Goal: Task Accomplishment & Management: Manage account settings

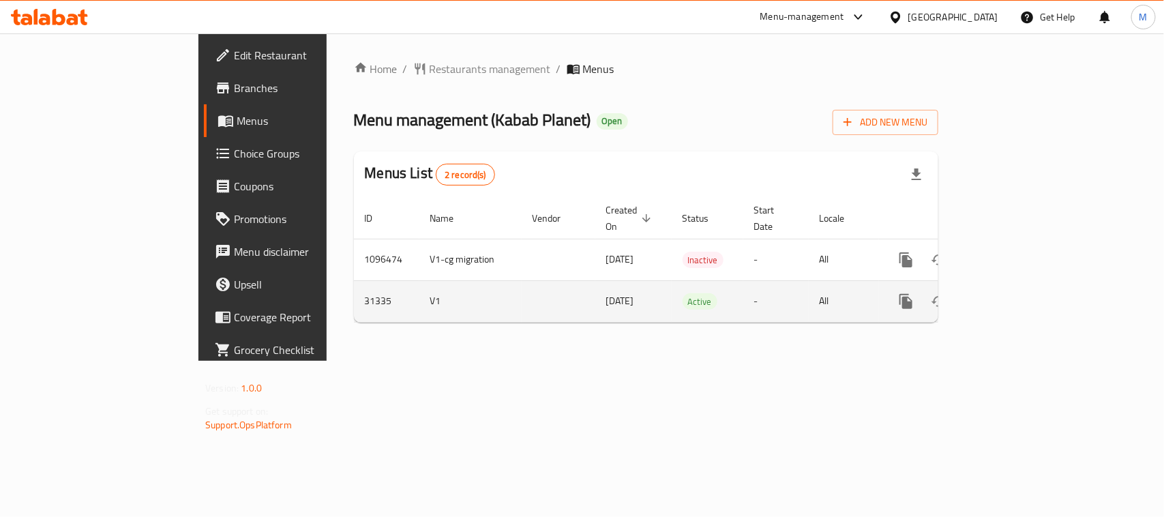
click at [1011, 295] on icon "enhanced table" at bounding box center [1005, 301] width 12 height 12
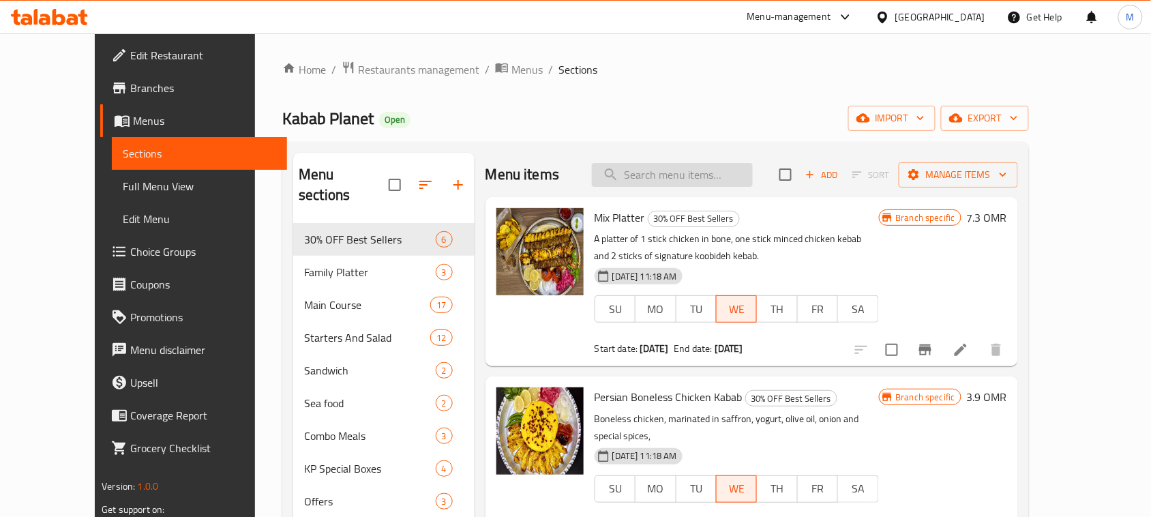
click at [724, 182] on input "search" at bounding box center [672, 175] width 161 height 24
paste input "Mix platter"
type input "Mix platter"
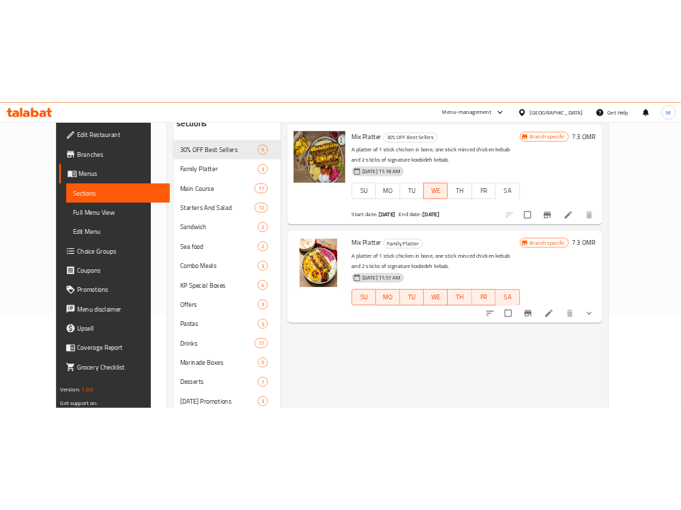
scroll to position [171, 0]
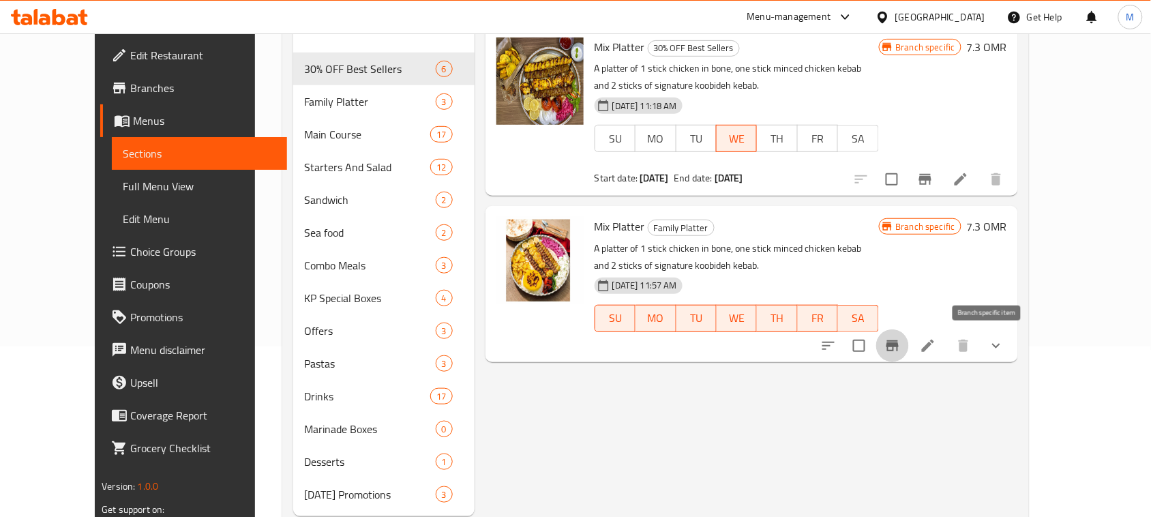
click at [899, 344] on icon "Branch-specific-item" at bounding box center [893, 345] width 12 height 11
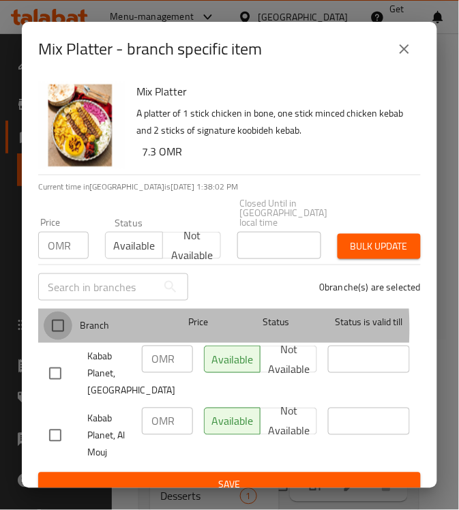
click at [62, 319] on input "checkbox" at bounding box center [58, 326] width 29 height 29
checkbox input "true"
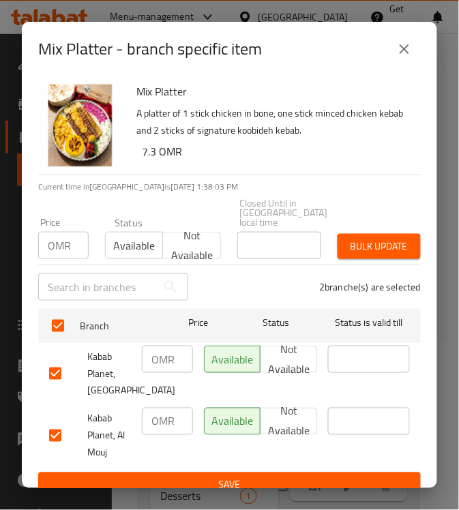
click at [55, 237] on p "OMR" at bounding box center [59, 245] width 23 height 16
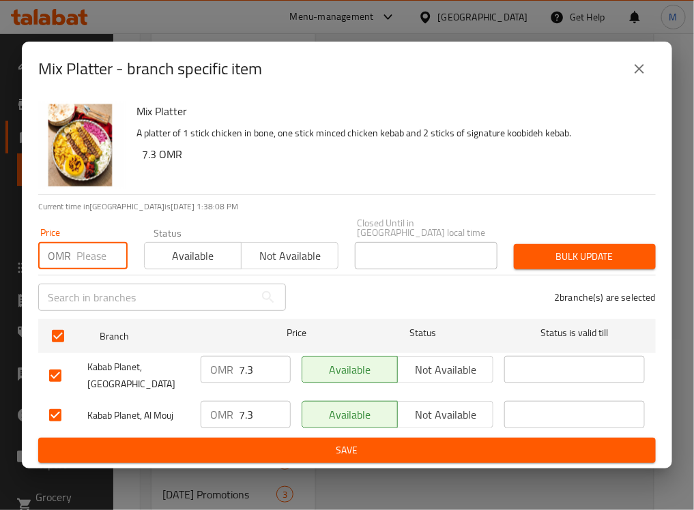
click at [91, 256] on input "number" at bounding box center [101, 255] width 51 height 27
paste input "7.98"
type input "7.98"
click at [570, 267] on div "Bulk update" at bounding box center [584, 257] width 158 height 42
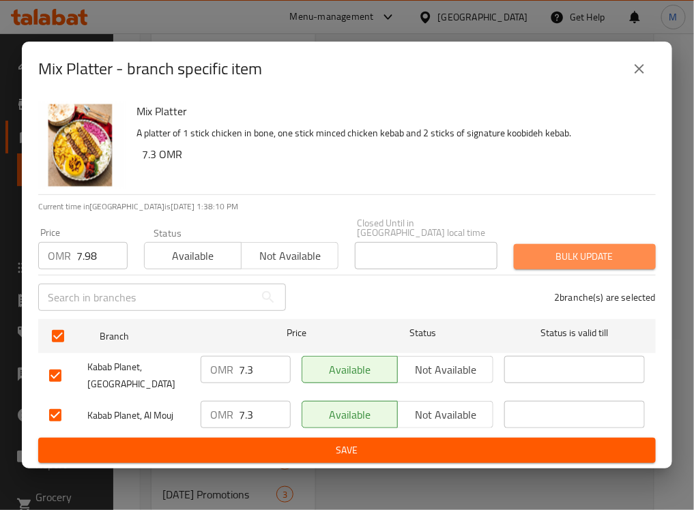
click at [567, 254] on span "Bulk update" at bounding box center [585, 256] width 120 height 17
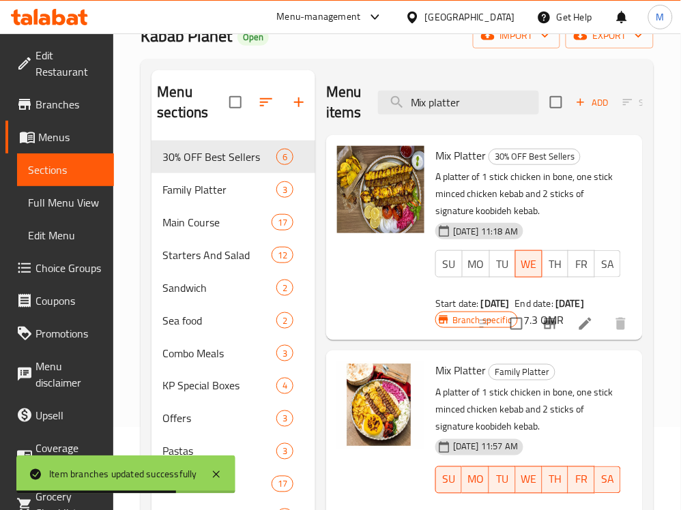
scroll to position [0, 0]
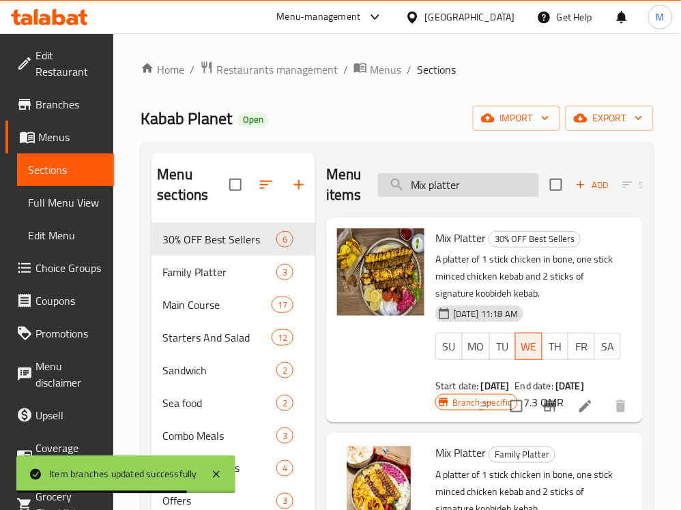
click at [460, 189] on input "Mix platter" at bounding box center [458, 185] width 161 height 24
paste input "Jumbo P"
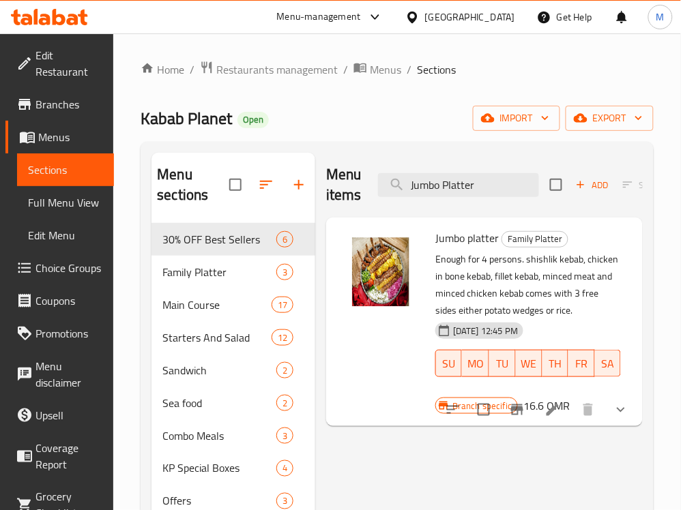
type input "Jumbo Platter"
click at [530, 415] on button "Branch-specific-item" at bounding box center [517, 410] width 33 height 33
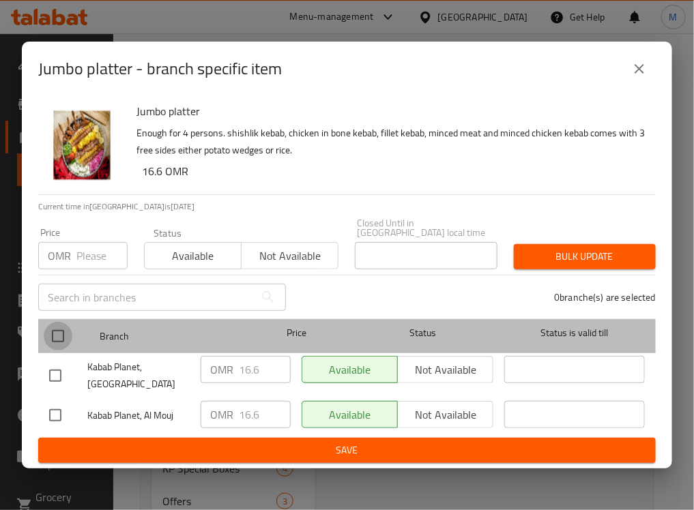
click at [58, 329] on input "checkbox" at bounding box center [58, 336] width 29 height 29
checkbox input "true"
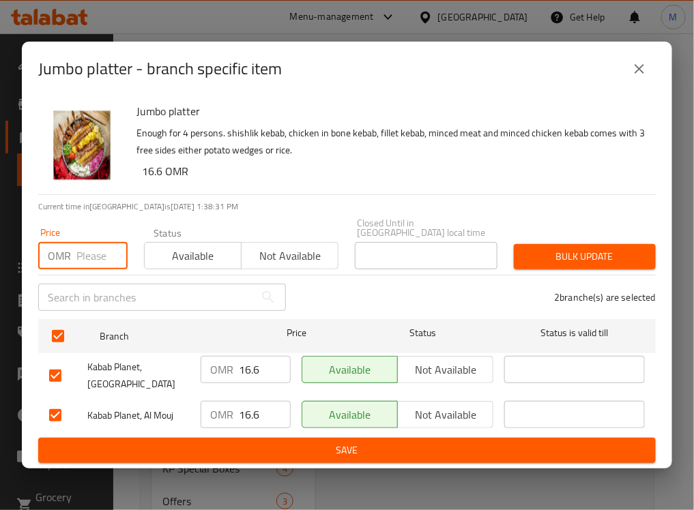
click at [89, 256] on input "number" at bounding box center [101, 255] width 51 height 27
paste input "17.43"
type input "17.43"
click at [589, 273] on div "2 branche(s) are selected" at bounding box center [479, 297] width 370 height 49
click at [591, 250] on span "Bulk update" at bounding box center [585, 256] width 120 height 17
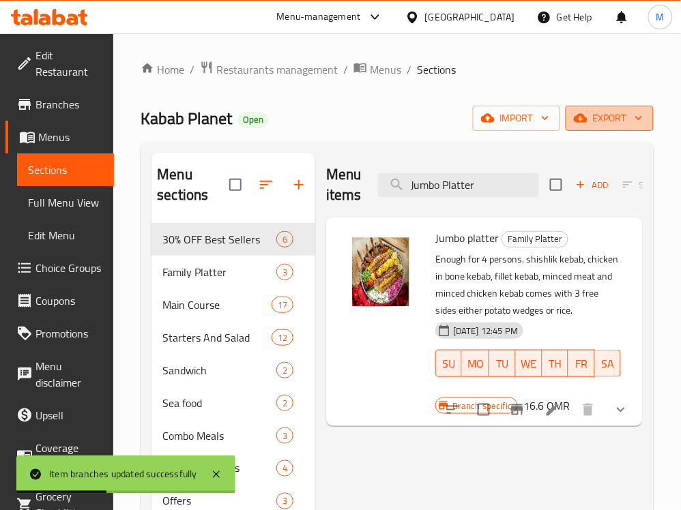
click at [632, 113] on icon "button" at bounding box center [639, 118] width 14 height 14
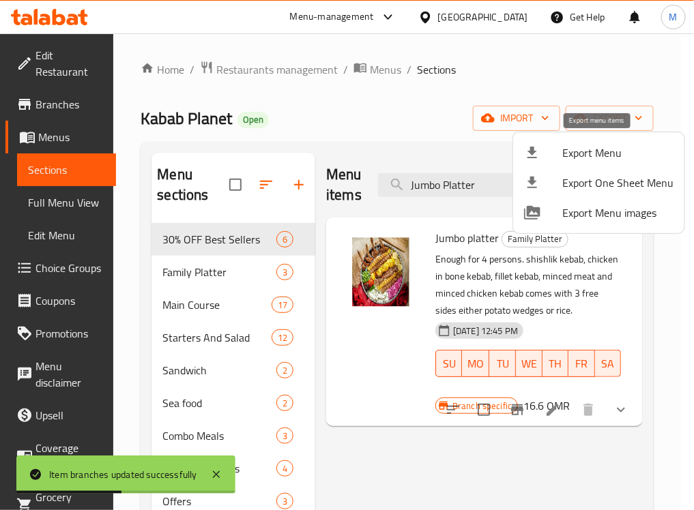
click at [597, 151] on span "Export Menu" at bounding box center [617, 153] width 111 height 16
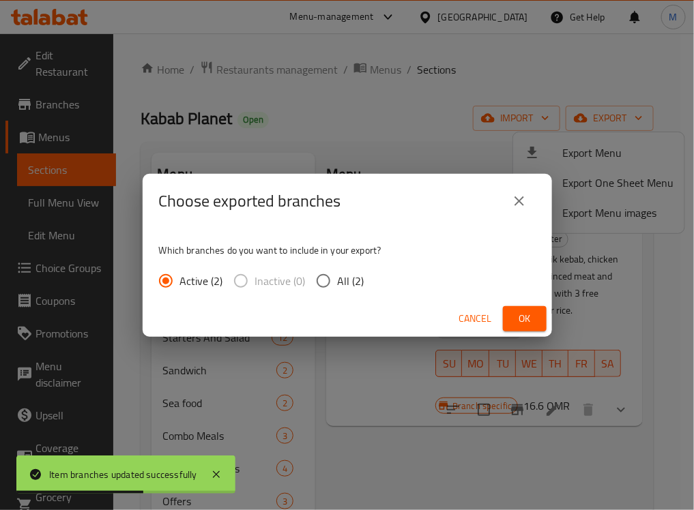
click at [324, 289] on input "All (2)" at bounding box center [323, 281] width 29 height 29
radio input "true"
click at [536, 316] on button "Ok" at bounding box center [525, 318] width 44 height 25
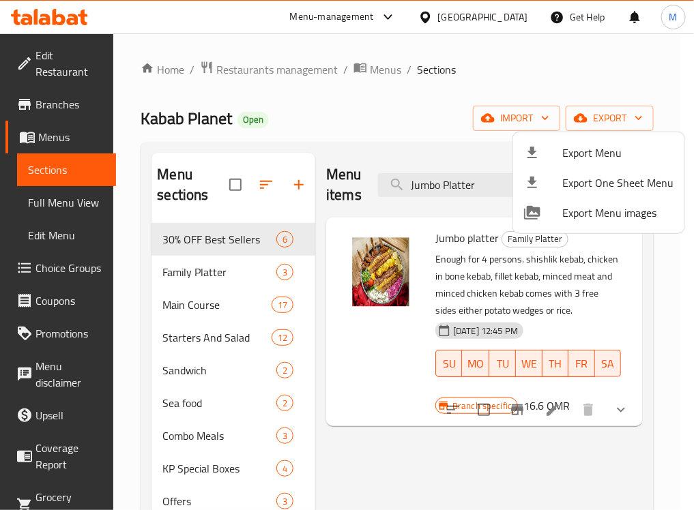
click at [375, 379] on div at bounding box center [347, 255] width 694 height 510
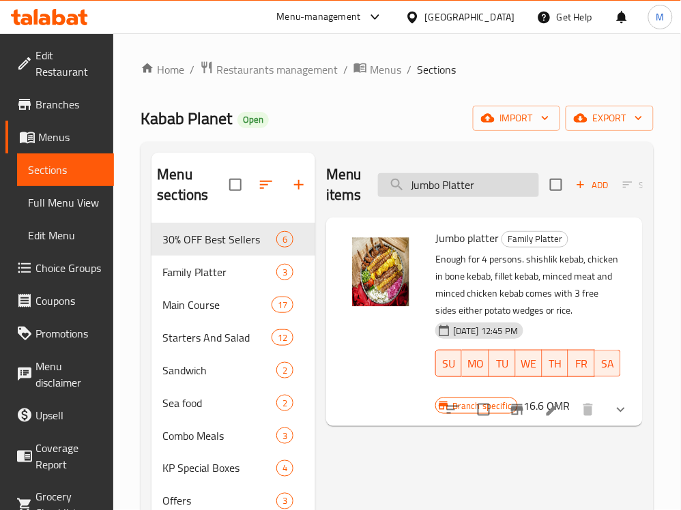
click at [460, 190] on input "Jumbo Platter" at bounding box center [458, 185] width 161 height 24
paste input "Special"
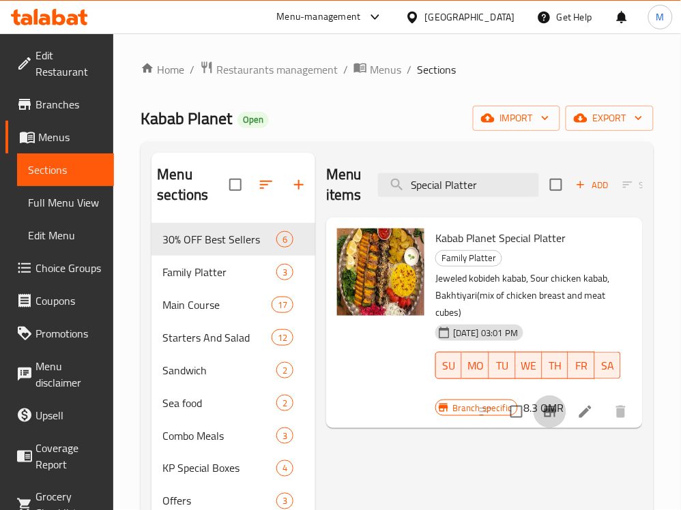
click at [556, 413] on icon "Branch-specific-item" at bounding box center [550, 412] width 12 height 11
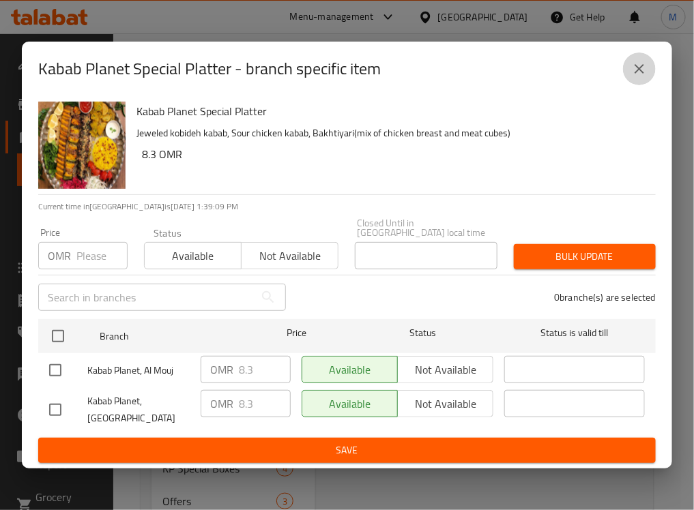
click at [639, 72] on icon "close" at bounding box center [639, 69] width 16 height 16
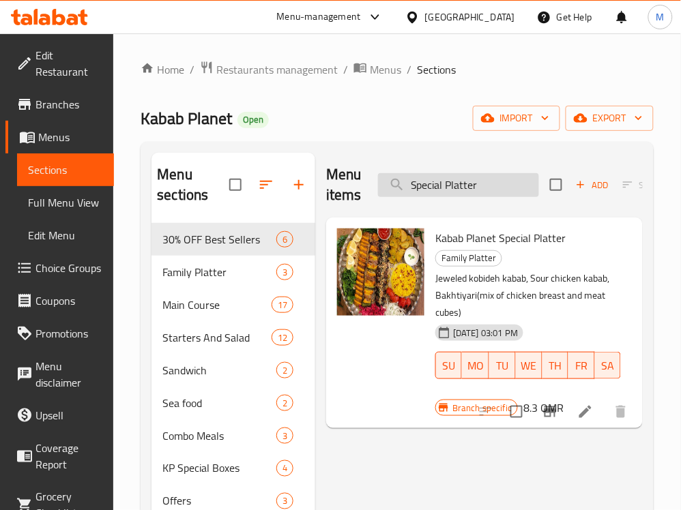
click at [441, 189] on input "Special Platter" at bounding box center [458, 185] width 161 height 24
paste input "Chicken with bone"
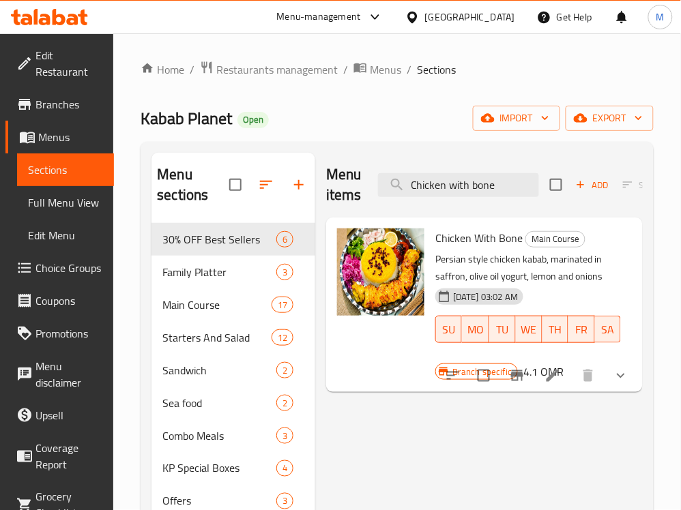
type input "Chicken with bone"
click at [518, 373] on icon "Branch-specific-item" at bounding box center [517, 375] width 12 height 11
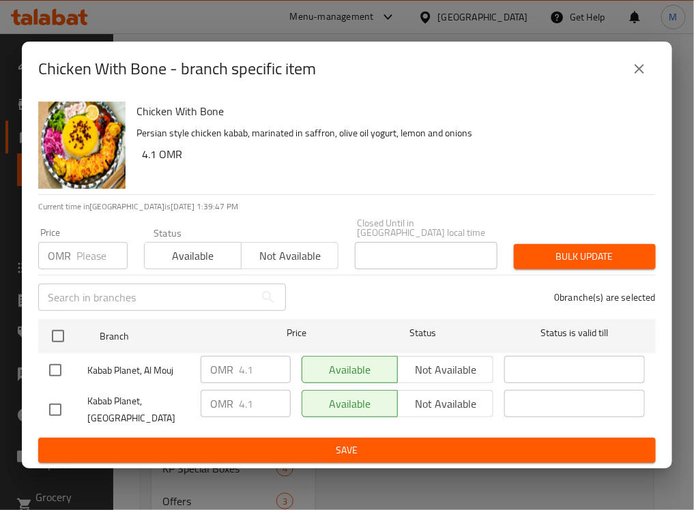
click at [433, 142] on p "Persian style chicken kabab, marinated in saffron, olive oil yogurt, lemon and …" at bounding box center [390, 133] width 508 height 17
click at [87, 242] on input "number" at bounding box center [101, 255] width 51 height 27
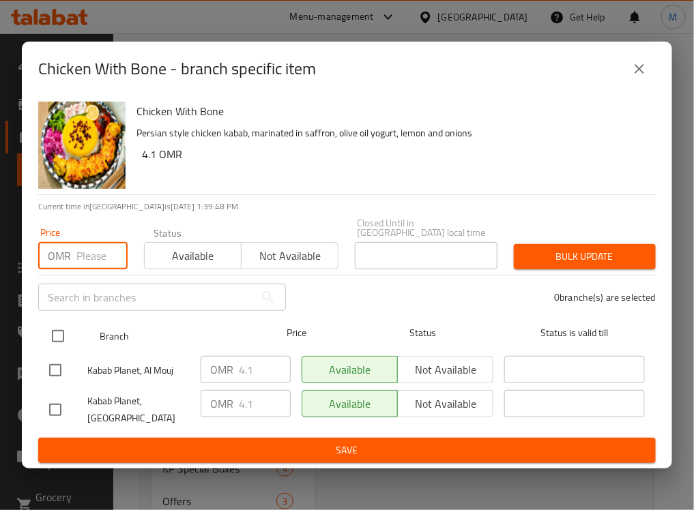
paste input "4.305"
type input "4.305"
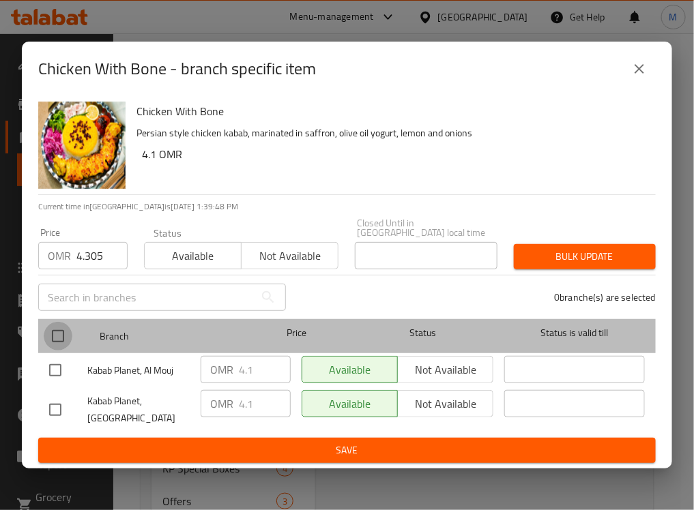
click at [44, 335] on input "checkbox" at bounding box center [58, 336] width 29 height 29
checkbox input "true"
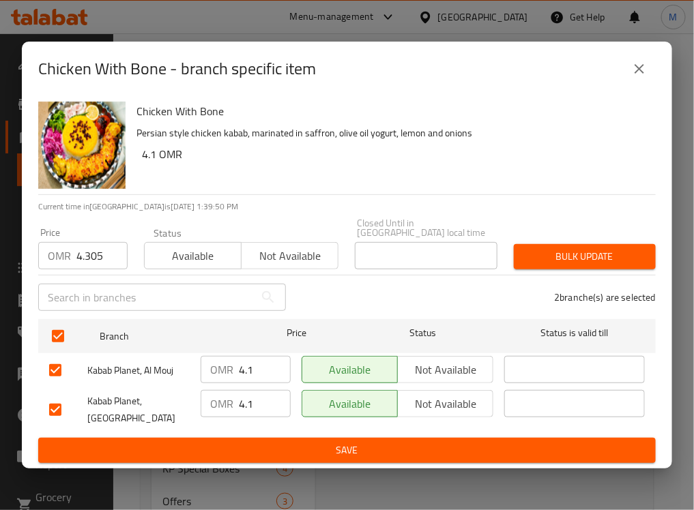
click at [587, 258] on span "Bulk update" at bounding box center [585, 256] width 120 height 17
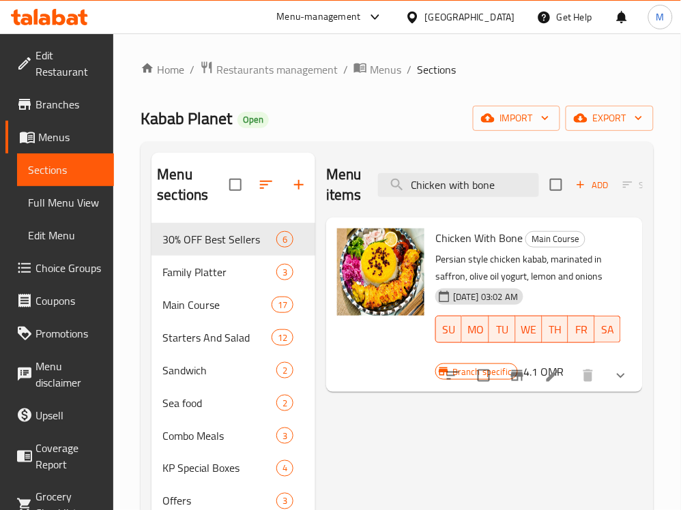
click at [482, 198] on div "Menu items Chicken with bone Add Sort Manage items" at bounding box center [484, 185] width 317 height 65
click at [476, 191] on input "Chicken with bone" at bounding box center [458, 185] width 161 height 24
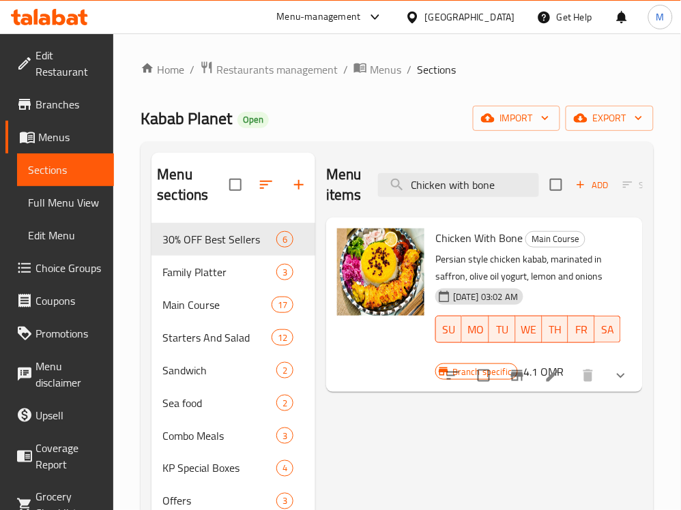
paste input "Saffron Bonless Chicken kabab"
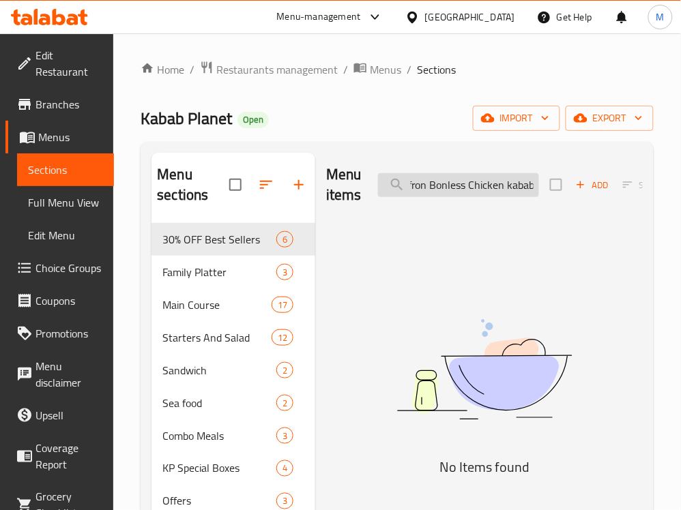
click at [488, 181] on input "Saffron Bonless Chicken kabab" at bounding box center [458, 185] width 161 height 24
paste input "search"
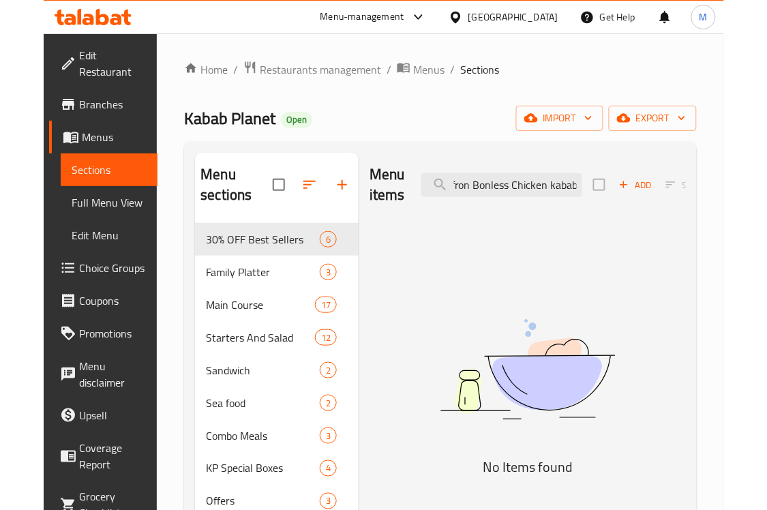
scroll to position [0, 0]
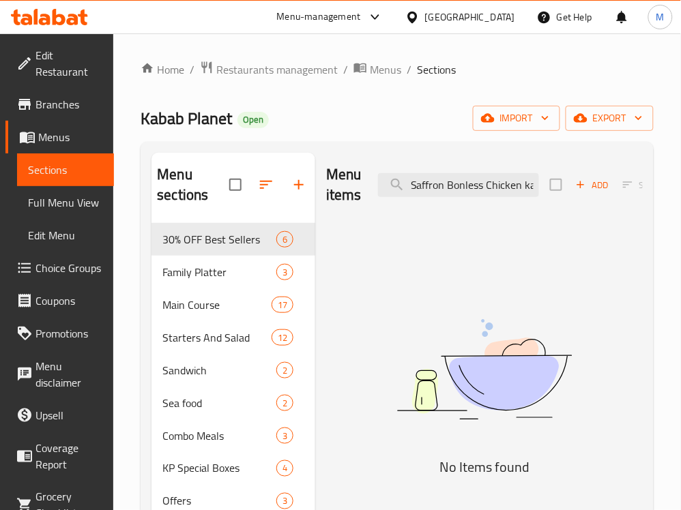
drag, startPoint x: 441, startPoint y: 185, endPoint x: 355, endPoint y: 185, distance: 85.3
click at [355, 185] on div "Menu items Saffron Bonless Chicken kabab Add Sort Manage items" at bounding box center [484, 185] width 317 height 65
click at [451, 257] on div "Menu items Saffron Bonless Chicken kabab Add Sort Manage items No Items found" at bounding box center [478, 420] width 327 height 534
click at [597, 387] on img at bounding box center [484, 370] width 317 height 168
click at [477, 188] on input "Saffron Bonless Chicken kabab" at bounding box center [458, 185] width 161 height 24
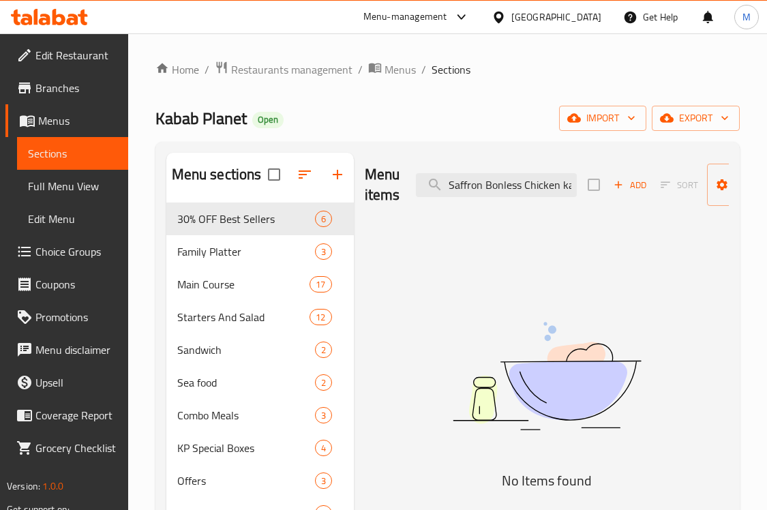
drag, startPoint x: 524, startPoint y: 192, endPoint x: 329, endPoint y: 192, distance: 195.1
click at [329, 192] on div "Menu sections 30% OFF Best Sellers 6 Family Platter 3 Main Course 17 Starters A…" at bounding box center [447, 410] width 563 height 514
click at [681, 291] on img at bounding box center [547, 376] width 341 height 181
click at [550, 263] on div "Menu items Saffron Bonless Chicken kabab Add Sort Manage items No Items found" at bounding box center [541, 410] width 375 height 514
click at [482, 189] on input "Saffron Bonless Chicken kabab" at bounding box center [496, 185] width 161 height 24
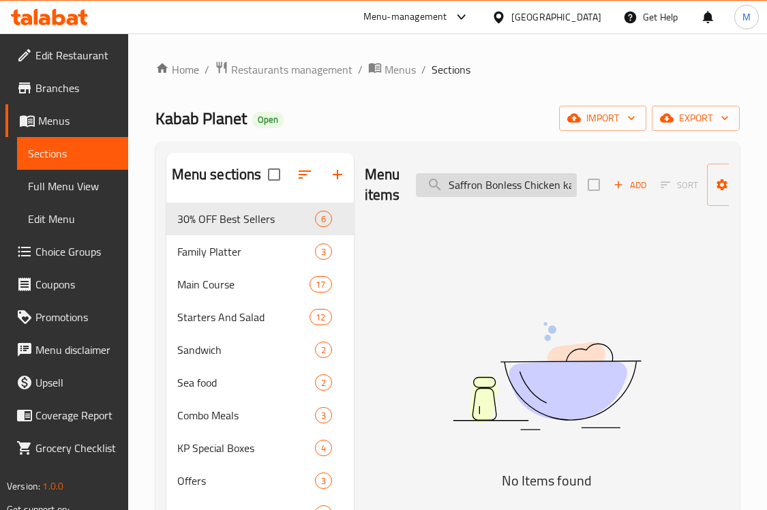
click at [482, 189] on input "Saffron Bonless Chicken kabab" at bounding box center [496, 185] width 161 height 24
click at [450, 300] on img at bounding box center [547, 376] width 341 height 181
click at [502, 193] on input "Saffron Bonless Chicken kabab" at bounding box center [496, 185] width 161 height 24
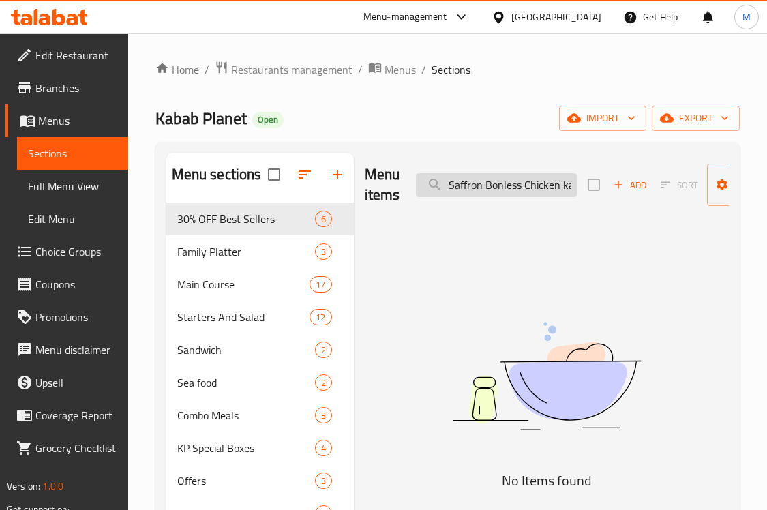
click at [502, 193] on input "Saffron Bonless Chicken kabab" at bounding box center [496, 185] width 161 height 24
paste input "Chicken with bone"
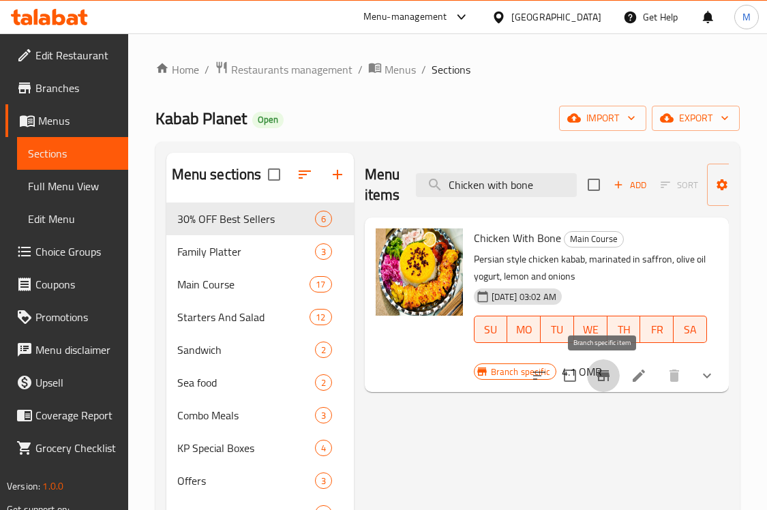
click at [608, 383] on icon "Branch-specific-item" at bounding box center [603, 376] width 16 height 16
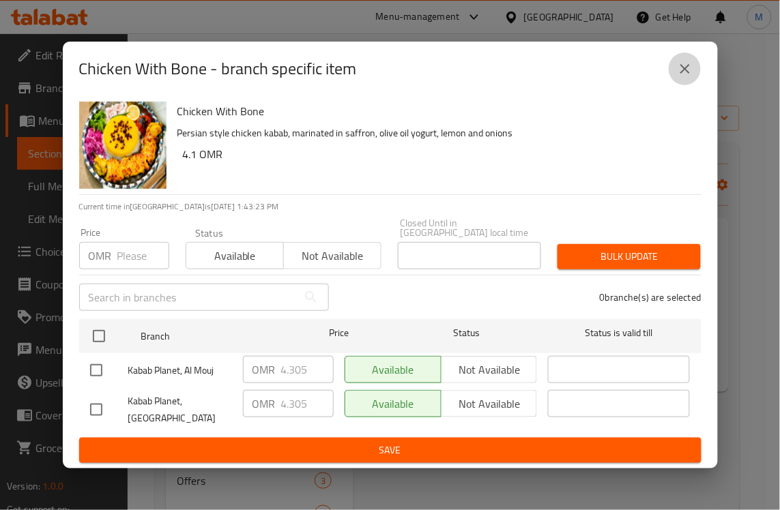
click at [694, 78] on button "close" at bounding box center [684, 69] width 33 height 33
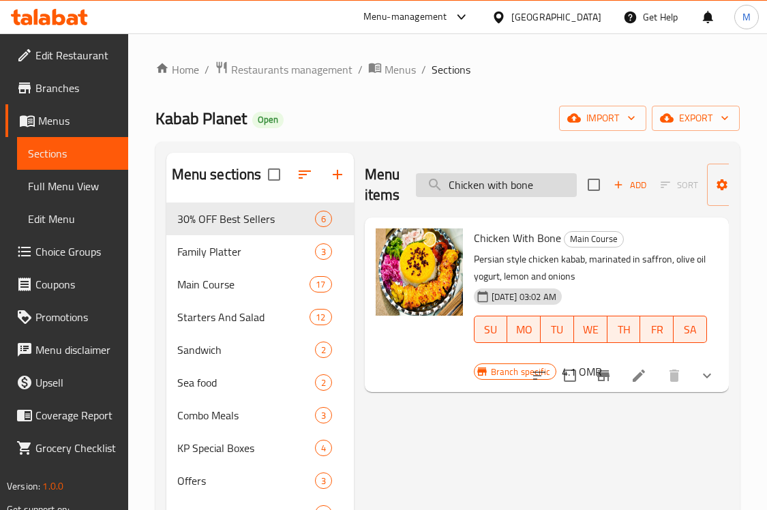
click at [478, 188] on input "Chicken with bone" at bounding box center [496, 185] width 161 height 24
paste input "Saffron Bonless Chicken kabab"
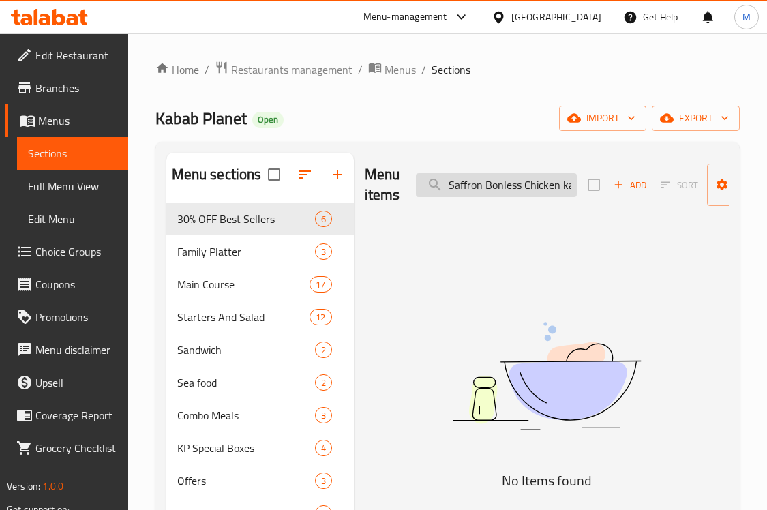
click at [490, 195] on input "Saffron Bonless Chicken kabab" at bounding box center [496, 185] width 161 height 24
paste input "our Chicken K"
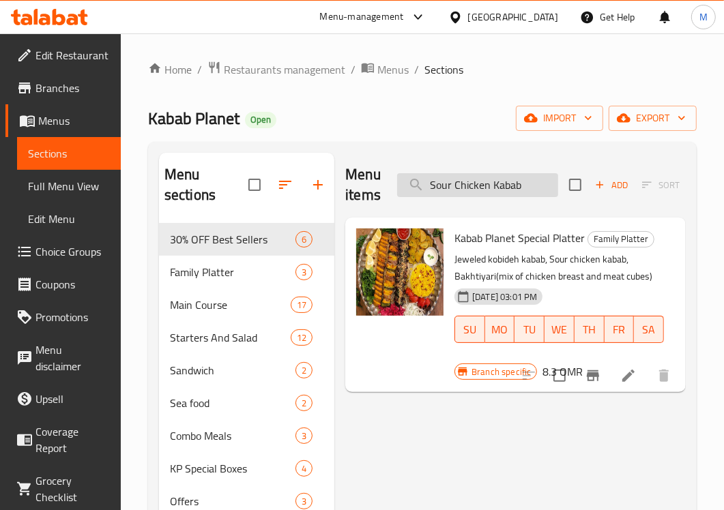
click at [495, 191] on input "Sour Chicken Kabab" at bounding box center [477, 185] width 161 height 24
paste input "affron Bonless Chicken k"
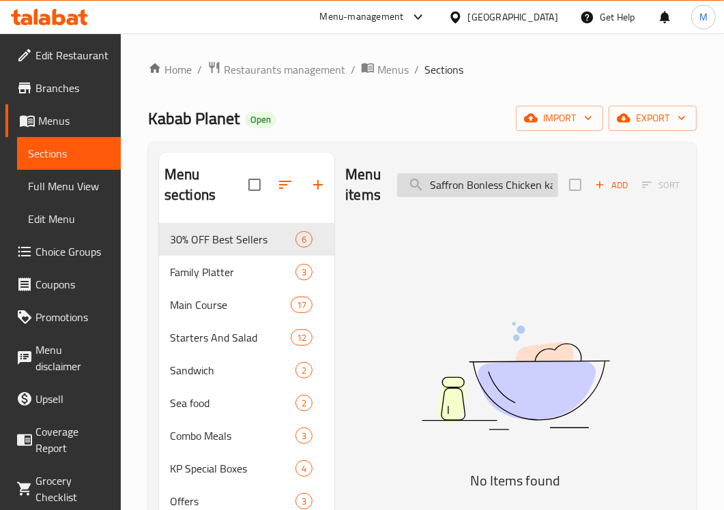
click at [505, 182] on input "Saffron Bonless Chicken kabab" at bounding box center [477, 185] width 161 height 24
paste input "our Chicken K"
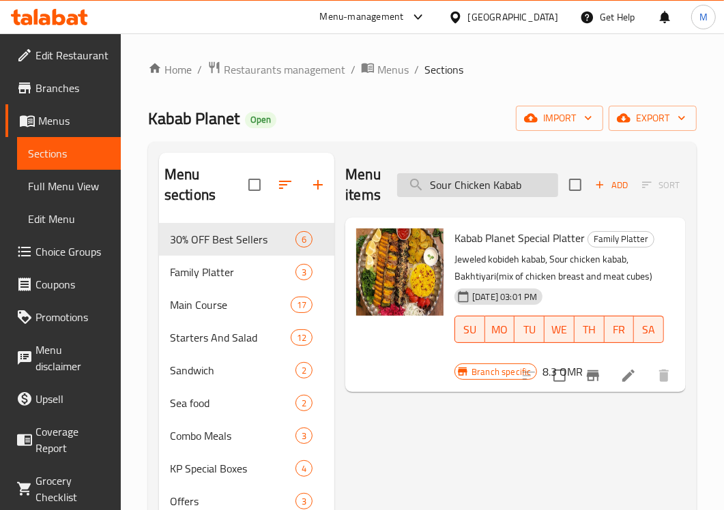
click at [435, 190] on input "Sour Chicken Kabab" at bounding box center [477, 185] width 161 height 24
paste input "pecial Fillet [PERSON_NAME]"
click at [435, 190] on input "Special Fillet BargChicken Kabab" at bounding box center [477, 185] width 161 height 24
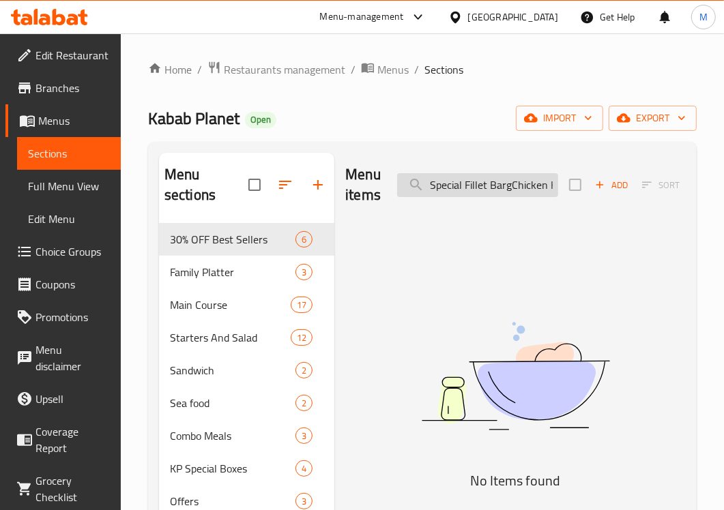
paste input "search"
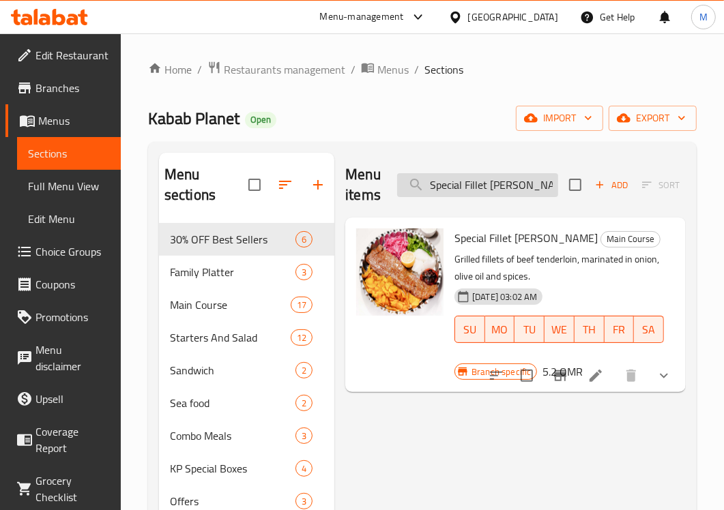
click at [458, 182] on input "Special Fillet [PERSON_NAME]" at bounding box center [477, 185] width 161 height 24
paste input "our Chicken Kabab"
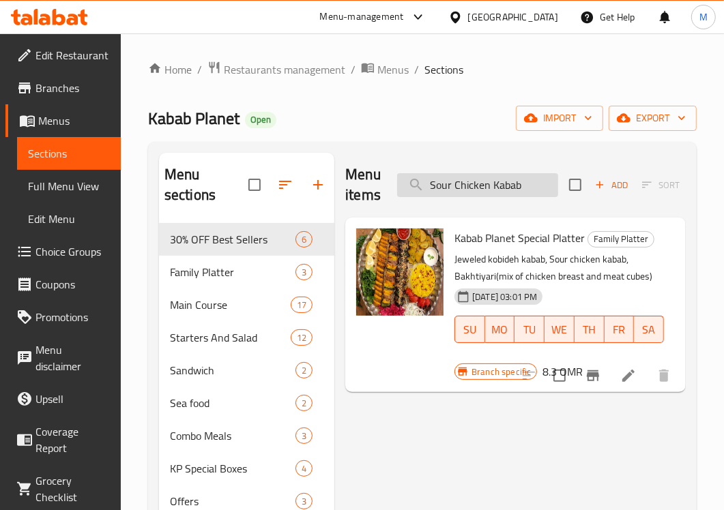
click at [475, 191] on input "Sour Chicken Kabab" at bounding box center [477, 185] width 161 height 24
paste input "pecial Fillet [PERSON_NAME]"
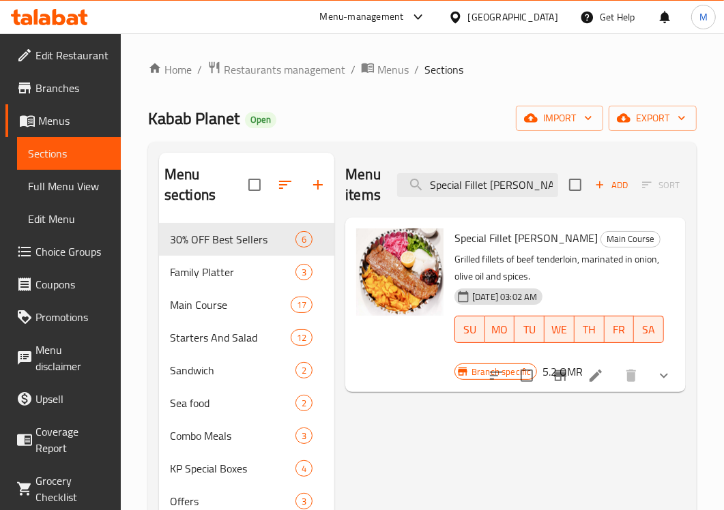
type input "Special Fillet [PERSON_NAME]"
click at [570, 376] on button "Branch-specific-item" at bounding box center [560, 375] width 33 height 33
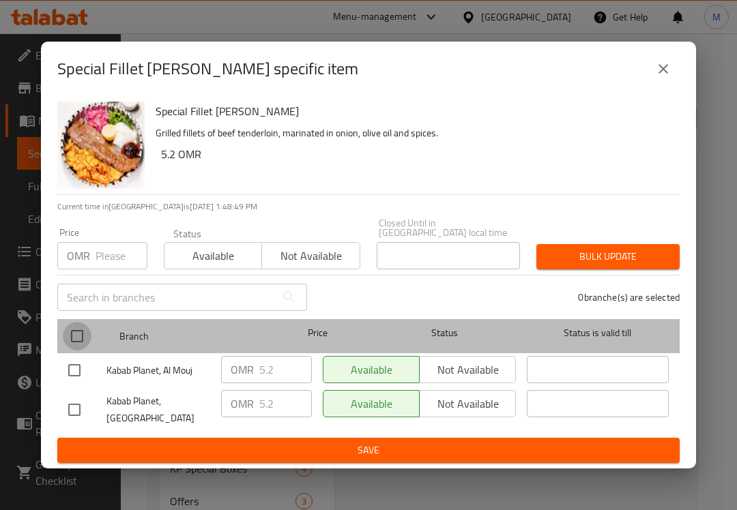
click at [73, 332] on input "checkbox" at bounding box center [77, 336] width 29 height 29
checkbox input "true"
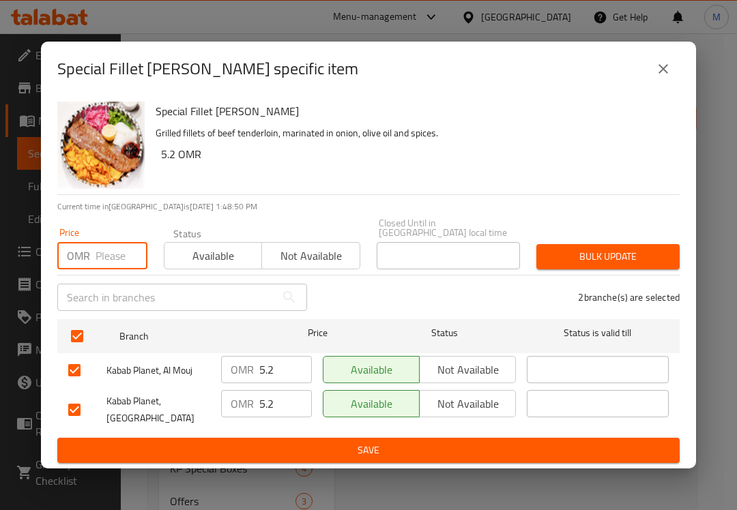
click at [110, 249] on input "number" at bounding box center [121, 255] width 52 height 27
paste input "5.46"
type input "5.46"
click at [498, 142] on p "Grilled fillets of beef tenderloin, marinated in onion, olive oil and spices." at bounding box center [412, 133] width 513 height 17
click at [588, 251] on span "Bulk update" at bounding box center [607, 256] width 121 height 17
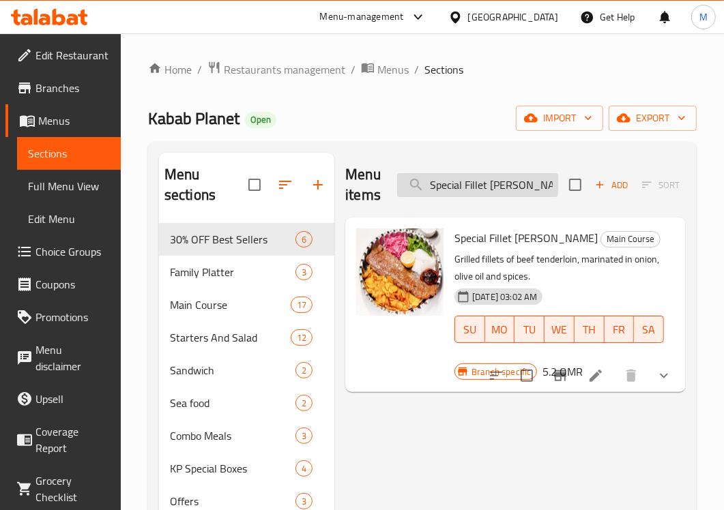
click at [475, 192] on input "Special Fillet [PERSON_NAME]" at bounding box center [477, 185] width 161 height 24
paste input "Lamb koobideh kabab"
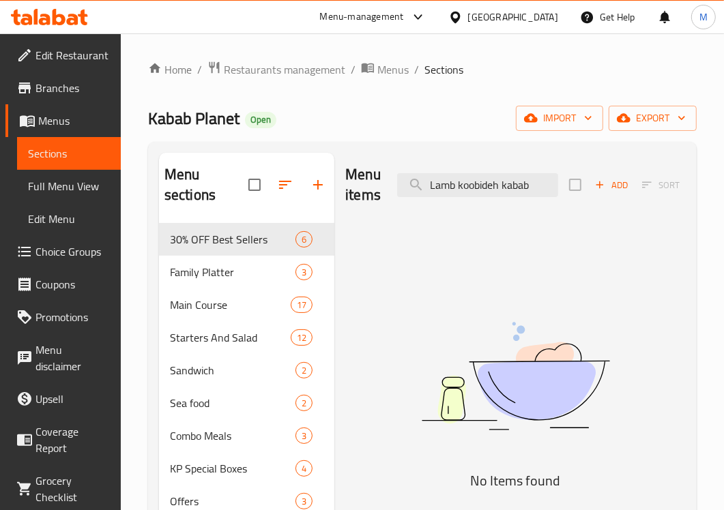
click at [513, 325] on img at bounding box center [515, 376] width 340 height 181
click at [455, 188] on input "Lamb koobideh kabab" at bounding box center [477, 185] width 161 height 24
paste input "signature lamb chops shishliq"
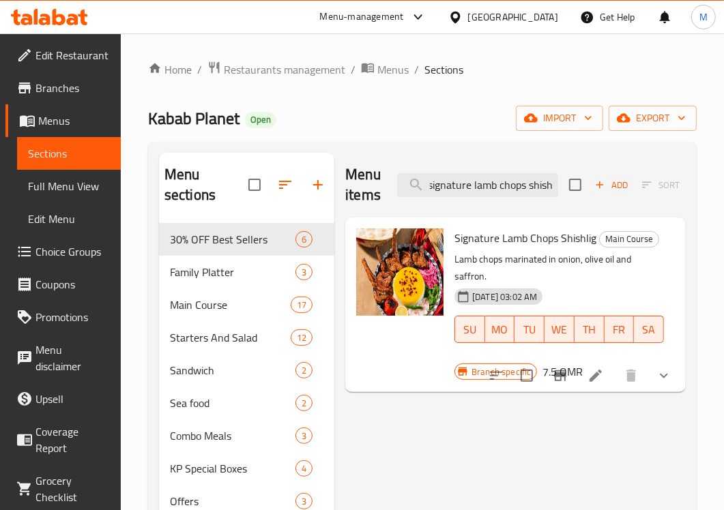
scroll to position [0, 2]
type input "signature lamb chops shish"
click at [567, 372] on icon "Branch-specific-item" at bounding box center [560, 376] width 16 height 16
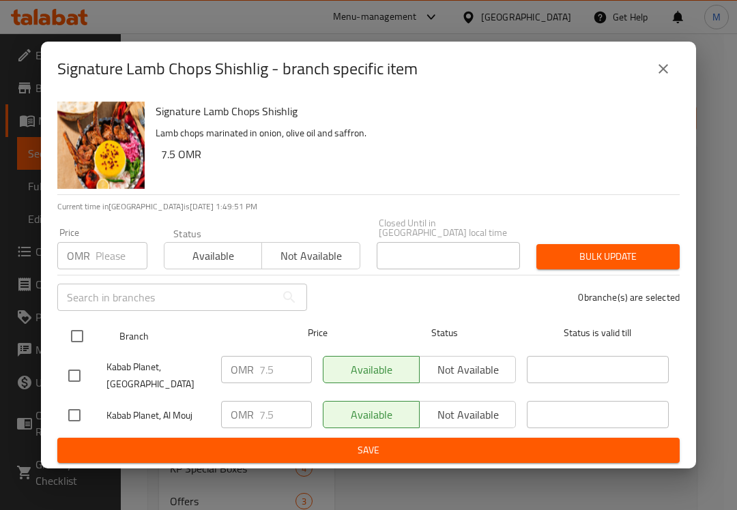
click at [80, 331] on input "checkbox" at bounding box center [77, 336] width 29 height 29
checkbox input "true"
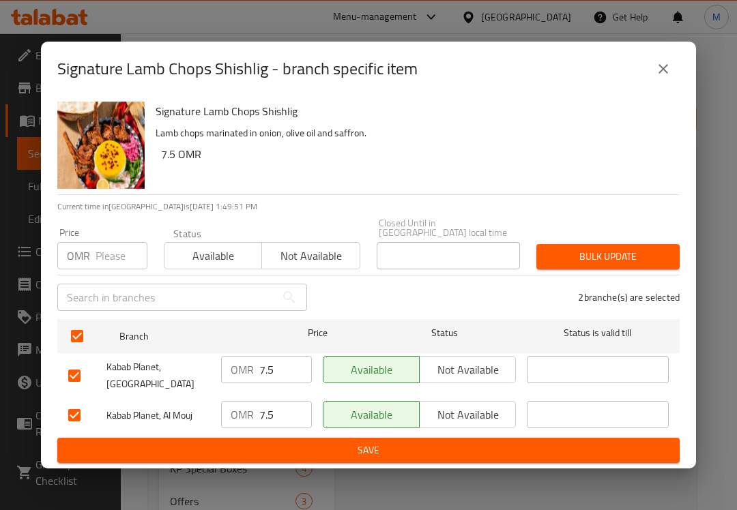
click at [109, 256] on input "number" at bounding box center [121, 255] width 52 height 27
paste input "7.875"
type input "7.875"
click at [640, 244] on button "Bulk update" at bounding box center [607, 256] width 143 height 25
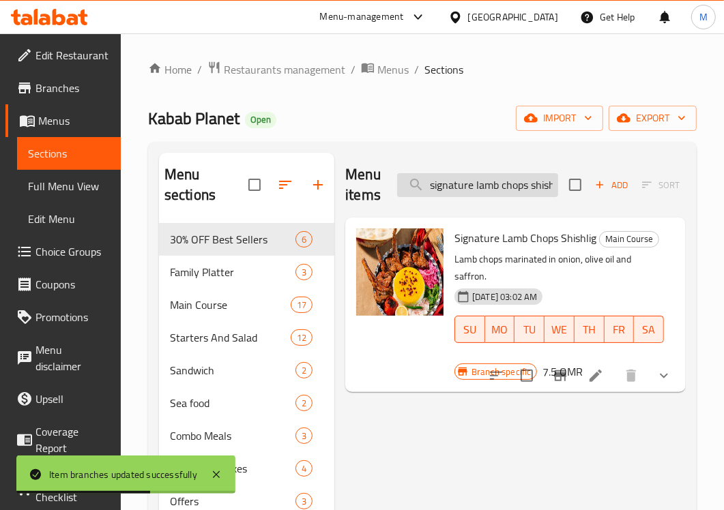
click at [542, 191] on input "signature lamb chops shish" at bounding box center [477, 185] width 161 height 24
paste input "Lamb koobideh kabab"
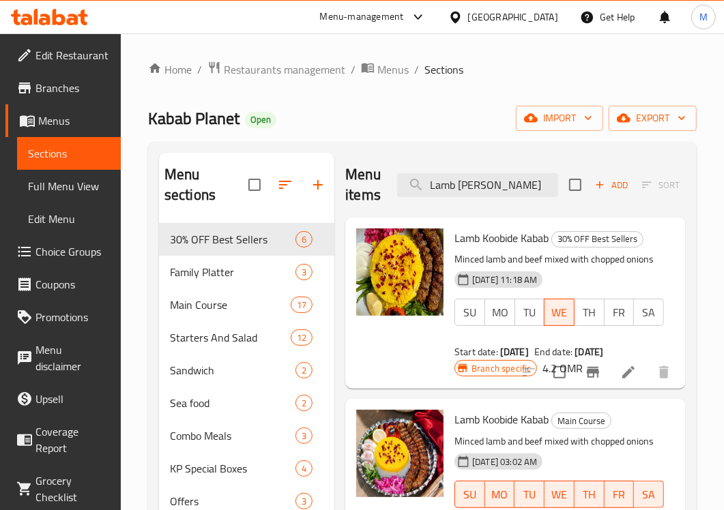
type input "Lamb [PERSON_NAME]"
click at [595, 383] on button "Branch-specific-item" at bounding box center [592, 372] width 33 height 33
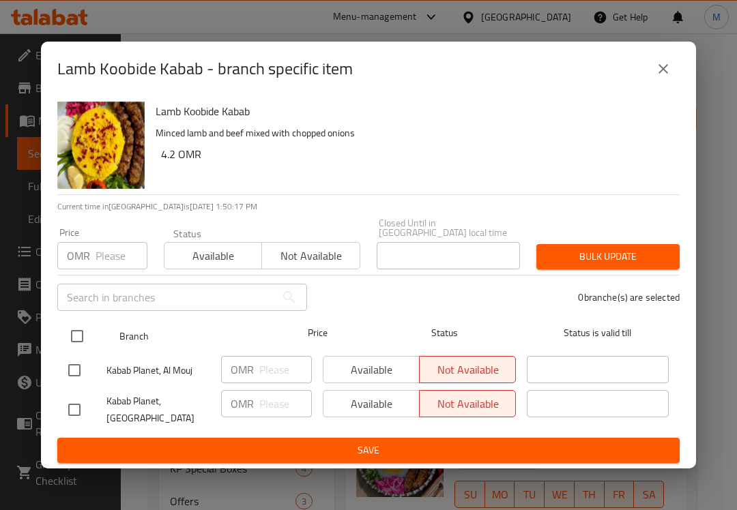
click at [79, 336] on input "checkbox" at bounding box center [77, 336] width 29 height 29
checkbox input "true"
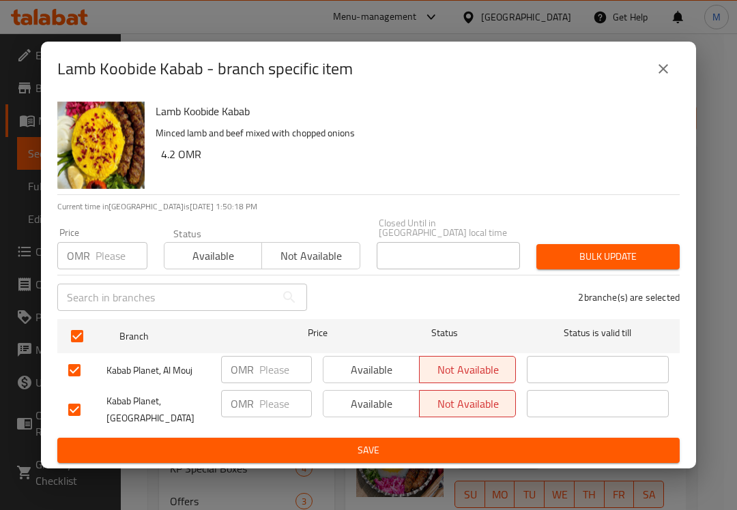
click at [110, 256] on input "number" at bounding box center [121, 255] width 52 height 27
paste input "4.41"
type input "4.41"
click at [608, 257] on span "Bulk update" at bounding box center [607, 256] width 121 height 17
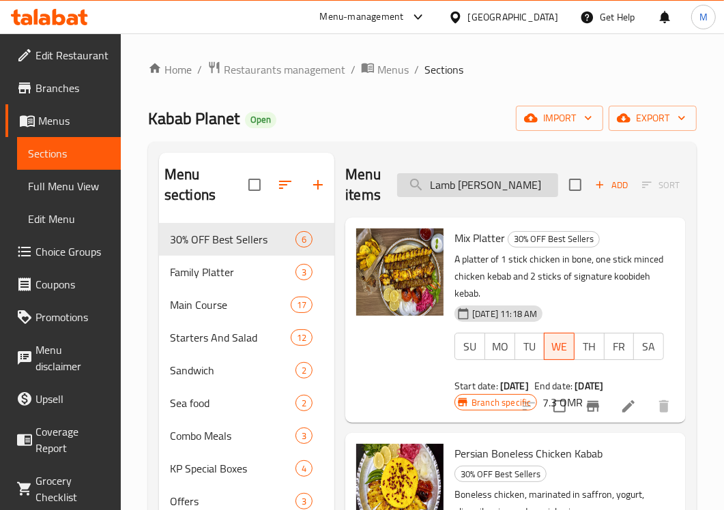
click at [461, 186] on input "Lamb [PERSON_NAME]" at bounding box center [477, 185] width 161 height 24
paste input "signature lamb chops shishliq"
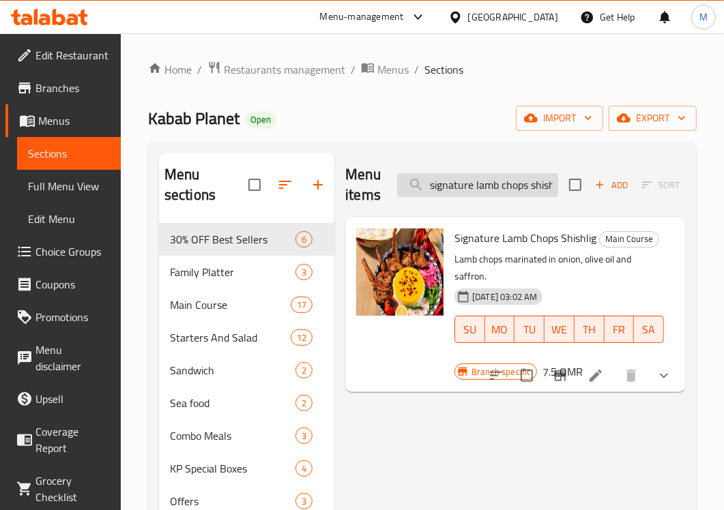
click at [488, 192] on input "signature lamb chops shishl" at bounding box center [477, 185] width 161 height 24
paste input "Fillet cube"
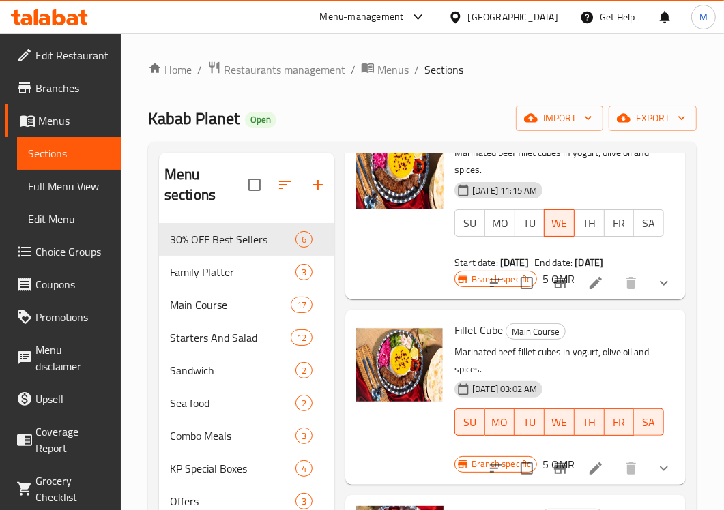
scroll to position [119, 0]
type input "Fillet cube"
click at [554, 463] on icon "Branch-specific-item" at bounding box center [560, 468] width 12 height 11
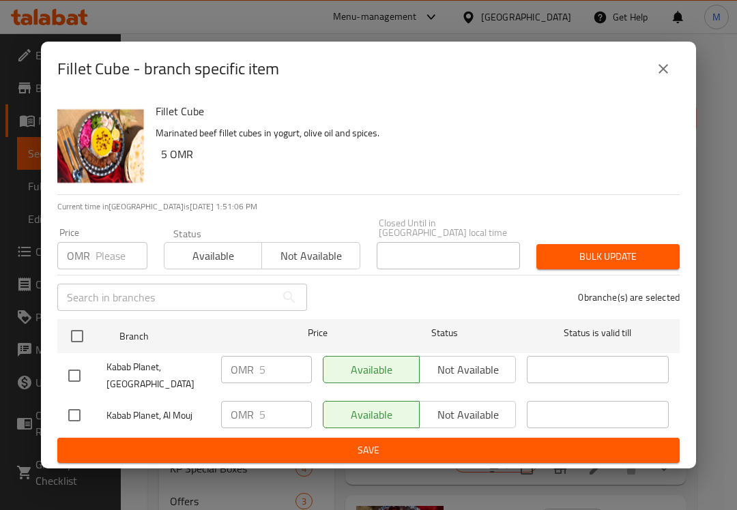
click at [411, 161] on h6 "5 OMR" at bounding box center [415, 154] width 508 height 19
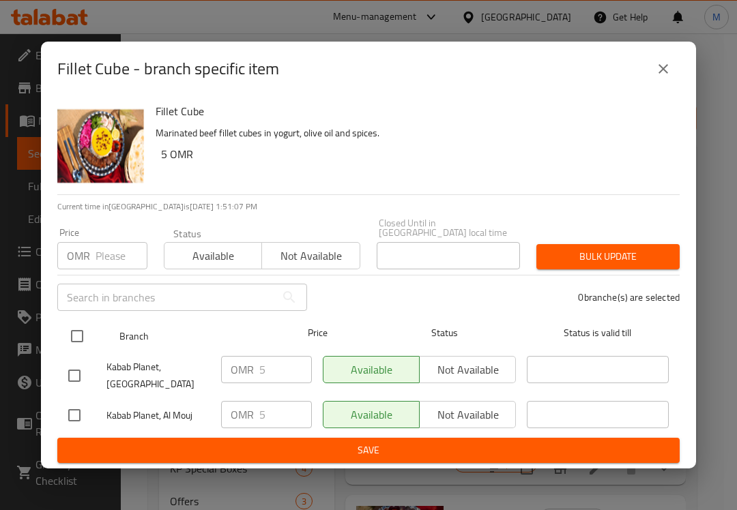
click at [76, 335] on input "checkbox" at bounding box center [77, 336] width 29 height 29
checkbox input "true"
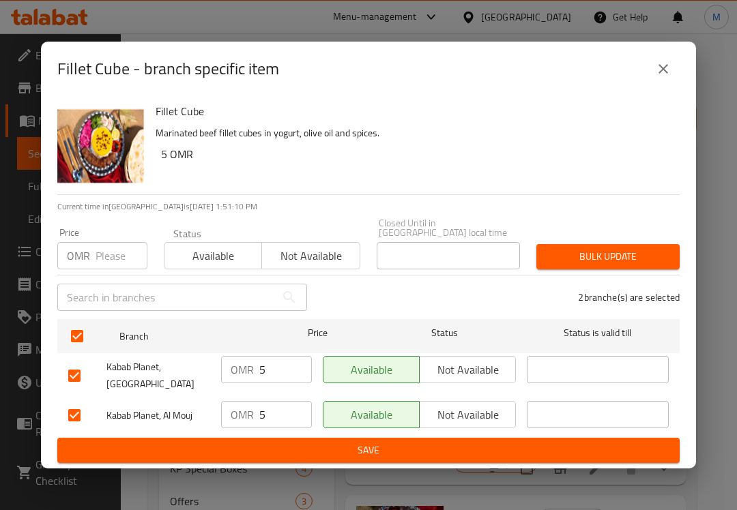
click at [503, 171] on div "Fillet Cube Marinated beef fillet cubes in yogurt, olive oil and spices. 5 OMR" at bounding box center [412, 145] width 524 height 98
click at [80, 250] on p "OMR" at bounding box center [78, 256] width 23 height 16
click at [102, 254] on input "number" at bounding box center [121, 255] width 52 height 27
paste input "5.25"
type input "5.25"
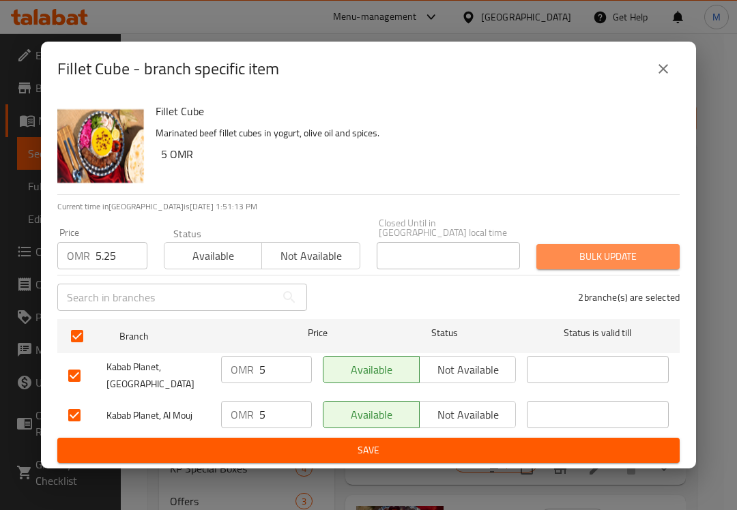
click at [614, 257] on span "Bulk update" at bounding box center [607, 256] width 121 height 17
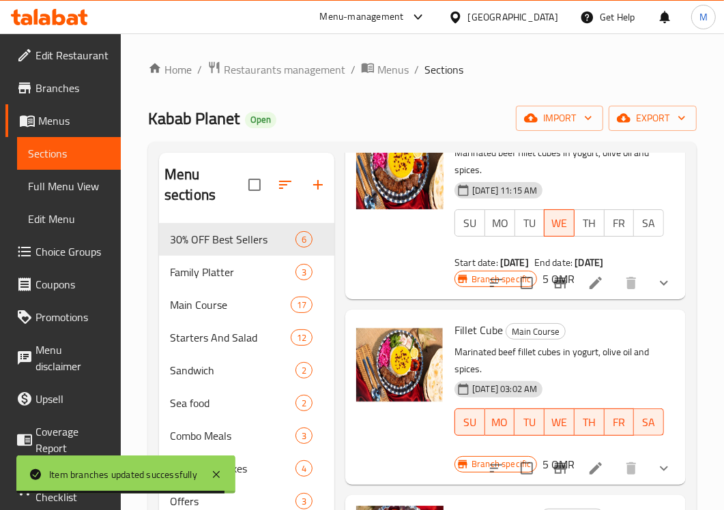
click at [594, 376] on div "[DATE] 03:02 AM SU MO TU WE TH FR SA" at bounding box center [559, 413] width 220 height 74
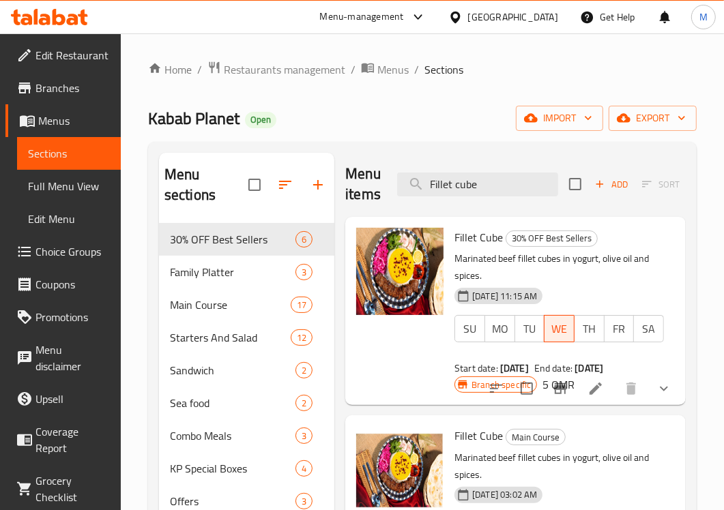
scroll to position [0, 0]
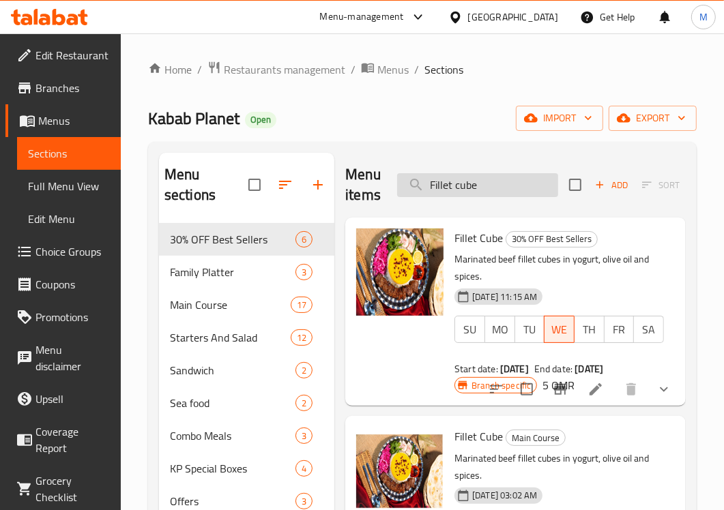
click at [495, 193] on input "Fillet cube" at bounding box center [477, 185] width 161 height 24
paste input "jewelled kobideh"
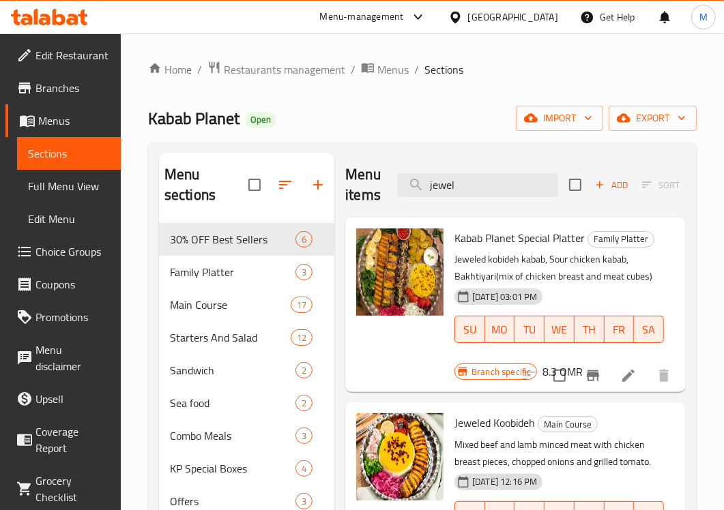
type input "jewel"
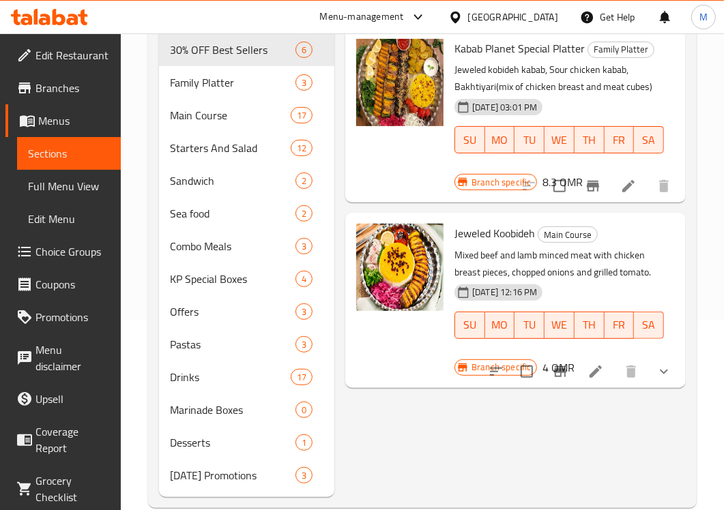
scroll to position [214, 0]
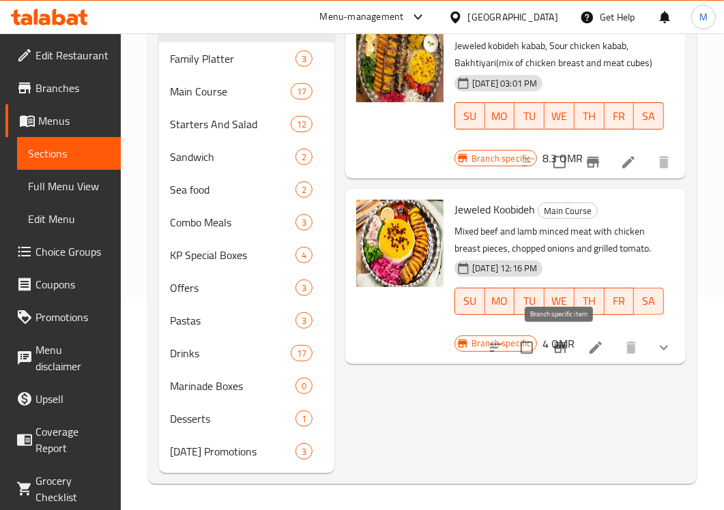
click at [557, 349] on icon "Branch-specific-item" at bounding box center [560, 348] width 16 height 16
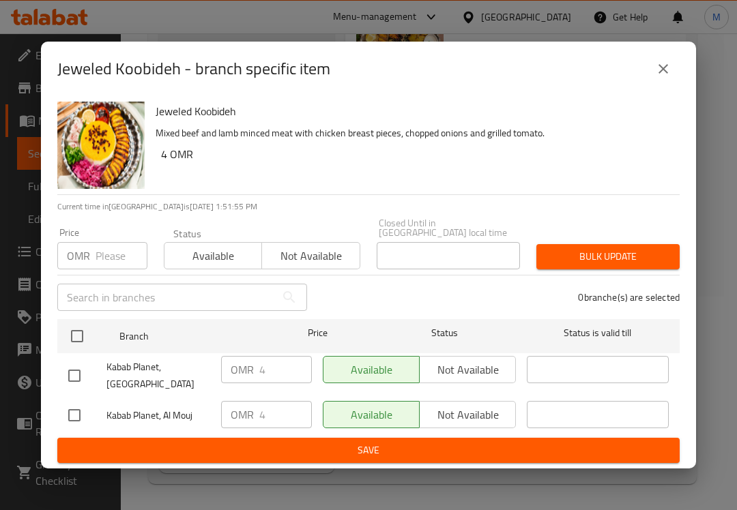
drag, startPoint x: 647, startPoint y: 162, endPoint x: 522, endPoint y: 192, distance: 128.4
click at [647, 162] on h6 "4 OMR" at bounding box center [415, 154] width 508 height 19
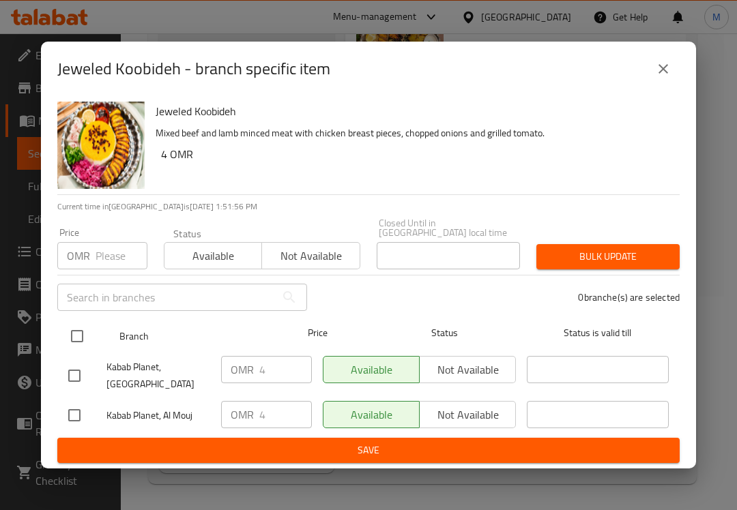
click at [82, 325] on input "checkbox" at bounding box center [77, 336] width 29 height 29
checkbox input "true"
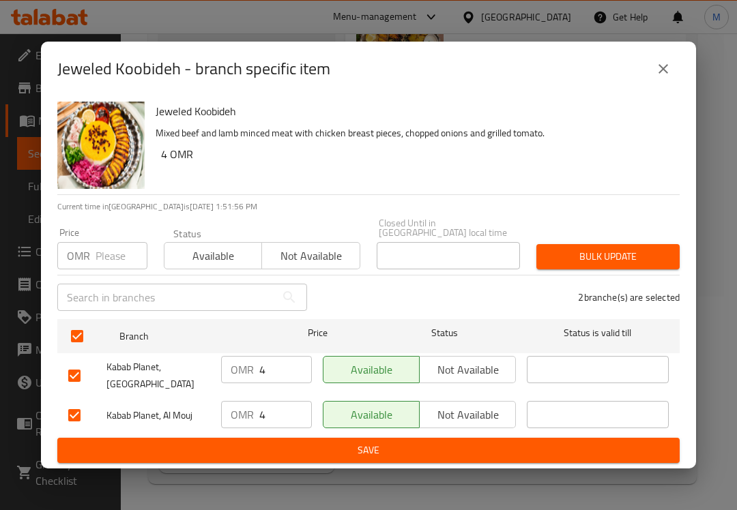
click at [93, 256] on div "OMR Price" at bounding box center [102, 255] width 90 height 27
paste input "4.2"
type input "4.2"
click at [585, 248] on span "Bulk update" at bounding box center [607, 256] width 121 height 17
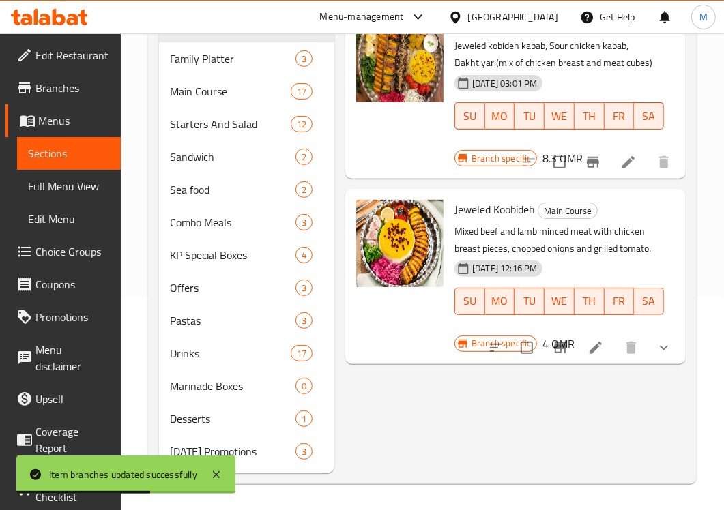
scroll to position [0, 0]
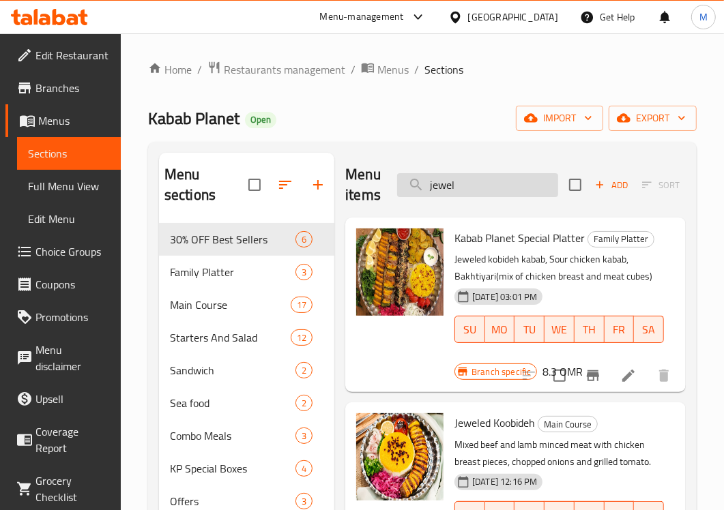
click at [484, 188] on input "jewel" at bounding box center [477, 185] width 161 height 24
paste input "chiken koobideh"
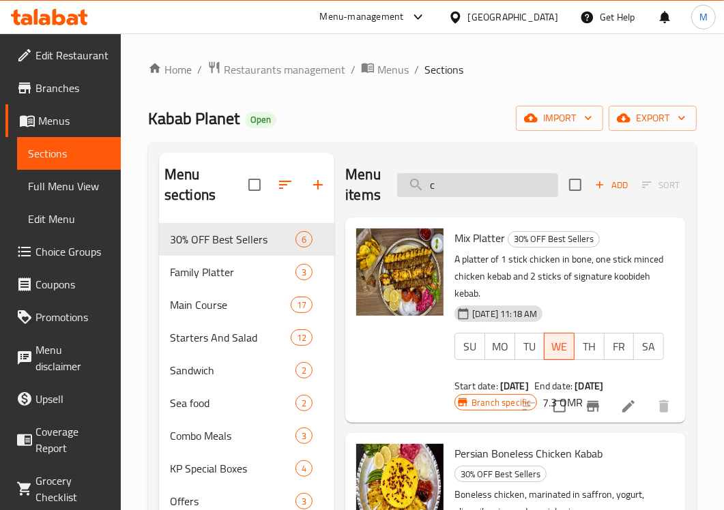
click at [500, 195] on input "c" at bounding box center [477, 185] width 161 height 24
paste input "hiken koobideh"
type input "c"
click at [462, 192] on input "search" at bounding box center [477, 185] width 161 height 24
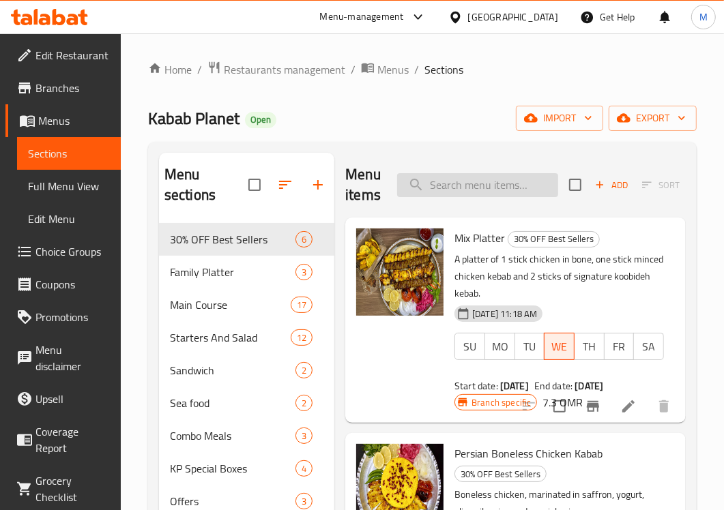
paste input "Chilli Kabab"
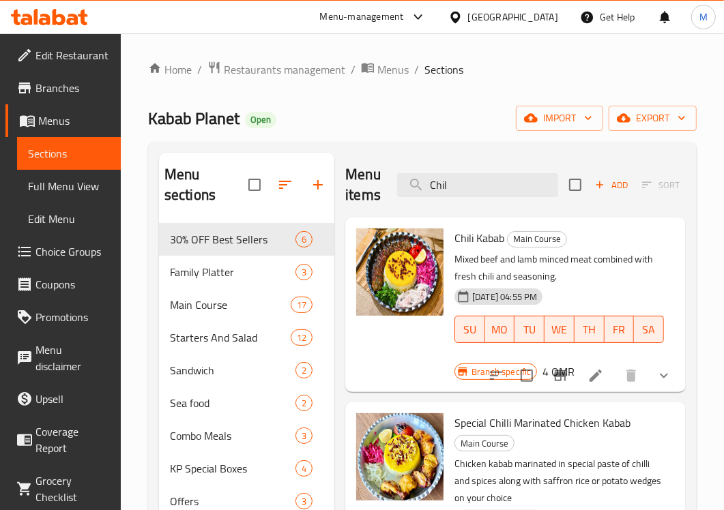
type input "Chil"
click at [561, 375] on icon "Branch-specific-item" at bounding box center [560, 375] width 12 height 11
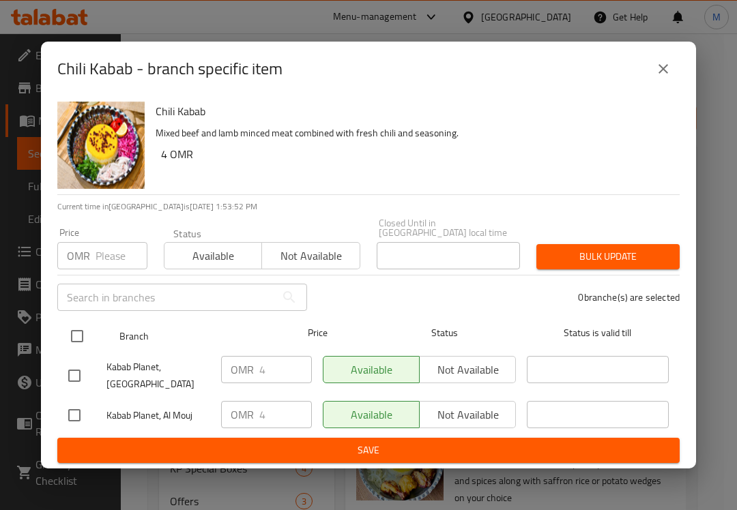
click at [77, 332] on input "checkbox" at bounding box center [77, 336] width 29 height 29
checkbox input "true"
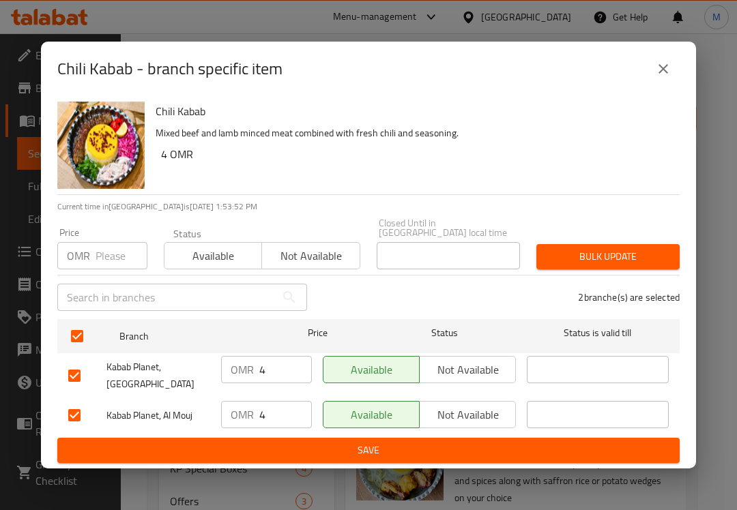
click at [98, 260] on input "number" at bounding box center [121, 255] width 52 height 27
paste input "4.2"
type input "4.2"
click at [602, 254] on span "Bulk update" at bounding box center [607, 256] width 121 height 17
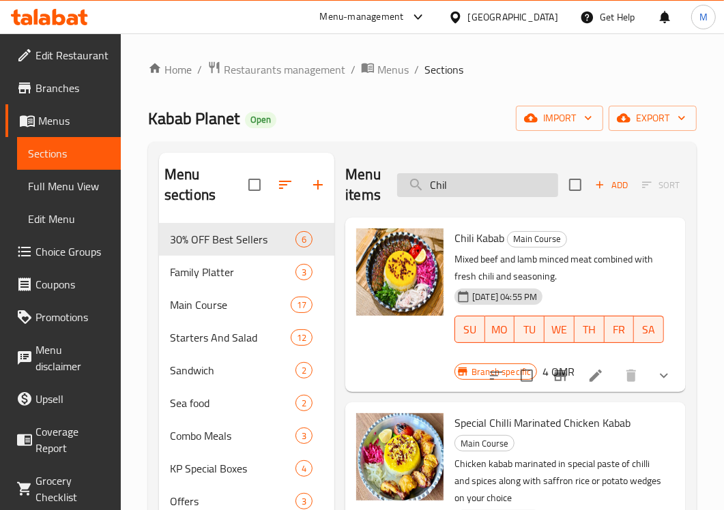
click at [496, 189] on input "Chil" at bounding box center [477, 185] width 161 height 24
paste input "Persian Gheymeh stew"
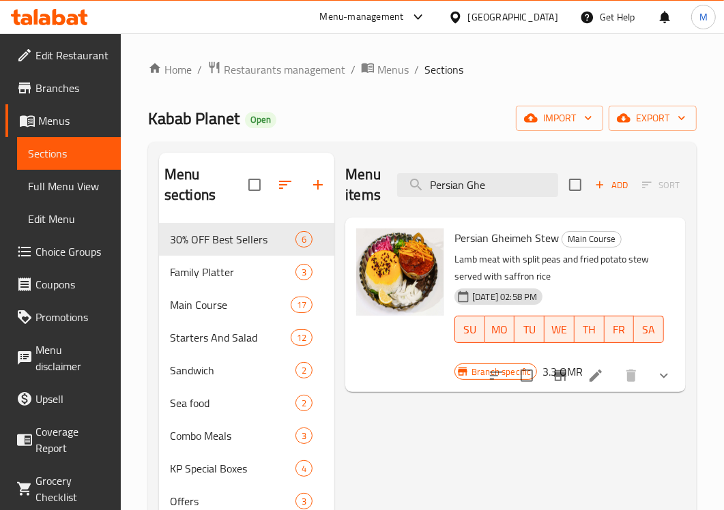
type input "Persian Ghe"
click at [563, 383] on icon "Branch-specific-item" at bounding box center [560, 376] width 16 height 16
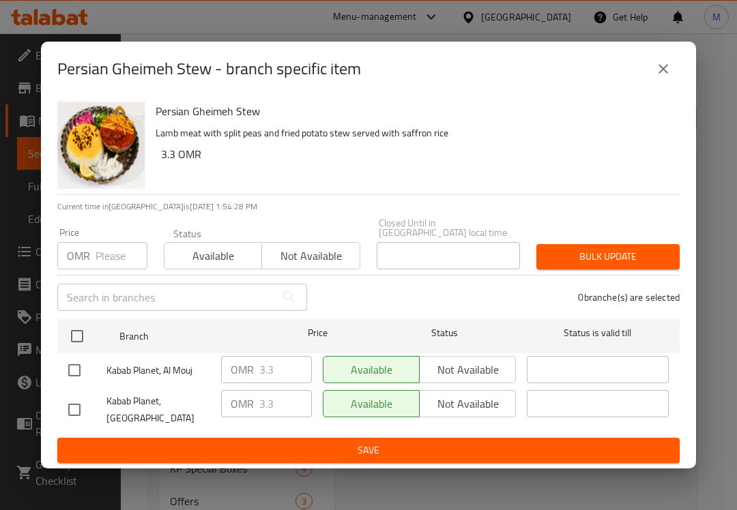
click at [386, 188] on div "Persian Gheimeh Stew Lamb meat with split peas and fried potato stew served wit…" at bounding box center [412, 145] width 524 height 98
click at [111, 242] on input "number" at bounding box center [121, 255] width 52 height 27
paste input "3.465"
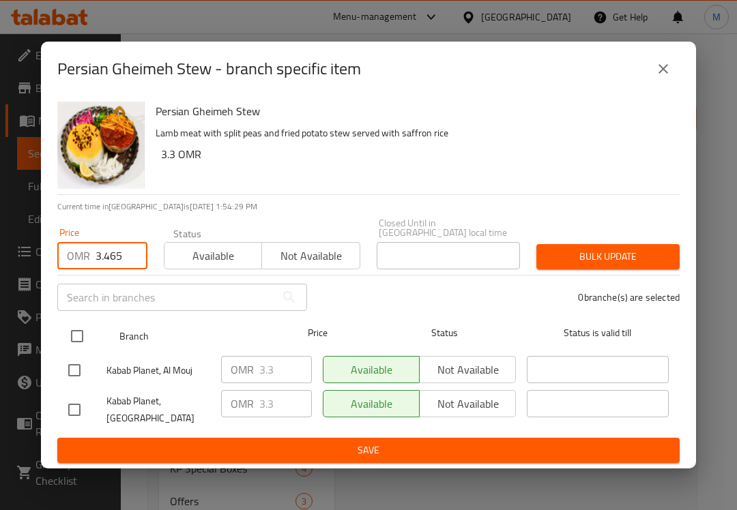
type input "3.465"
click at [68, 317] on div at bounding box center [88, 337] width 51 height 40
click at [76, 322] on input "checkbox" at bounding box center [77, 336] width 29 height 29
checkbox input "true"
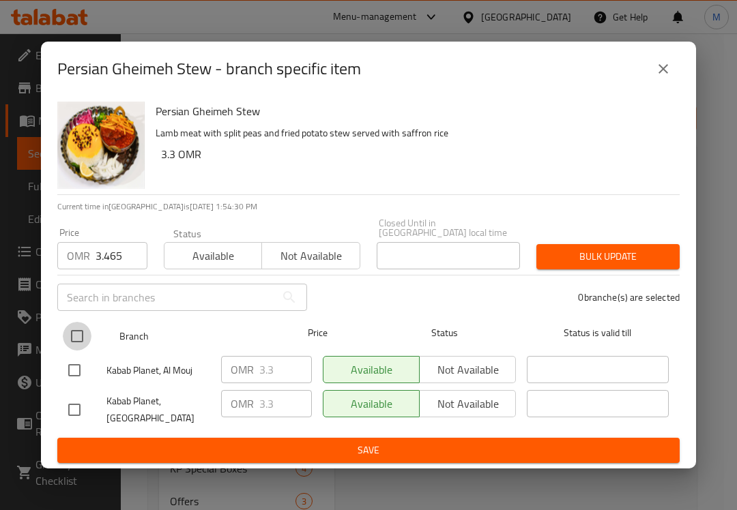
checkbox input "true"
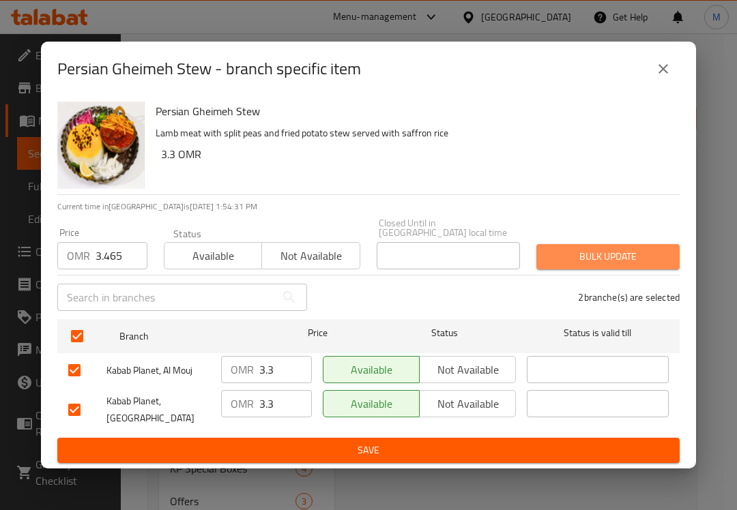
click at [611, 248] on span "Bulk update" at bounding box center [607, 256] width 121 height 17
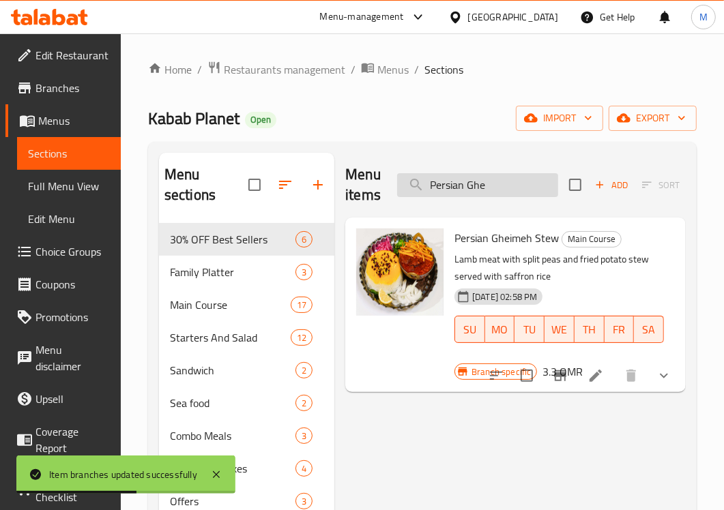
click at [486, 189] on input "Persian Ghe" at bounding box center [477, 185] width 161 height 24
paste input "Ghormeh sabzi stew"
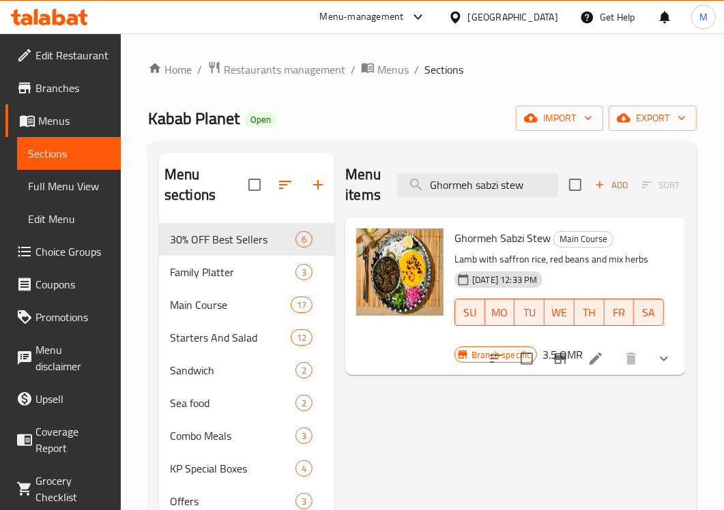
type input "Ghormeh sabzi stew"
click at [563, 359] on icon "Branch-specific-item" at bounding box center [560, 358] width 12 height 11
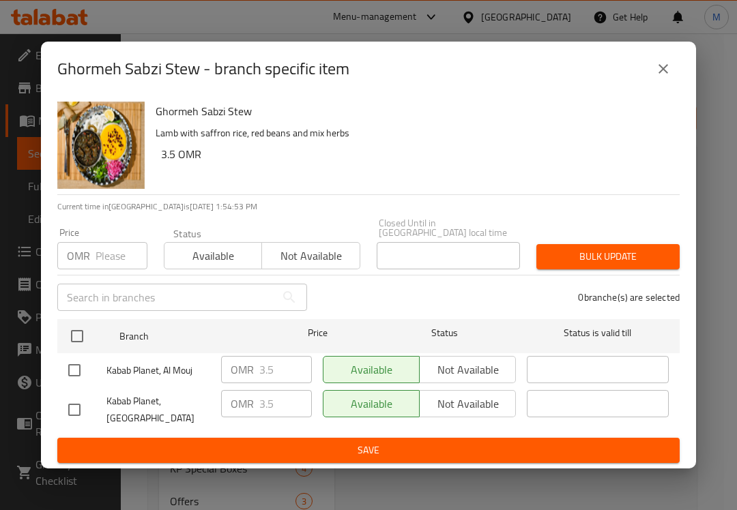
click at [454, 164] on h6 "3.5 OMR" at bounding box center [415, 154] width 508 height 19
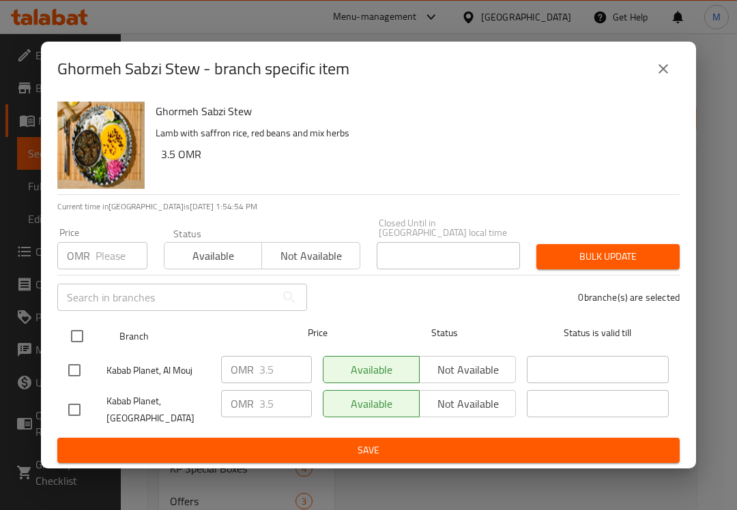
click at [70, 322] on input "checkbox" at bounding box center [77, 336] width 29 height 29
checkbox input "true"
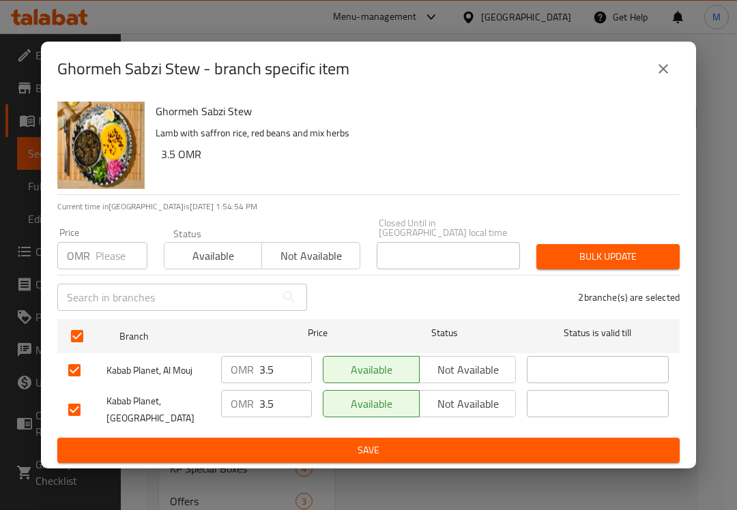
click at [103, 250] on input "number" at bounding box center [121, 255] width 52 height 27
paste input "3.78"
type input "3.78"
click at [595, 254] on span "Bulk update" at bounding box center [607, 256] width 121 height 17
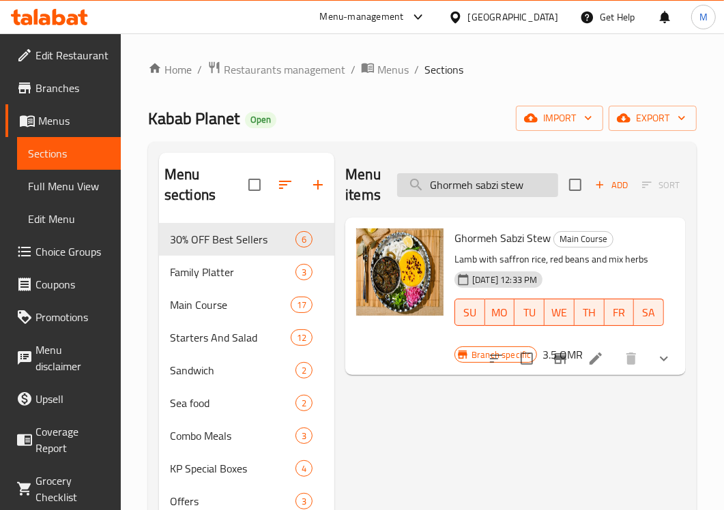
click at [492, 188] on input "Ghormeh sabzi stew" at bounding box center [477, 185] width 161 height 24
paste input "special chilli marinated chicken kabab"
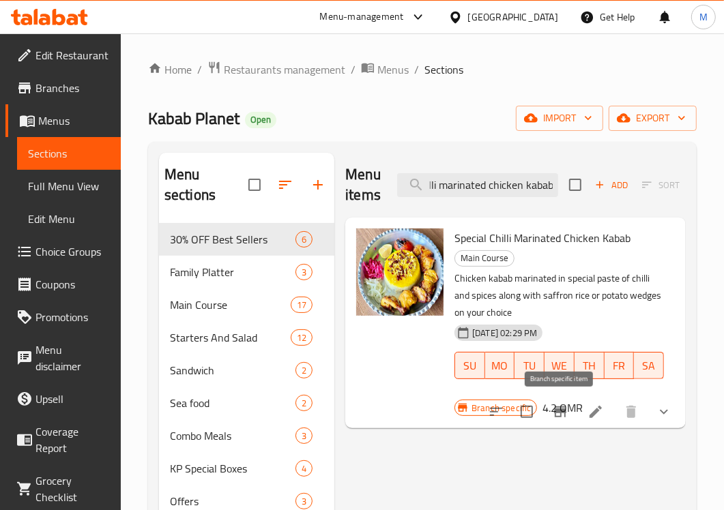
type input "special chilli marinated chicken kabab"
click at [560, 416] on icon "Branch-specific-item" at bounding box center [560, 412] width 16 height 16
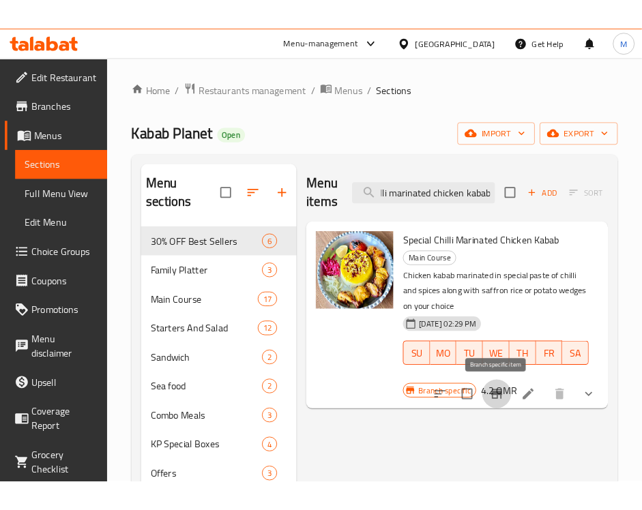
scroll to position [0, 0]
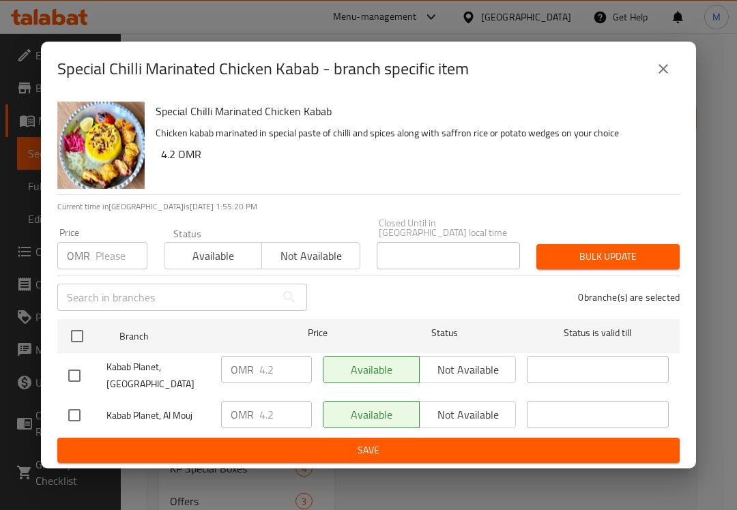
click at [447, 178] on div "Special Chilli Marinated Chicken Kabab Chicken kabab marinated in special paste…" at bounding box center [412, 145] width 524 height 98
click at [100, 260] on input "number" at bounding box center [121, 255] width 52 height 27
paste input "4.41"
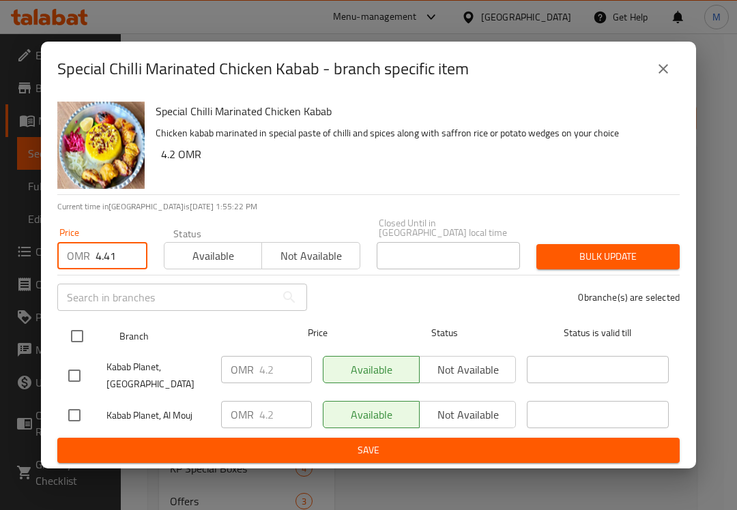
type input "4.41"
click at [80, 331] on input "checkbox" at bounding box center [77, 336] width 29 height 29
checkbox input "true"
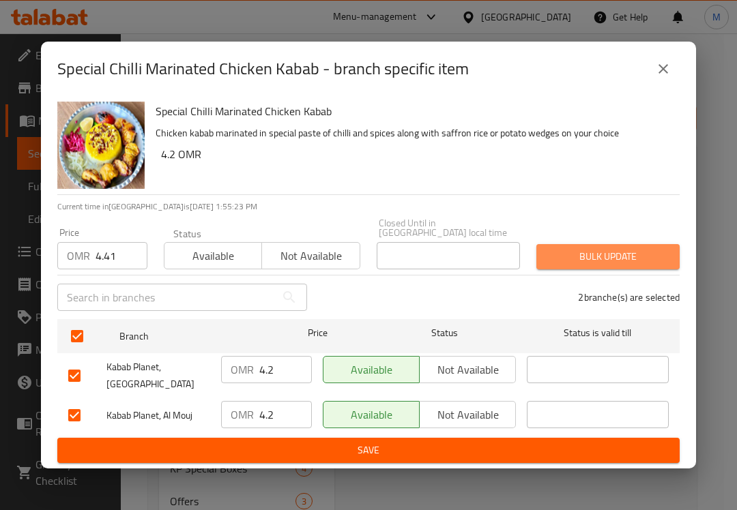
click at [619, 263] on button "Bulk update" at bounding box center [607, 256] width 143 height 25
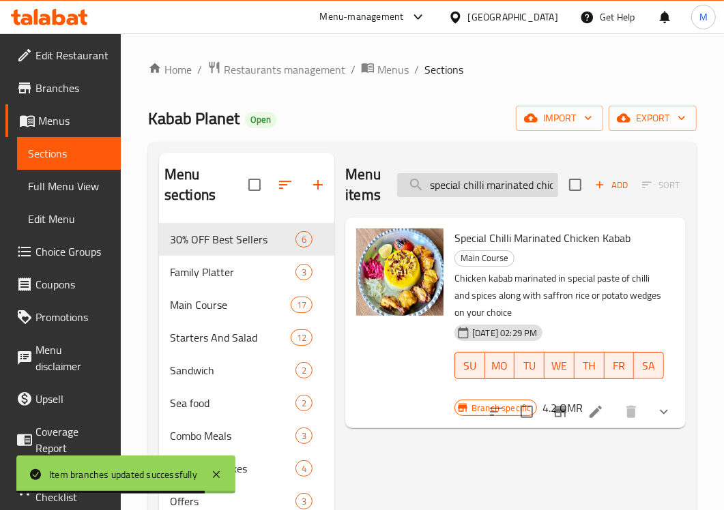
click at [484, 192] on input "special chilli marinated chicken kabab" at bounding box center [477, 185] width 161 height 24
paste input "[PERSON_NAME]"
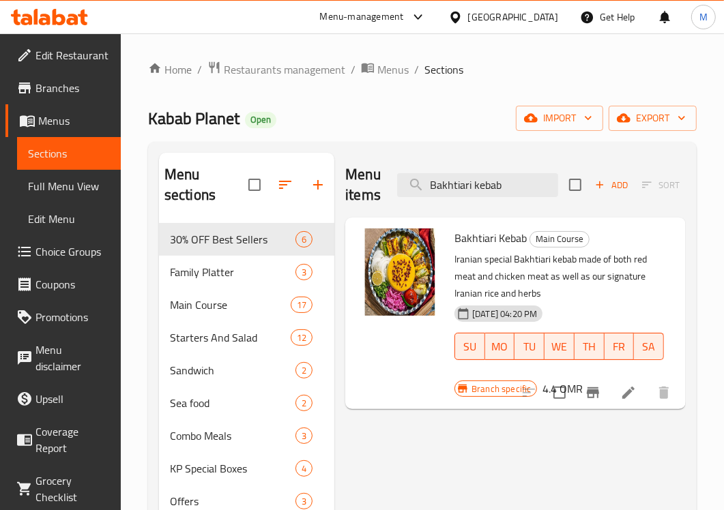
type input "Bakhtiari kebab"
click at [593, 389] on icon "Branch-specific-item" at bounding box center [593, 393] width 16 height 16
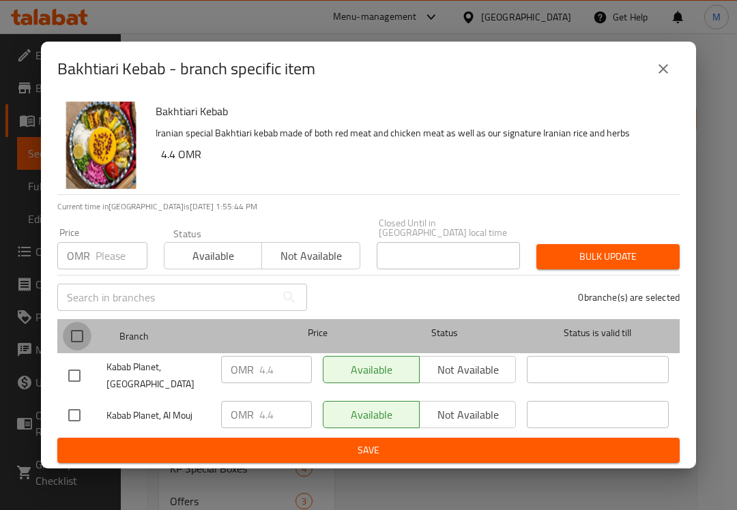
click at [82, 323] on input "checkbox" at bounding box center [77, 336] width 29 height 29
checkbox input "true"
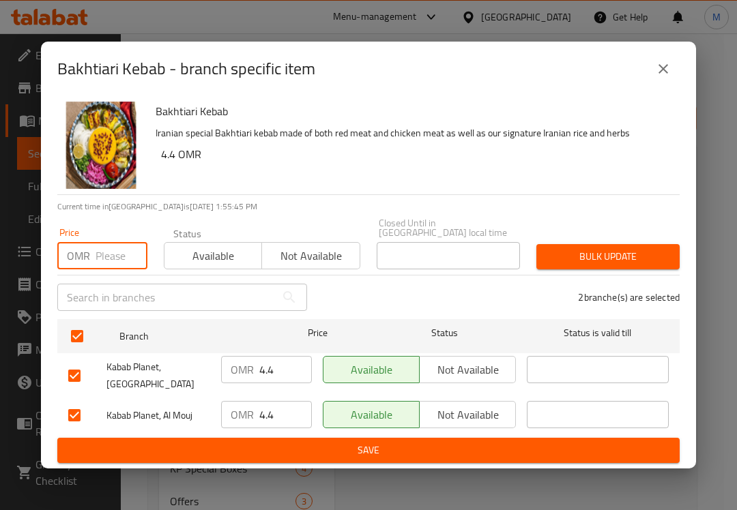
click at [111, 242] on input "number" at bounding box center [121, 255] width 52 height 27
paste input "4.62"
type input "4.62"
click at [607, 254] on span "Bulk update" at bounding box center [607, 256] width 121 height 17
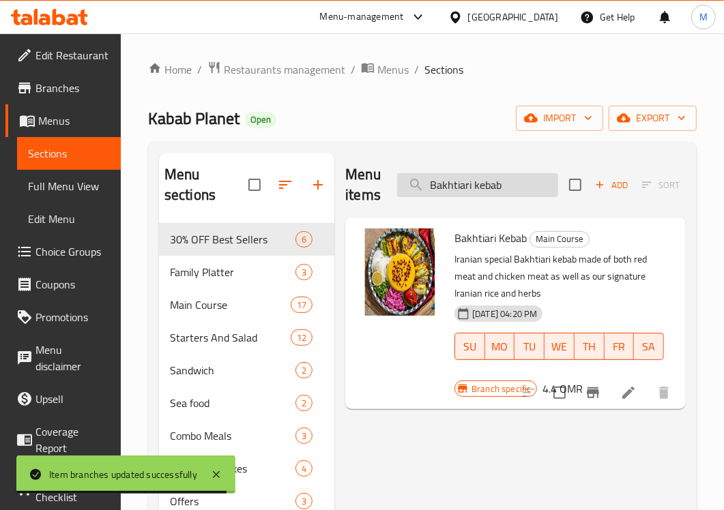
click at [469, 188] on input "Bakhtiari kebab" at bounding box center [477, 185] width 161 height 24
paste input "Special Lamb Shank"
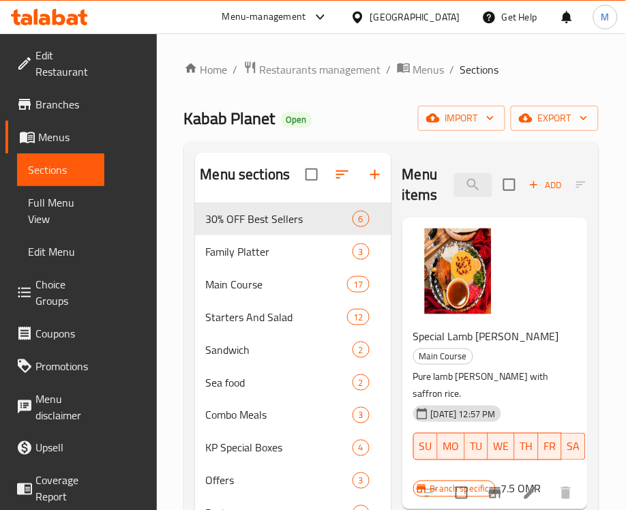
type input "Special Lamb Shank"
click at [558, 298] on div "Special Lamb [PERSON_NAME] Main Course Pure lamb [PERSON_NAME] with saffron ric…" at bounding box center [495, 363] width 175 height 281
click at [475, 184] on input "Special Lamb Shank" at bounding box center [475, 185] width 38 height 24
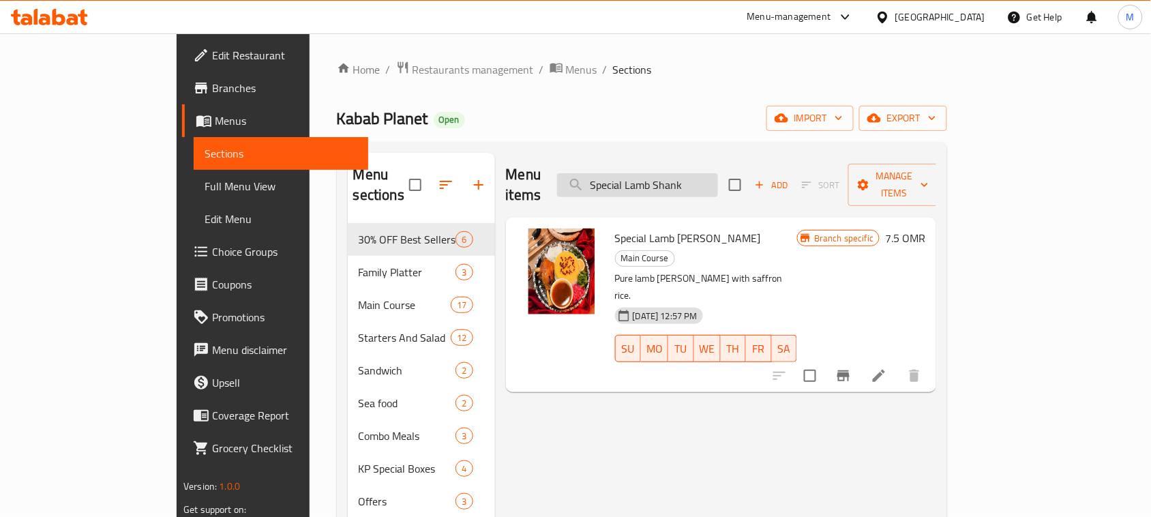
click at [708, 186] on input "Special Lamb Shank" at bounding box center [637, 185] width 161 height 24
click at [860, 359] on button "Branch-specific-item" at bounding box center [843, 375] width 33 height 33
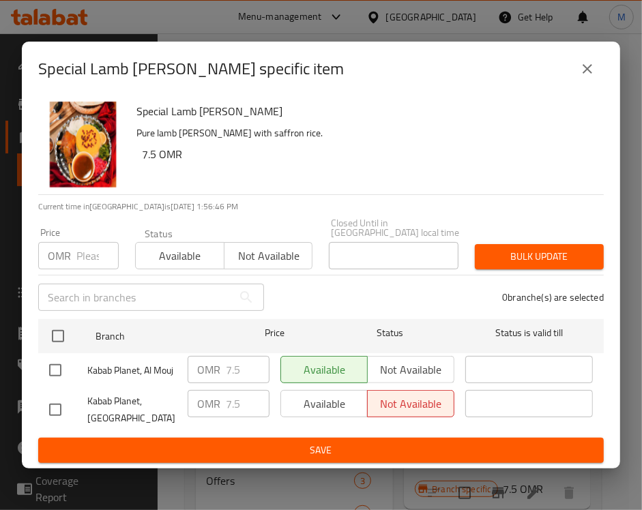
click at [423, 121] on h6 "Special Lamb [PERSON_NAME]" at bounding box center [364, 111] width 456 height 19
click at [68, 250] on p "OMR" at bounding box center [59, 256] width 23 height 16
click at [87, 246] on input "number" at bounding box center [97, 255] width 42 height 27
paste input "7.875"
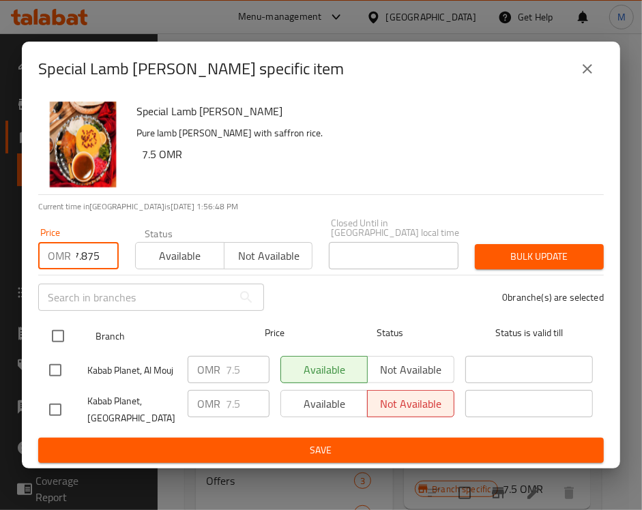
type input "7.875"
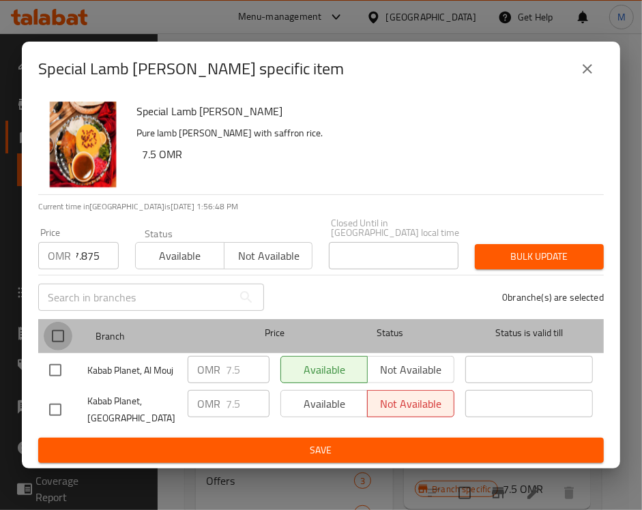
scroll to position [0, 0]
click at [59, 338] on input "checkbox" at bounding box center [58, 336] width 29 height 29
checkbox input "true"
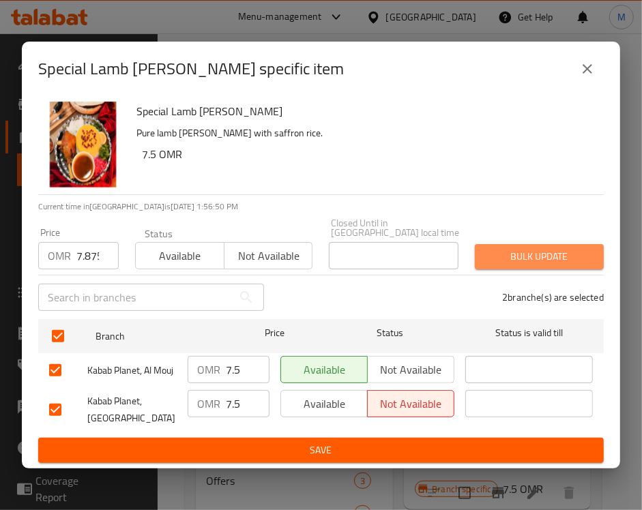
click at [540, 248] on span "Bulk update" at bounding box center [539, 256] width 107 height 17
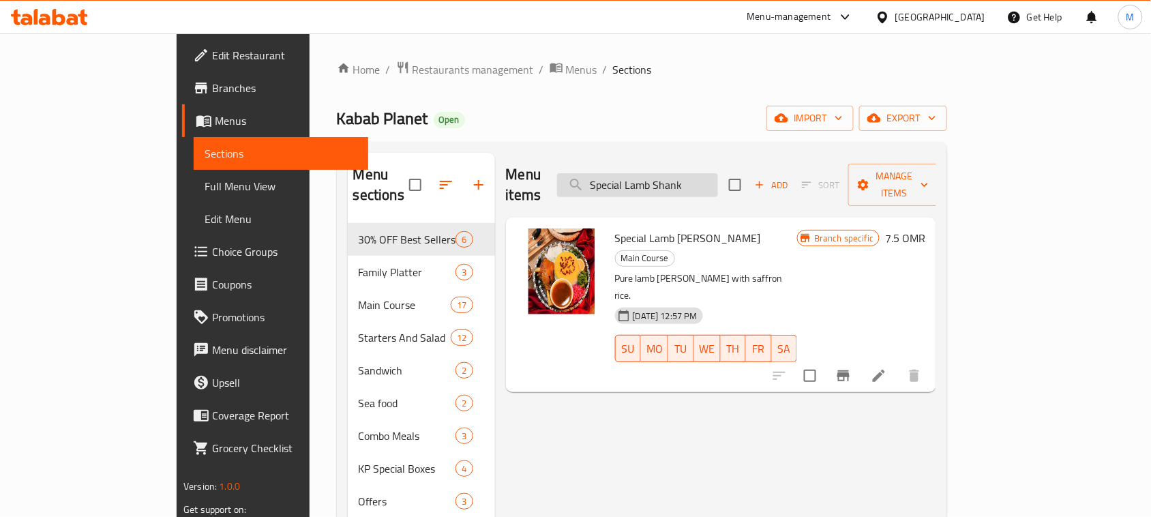
click at [710, 173] on input "Special Lamb Shank" at bounding box center [637, 185] width 161 height 24
paste input "Bamia Stew"
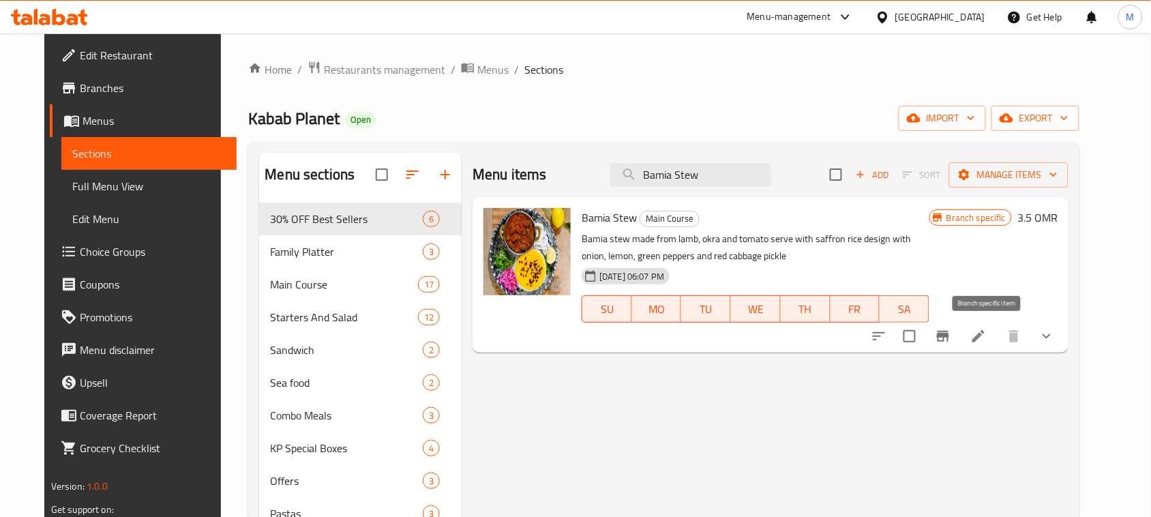
type input "Bamia Stew"
click at [952, 336] on icon "Branch-specific-item" at bounding box center [943, 336] width 16 height 16
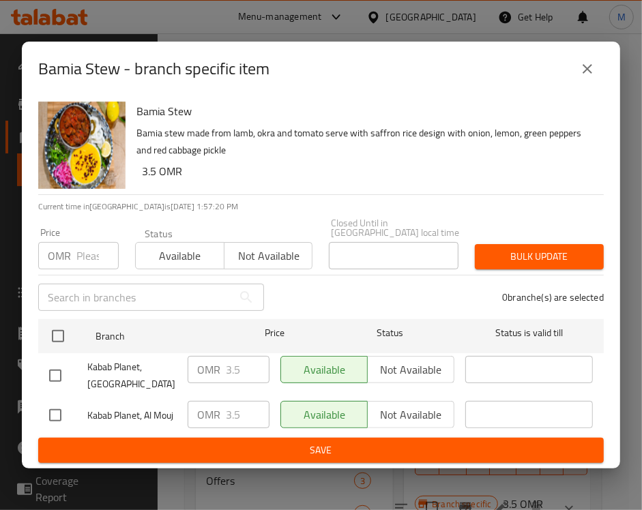
click at [444, 154] on p "Bamia stew made from lamb, okra and tomato serve with saffron rice design with …" at bounding box center [364, 142] width 456 height 34
click at [78, 253] on input "number" at bounding box center [97, 255] width 42 height 27
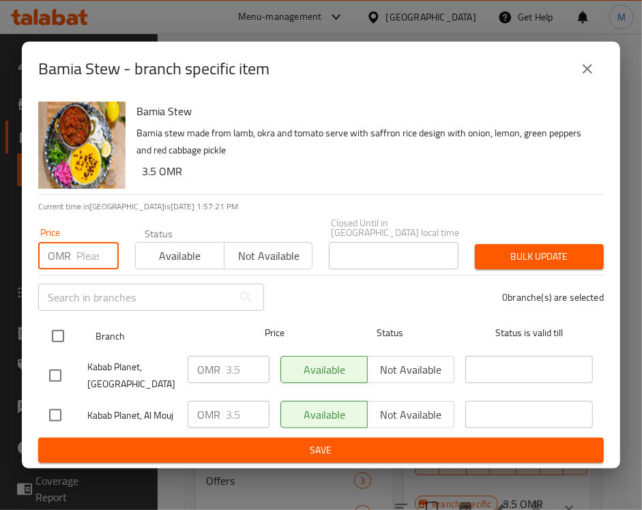
paste input "3.675"
type input "3.675"
click at [55, 329] on input "checkbox" at bounding box center [58, 336] width 29 height 29
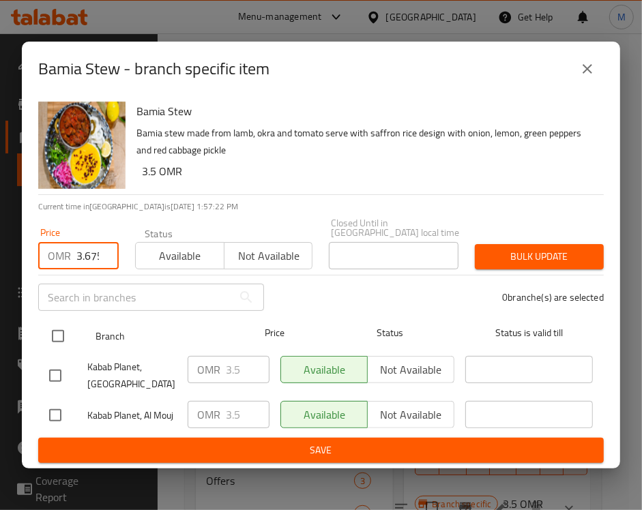
checkbox input "true"
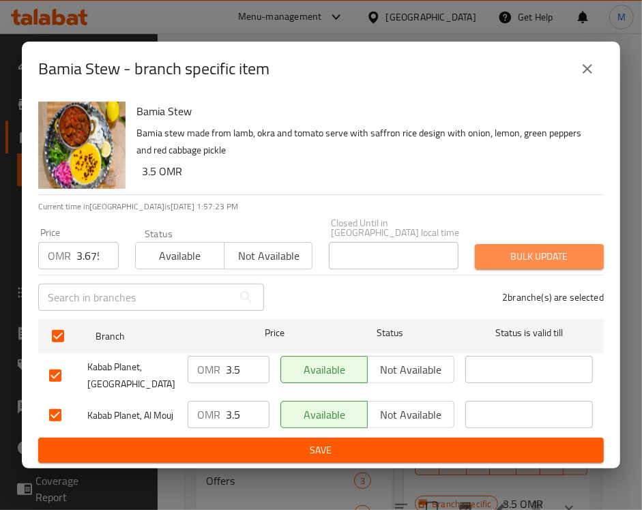
click at [503, 249] on span "Bulk update" at bounding box center [539, 256] width 107 height 17
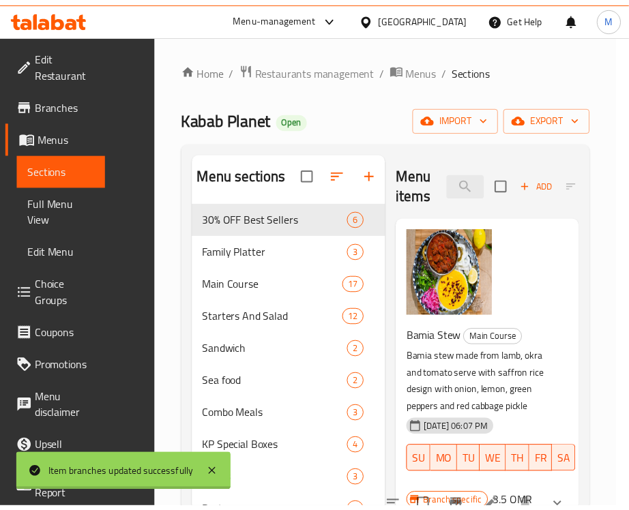
scroll to position [14, 0]
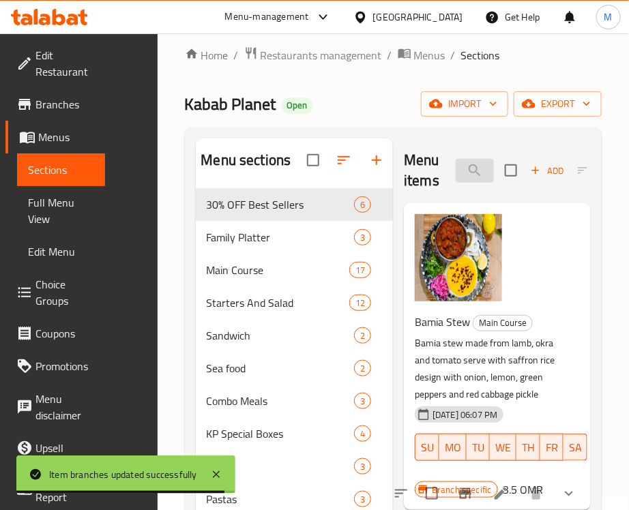
click at [478, 168] on input "Bamia Stew" at bounding box center [475, 171] width 38 height 24
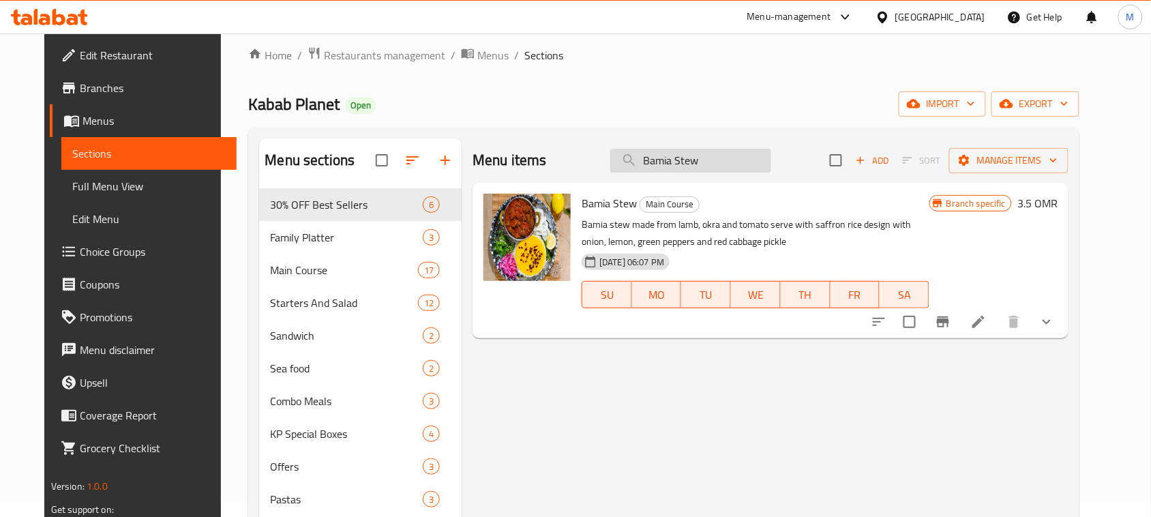
click at [747, 149] on input "Bamia Stew" at bounding box center [691, 161] width 161 height 24
paste input "Caesar salad"
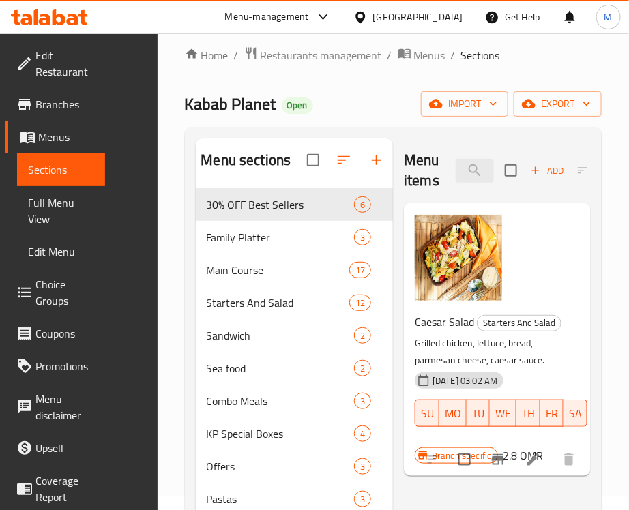
type input "Caesar salad"
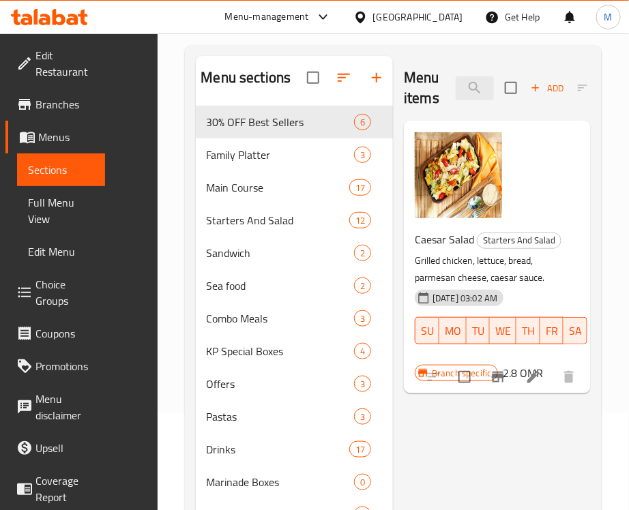
scroll to position [193, 0]
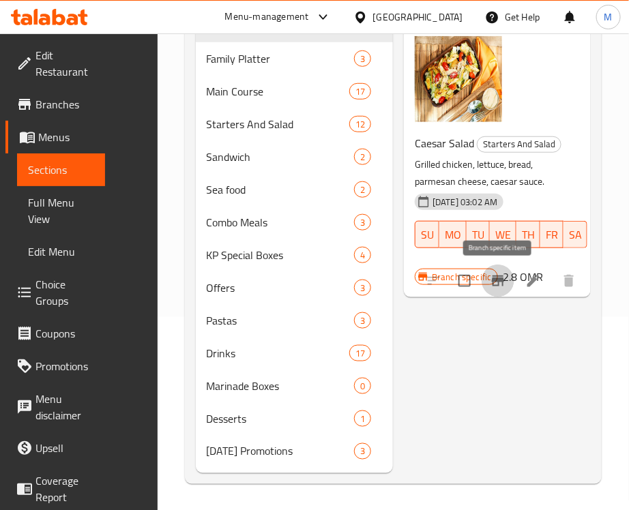
click at [498, 278] on icon "Branch-specific-item" at bounding box center [498, 281] width 12 height 11
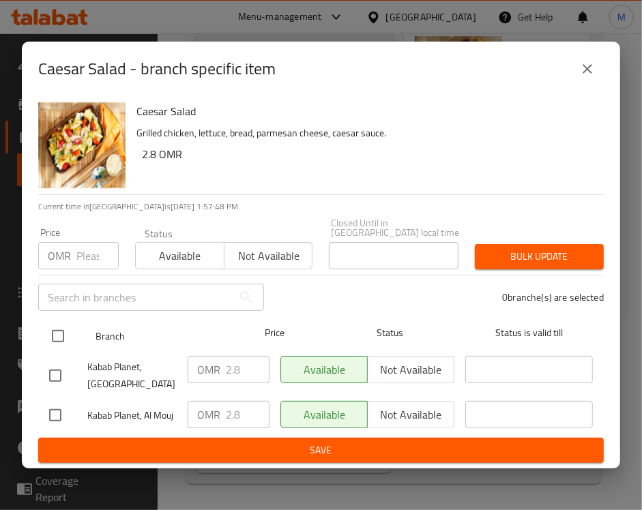
click at [63, 332] on input "checkbox" at bounding box center [58, 336] width 29 height 29
checkbox input "true"
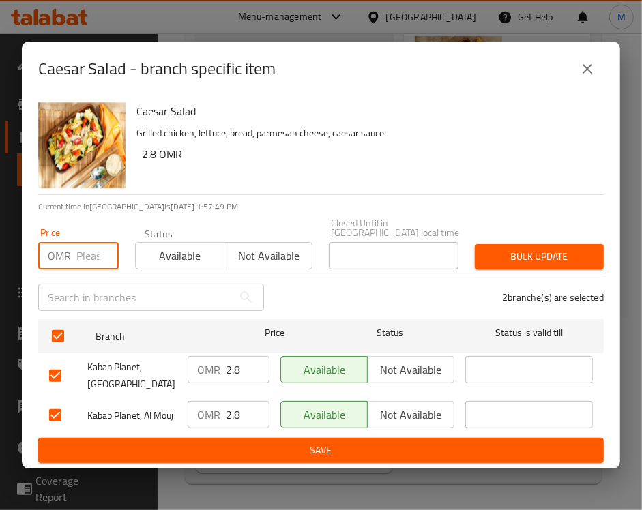
click at [78, 253] on input "number" at bounding box center [97, 255] width 42 height 27
paste input "2.94"
type input "2.94"
click at [571, 258] on span "Bulk update" at bounding box center [539, 256] width 107 height 17
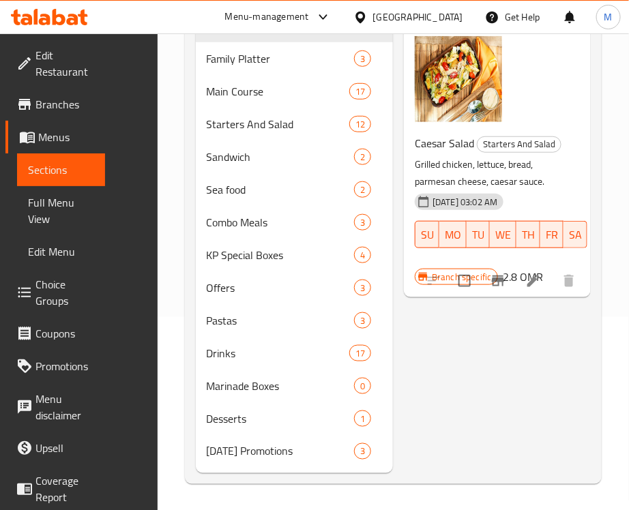
click at [526, 393] on div "Menu items Caesar salad Add Sort Manage items Caesar Salad Starters And Salad G…" at bounding box center [492, 217] width 198 height 514
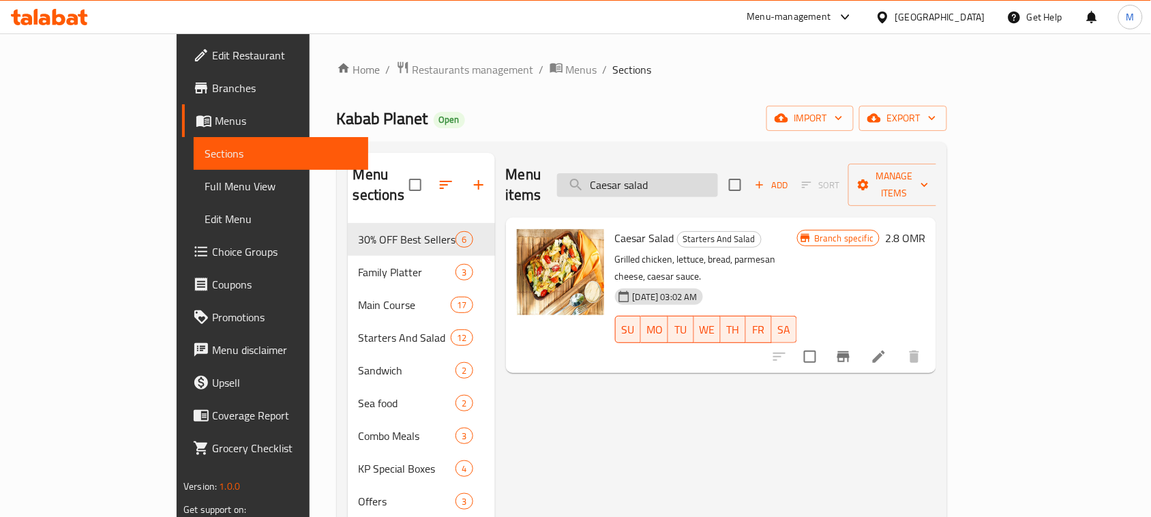
click at [704, 173] on input "Caesar salad" at bounding box center [637, 185] width 161 height 24
paste input "Fattoush S"
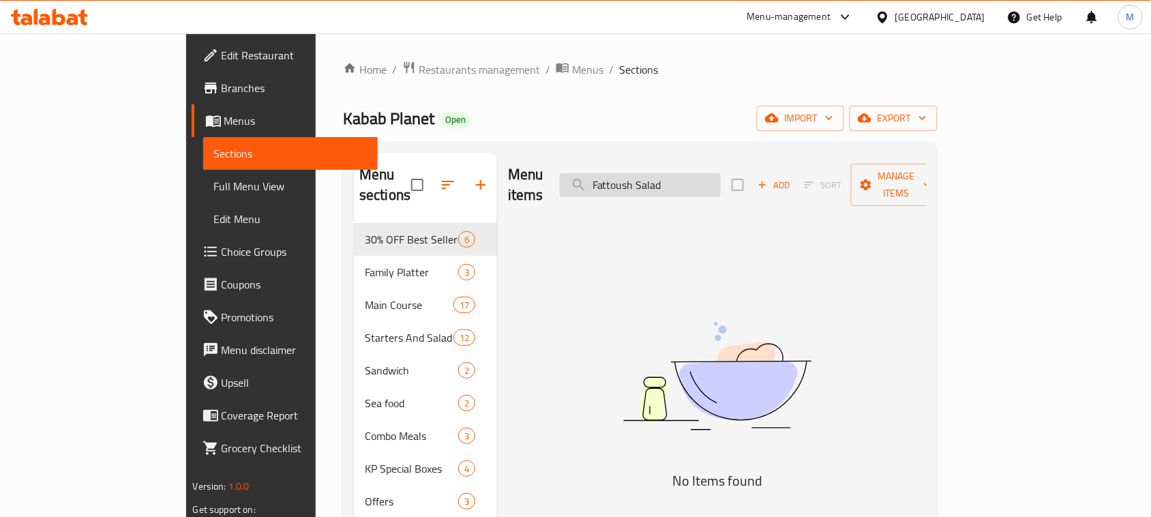
click at [660, 179] on input "Fattoush Salad" at bounding box center [640, 185] width 161 height 24
click at [704, 179] on input "Fattoush Salad" at bounding box center [640, 185] width 161 height 24
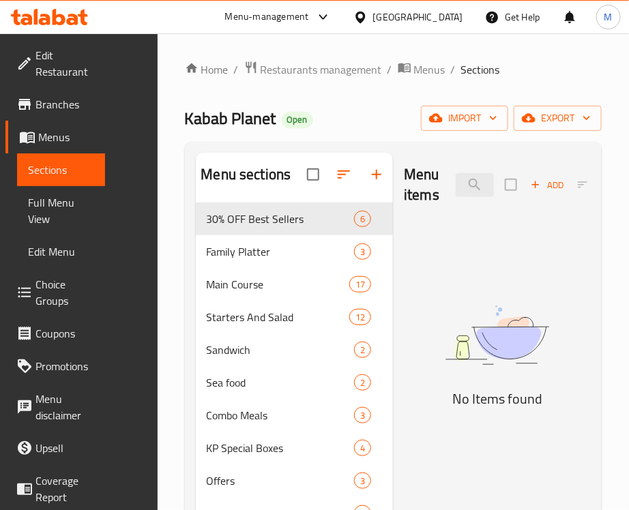
drag, startPoint x: 523, startPoint y: 274, endPoint x: 492, endPoint y: 288, distance: 34.2
click at [523, 274] on div "Menu items Fattoush Salad Add Sort Manage items No Items found" at bounding box center [492, 410] width 198 height 514
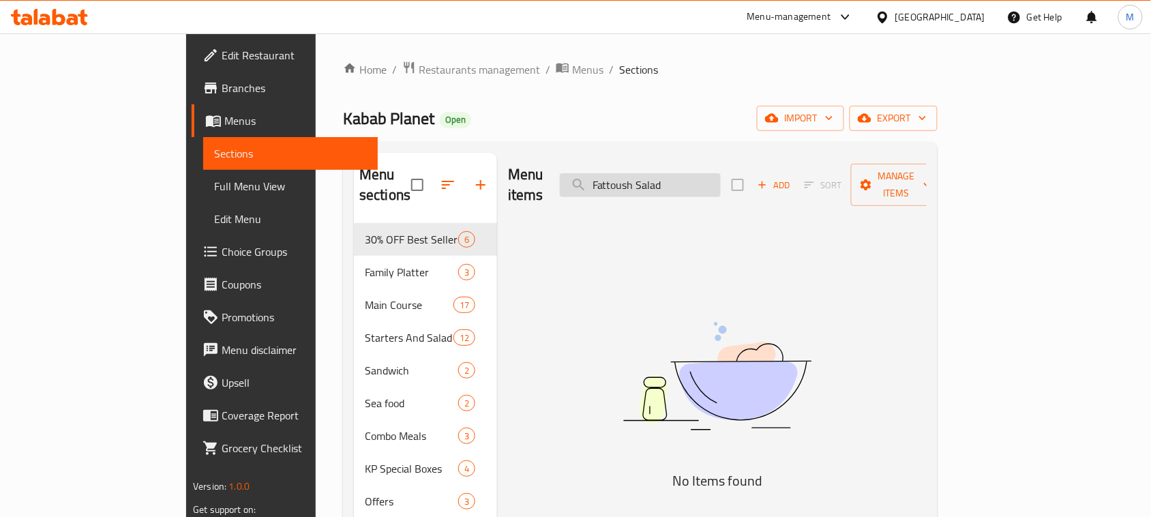
click at [697, 178] on input "Fattoush Salad" at bounding box center [640, 185] width 161 height 24
paste input "Roca Salad"
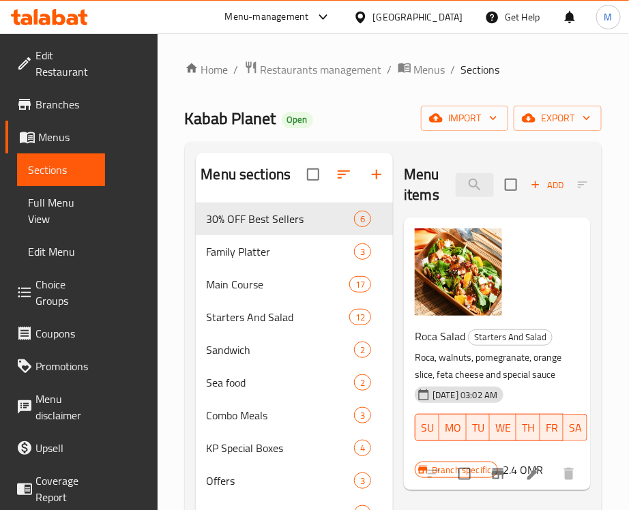
type input "Roca Salad"
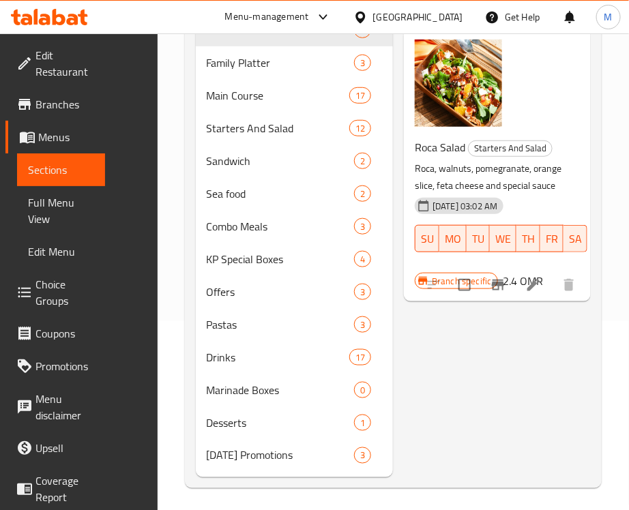
scroll to position [193, 0]
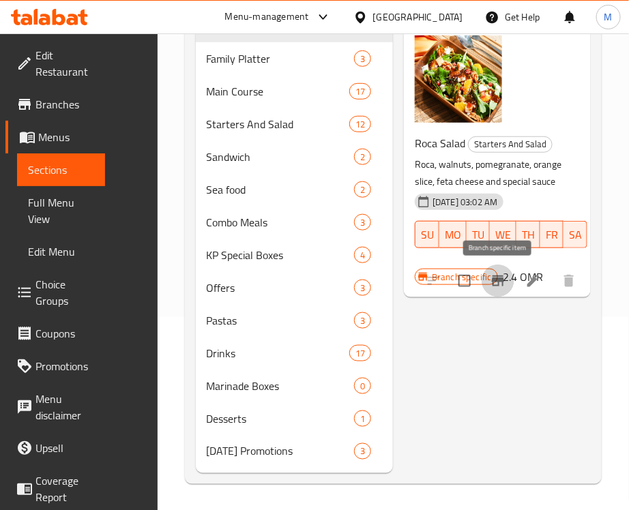
click at [510, 278] on button "Branch-specific-item" at bounding box center [498, 281] width 33 height 33
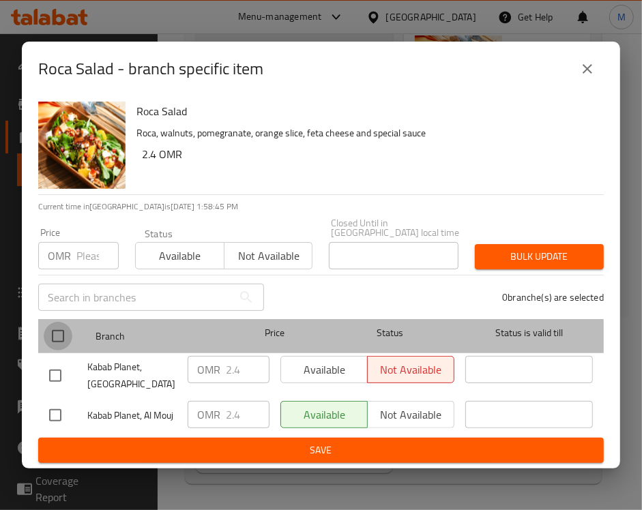
click at [58, 329] on input "checkbox" at bounding box center [58, 336] width 29 height 29
checkbox input "true"
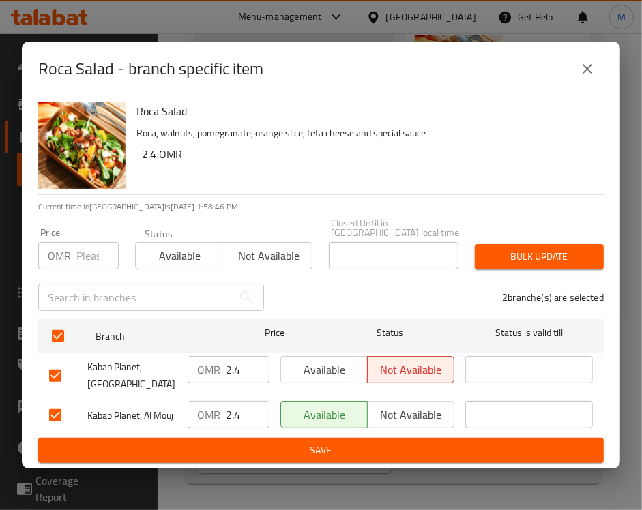
click at [74, 267] on div "Price OMR Price" at bounding box center [78, 249] width 97 height 58
click at [74, 266] on div "Price OMR Price" at bounding box center [78, 249] width 97 height 58
click at [83, 243] on input "number" at bounding box center [97, 255] width 42 height 27
paste input "2.52"
type input "2.52"
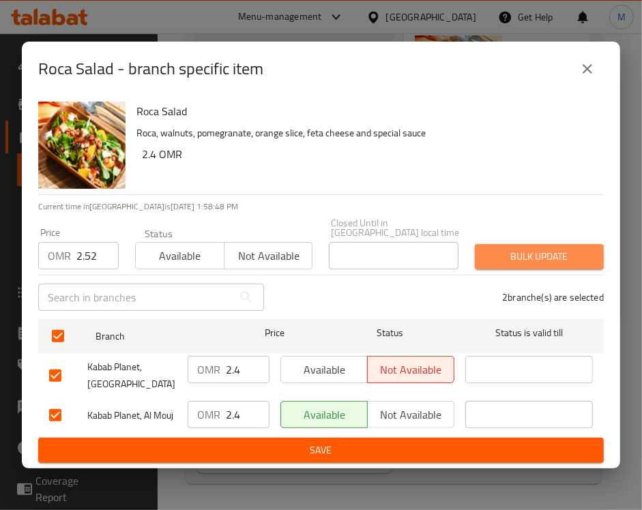
click at [557, 248] on span "Bulk update" at bounding box center [539, 256] width 107 height 17
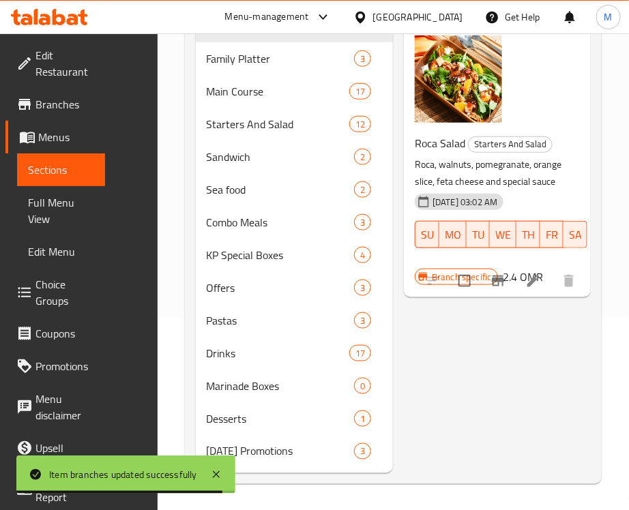
click at [467, 379] on div "Menu items Roca Salad Add Sort Manage items Roca Salad Starters And Salad Roca,…" at bounding box center [492, 217] width 198 height 514
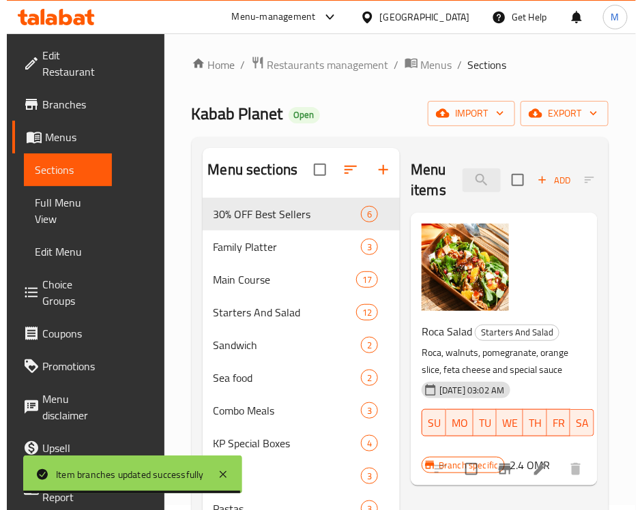
scroll to position [0, 0]
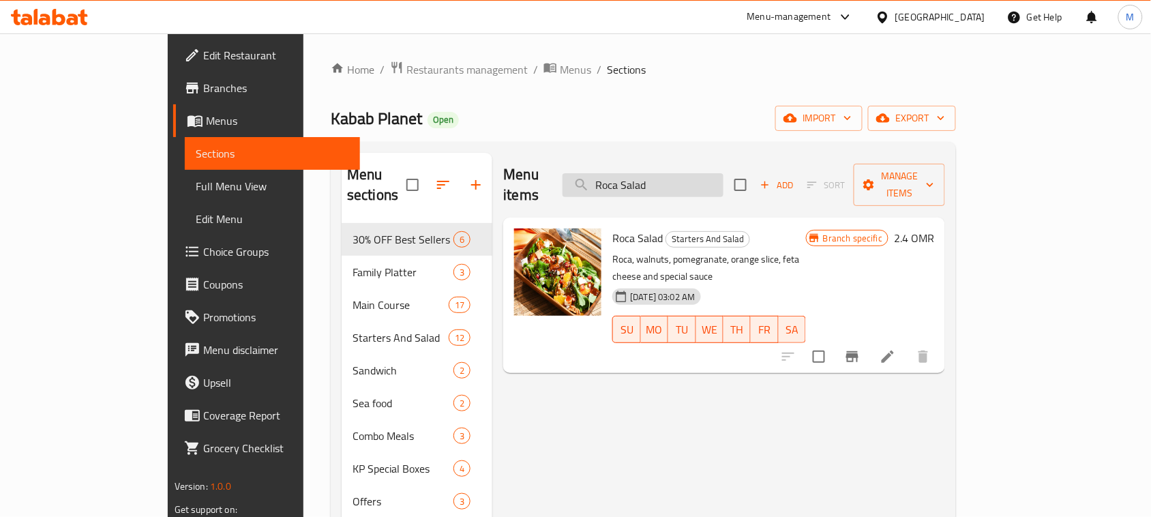
click at [724, 173] on input "Roca Salad" at bounding box center [643, 185] width 161 height 24
paste input "Hummus"
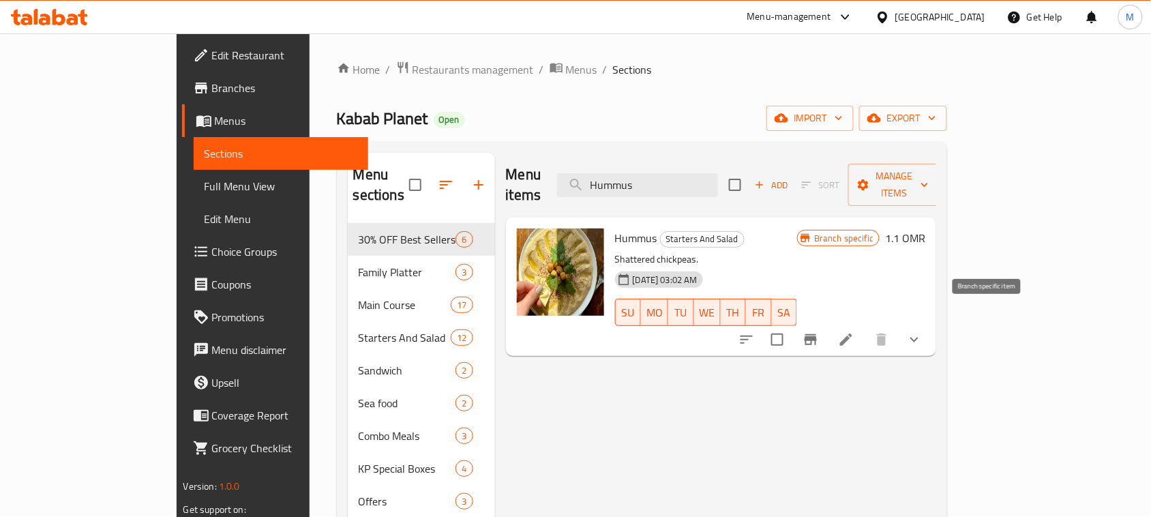
type input "Hummus"
click at [817, 334] on icon "Branch-specific-item" at bounding box center [811, 339] width 12 height 11
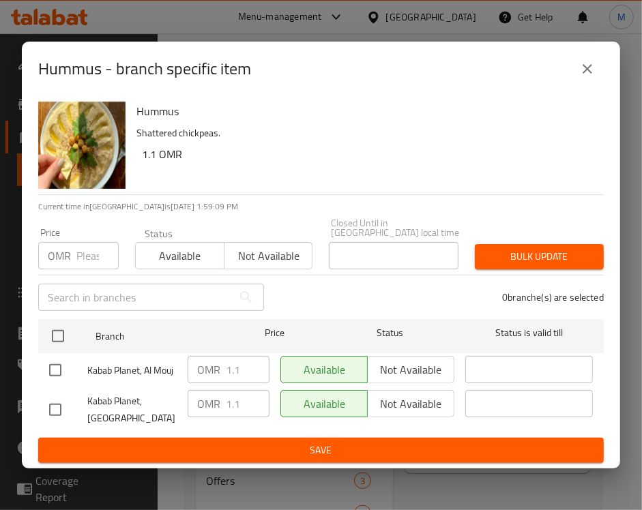
click at [353, 131] on p "Shattered chickpeas." at bounding box center [364, 133] width 456 height 17
click at [85, 242] on input "number" at bounding box center [97, 255] width 42 height 27
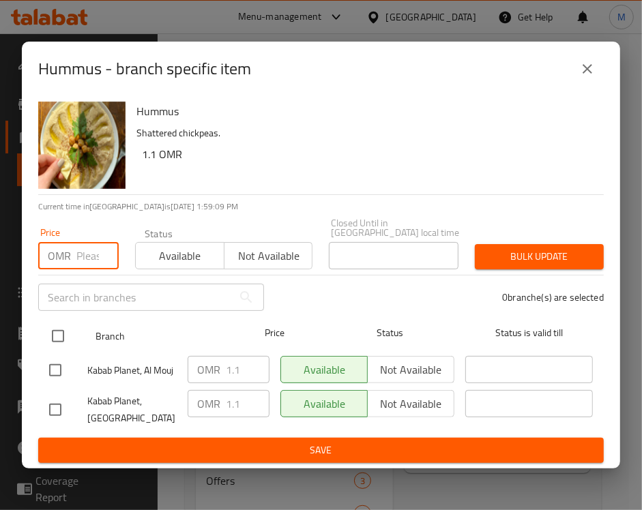
paste input "1.155"
type input "1.155"
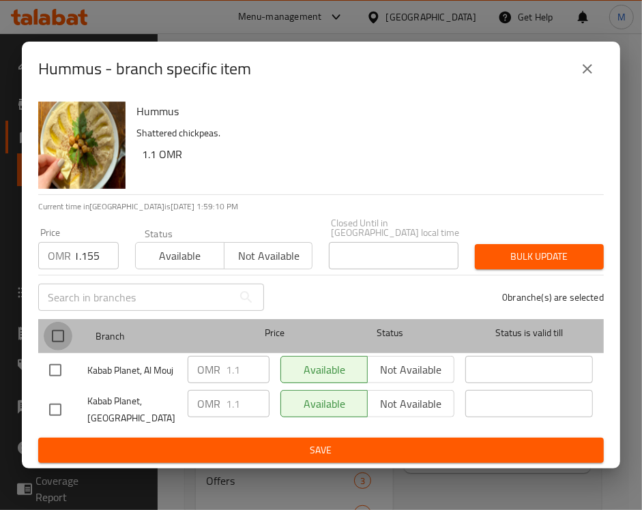
click at [59, 336] on input "checkbox" at bounding box center [58, 336] width 29 height 29
checkbox input "true"
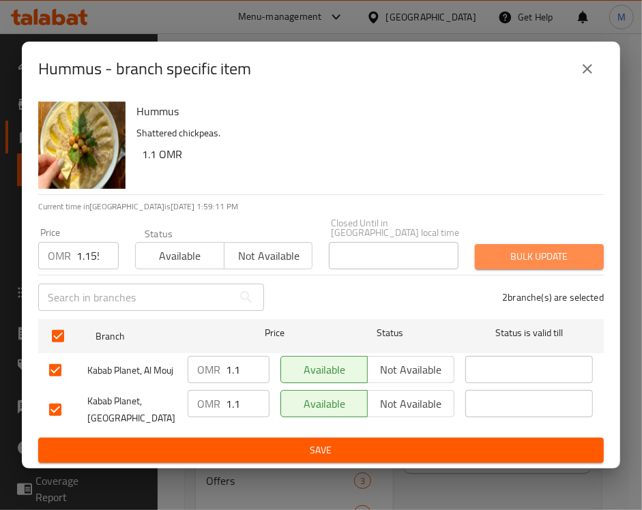
click at [524, 250] on span "Bulk update" at bounding box center [539, 256] width 107 height 17
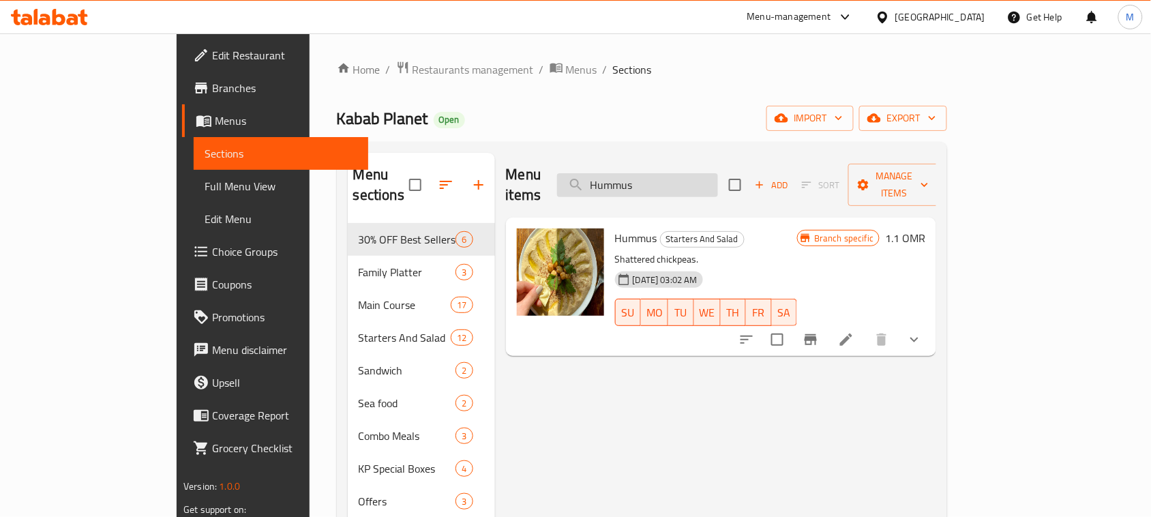
click at [706, 181] on input "Hummus" at bounding box center [637, 185] width 161 height 24
paste input "Roca Salad"
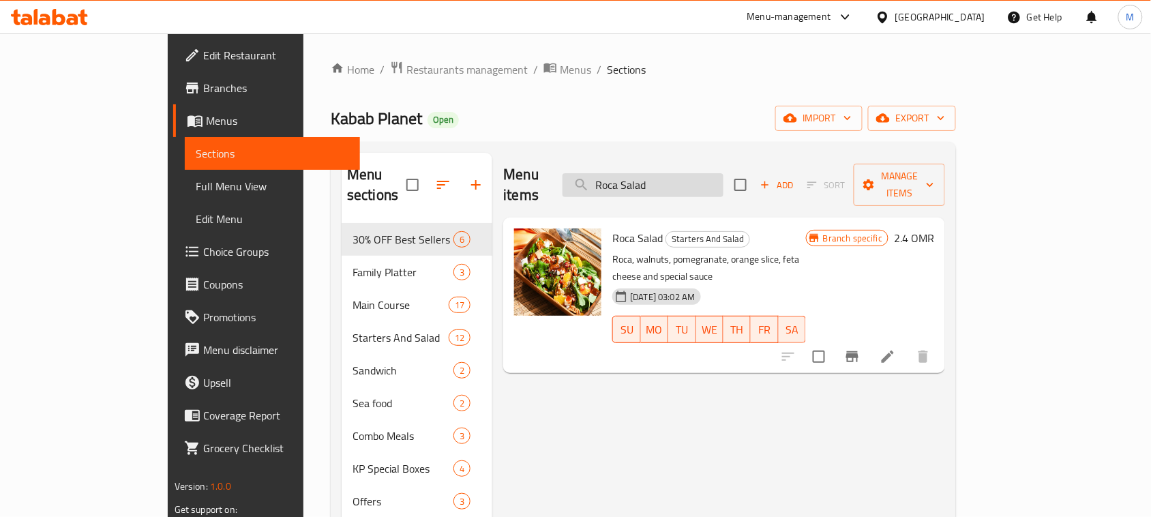
click at [724, 173] on input "Roca Salad" at bounding box center [643, 185] width 161 height 24
paste input "Shirazi Refreshing"
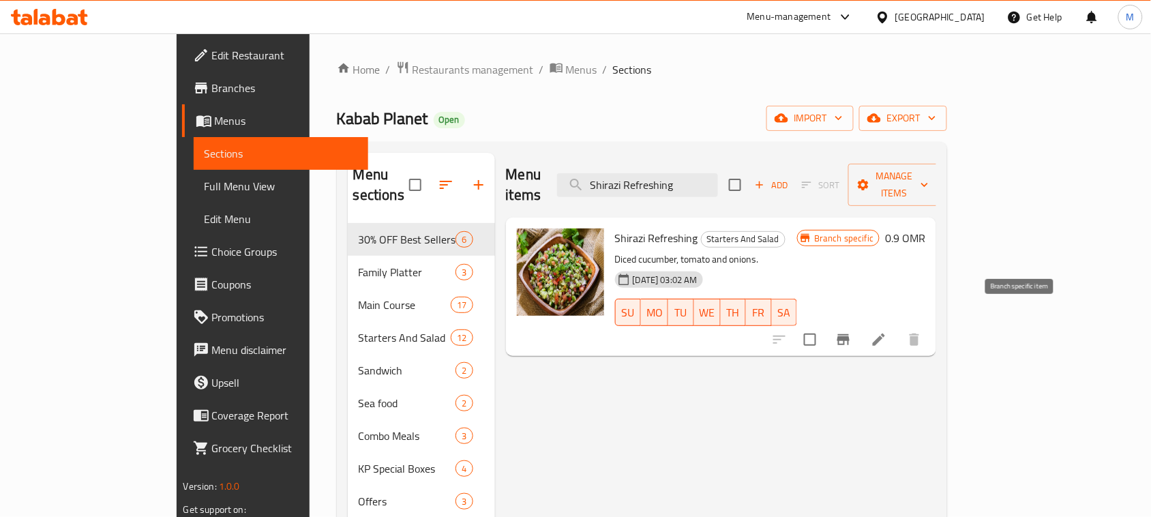
type input "Shirazi Refreshing"
click at [852, 332] on icon "Branch-specific-item" at bounding box center [844, 340] width 16 height 16
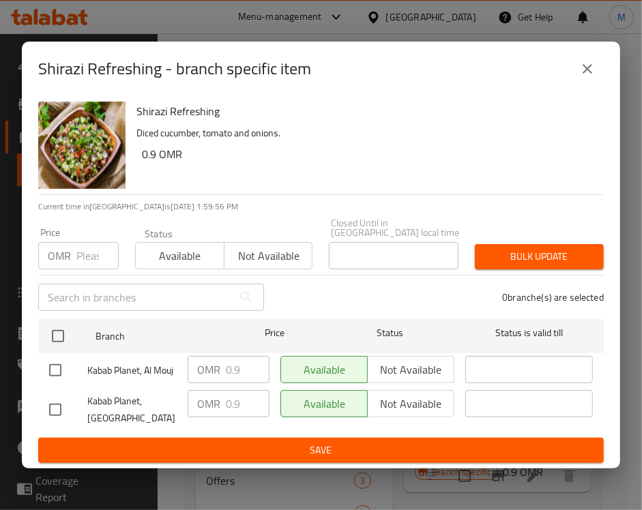
click at [370, 151] on h6 "0.9 OMR" at bounding box center [367, 154] width 451 height 19
click at [96, 246] on input "number" at bounding box center [97, 255] width 42 height 27
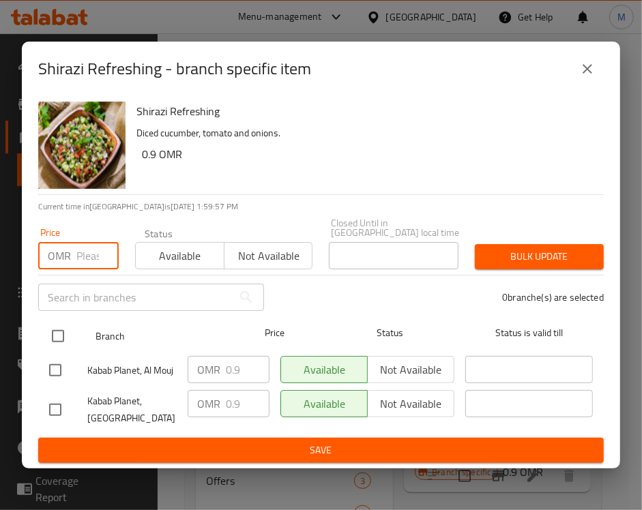
paste input "0.945"
type input "0.945"
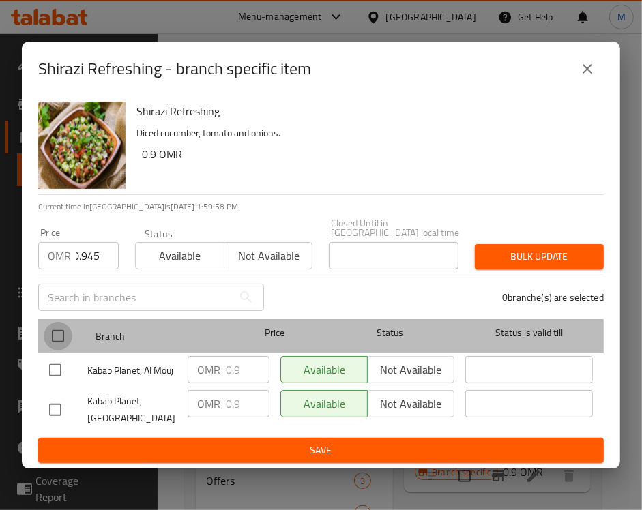
click at [51, 339] on input "checkbox" at bounding box center [58, 336] width 29 height 29
checkbox input "true"
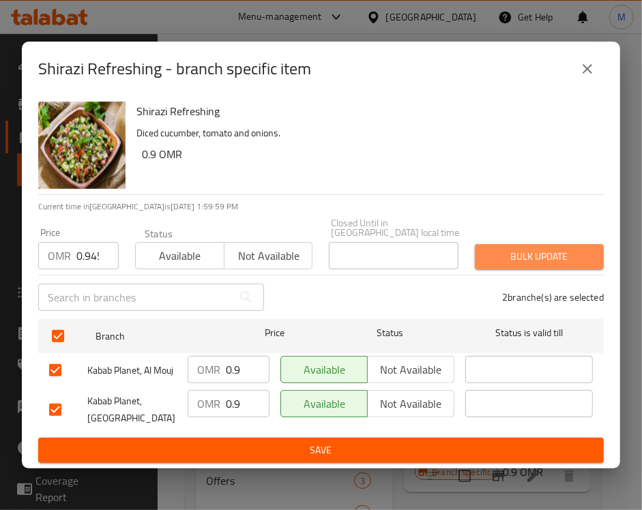
click at [512, 259] on span "Bulk update" at bounding box center [539, 256] width 107 height 17
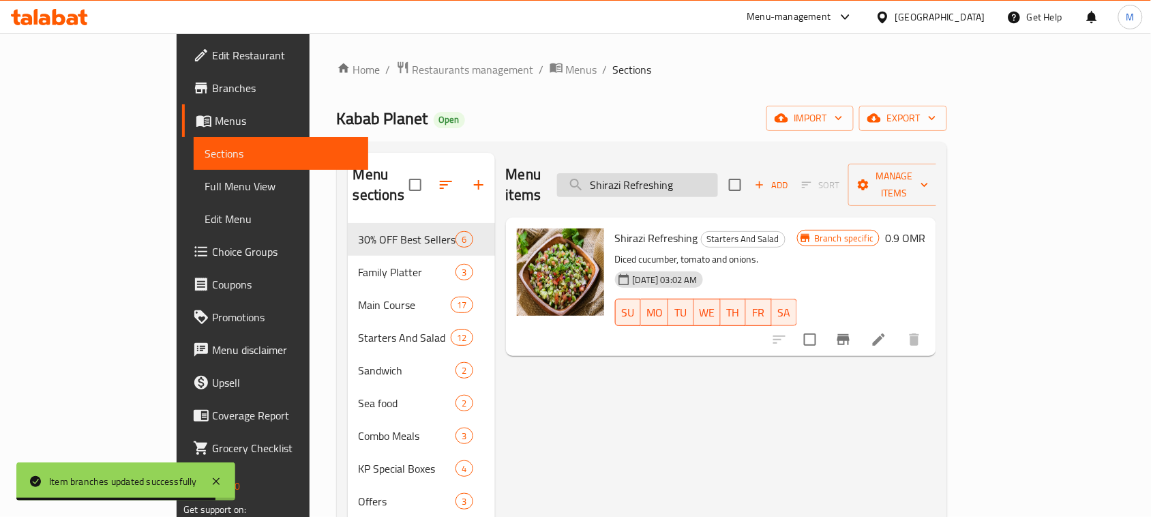
click at [718, 173] on input "Shirazi Refreshing" at bounding box center [637, 185] width 161 height 24
paste input "Dip From Eggplant"
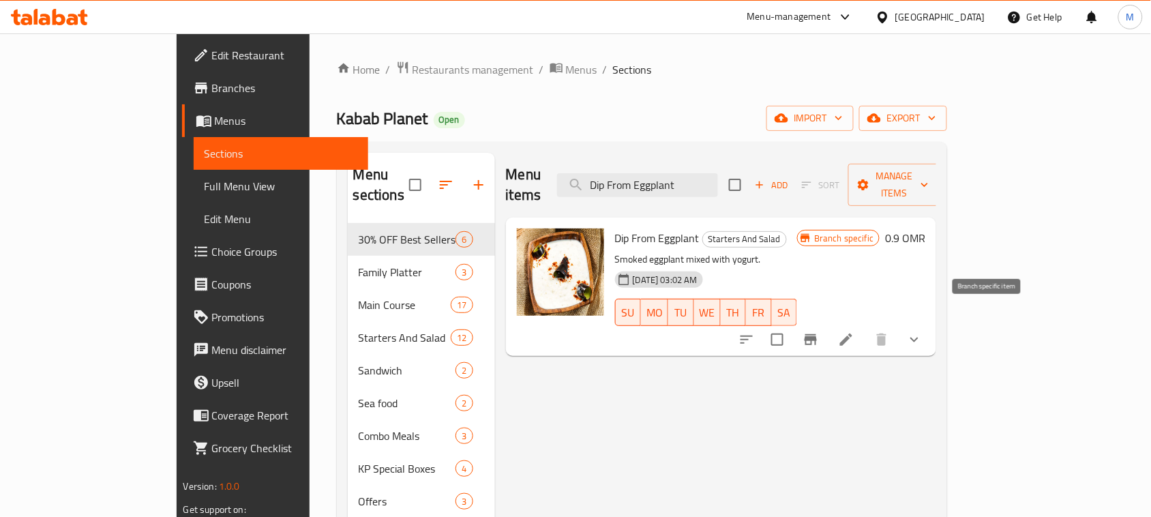
type input "Dip From Eggplant"
click at [819, 332] on icon "Branch-specific-item" at bounding box center [811, 340] width 16 height 16
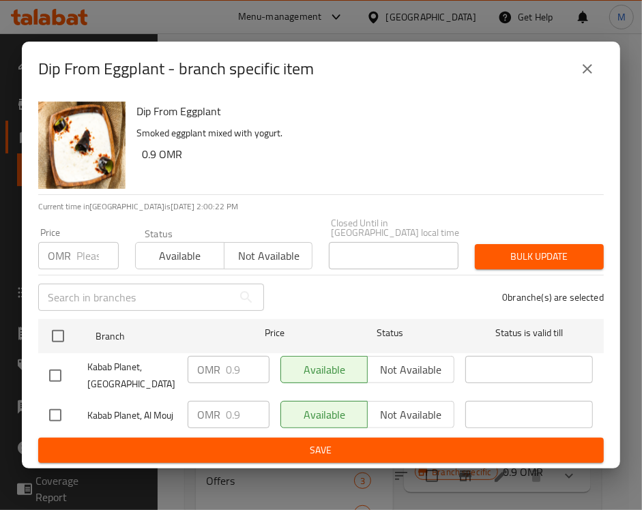
drag, startPoint x: 450, startPoint y: 147, endPoint x: 417, endPoint y: 168, distance: 39.6
click at [450, 142] on p "Smoked eggplant mixed with yogurt." at bounding box center [364, 133] width 456 height 17
click at [92, 250] on input "number" at bounding box center [97, 255] width 42 height 27
paste input "0.945"
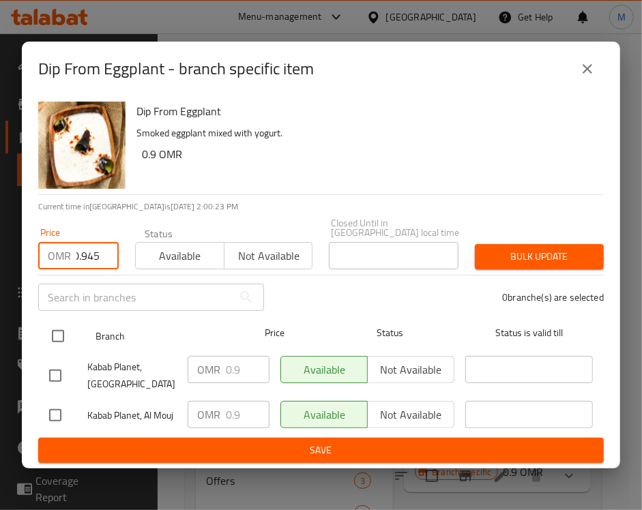
type input "0.945"
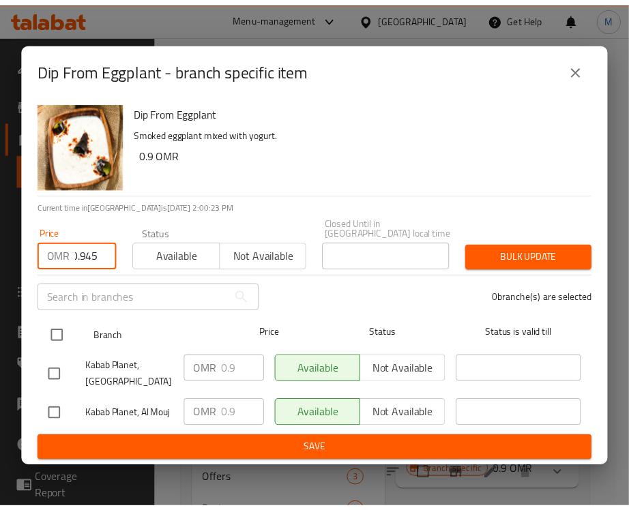
scroll to position [0, 0]
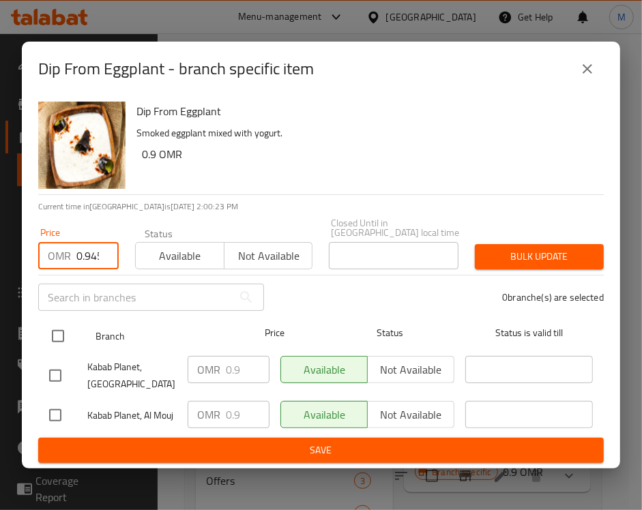
click at [62, 322] on input "checkbox" at bounding box center [58, 336] width 29 height 29
checkbox input "true"
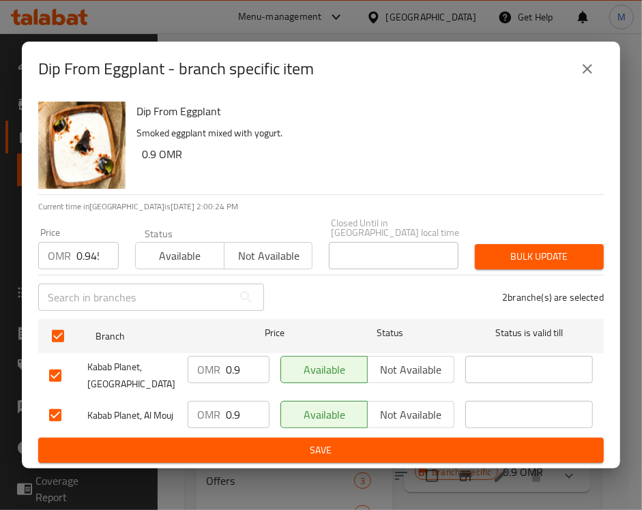
click at [539, 258] on span "Bulk update" at bounding box center [539, 256] width 107 height 17
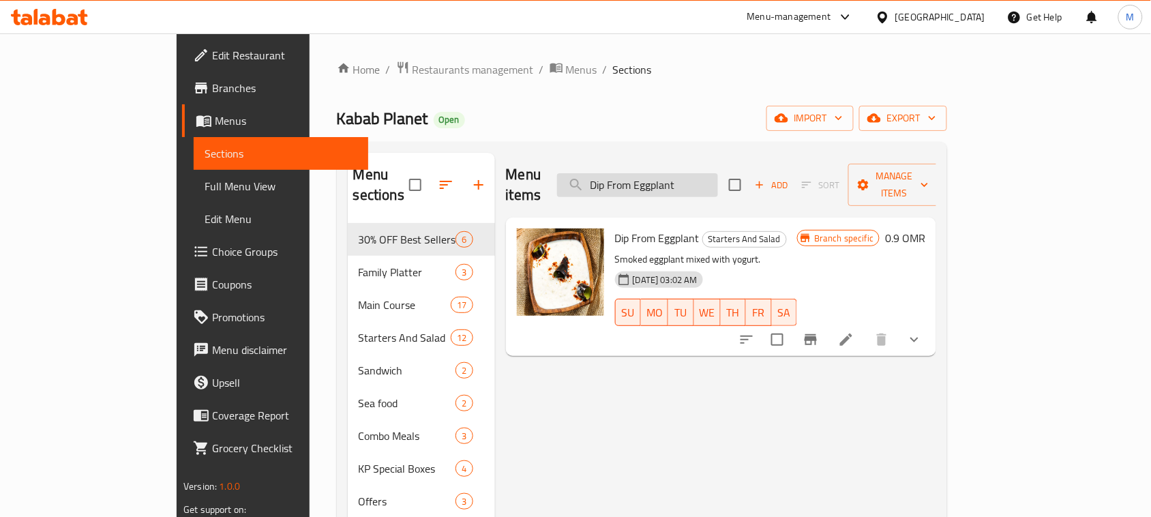
click at [718, 177] on input "Dip From Eggplant" at bounding box center [637, 185] width 161 height 24
paste input "Yogurt Cucumber"
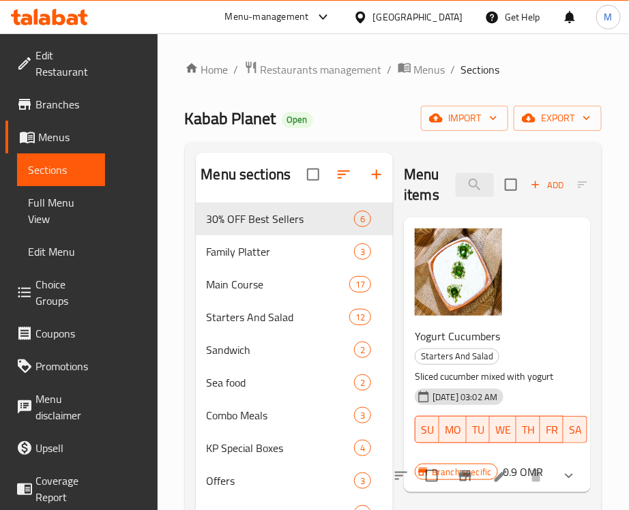
type input "Yogurt Cucumber"
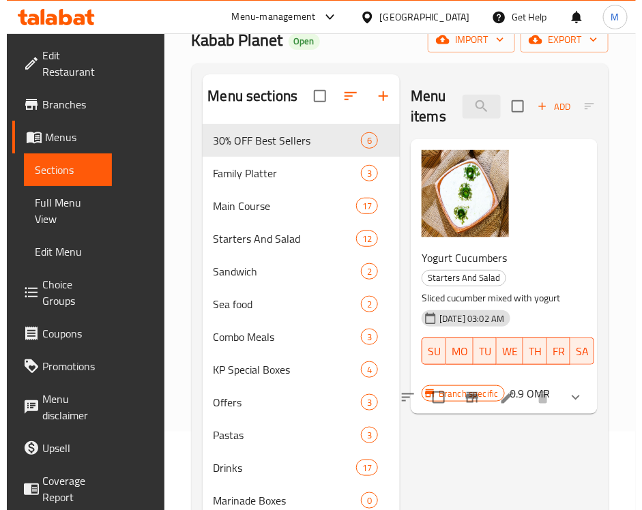
scroll to position [171, 0]
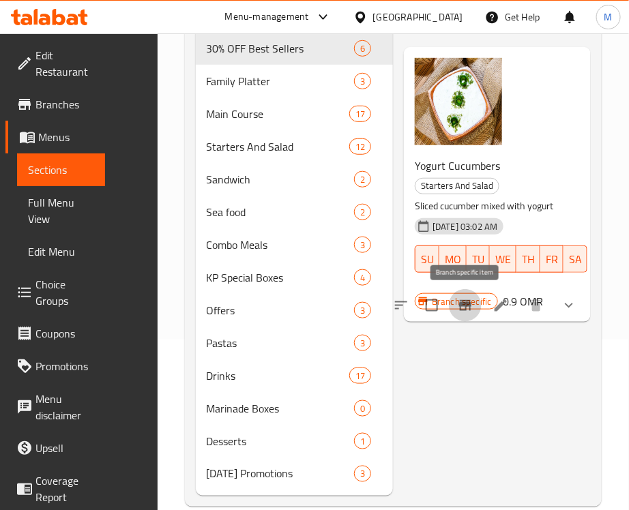
click at [465, 304] on icon "Branch-specific-item" at bounding box center [465, 305] width 12 height 11
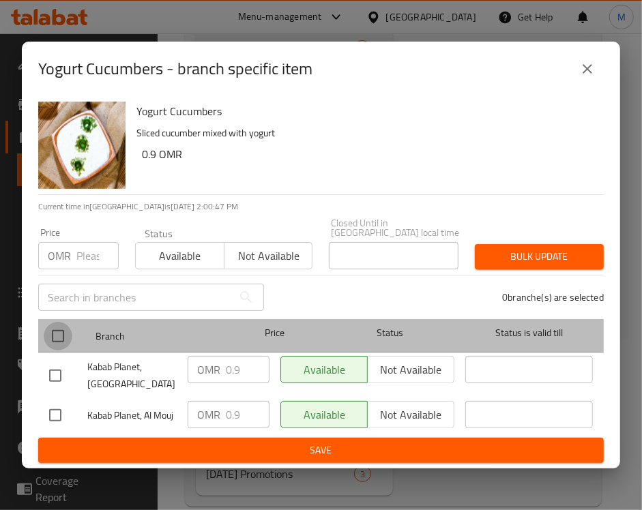
click at [55, 331] on input "checkbox" at bounding box center [58, 336] width 29 height 29
checkbox input "true"
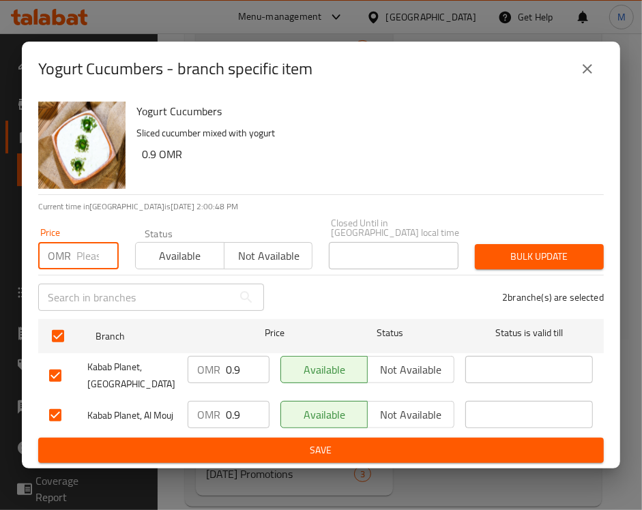
click at [89, 250] on input "number" at bounding box center [97, 255] width 42 height 27
paste input "0.945"
type input "0.945"
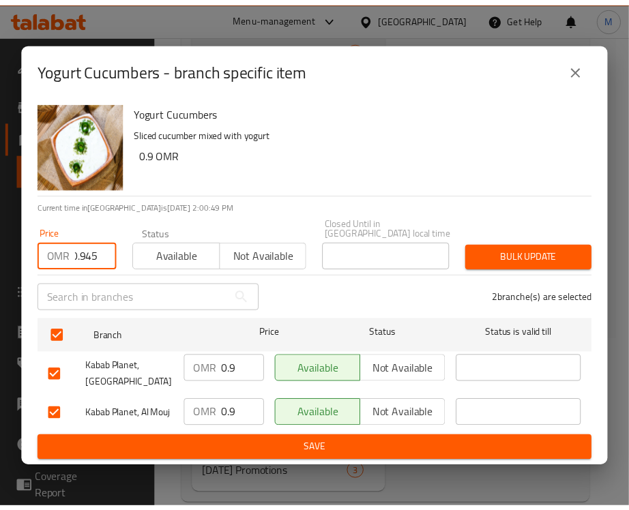
scroll to position [0, 0]
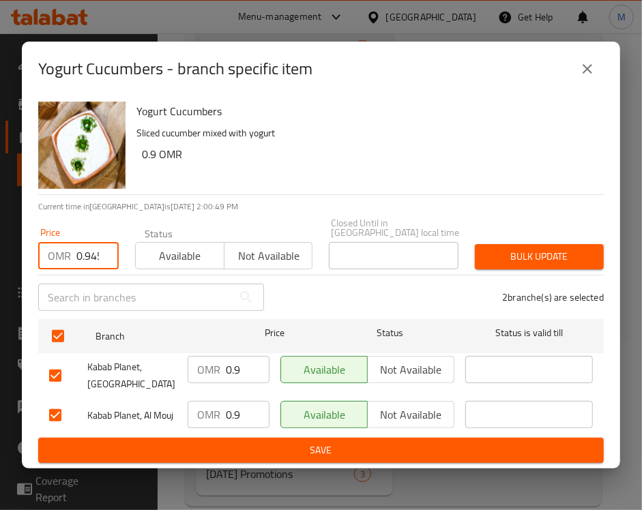
click at [548, 253] on span "Bulk update" at bounding box center [539, 256] width 107 height 17
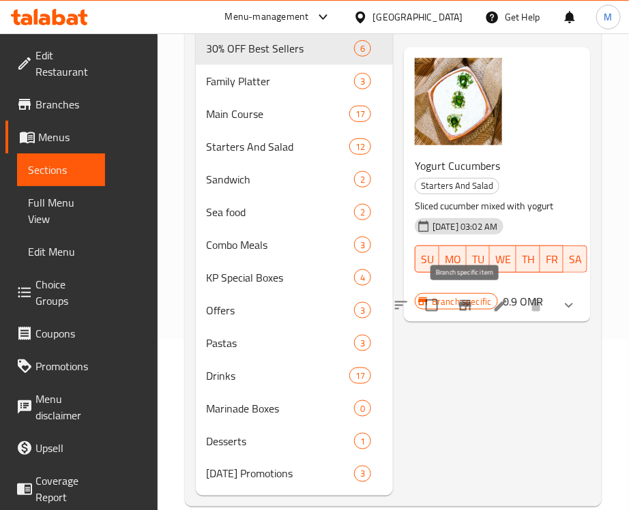
click at [462, 304] on icon "Branch-specific-item" at bounding box center [465, 305] width 12 height 11
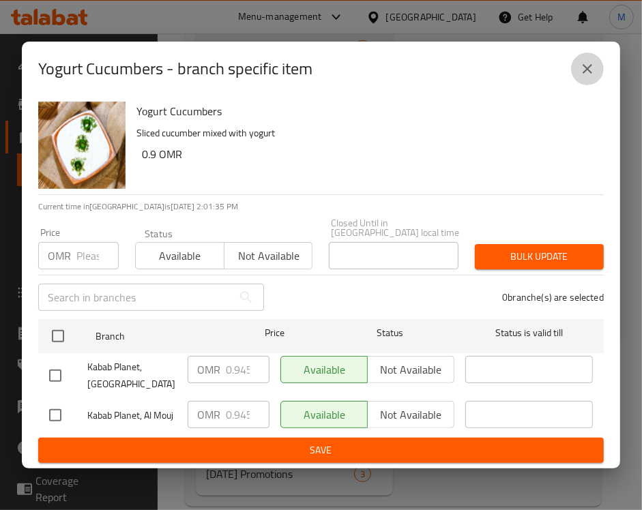
click at [592, 76] on icon "close" at bounding box center [587, 69] width 16 height 16
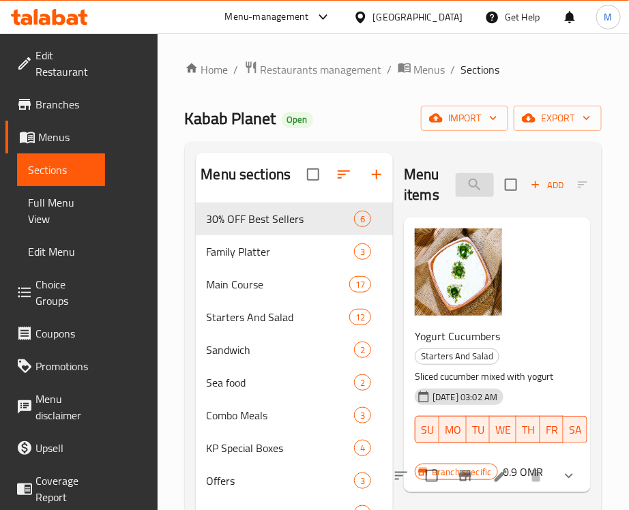
click at [474, 182] on input "Yogurt Cucumber" at bounding box center [475, 185] width 38 height 24
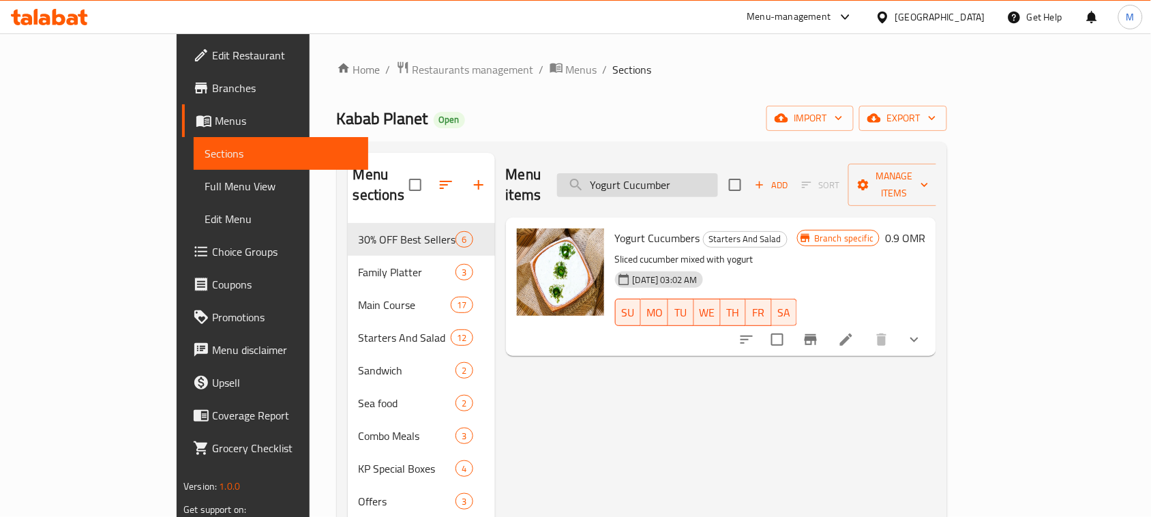
click at [718, 179] on input "Yogurt Cucumber" at bounding box center [637, 185] width 161 height 24
paste input "Persian Eggplant Appetiz"
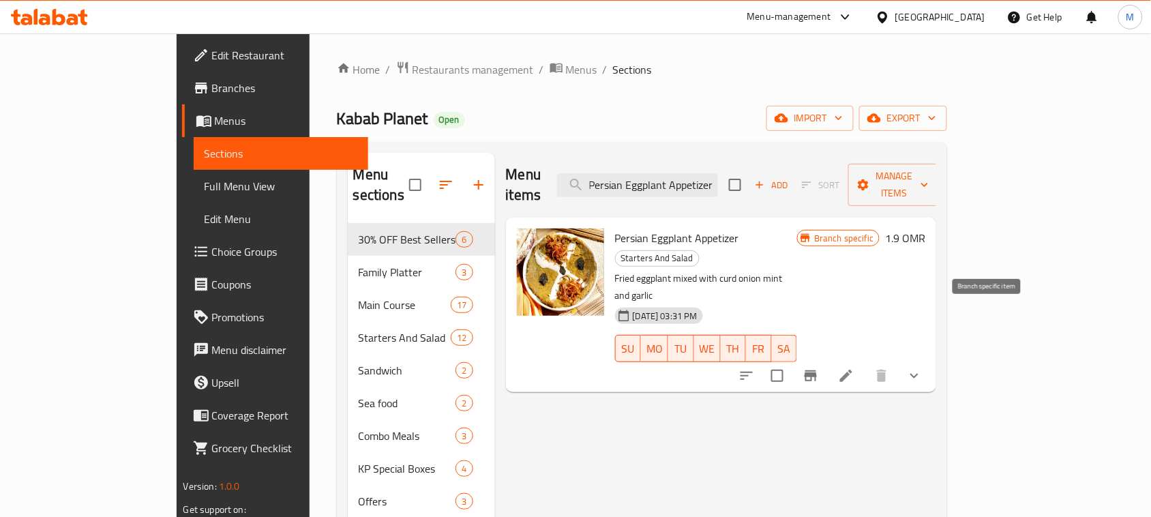
type input "Persian Eggplant Appetizer"
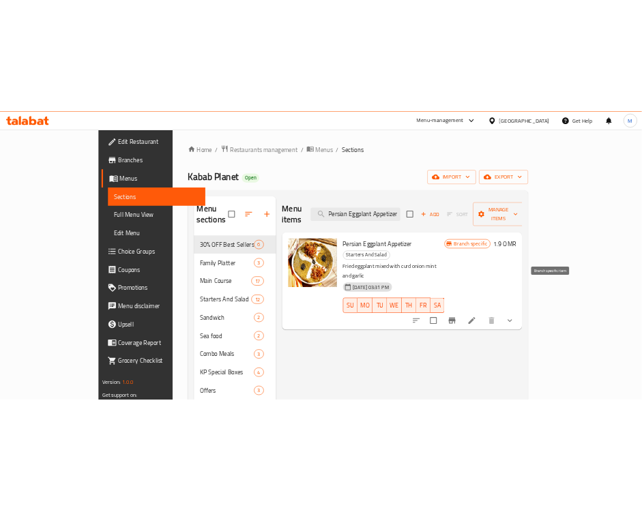
scroll to position [0, 0]
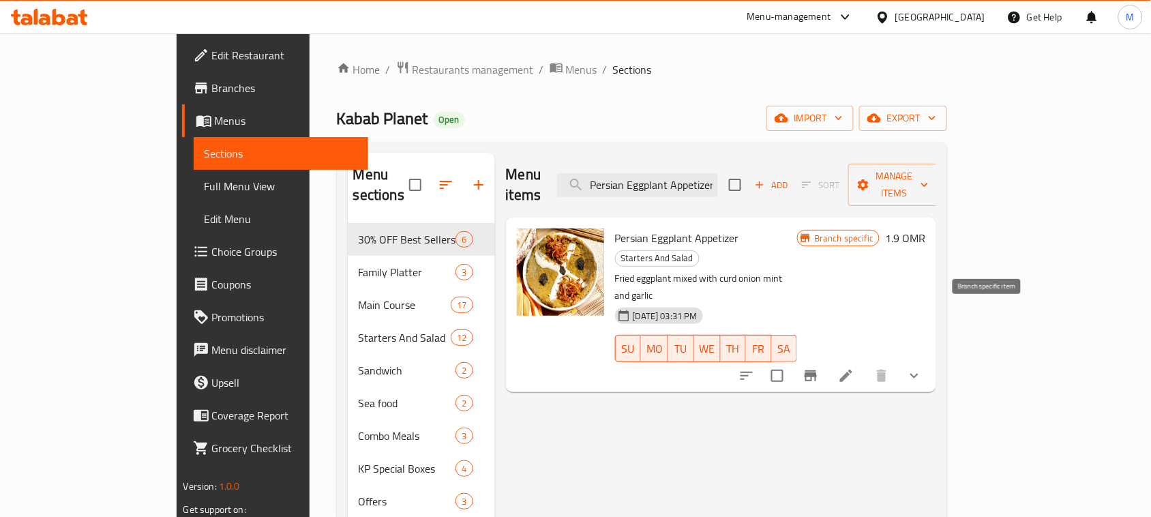
click at [827, 359] on button "Branch-specific-item" at bounding box center [811, 375] width 33 height 33
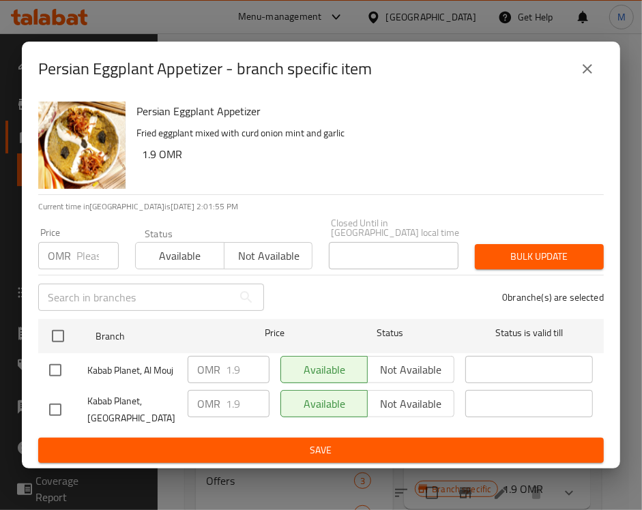
click at [450, 164] on h6 "1.9 OMR" at bounding box center [367, 154] width 451 height 19
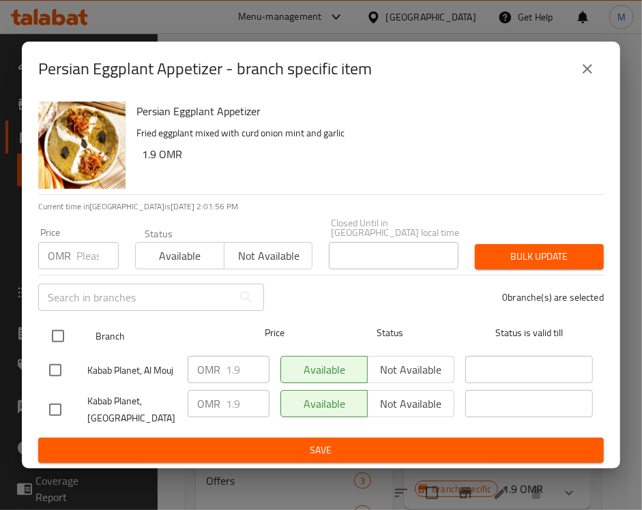
click at [49, 336] on input "checkbox" at bounding box center [58, 336] width 29 height 29
checkbox input "true"
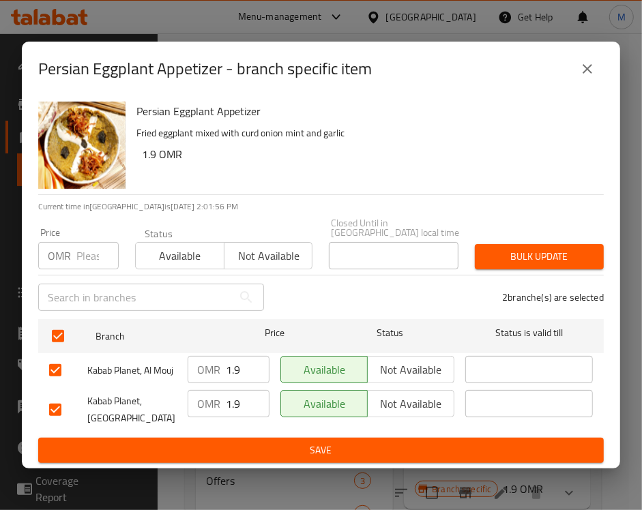
click at [80, 256] on input "number" at bounding box center [97, 255] width 42 height 27
paste input "1.995"
type input "1.995"
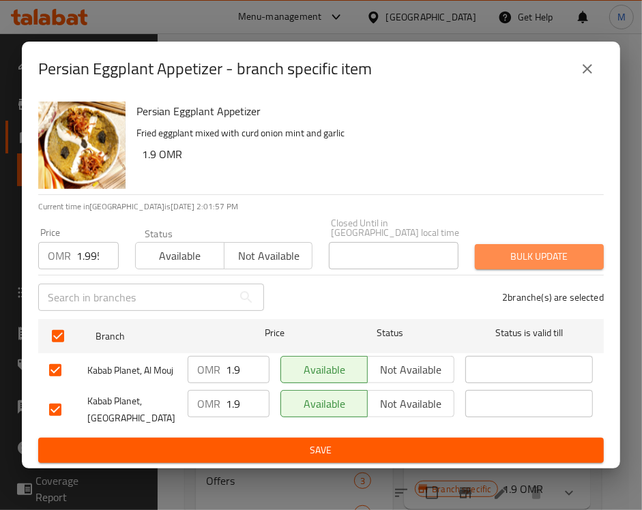
click at [534, 248] on span "Bulk update" at bounding box center [539, 256] width 107 height 17
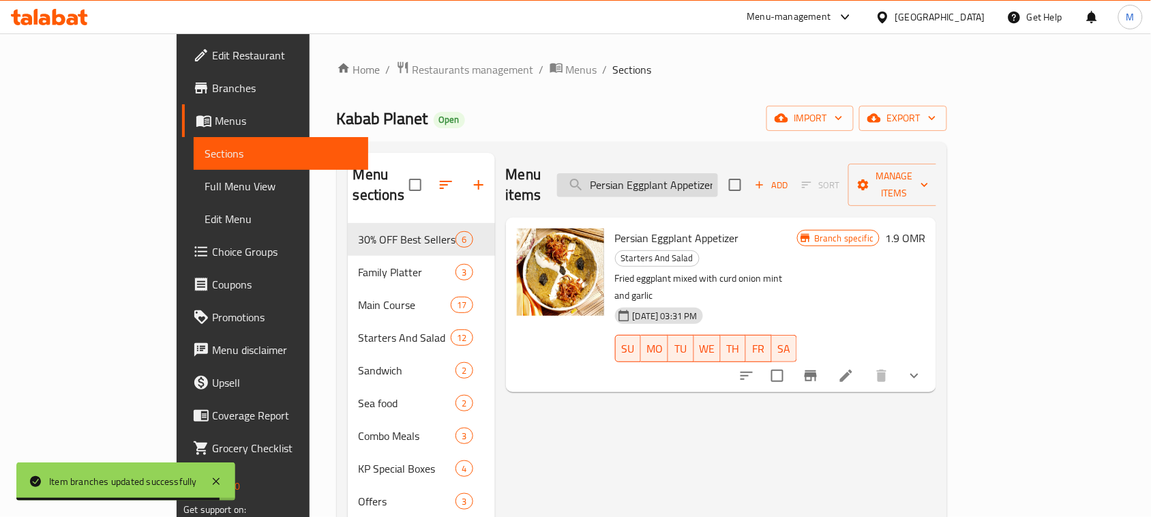
click at [718, 181] on input "Persian Eggplant Appetizer" at bounding box center [637, 185] width 161 height 24
paste input "Mushroom soup"
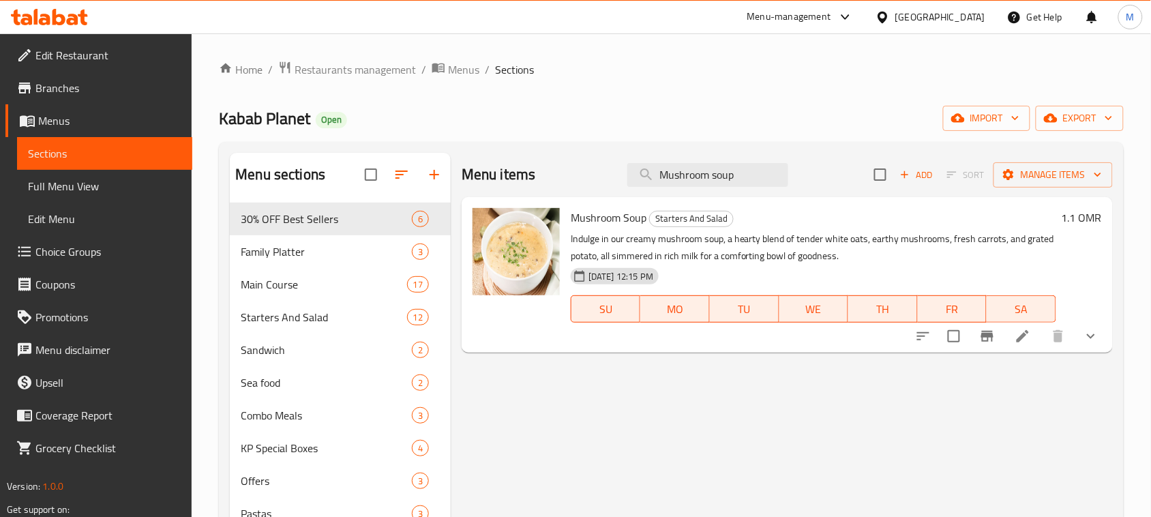
type input "Mushroom soup"
click at [984, 336] on icon "Branch-specific-item" at bounding box center [988, 336] width 12 height 11
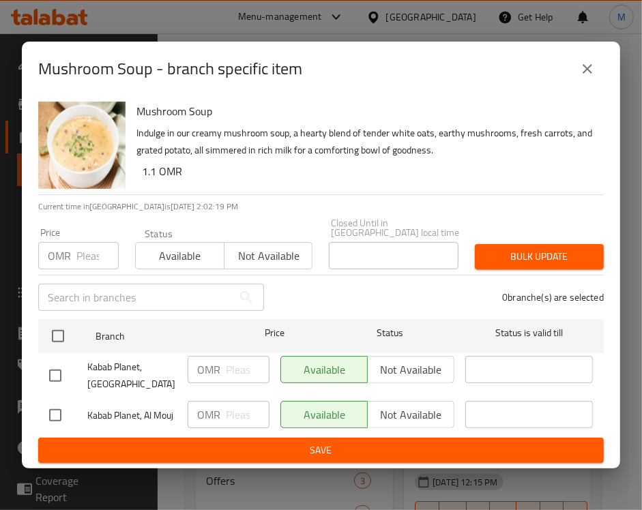
click at [323, 205] on p "Current time in [GEOGRAPHIC_DATA] is [DATE] 2:02:19 PM" at bounding box center [320, 207] width 565 height 12
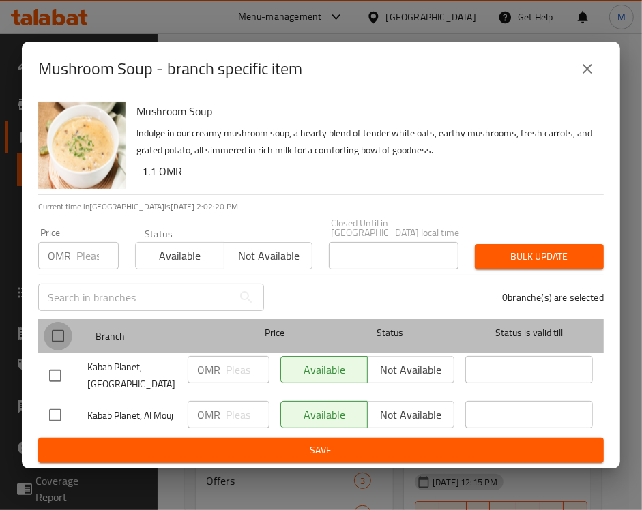
click at [55, 328] on input "checkbox" at bounding box center [58, 336] width 29 height 29
checkbox input "true"
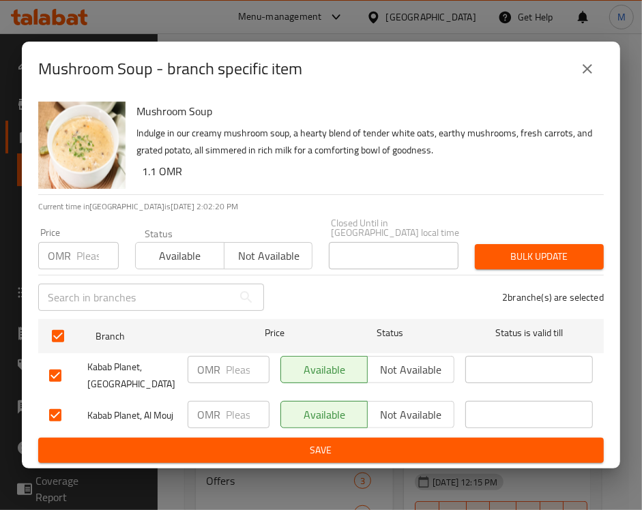
click at [83, 259] on input "number" at bounding box center [97, 255] width 42 height 27
paste input "1.155"
type input "1.155"
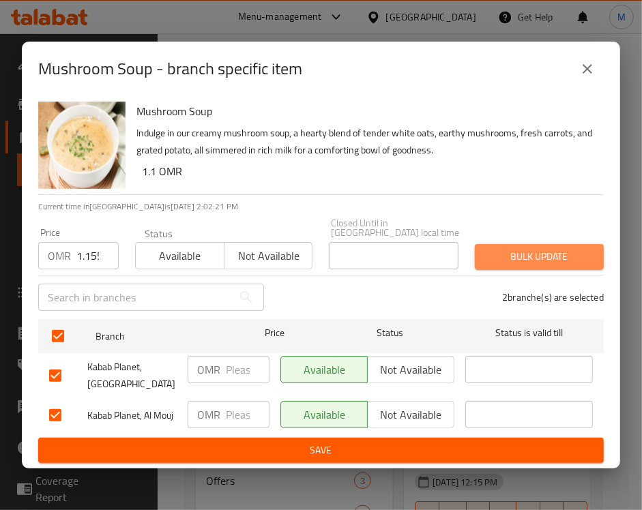
click at [517, 258] on span "Bulk update" at bounding box center [539, 256] width 107 height 17
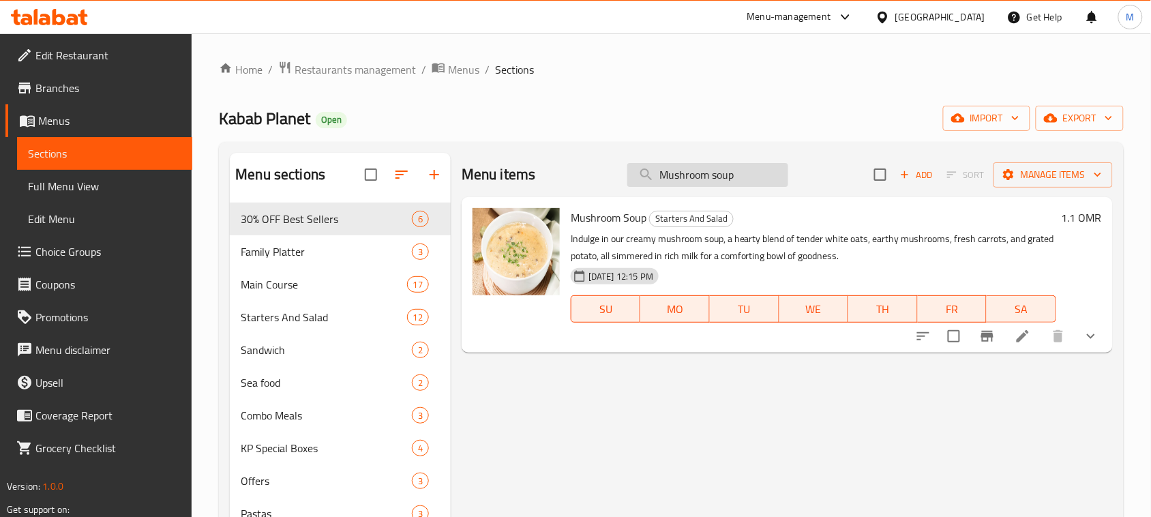
click at [687, 184] on input "Mushroom soup" at bounding box center [708, 175] width 161 height 24
paste input "Yogurt with shallot"
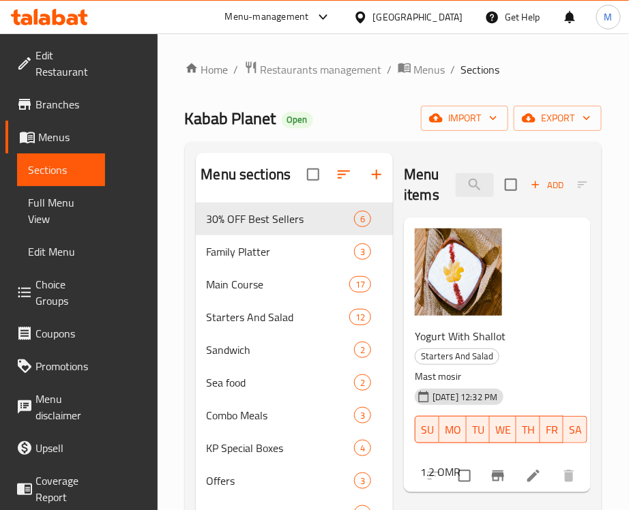
type input "Yogurt with shallot"
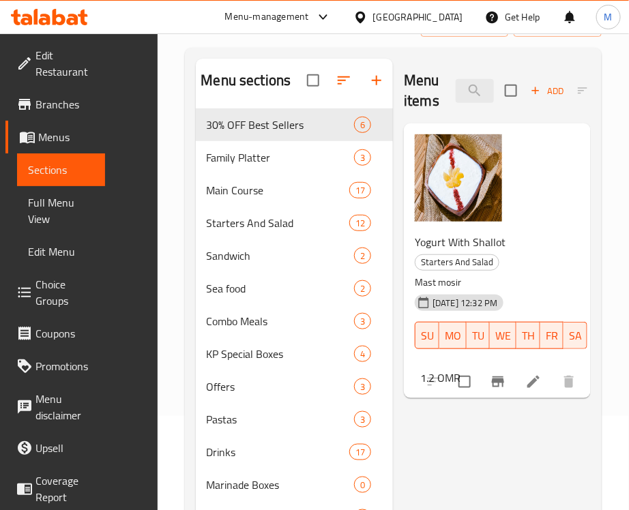
scroll to position [193, 0]
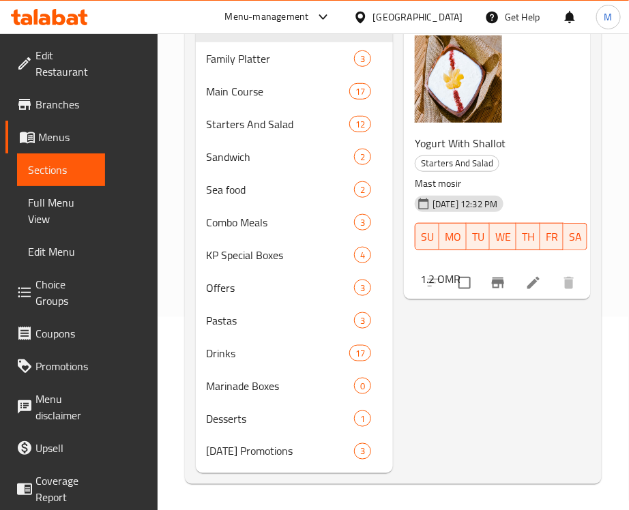
click at [499, 281] on icon "Branch-specific-item" at bounding box center [498, 283] width 12 height 11
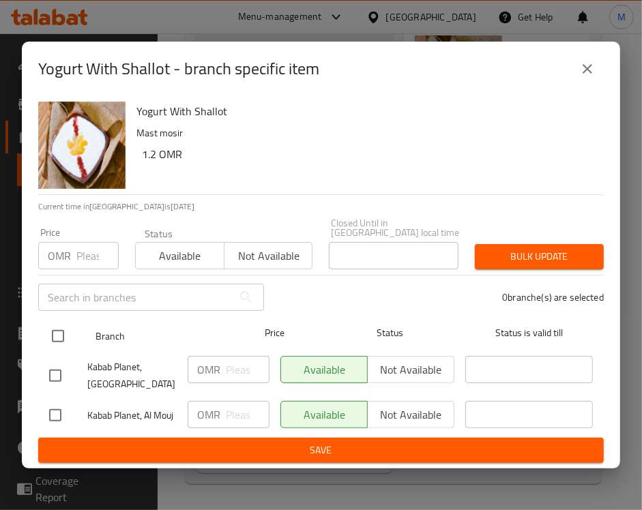
click at [53, 329] on input "checkbox" at bounding box center [58, 336] width 29 height 29
checkbox input "true"
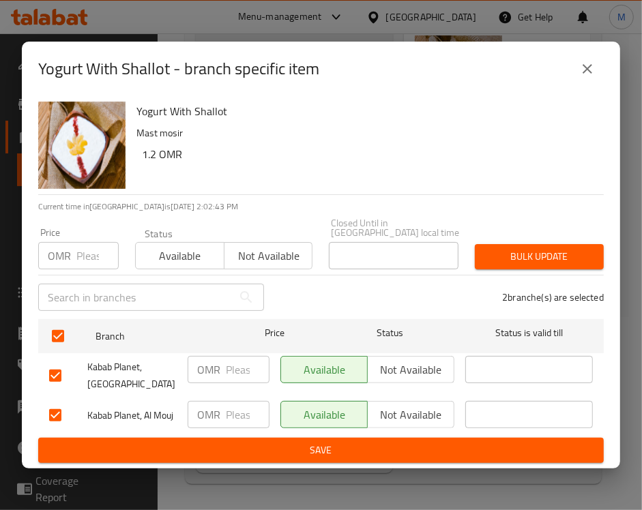
click at [72, 260] on div "OMR Price" at bounding box center [78, 255] width 80 height 27
paste input "1.26"
type input "1.26"
click at [517, 258] on span "Bulk update" at bounding box center [539, 256] width 107 height 17
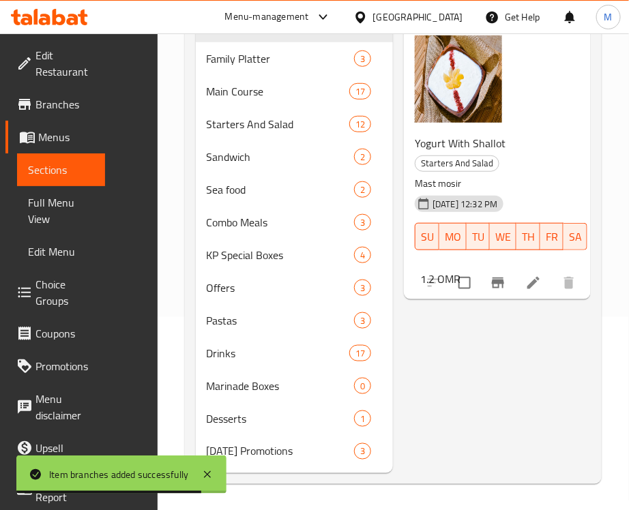
click at [452, 389] on div "Menu items Yogurt with shallot Add Sort Manage items Yogurt With Shallot Starte…" at bounding box center [492, 217] width 198 height 514
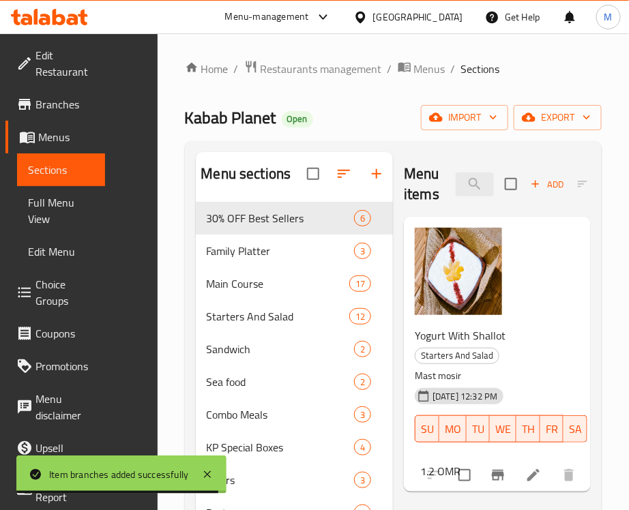
scroll to position [0, 0]
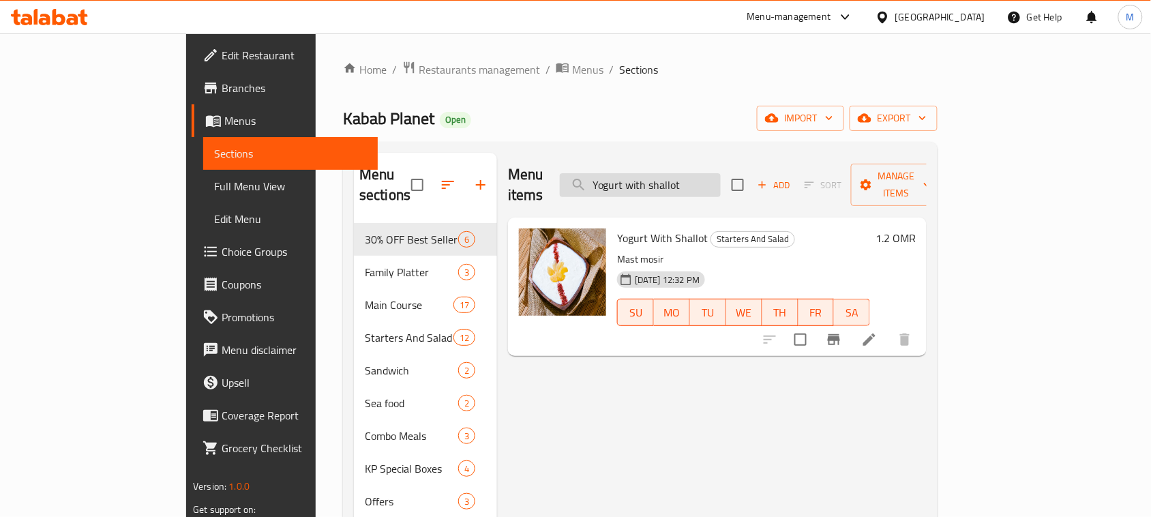
click at [721, 181] on input "Yogurt with shallot" at bounding box center [640, 185] width 161 height 24
paste input "Chicken roll"
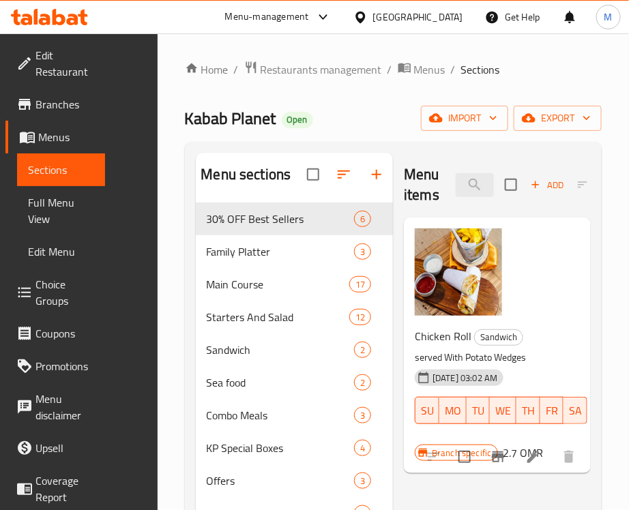
type input "Chicken roll"
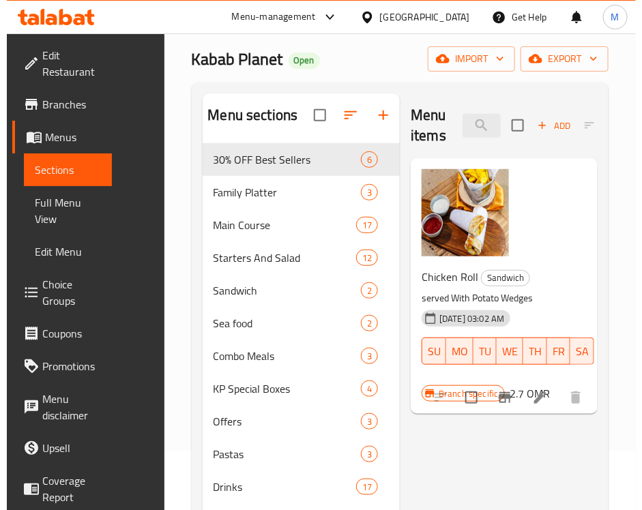
scroll to position [85, 0]
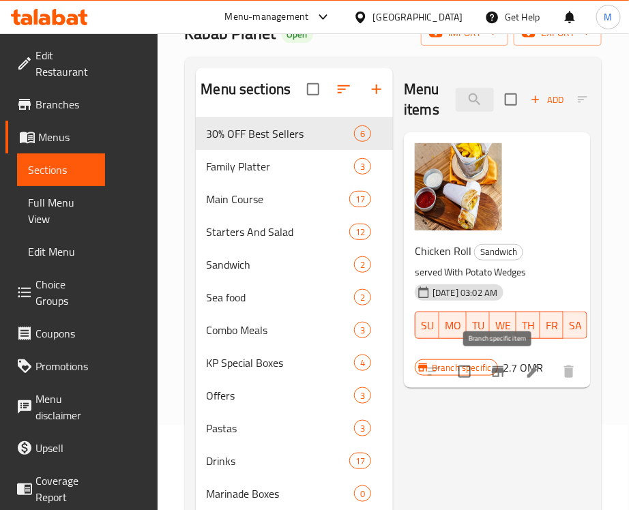
click at [495, 370] on icon "Branch-specific-item" at bounding box center [498, 371] width 12 height 11
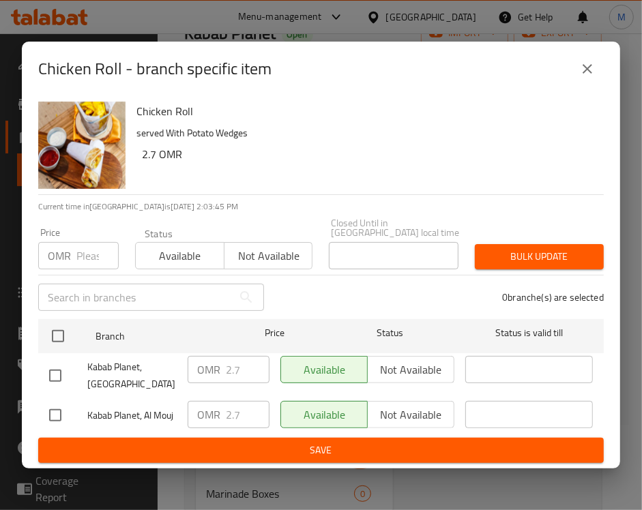
drag, startPoint x: 375, startPoint y: 116, endPoint x: 374, endPoint y: 125, distance: 9.0
click at [375, 116] on h6 "Chicken Roll" at bounding box center [364, 111] width 456 height 19
click at [87, 252] on input "number" at bounding box center [97, 255] width 42 height 27
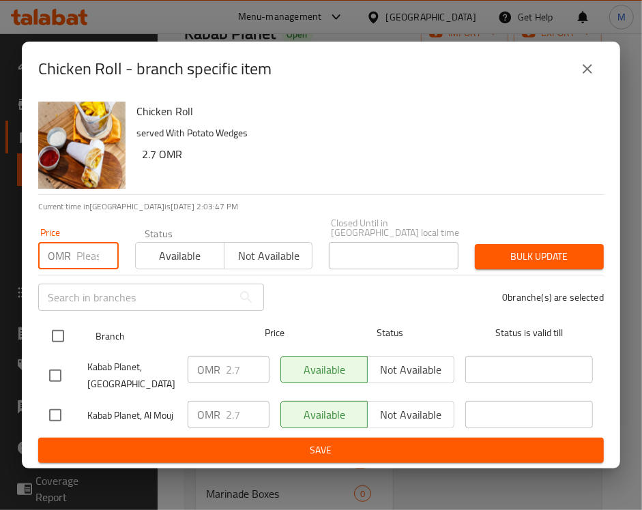
paste input "2.835"
type input "2.835"
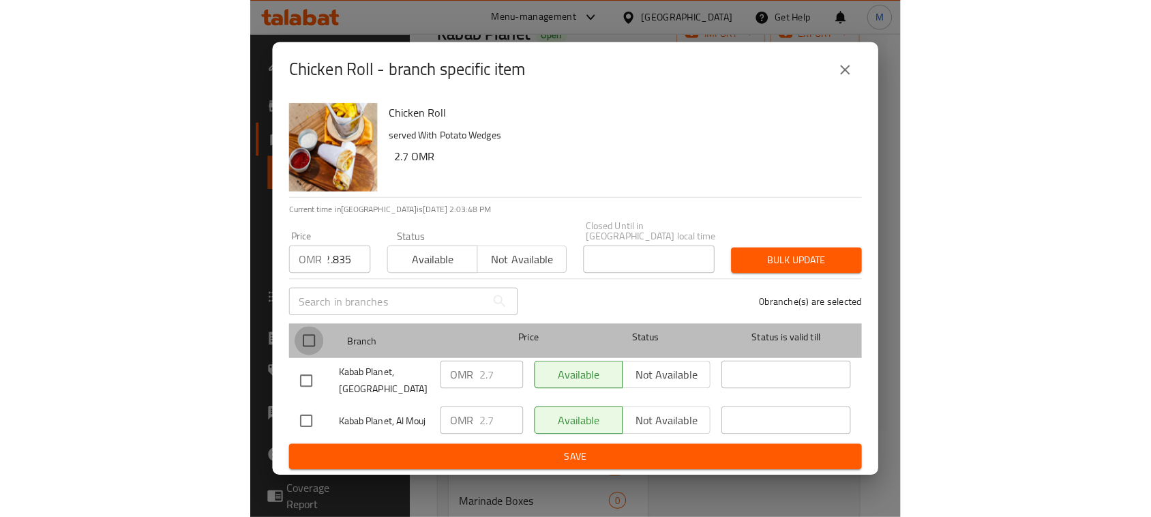
scroll to position [0, 0]
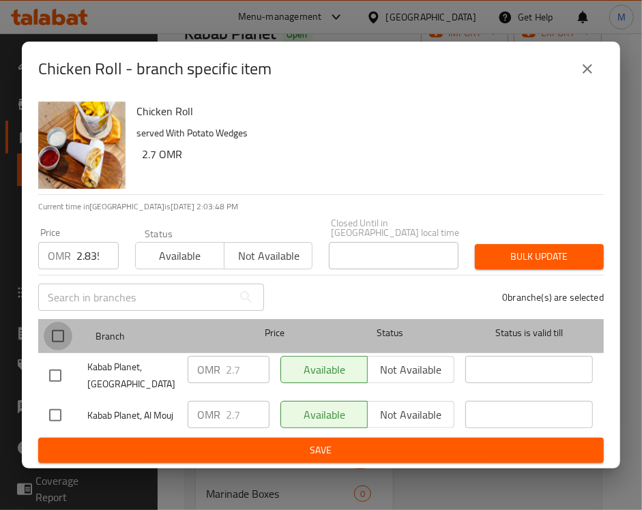
click at [57, 322] on input "checkbox" at bounding box center [58, 336] width 29 height 29
checkbox input "true"
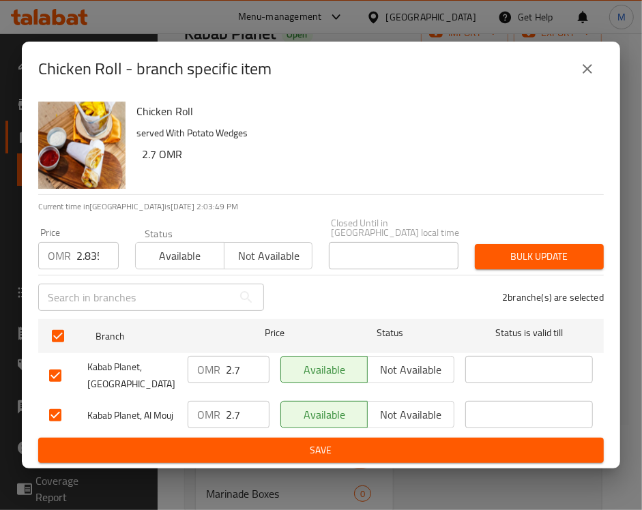
click at [540, 253] on span "Bulk update" at bounding box center [539, 256] width 107 height 17
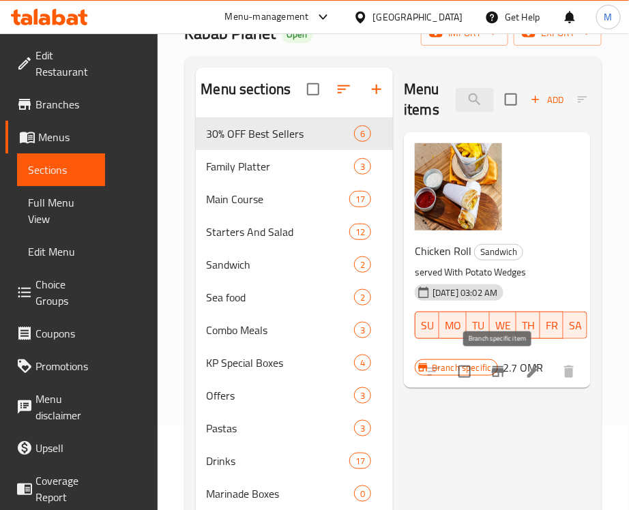
click at [493, 376] on icon "Branch-specific-item" at bounding box center [498, 371] width 12 height 11
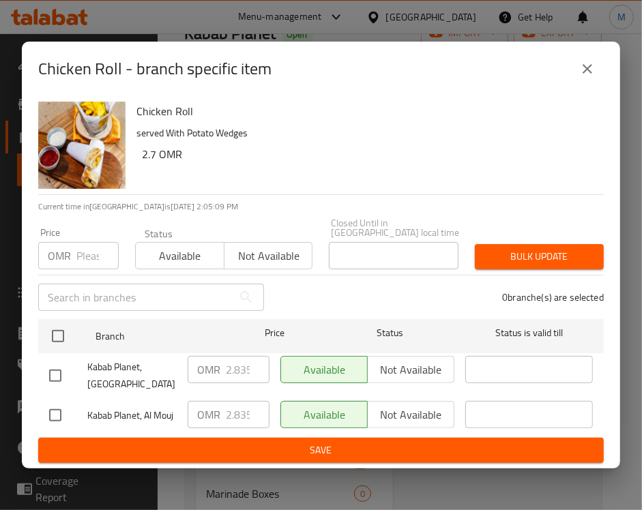
click at [590, 70] on icon "close" at bounding box center [587, 69] width 16 height 16
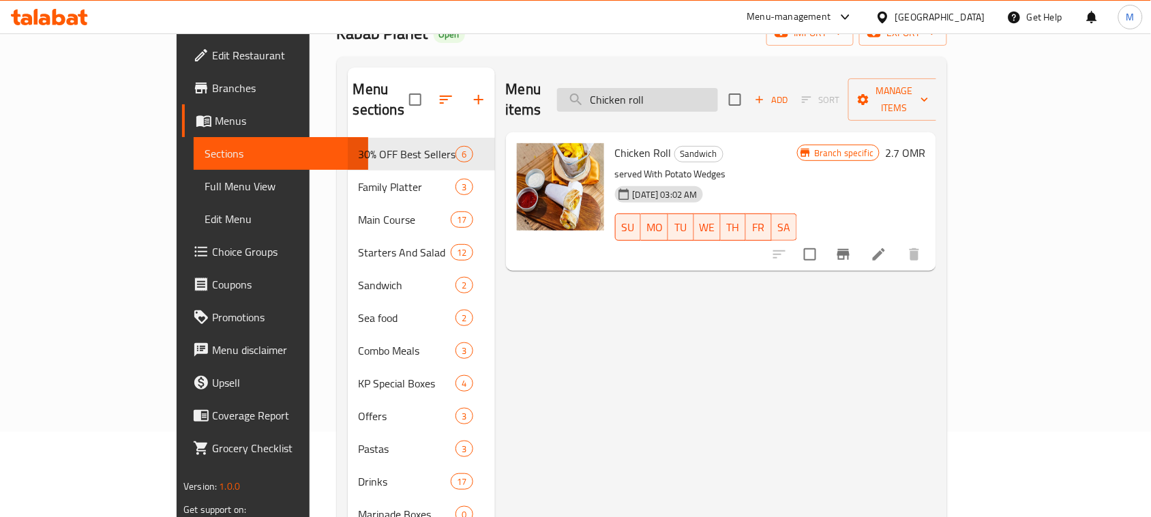
click at [718, 91] on input "Chicken roll" at bounding box center [637, 100] width 161 height 24
paste input "Koobideh Roll"
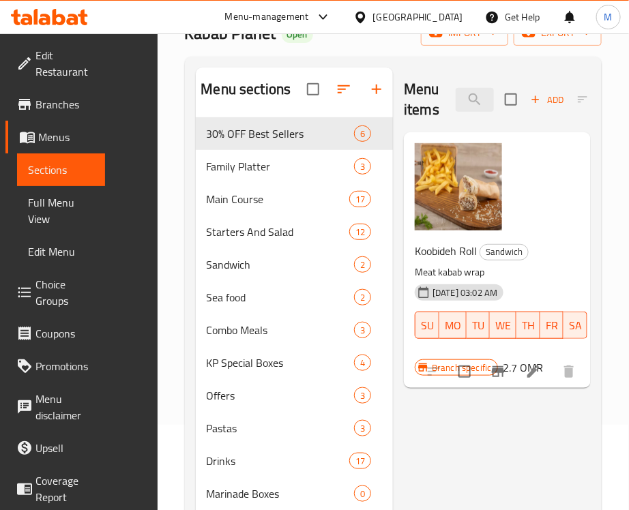
type input "Koobideh Roll"
click at [510, 373] on button "Branch-specific-item" at bounding box center [498, 371] width 33 height 33
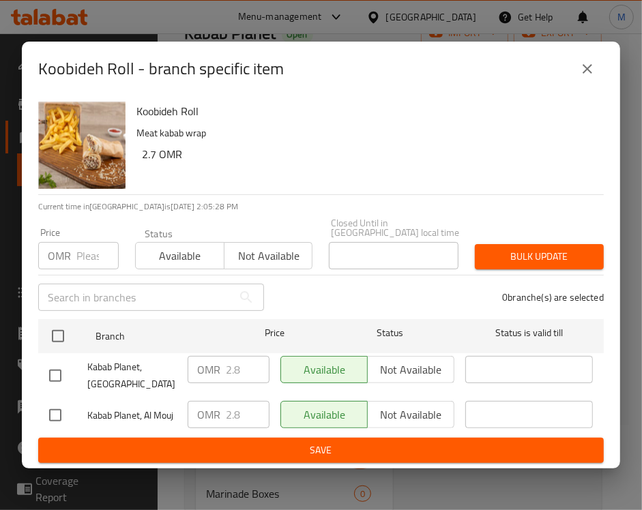
click at [387, 179] on div "Koobideh Roll Meat kabab wrap 2.7 OMR" at bounding box center [364, 145] width 467 height 98
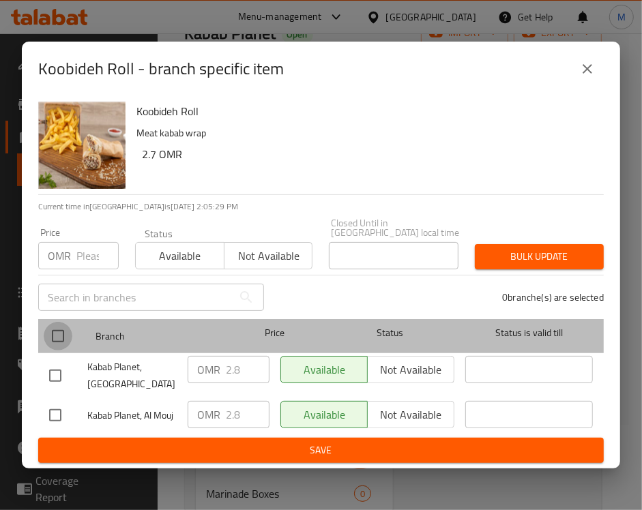
click at [55, 332] on input "checkbox" at bounding box center [58, 336] width 29 height 29
checkbox input "true"
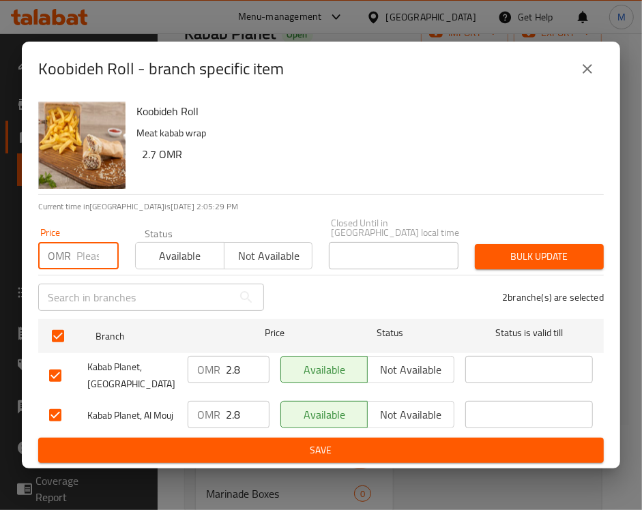
click at [89, 254] on input "number" at bounding box center [97, 255] width 42 height 27
paste input "2.94"
type input "2.94"
click at [522, 263] on button "Bulk update" at bounding box center [539, 256] width 129 height 25
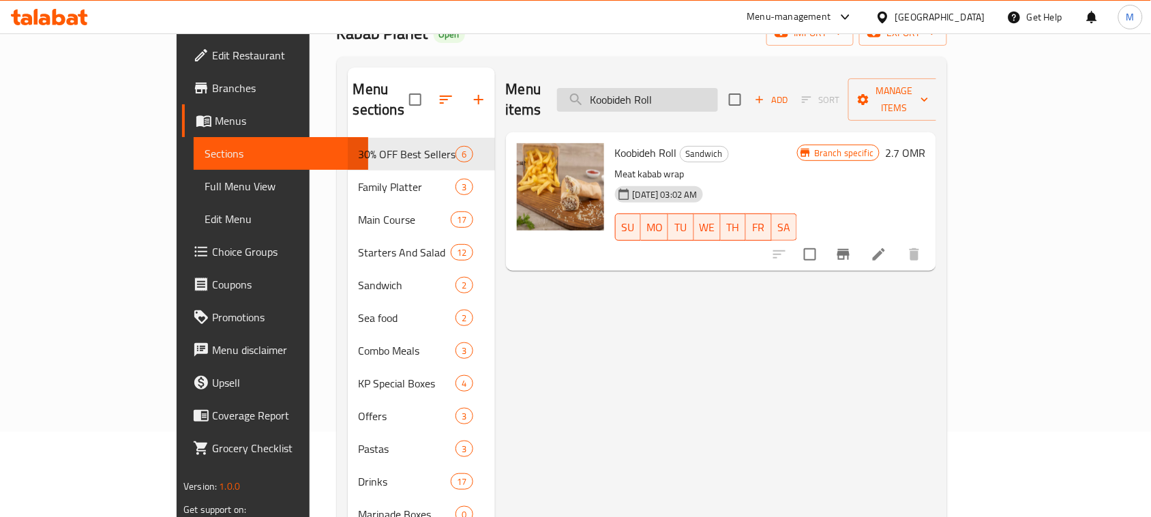
click at [673, 98] on input "Koobideh Roll" at bounding box center [637, 100] width 161 height 24
paste input "Special Marinated Lage size Bbq Shrimp"
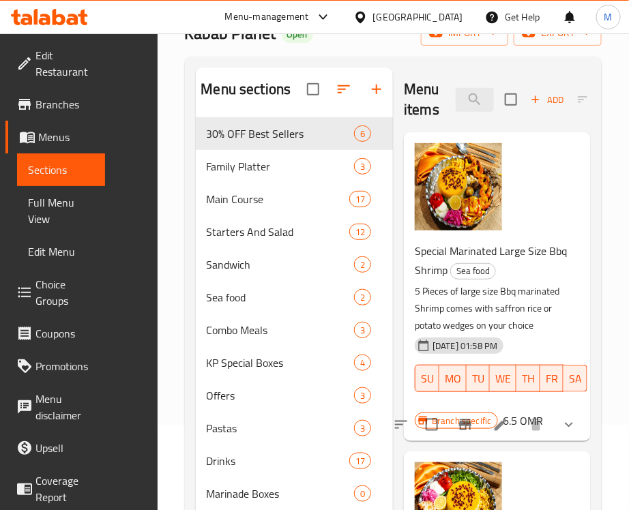
type input "Special Marinated"
click at [565, 428] on icon "show more" at bounding box center [569, 425] width 8 height 5
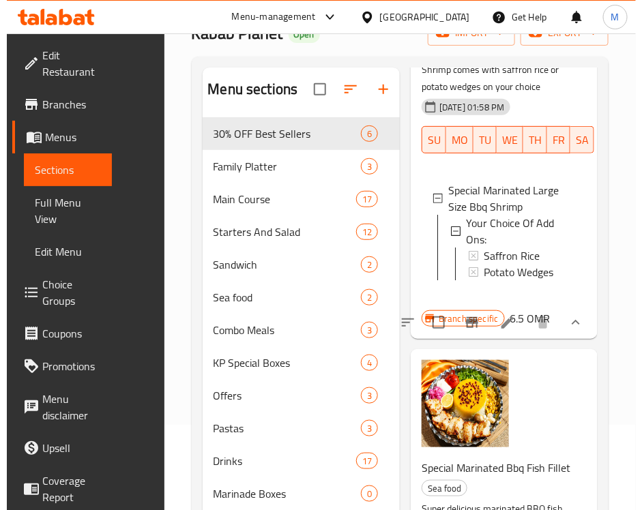
scroll to position [341, 0]
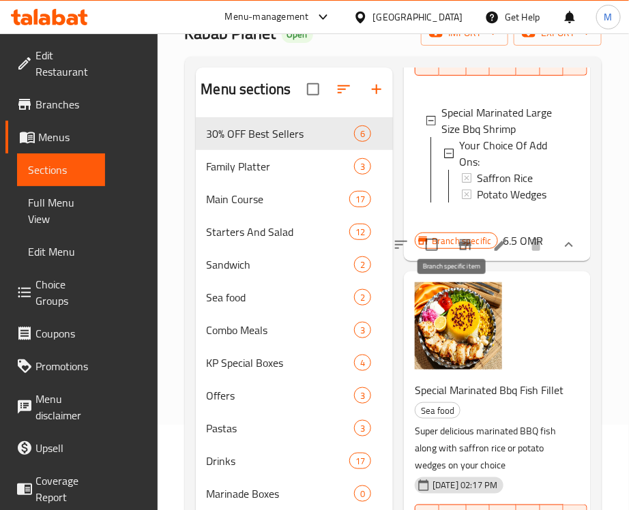
click at [459, 250] on icon "Branch-specific-item" at bounding box center [465, 244] width 12 height 11
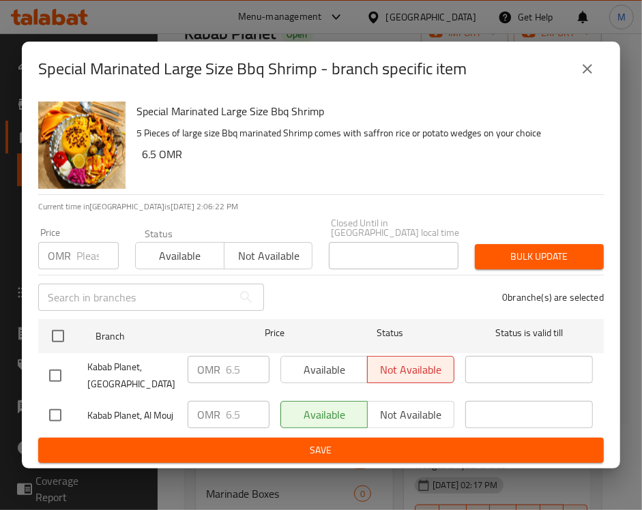
click at [358, 284] on div "0 branche(s) are selected" at bounding box center [442, 297] width 340 height 49
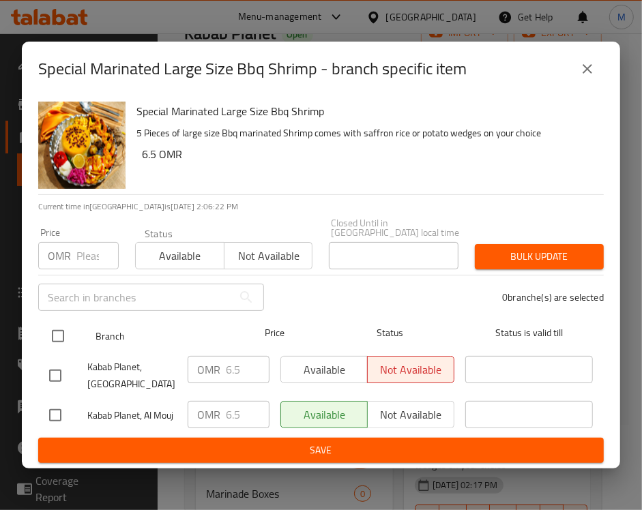
click at [55, 329] on input "checkbox" at bounding box center [58, 336] width 29 height 29
checkbox input "true"
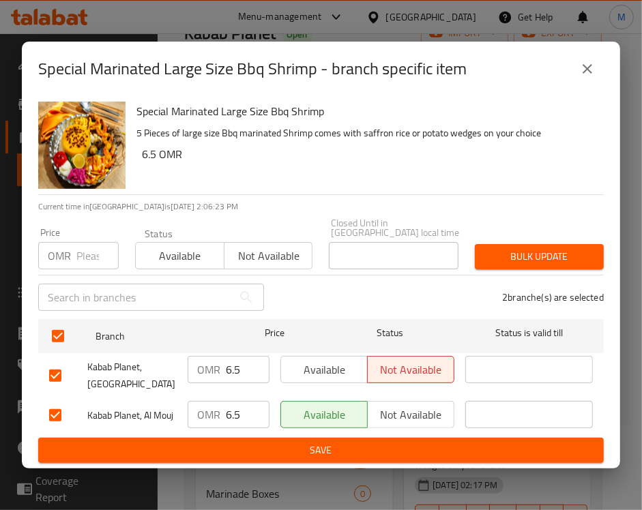
click at [74, 261] on div "OMR Price" at bounding box center [78, 255] width 80 height 27
paste input "6.825"
type input "6.825"
click at [536, 258] on span "Bulk update" at bounding box center [539, 256] width 107 height 17
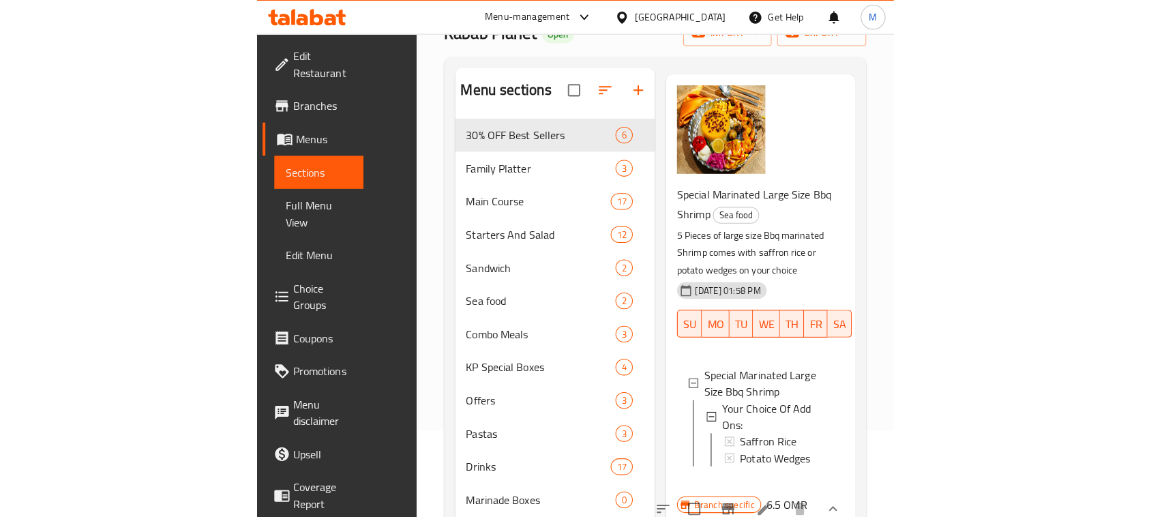
scroll to position [0, 0]
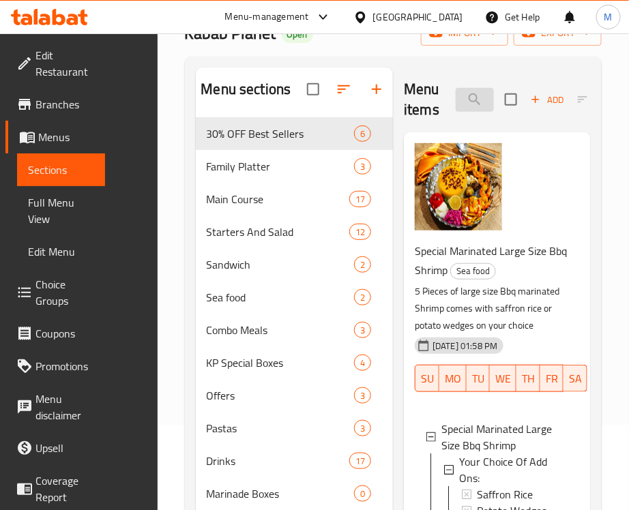
click at [466, 100] on input "Special Marinated" at bounding box center [475, 100] width 38 height 24
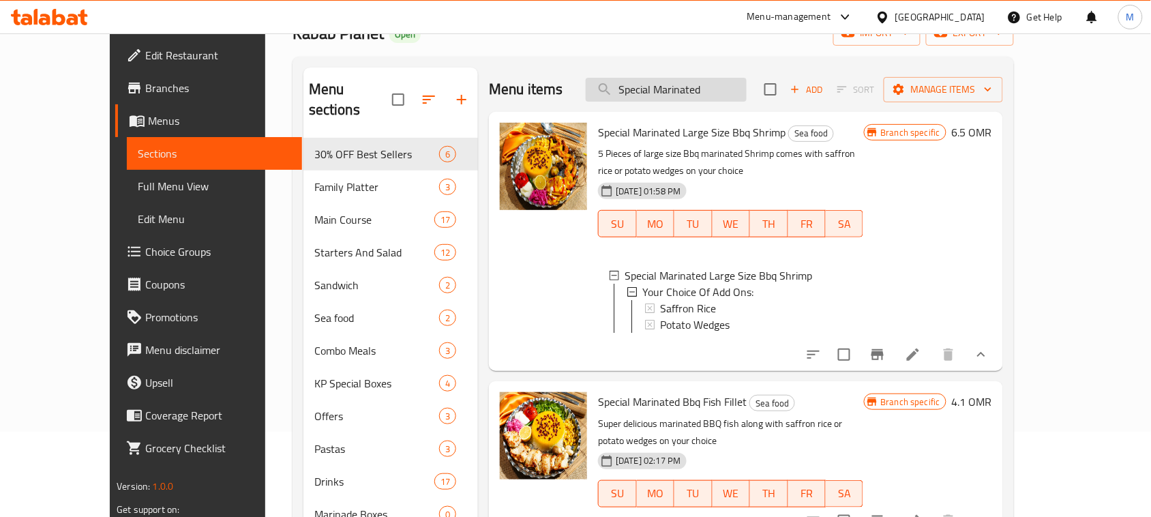
click at [737, 90] on input "Special Marinated" at bounding box center [666, 90] width 161 height 24
paste input "Bbq Fish Fillet"
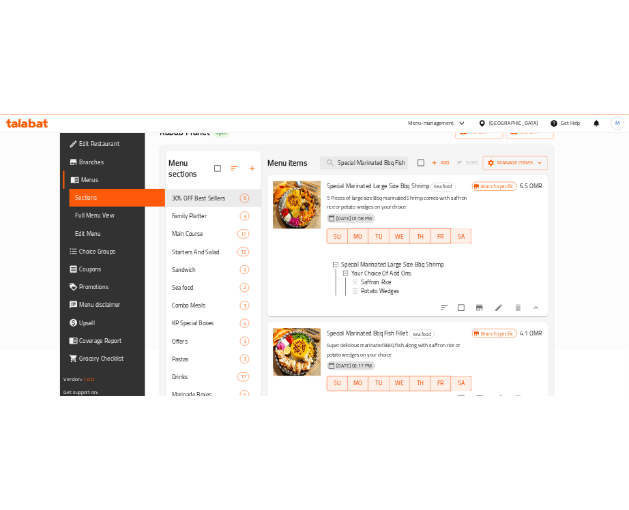
scroll to position [0, 27]
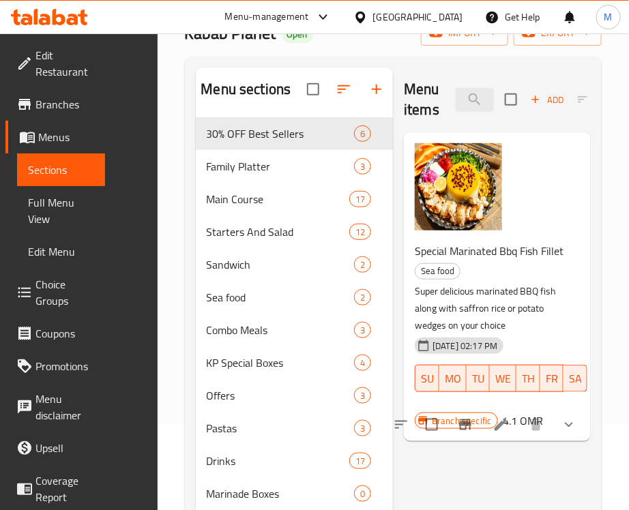
type input "Special Marinated Bbq Fish Fillet"
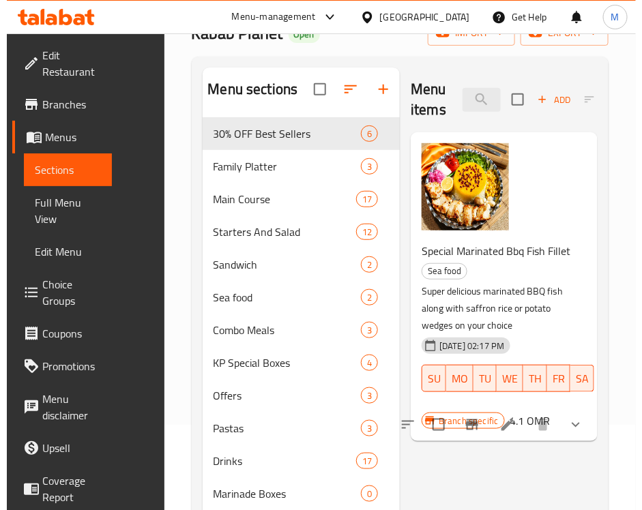
scroll to position [0, 0]
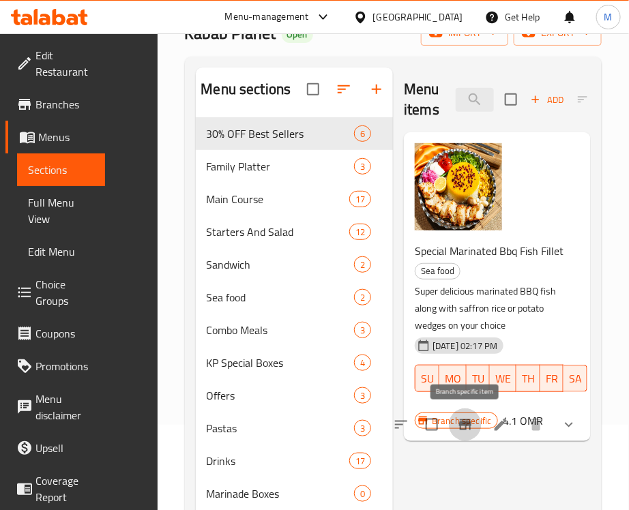
click at [471, 427] on icon "Branch-specific-item" at bounding box center [465, 425] width 12 height 11
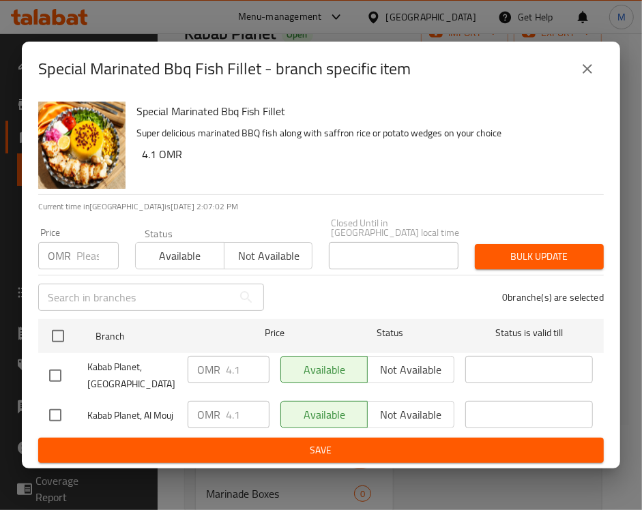
click at [376, 162] on h6 "4.1 OMR" at bounding box center [367, 154] width 451 height 19
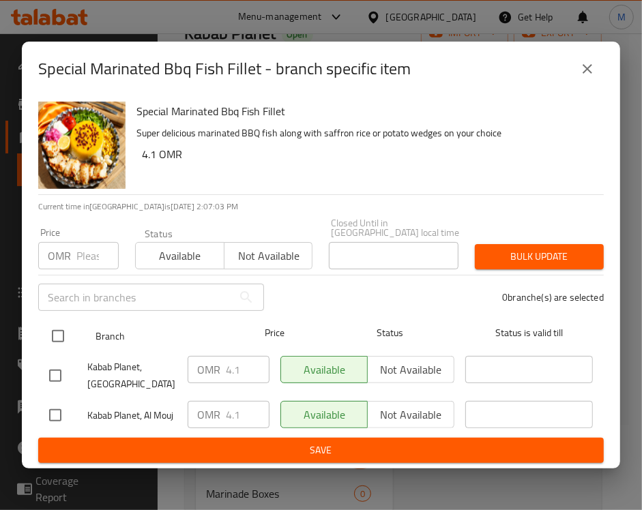
click at [63, 335] on input "checkbox" at bounding box center [58, 336] width 29 height 29
checkbox input "true"
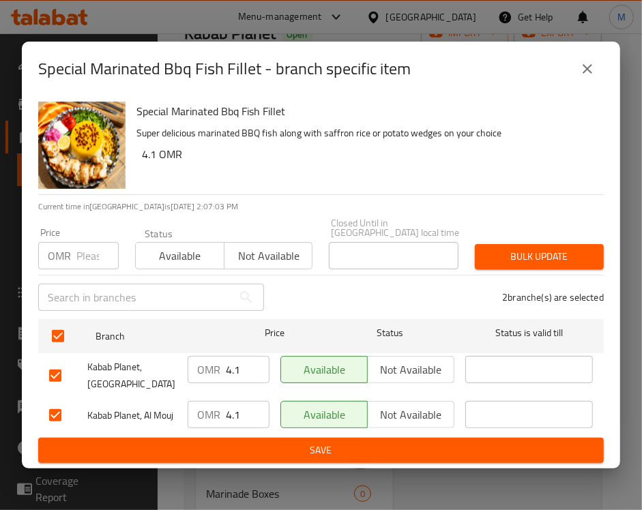
click at [72, 260] on div "OMR Price" at bounding box center [78, 255] width 80 height 27
paste input "4.305"
type input "4.305"
click at [516, 254] on span "Bulk update" at bounding box center [539, 256] width 107 height 17
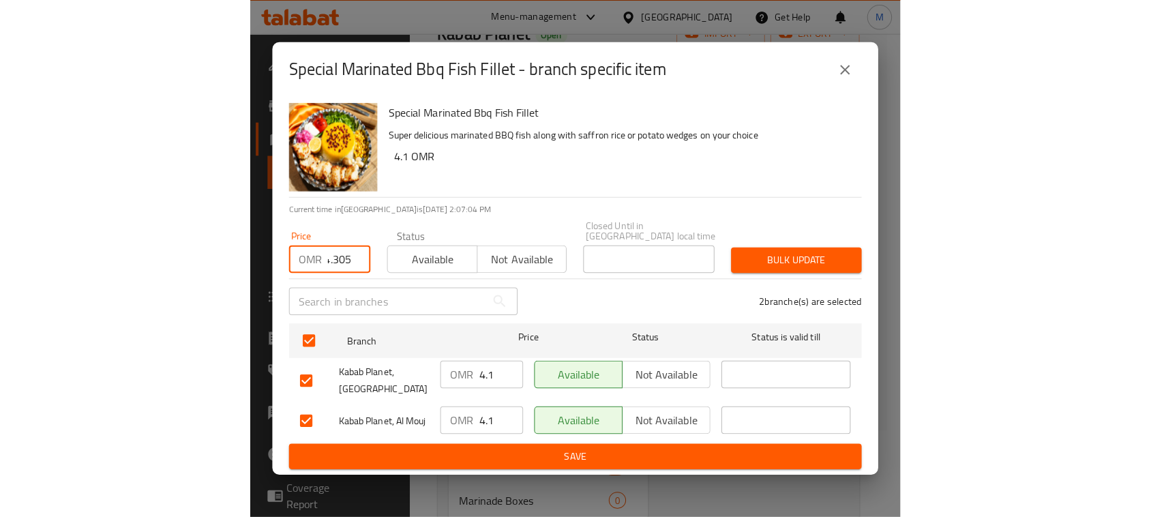
scroll to position [0, 0]
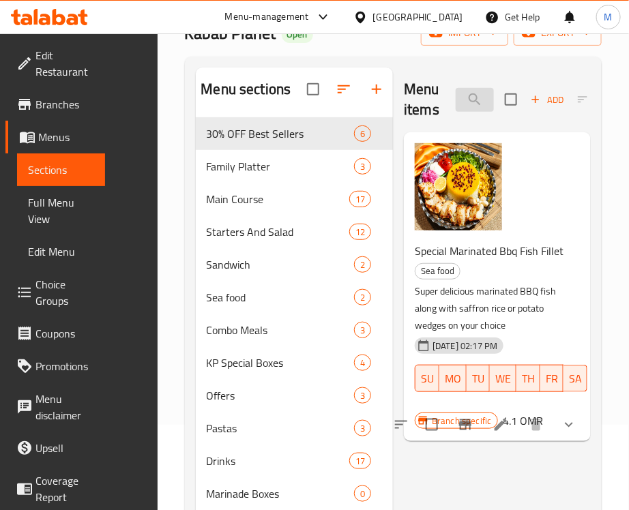
click at [476, 103] on input "Special Marinated Bbq Fish Fillet" at bounding box center [475, 100] width 38 height 24
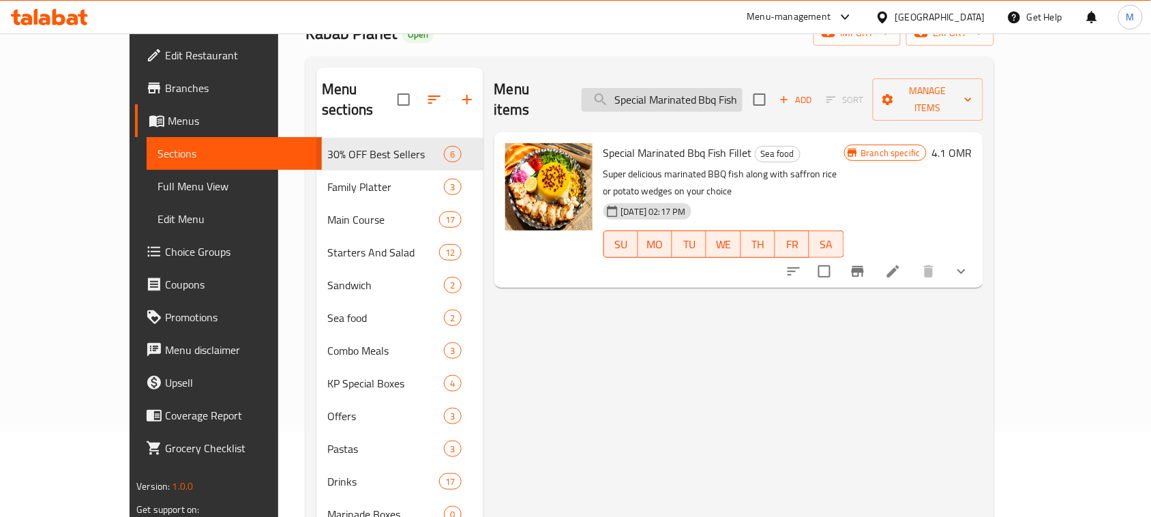
click at [723, 95] on input "Special Marinated Bbq Fish Fillet" at bounding box center [662, 100] width 161 height 24
paste input "Ghorme Sabzi Special KP box"
click at [723, 95] on input "Special Marinated Bbq Fish Fillet" at bounding box center [662, 100] width 161 height 24
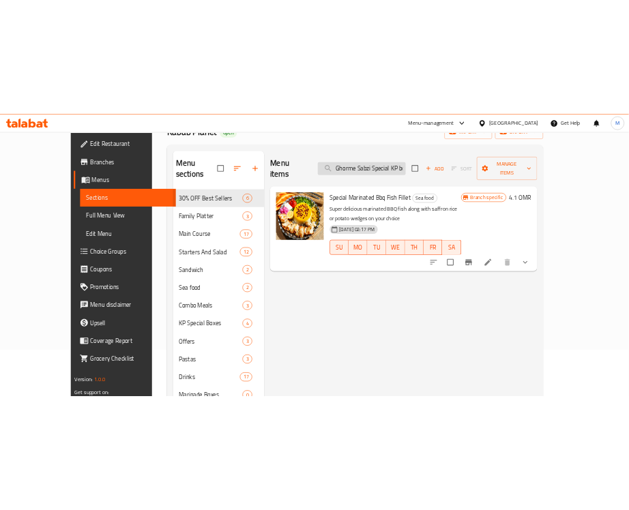
scroll to position [0, 10]
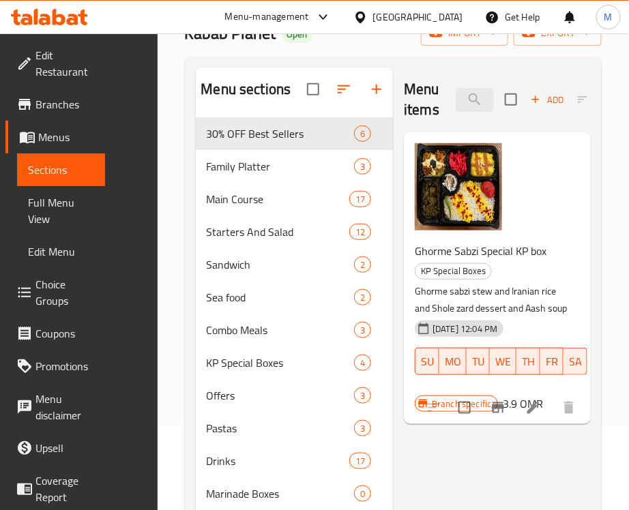
type input "Ghorme Sabzi Special KP box"
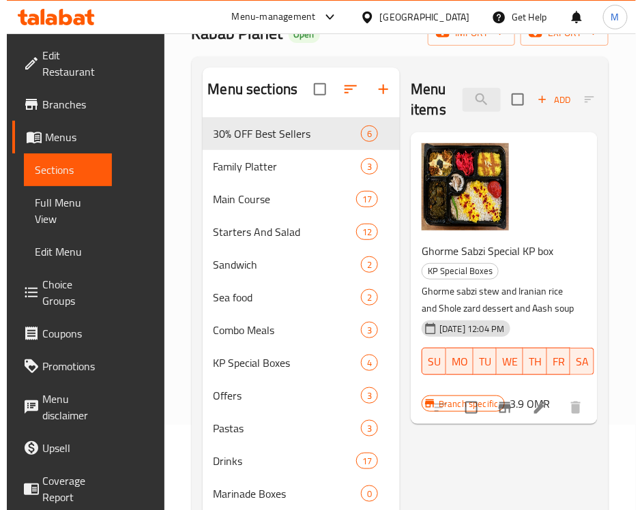
scroll to position [0, 0]
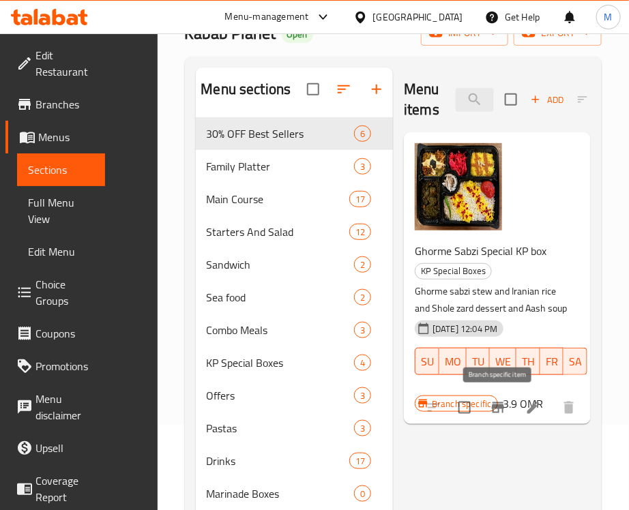
click at [499, 417] on button "Branch-specific-item" at bounding box center [498, 408] width 33 height 33
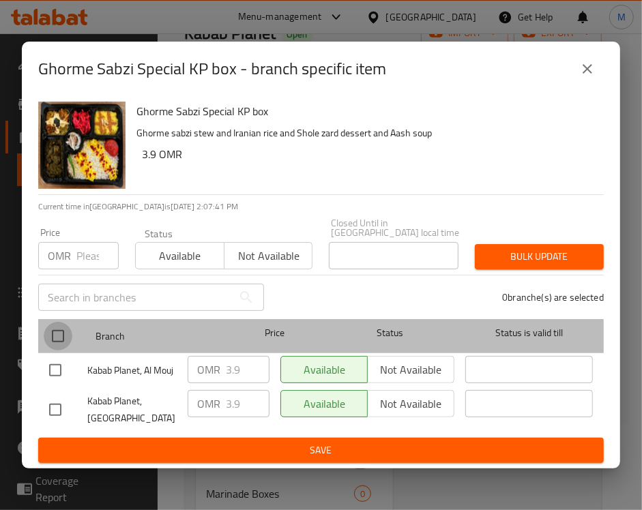
click at [58, 329] on input "checkbox" at bounding box center [58, 336] width 29 height 29
checkbox input "true"
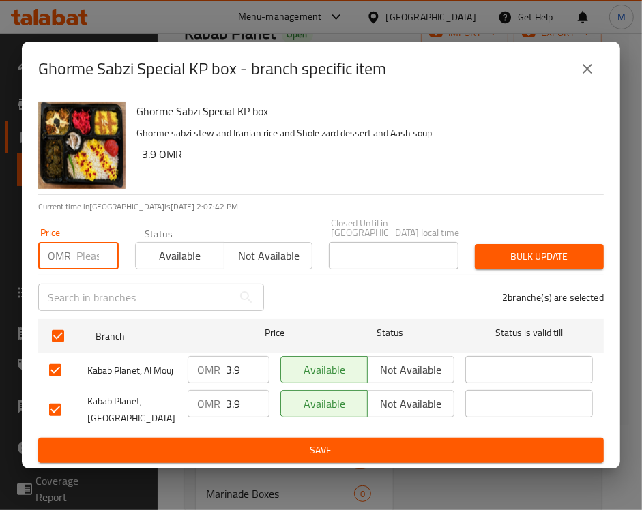
click at [95, 249] on input "number" at bounding box center [97, 255] width 42 height 27
paste input "4.095"
type input "4.095"
click at [563, 250] on span "Bulk update" at bounding box center [539, 256] width 107 height 17
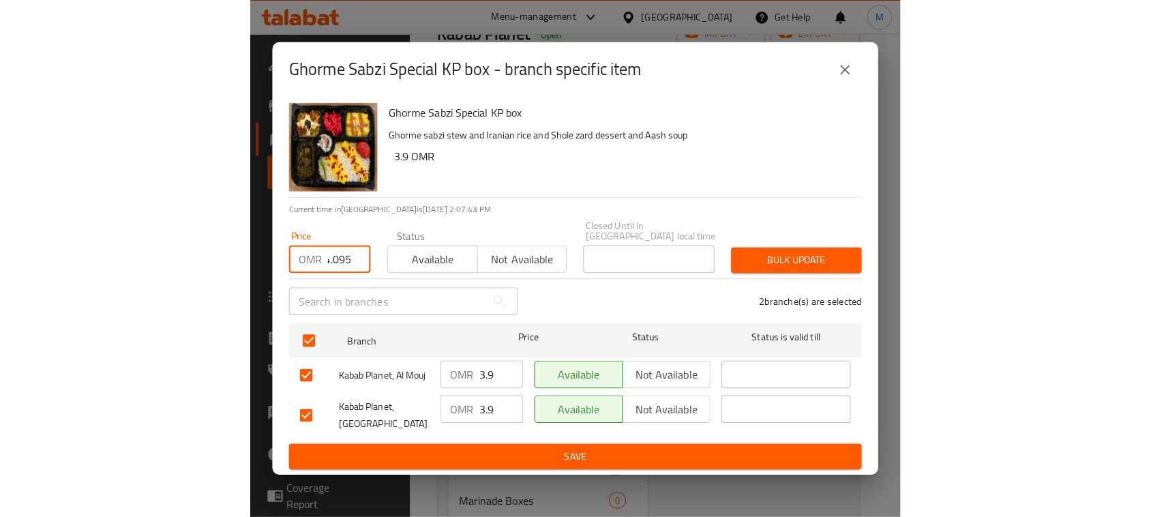
scroll to position [0, 0]
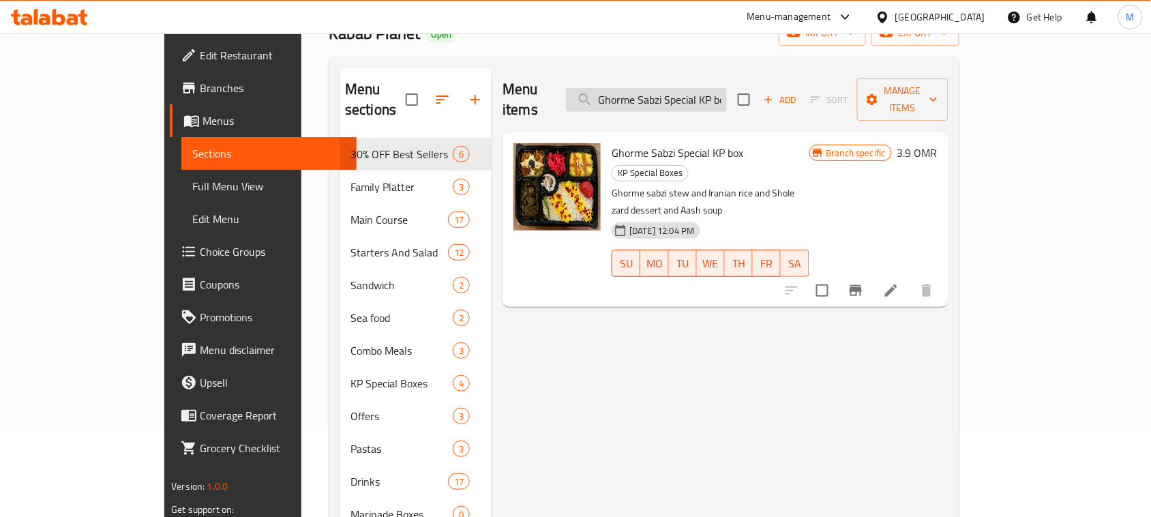
click at [713, 89] on input "Ghorme Sabzi Special KP box" at bounding box center [646, 100] width 161 height 24
paste input "eyme Stew KP Special B"
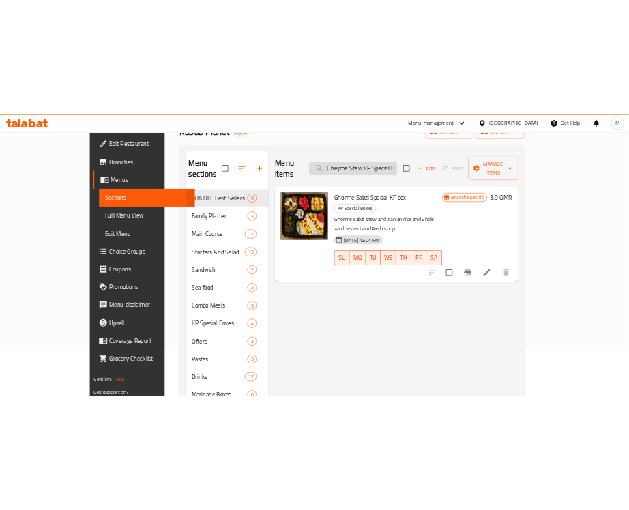
scroll to position [0, 11]
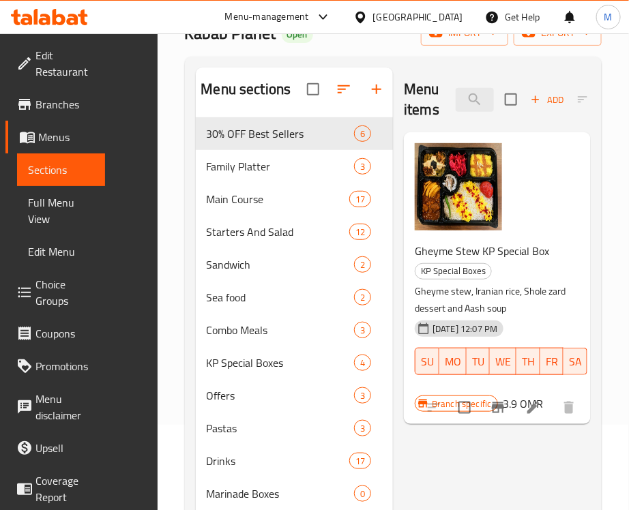
type input "Gheyme Stew KP Special Box"
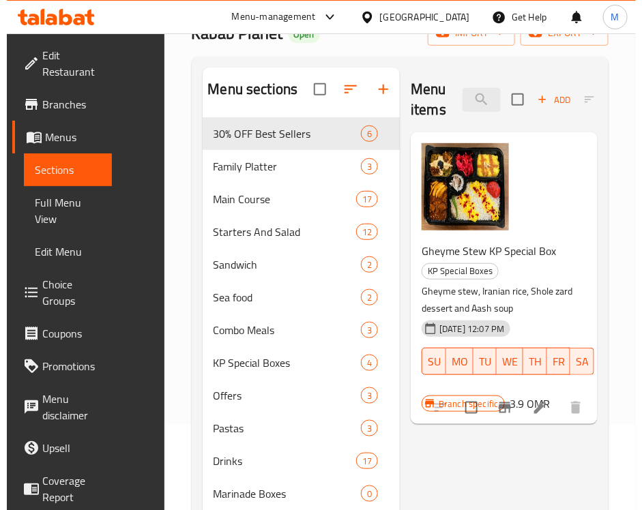
scroll to position [0, 0]
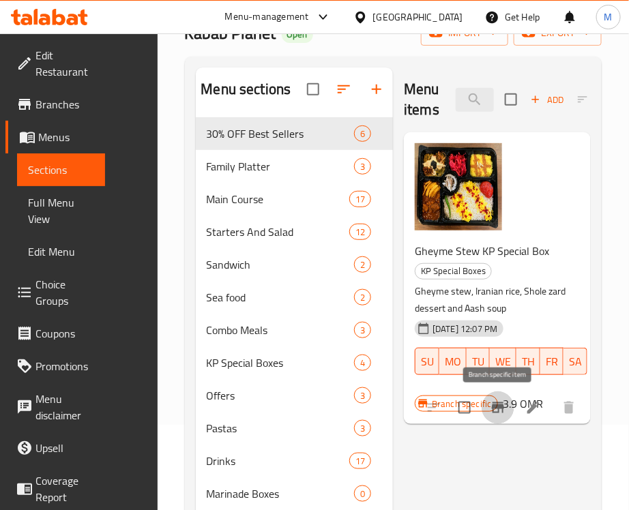
click at [499, 414] on icon "Branch-specific-item" at bounding box center [498, 408] width 16 height 16
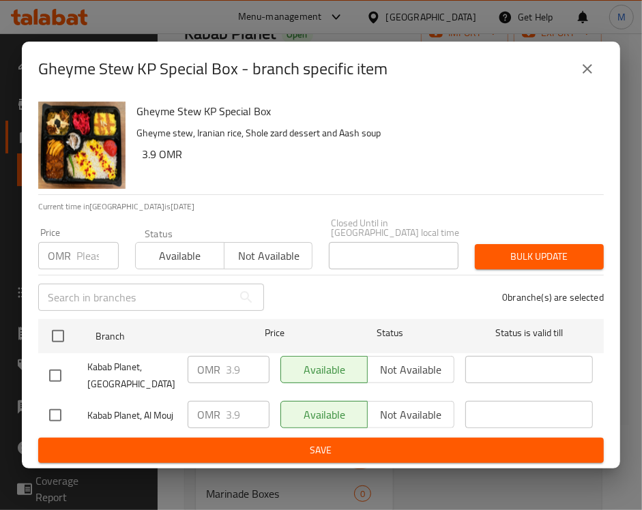
click at [432, 142] on p "Gheyme stew, Iranian rice, Shole zard dessert and Aash soup" at bounding box center [364, 133] width 456 height 17
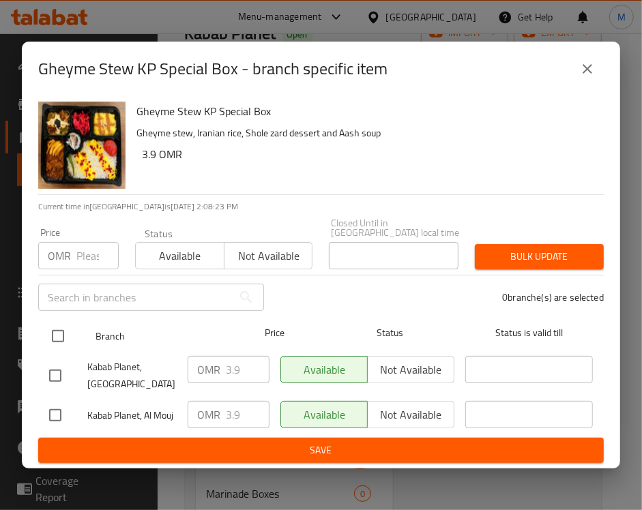
click at [55, 327] on input "checkbox" at bounding box center [58, 336] width 29 height 29
checkbox input "true"
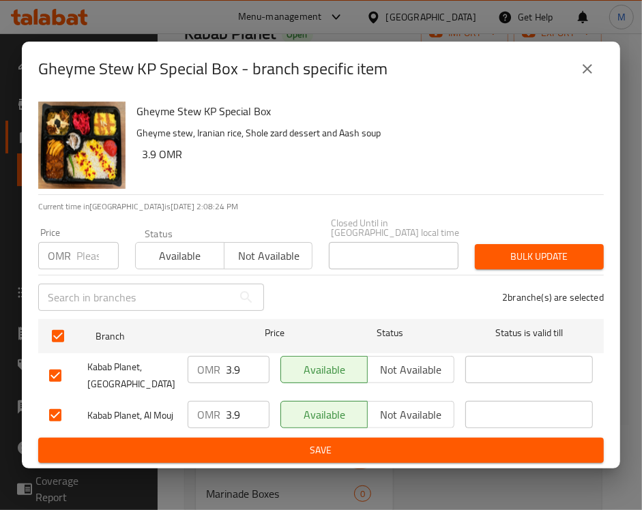
click at [82, 246] on input "number" at bounding box center [97, 255] width 42 height 27
paste input "4.095"
type input "4.095"
click at [524, 250] on span "Bulk update" at bounding box center [539, 256] width 107 height 17
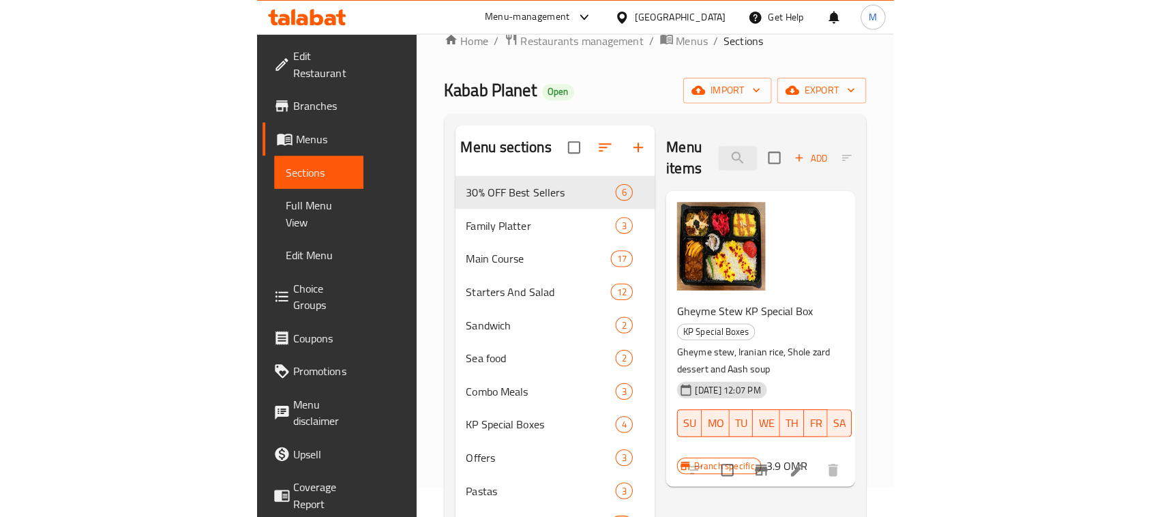
scroll to position [0, 0]
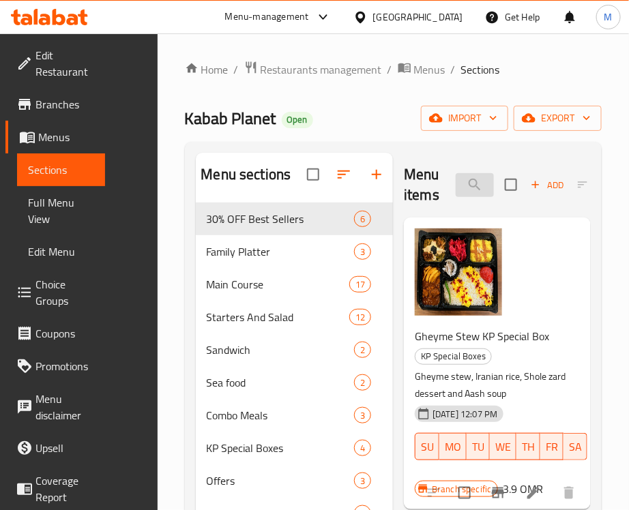
click at [488, 186] on input "Gheyme Stew KP Special Box" at bounding box center [475, 185] width 38 height 24
click at [471, 183] on input "Gheyme Stew KP Special Box" at bounding box center [475, 185] width 38 height 24
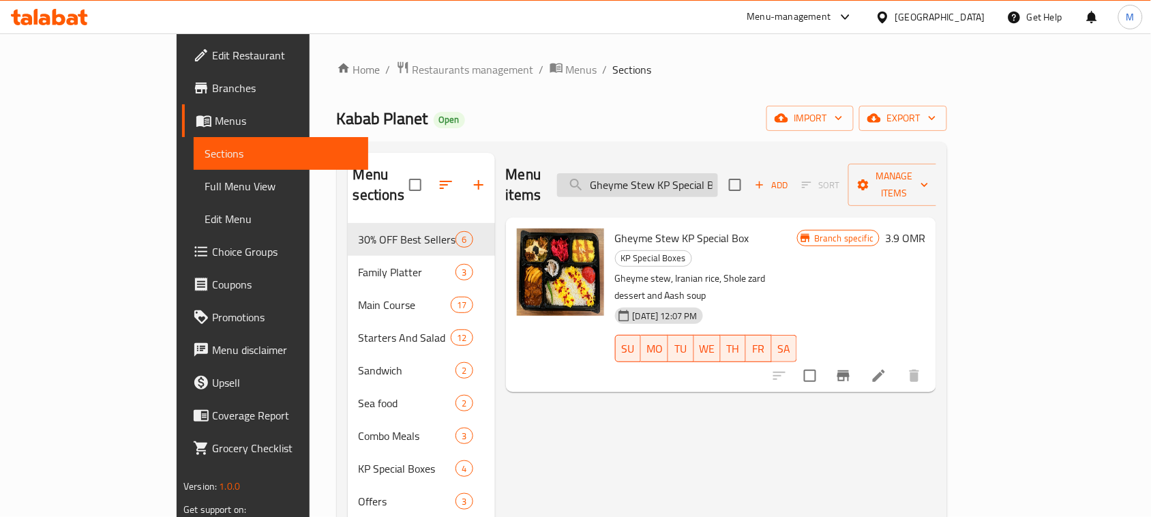
click at [718, 173] on input "Gheyme Stew KP Special Box" at bounding box center [637, 185] width 161 height 24
paste input "Jooje Chicken Kabab Kp"
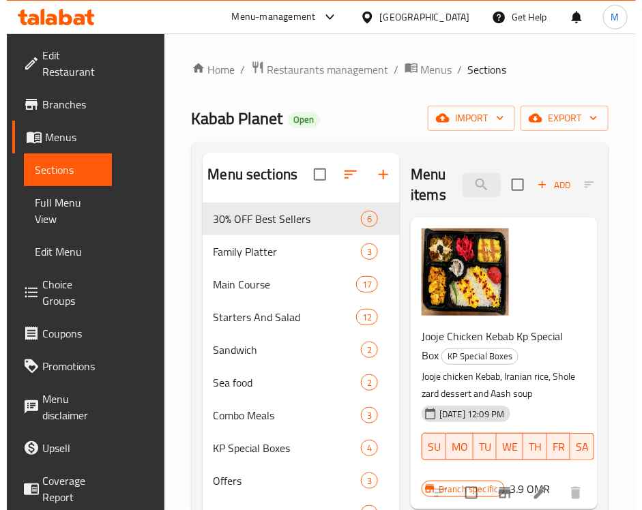
scroll to position [85, 0]
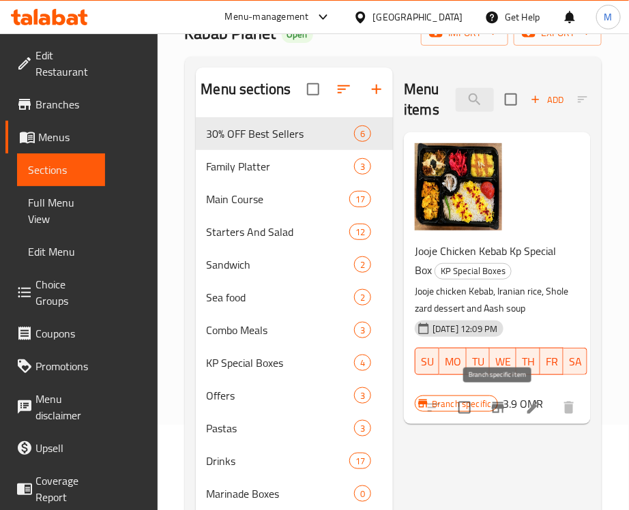
type input "Jooje Chicken"
click at [499, 407] on icon "Branch-specific-item" at bounding box center [498, 407] width 12 height 11
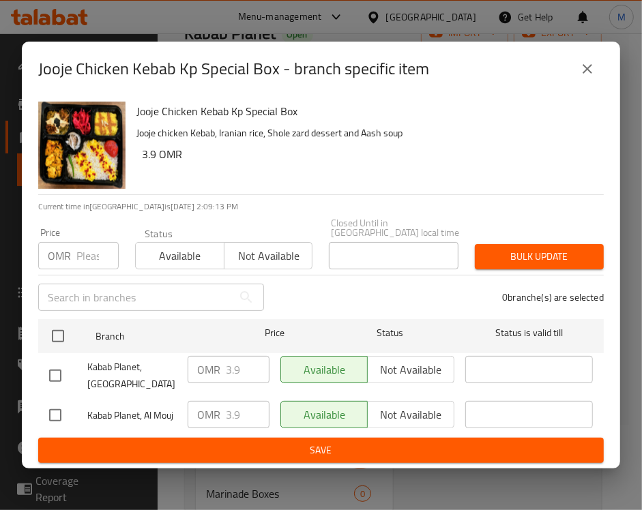
click at [516, 181] on div "Jooje Chicken Kebab Kp Special Box Jooje chicken Kebab, Iranian rice, Shole zar…" at bounding box center [364, 145] width 467 height 98
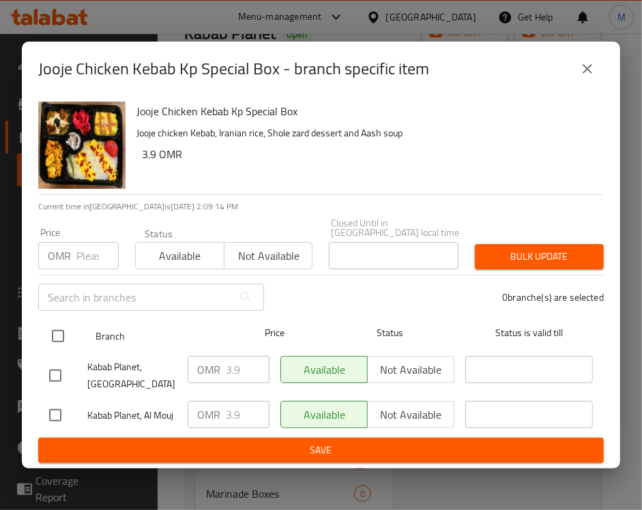
click at [67, 329] on input "checkbox" at bounding box center [58, 336] width 29 height 29
checkbox input "true"
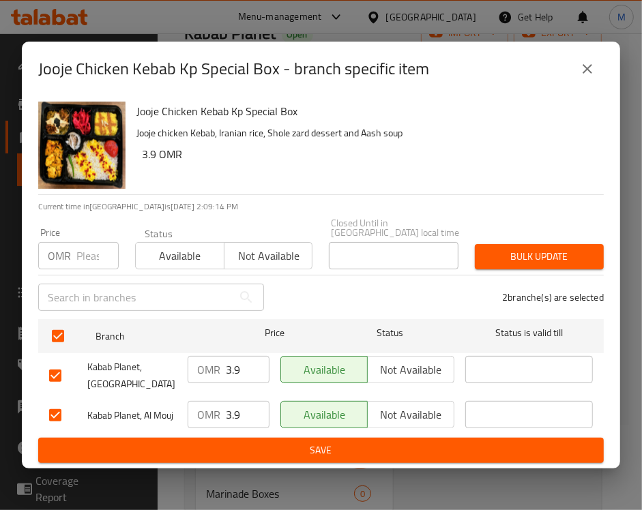
click at [87, 264] on input "number" at bounding box center [97, 255] width 42 height 27
paste input "4.305"
type input "4.305"
click at [527, 251] on span "Bulk update" at bounding box center [539, 256] width 107 height 17
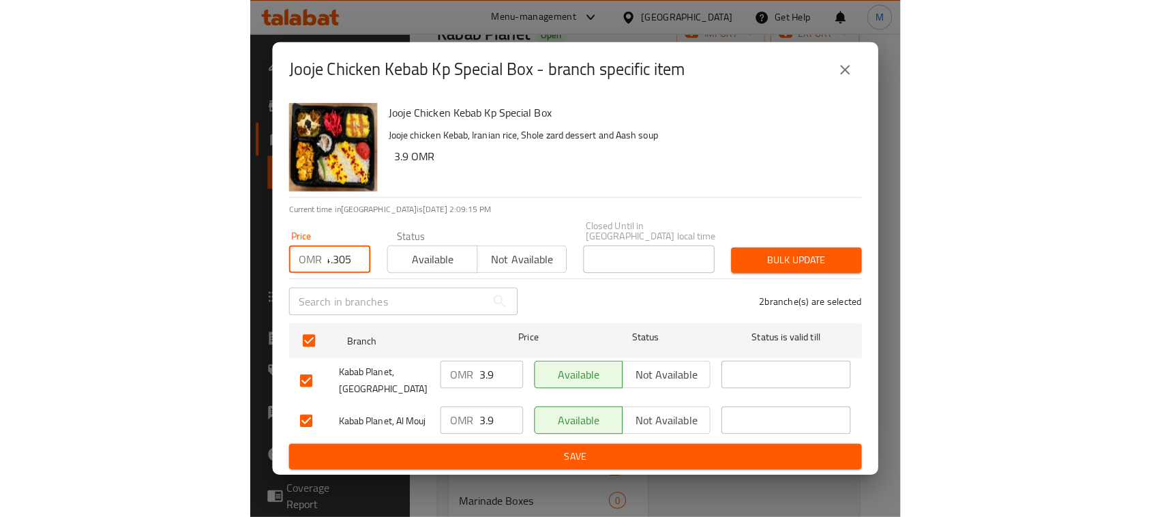
scroll to position [0, 0]
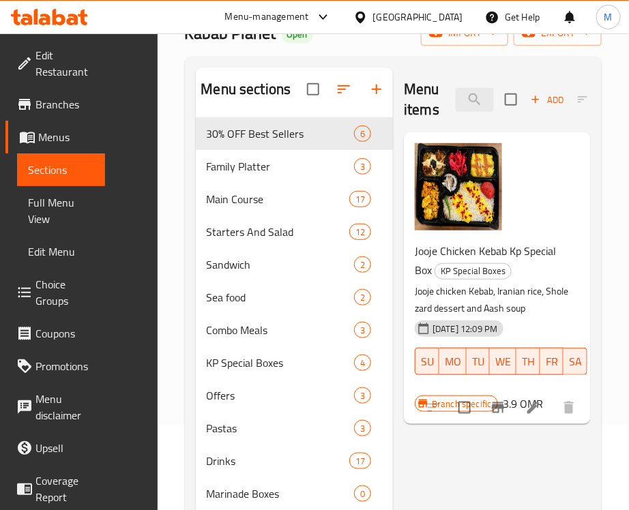
click at [580, 199] on div "Jooje Chicken Kebab Kp Special Box KP Special Boxes Jooje chicken Kebab, Irania…" at bounding box center [497, 278] width 176 height 281
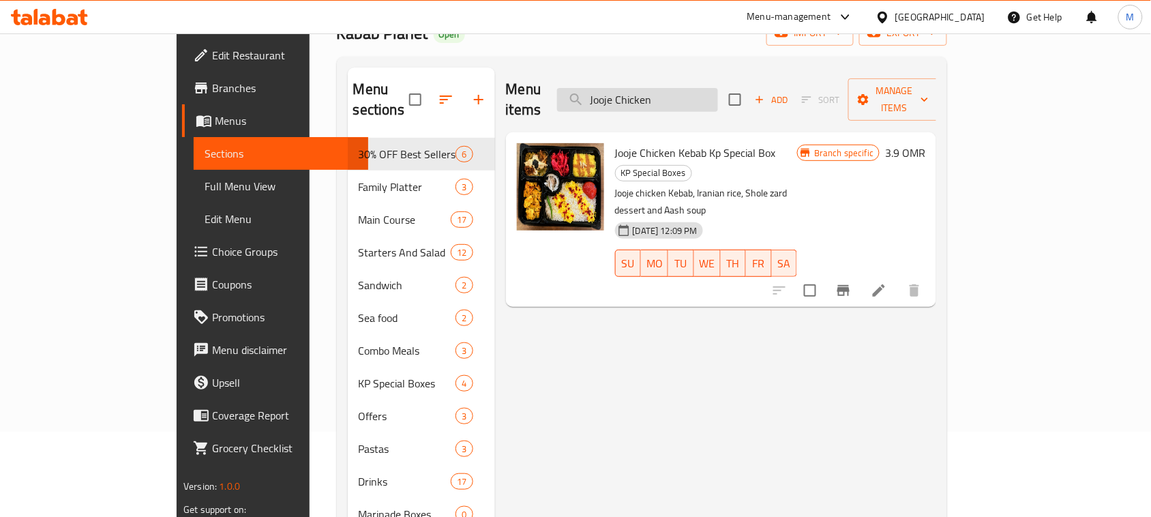
click at [718, 88] on input "Jooje Chicken" at bounding box center [637, 100] width 161 height 24
paste input "Meat Kabab Kp Special Box"
click at [718, 88] on input "Jooje Chicken" at bounding box center [637, 100] width 161 height 24
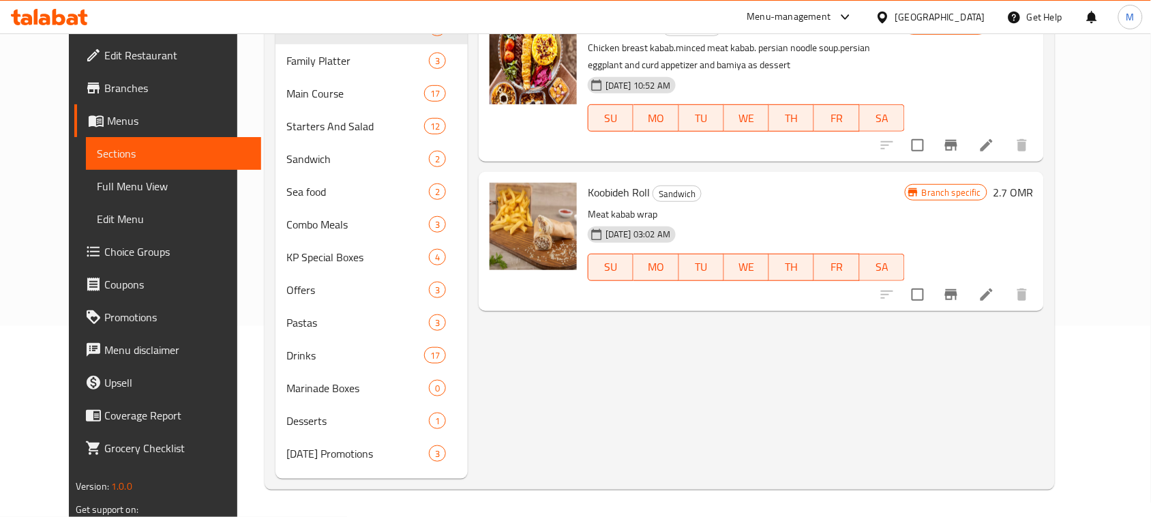
scroll to position [21, 0]
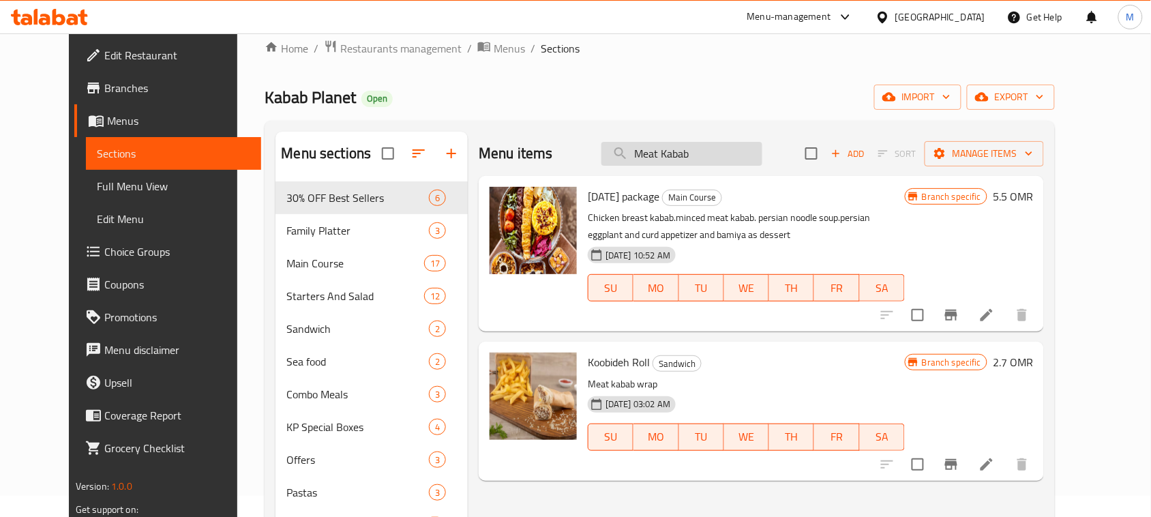
click at [744, 162] on input "Meat Kabab" at bounding box center [682, 154] width 161 height 24
paste input "Kp Special Box"
click at [744, 162] on input "Meat Kabab" at bounding box center [682, 154] width 161 height 24
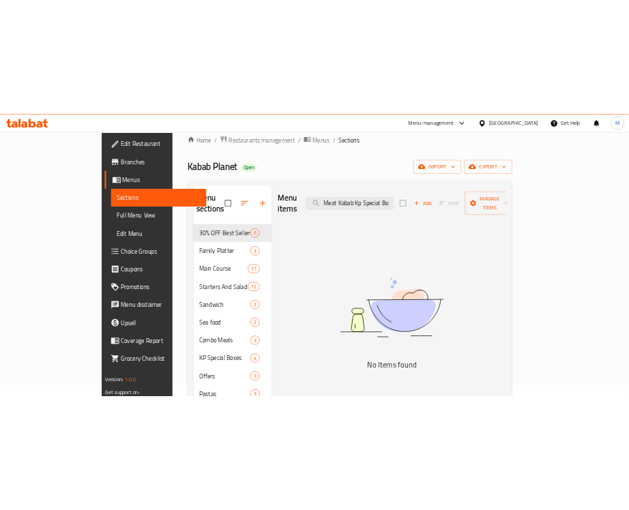
scroll to position [0, 0]
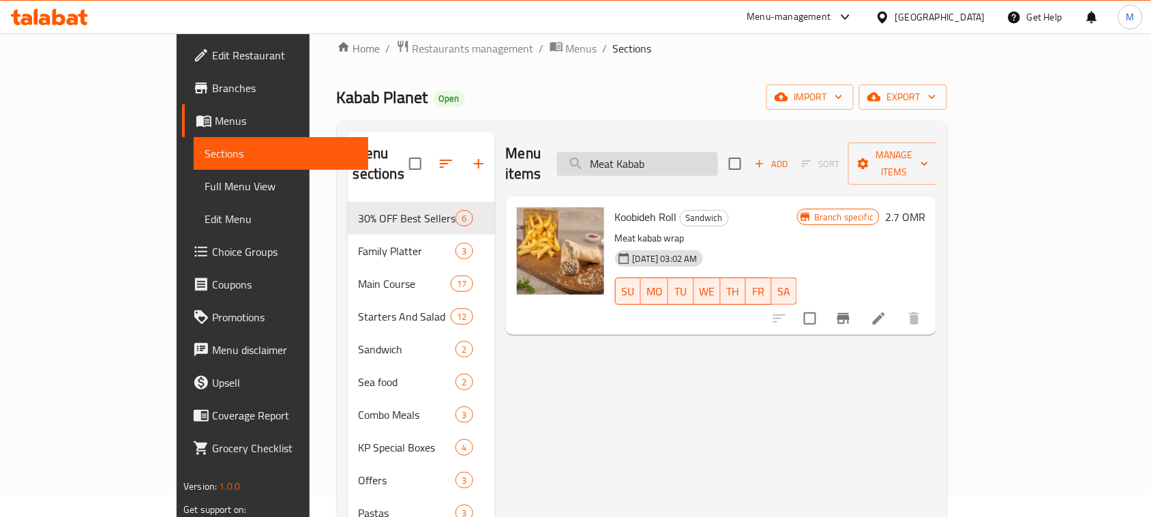
click at [718, 152] on input "Meat Kabab" at bounding box center [637, 164] width 161 height 24
paste input "Economy Meat"
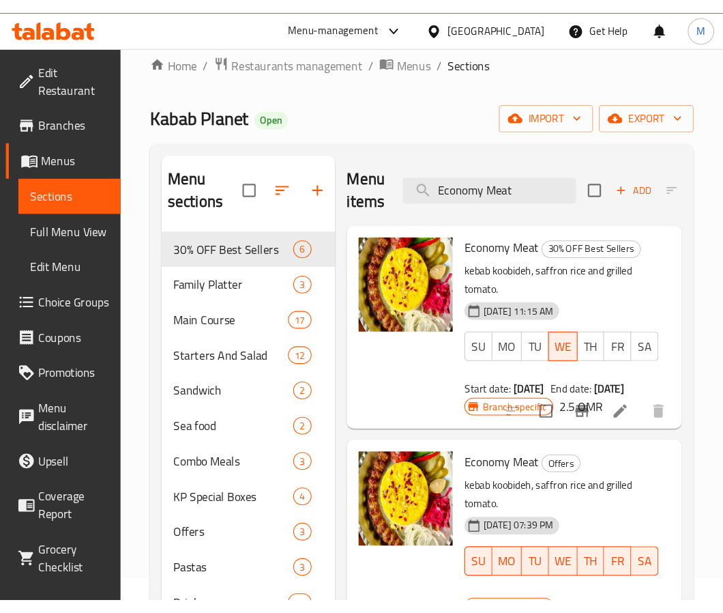
scroll to position [20, 0]
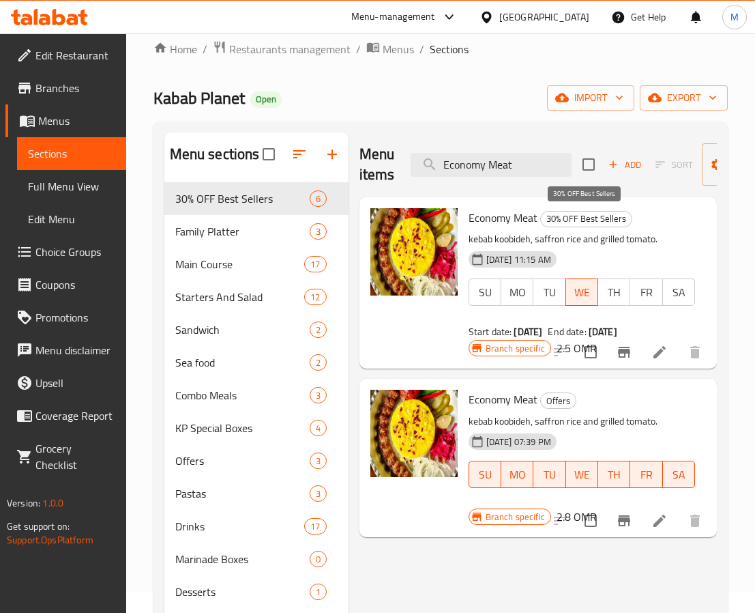
click at [598, 221] on span "30% OFF Best Sellers" at bounding box center [586, 219] width 91 height 16
copy span "30% OFF Best Sellers"
click at [473, 166] on input "Economy Meat" at bounding box center [491, 165] width 161 height 24
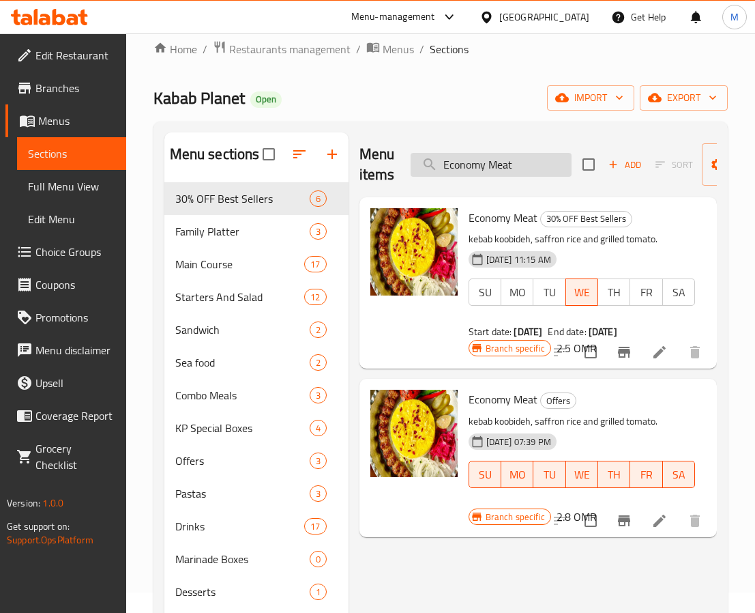
click at [473, 166] on input "Economy Meat" at bounding box center [491, 165] width 161 height 24
paste input "Chiken"
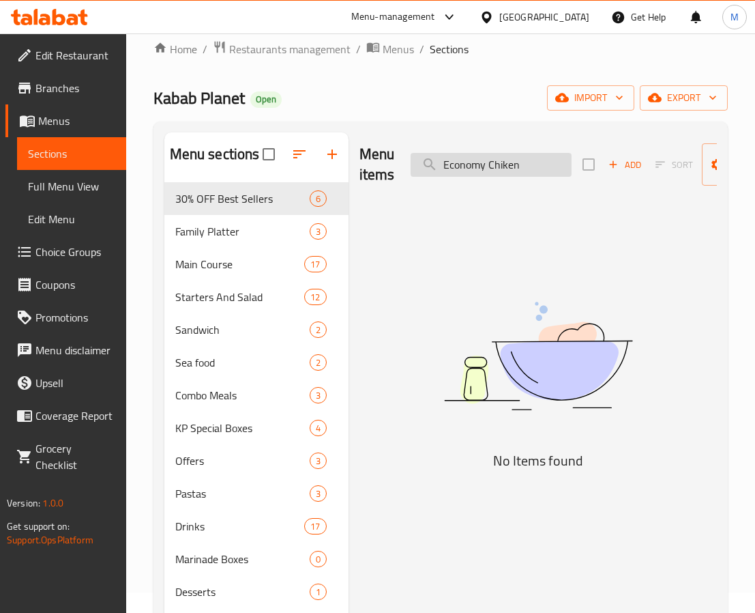
click at [444, 164] on input "Economy Chiken" at bounding box center [491, 165] width 161 height 24
click at [536, 166] on input "Economy Chiken" at bounding box center [491, 165] width 161 height 24
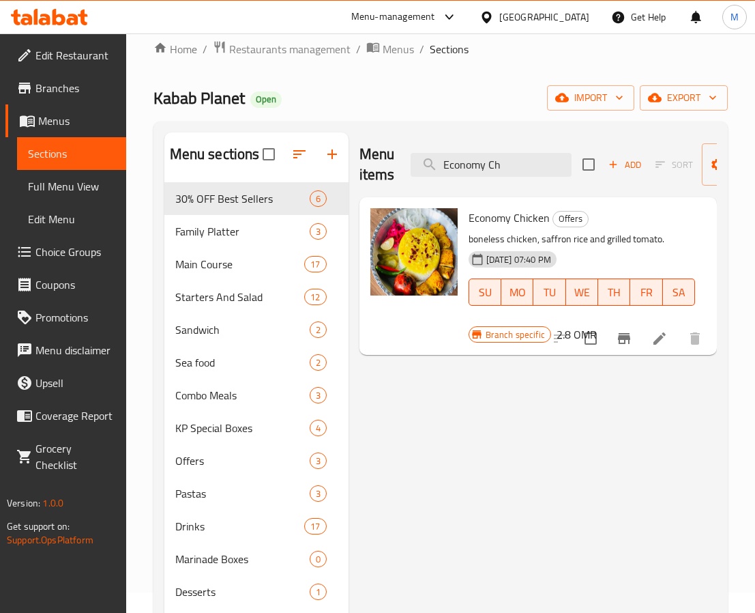
click at [518, 205] on div "Economy Chicken Offers boneless chicken, saffron rice and grilled tomato. [DATE…" at bounding box center [581, 267] width 237 height 128
click at [527, 222] on span "Economy Chicken" at bounding box center [509, 217] width 81 height 20
copy h6 "Economy Chicken"
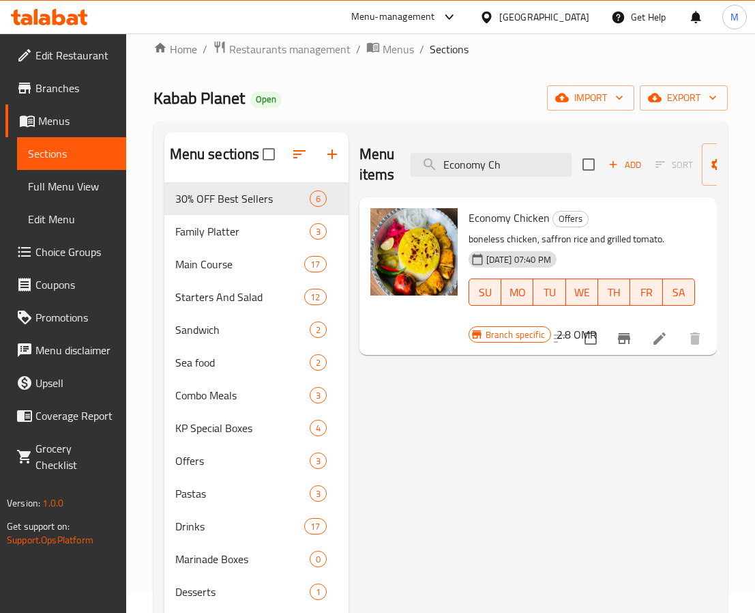
click at [451, 94] on div "Kabab Planet Open import export" at bounding box center [440, 97] width 574 height 25
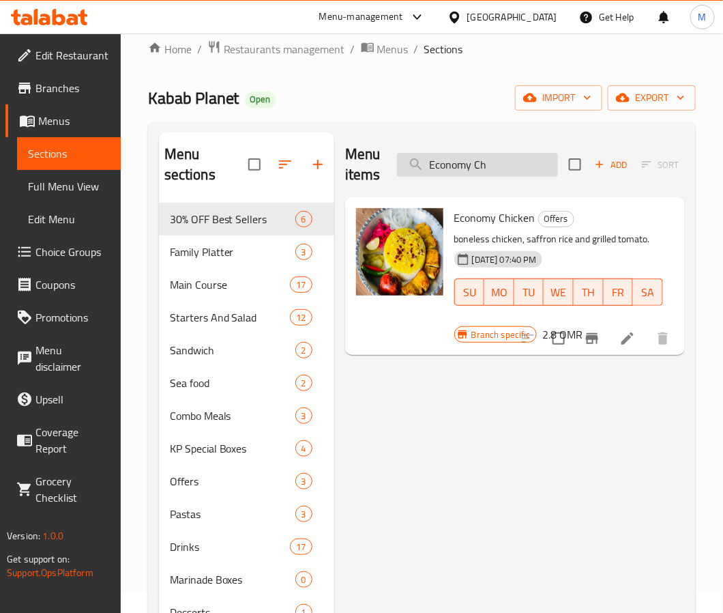
click at [465, 174] on input "Economy Ch" at bounding box center [477, 165] width 161 height 24
paste input "Chicken [PERSON_NAME]"
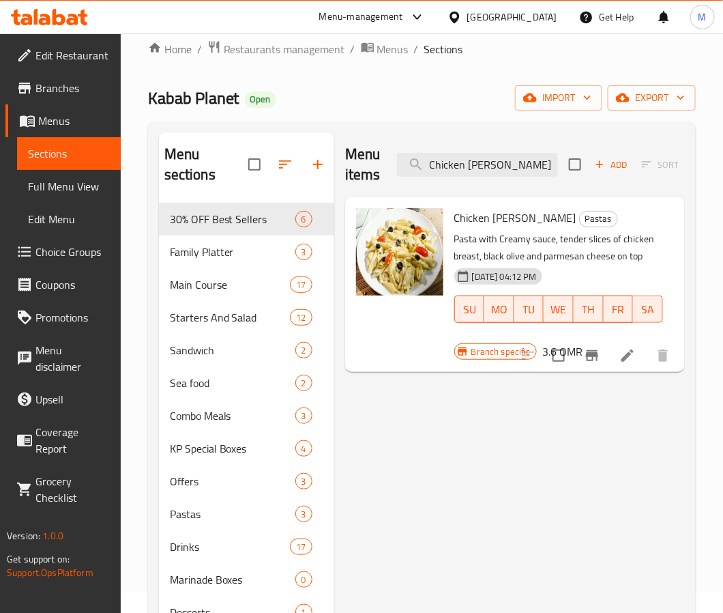
type input "Chicken [PERSON_NAME]"
click at [604, 360] on button "Branch-specific-item" at bounding box center [592, 355] width 33 height 33
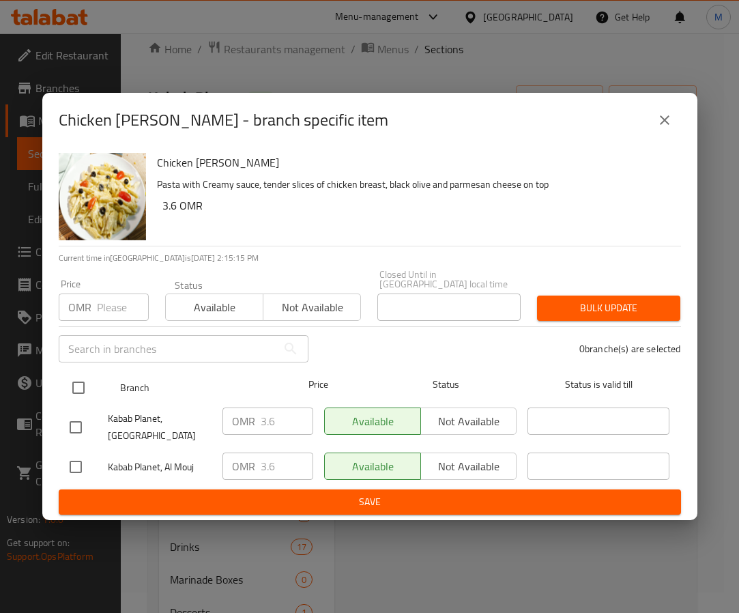
click at [76, 387] on input "checkbox" at bounding box center [78, 387] width 29 height 29
checkbox input "true"
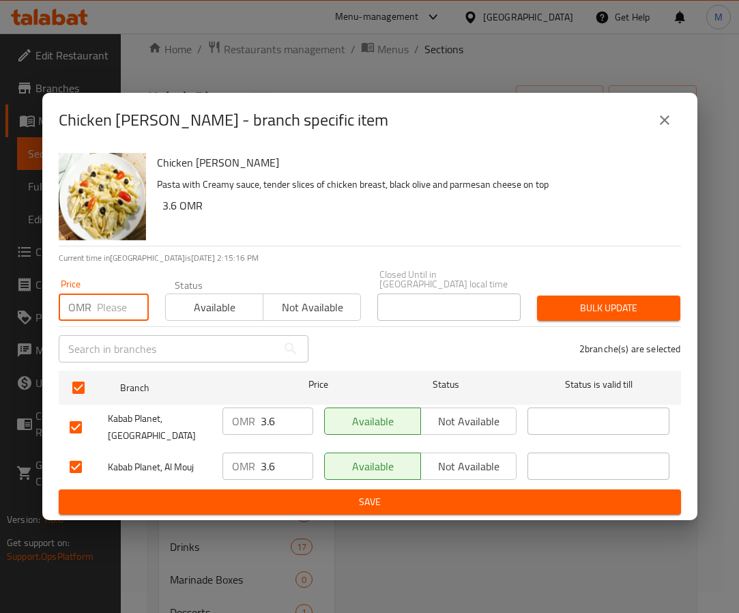
click at [111, 304] on input "number" at bounding box center [123, 306] width 52 height 27
paste input "3.78"
type input "3.78"
click at [595, 309] on span "Bulk update" at bounding box center [608, 307] width 121 height 17
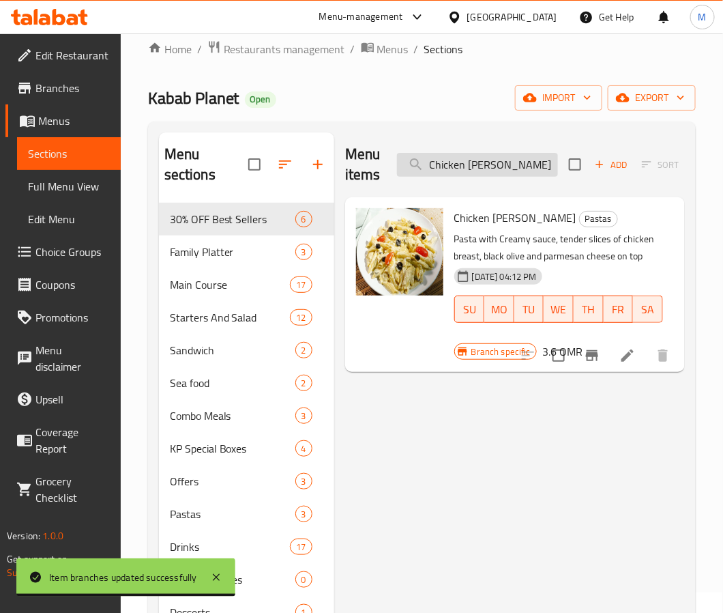
click at [514, 164] on input "Chicken [PERSON_NAME]" at bounding box center [477, 165] width 161 height 24
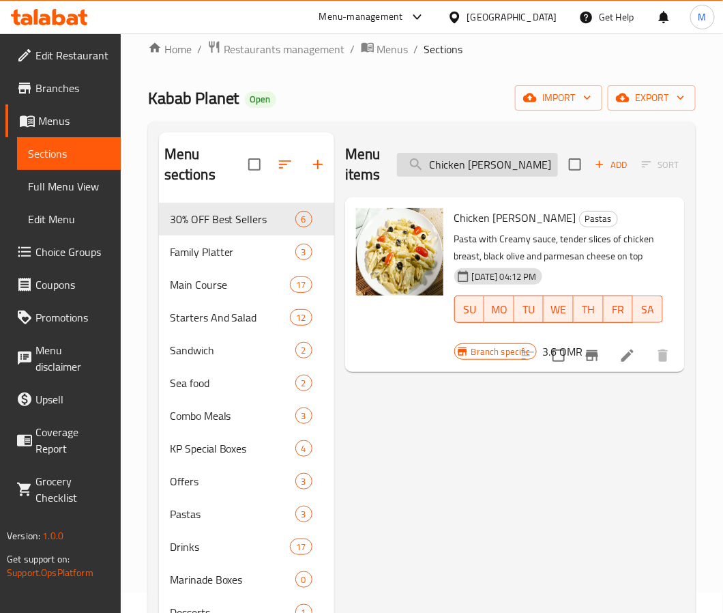
click at [514, 164] on input "Chicken [PERSON_NAME]" at bounding box center [477, 165] width 161 height 24
paste input "Pest"
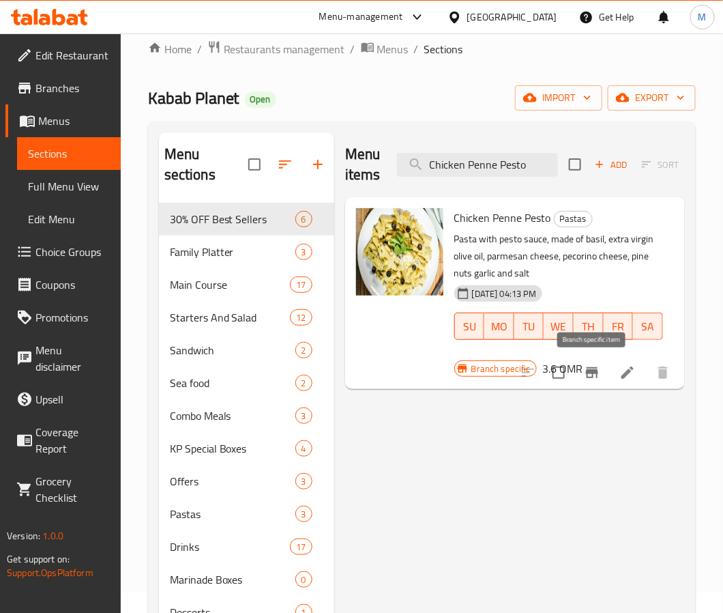
type input "Chicken Penne Pesto"
click at [589, 371] on icon "Branch-specific-item" at bounding box center [592, 372] width 12 height 11
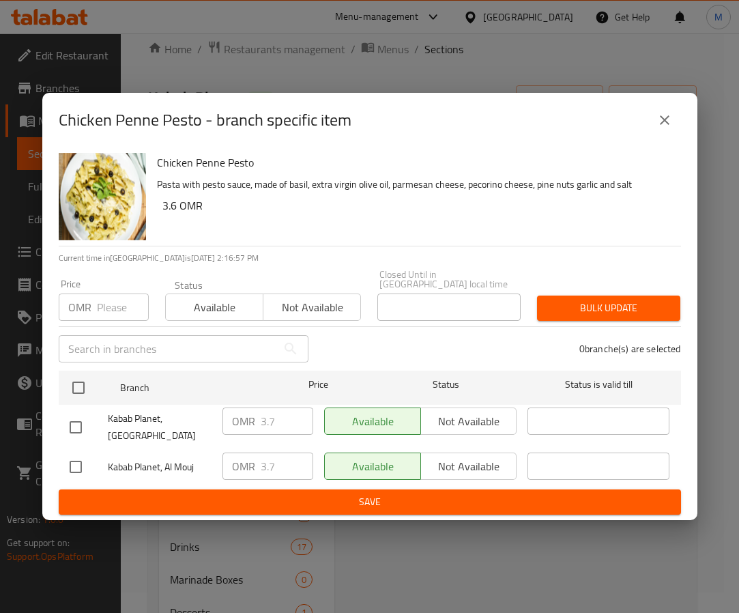
click at [411, 229] on div "Chicken Penne Pesto Pasta with pesto sauce, made of basil, extra virgin olive o…" at bounding box center [413, 196] width 524 height 98
click at [105, 295] on input "number" at bounding box center [123, 306] width 52 height 27
paste input "3.885"
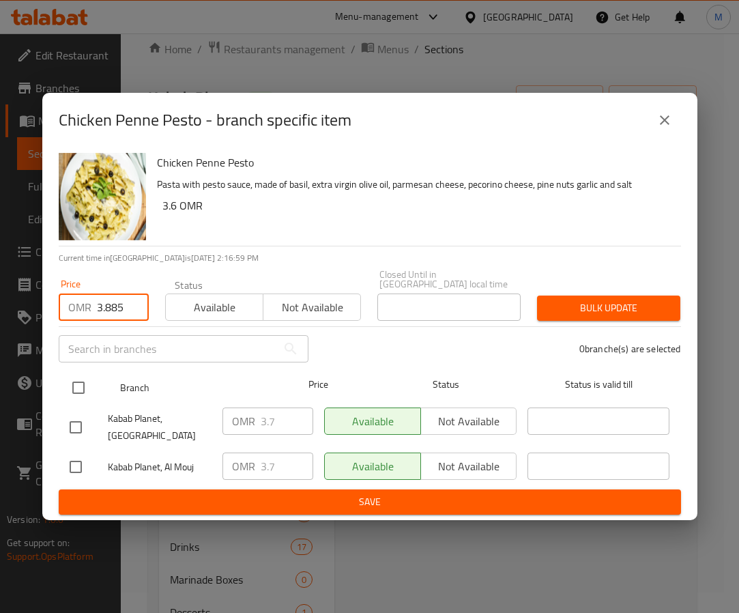
type input "3.885"
click at [80, 381] on input "checkbox" at bounding box center [78, 387] width 29 height 29
checkbox input "true"
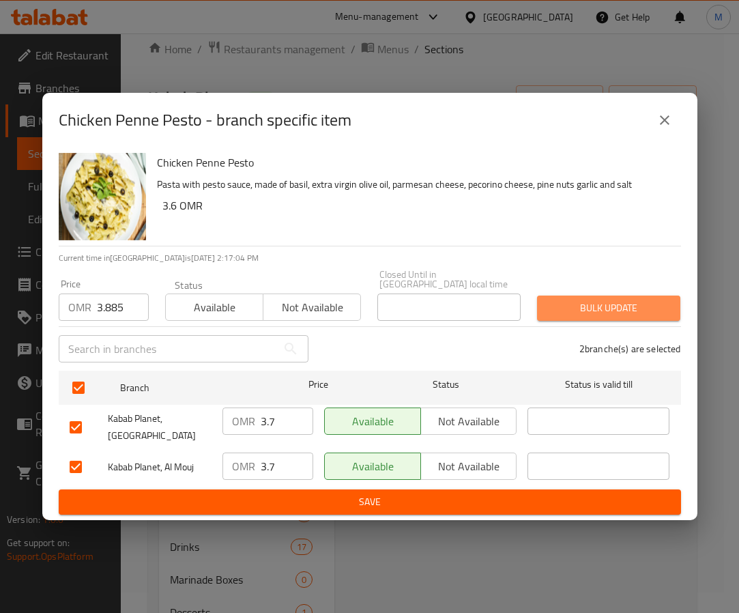
click at [611, 308] on span "Bulk update" at bounding box center [608, 307] width 121 height 17
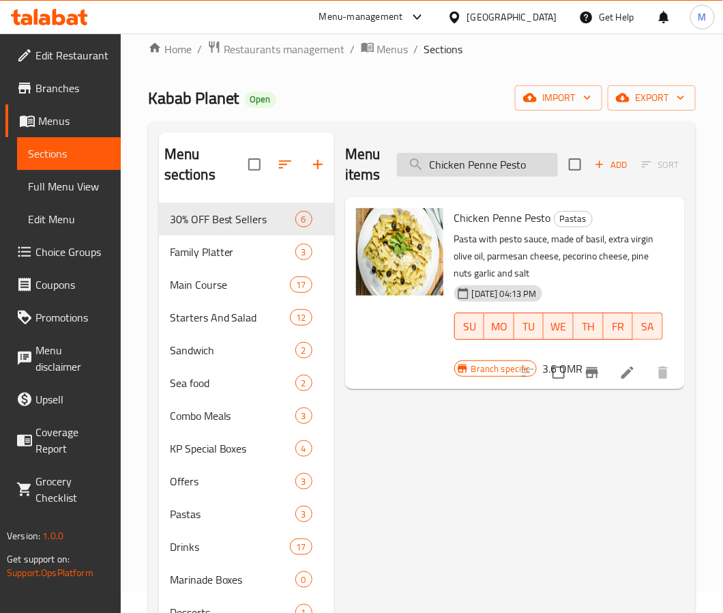
click at [481, 164] on input "Chicken Penne Pesto" at bounding box center [477, 165] width 161 height 24
paste input "Kabab Planet Special Pasta"
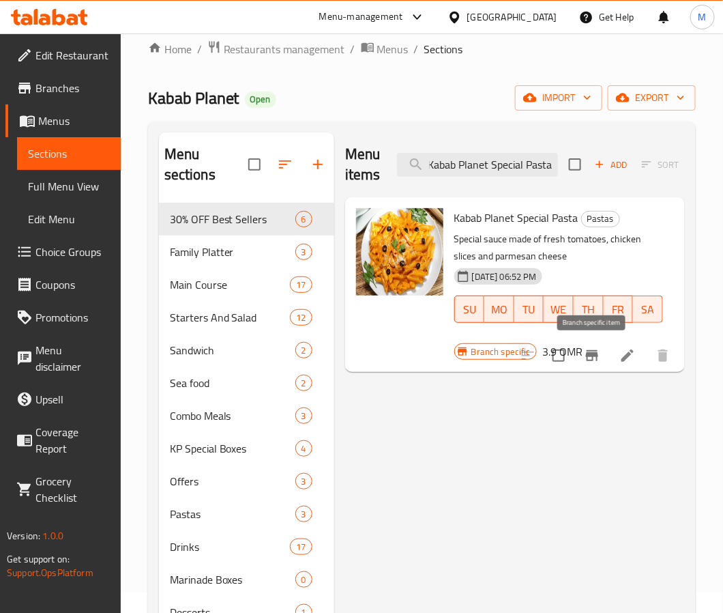
type input "Kabab Planet Special Pasta"
click at [600, 356] on icon "Branch-specific-item" at bounding box center [592, 355] width 16 height 16
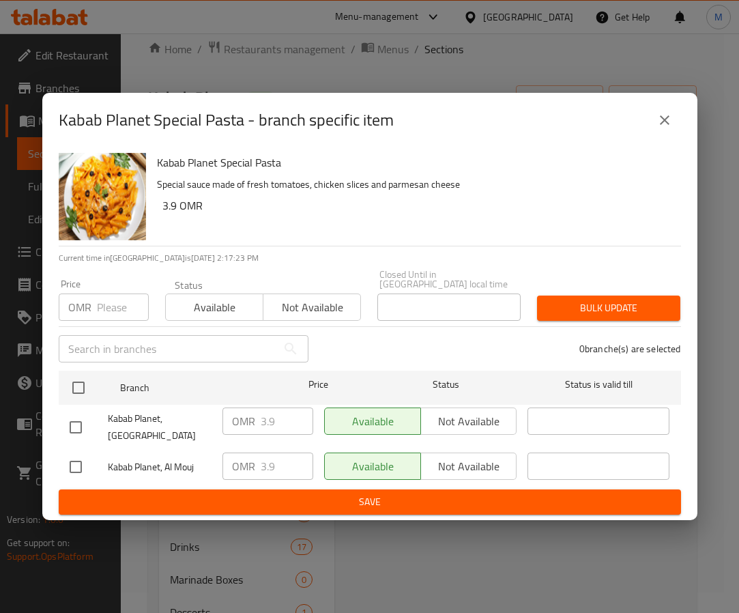
click at [492, 178] on div "Kabab Planet Special Pasta Special sauce made of fresh tomatoes, chicken slices…" at bounding box center [413, 196] width 524 height 98
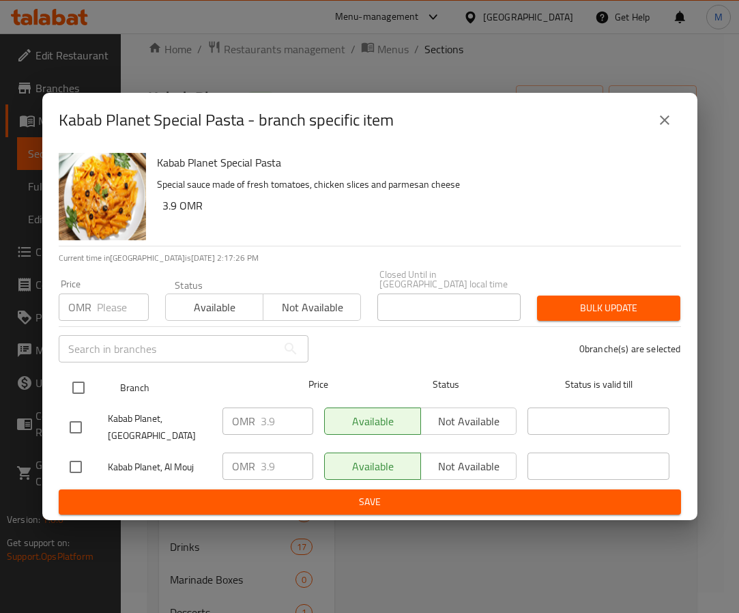
click at [80, 377] on input "checkbox" at bounding box center [78, 387] width 29 height 29
checkbox input "true"
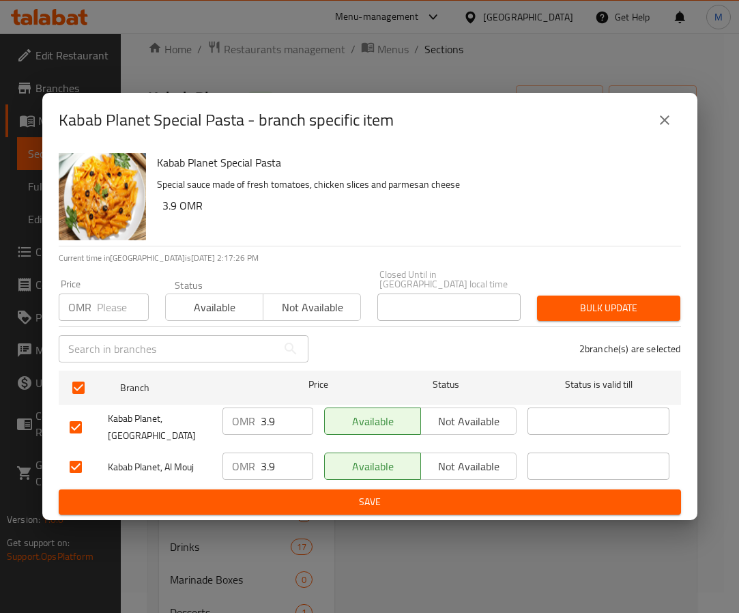
click at [111, 297] on input "number" at bounding box center [123, 306] width 52 height 27
paste input "4.095"
type input "4.095"
click at [465, 231] on div "Kabab Planet Special Pasta Special sauce made of fresh tomatoes, chicken slices…" at bounding box center [413, 196] width 524 height 98
click at [581, 304] on span "Bulk update" at bounding box center [608, 307] width 121 height 17
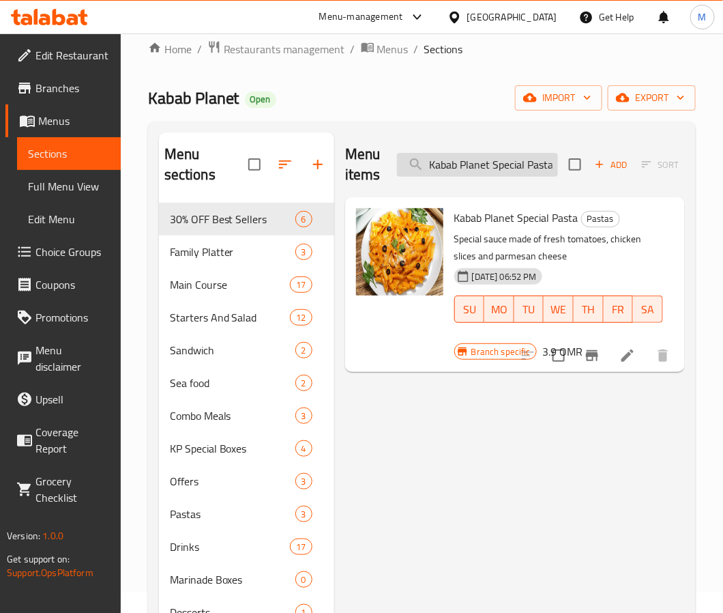
click at [492, 168] on input "Kabab Planet Special Pasta" at bounding box center [477, 165] width 161 height 24
paste input "Fresh Water Melon Juice"
click at [492, 168] on input "Kabab Planet Special Pasta" at bounding box center [477, 165] width 161 height 24
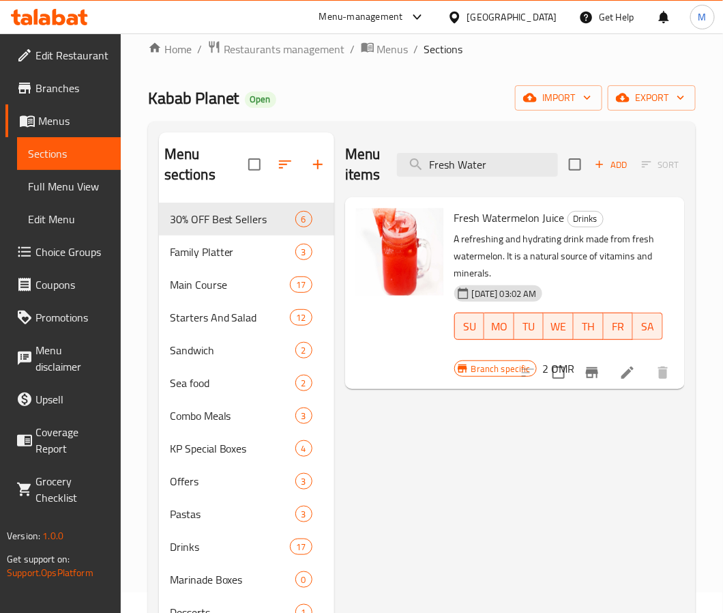
type input "Fresh Water"
click at [595, 373] on icon "Branch-specific-item" at bounding box center [592, 372] width 12 height 11
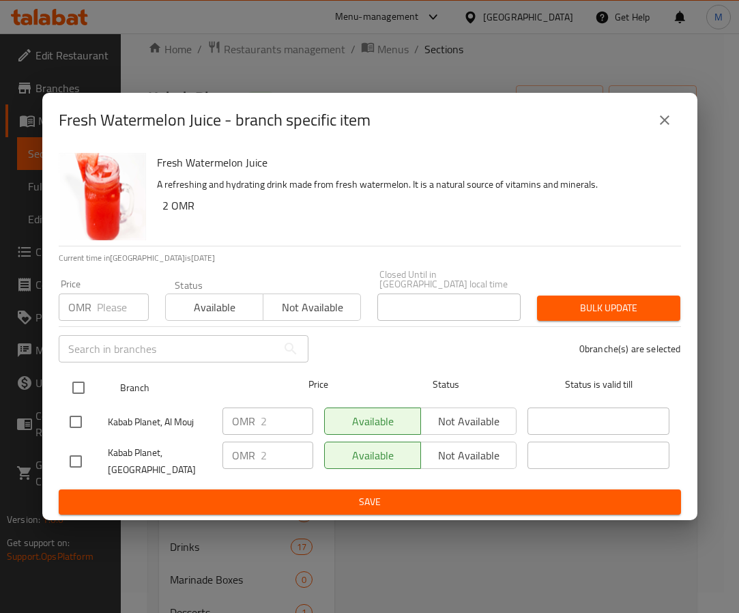
click at [85, 375] on input "checkbox" at bounding box center [78, 387] width 29 height 29
checkbox input "true"
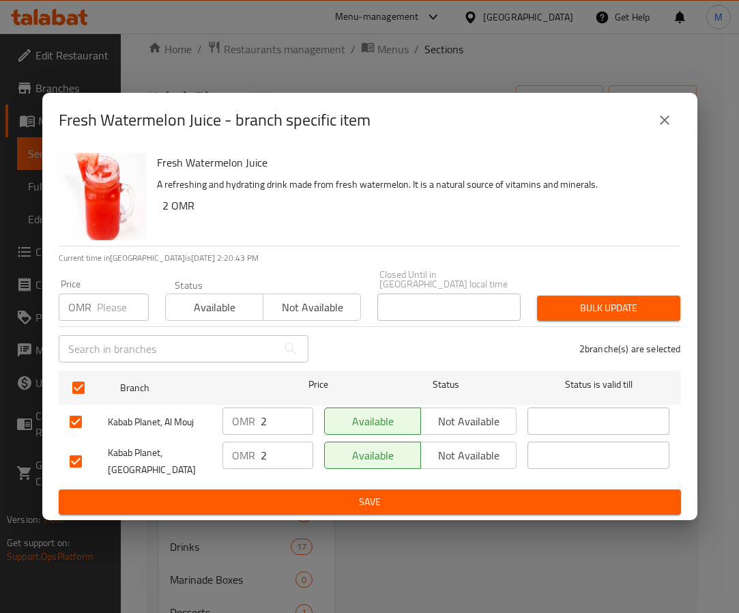
click at [104, 301] on input "number" at bounding box center [123, 306] width 52 height 27
paste input "2.1"
type input "2.1"
click at [559, 299] on span "Bulk update" at bounding box center [608, 307] width 121 height 17
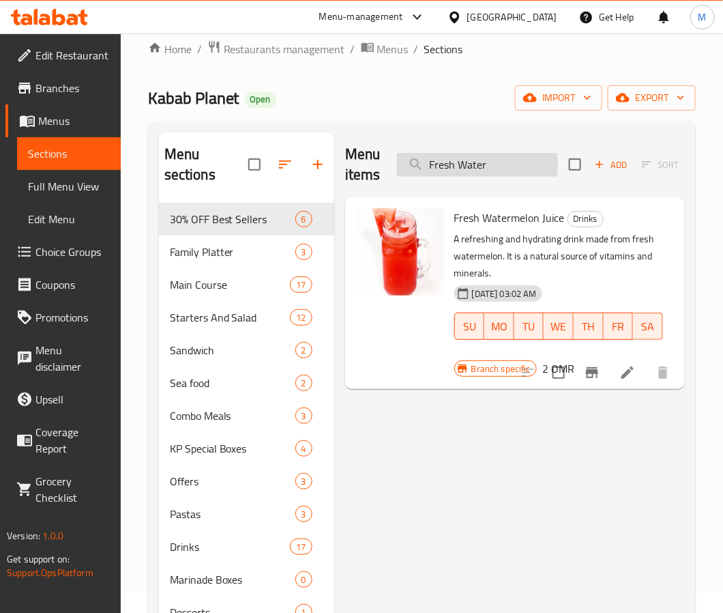
click at [484, 162] on input "Fresh Water" at bounding box center [477, 165] width 161 height 24
paste input "search"
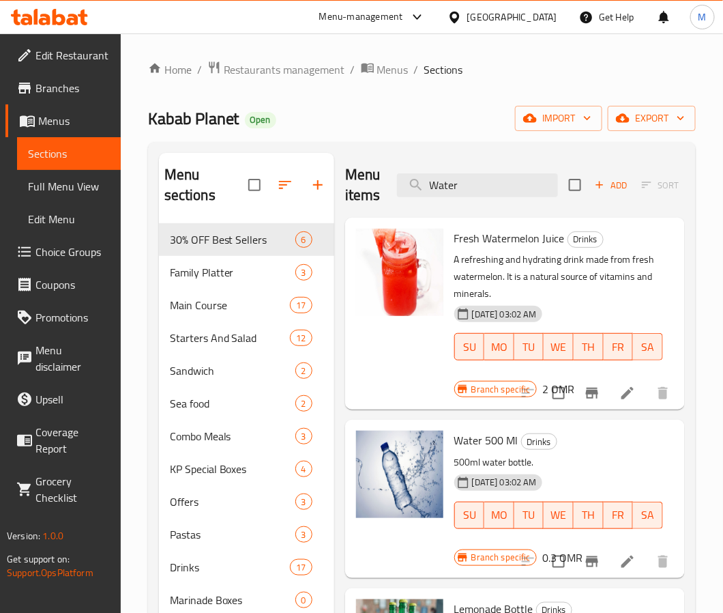
click at [477, 201] on div "Menu items Water Add Sort Manage items" at bounding box center [515, 185] width 340 height 65
click at [477, 191] on input "Water" at bounding box center [477, 185] width 161 height 24
paste input "search"
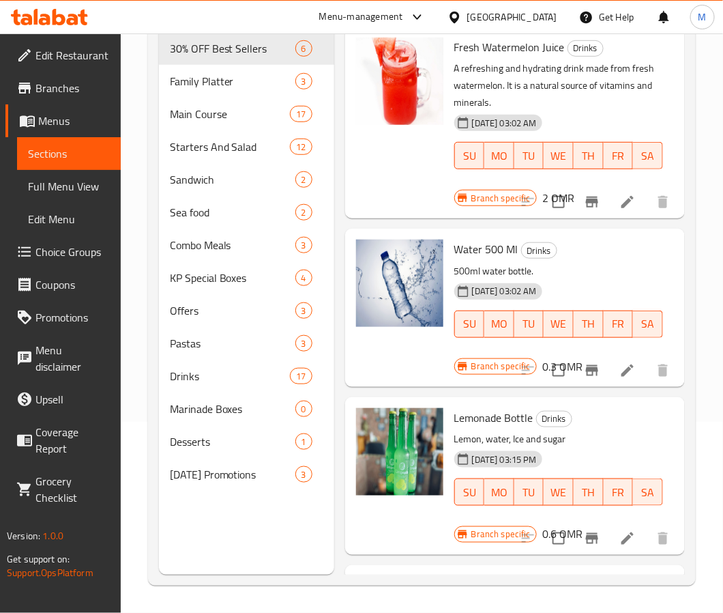
click at [516, 240] on span "Water 500 Ml" at bounding box center [486, 249] width 64 height 20
copy h6 "Water 500 Ml"
click at [481, 252] on span "Water 500 Ml" at bounding box center [486, 249] width 64 height 20
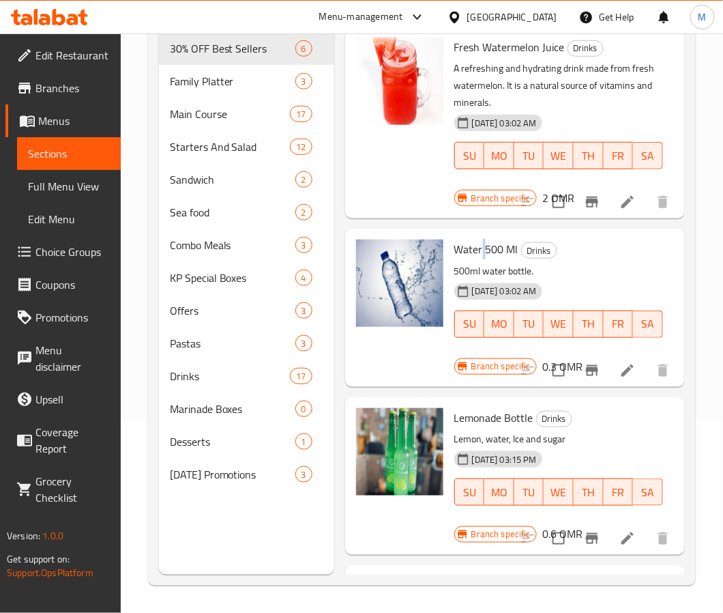
click at [481, 252] on span "Water 500 Ml" at bounding box center [486, 249] width 64 height 20
click at [589, 268] on p "500ml water bottle." at bounding box center [558, 271] width 209 height 17
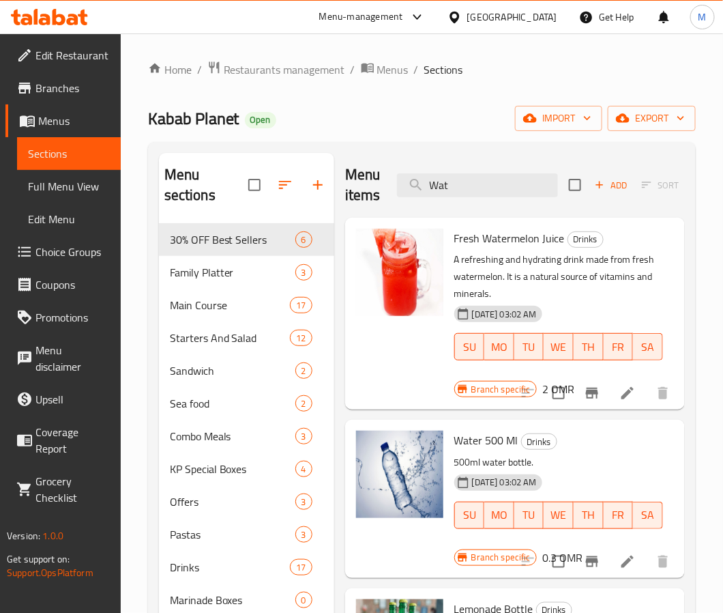
click at [475, 160] on div "Menu items Wat Add Sort Manage items" at bounding box center [515, 185] width 340 height 65
click at [475, 187] on input "Wat" at bounding box center [477, 185] width 161 height 24
paste input "Doogh"
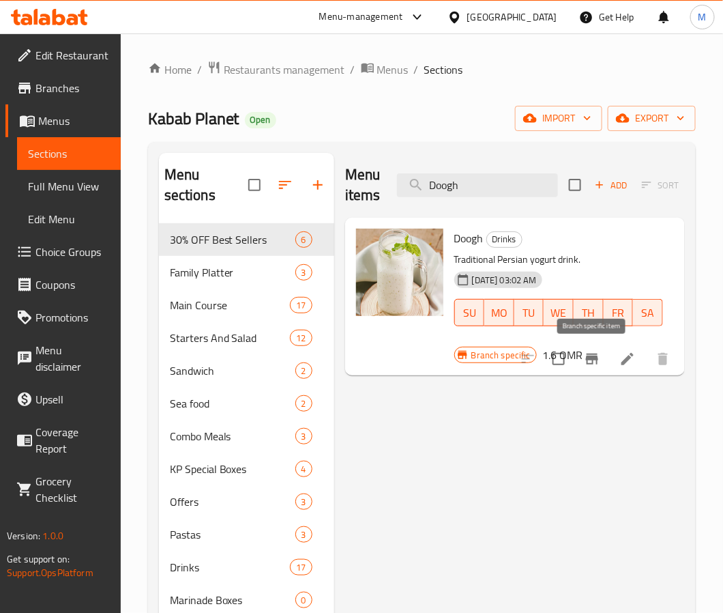
type input "Doogh"
click at [590, 361] on icon "Branch-specific-item" at bounding box center [592, 359] width 16 height 16
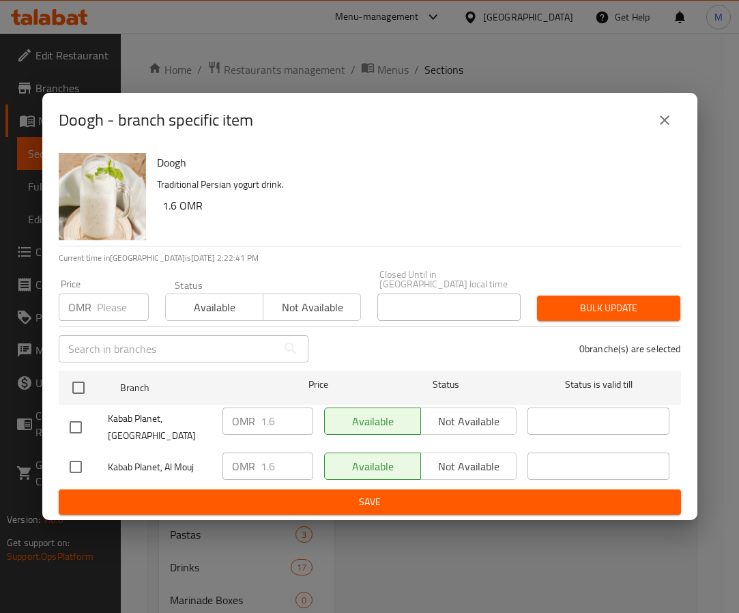
click at [471, 189] on p "Traditional Persian yogurt drink." at bounding box center [413, 184] width 513 height 17
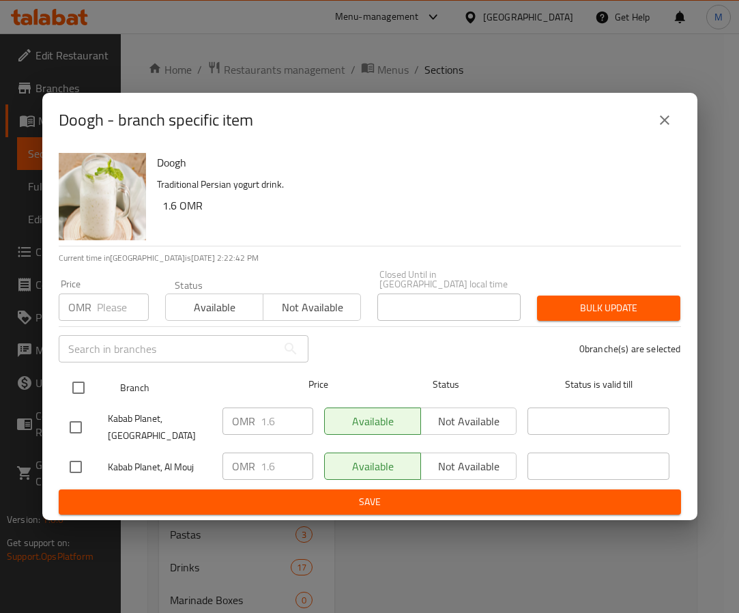
click at [90, 377] on input "checkbox" at bounding box center [78, 387] width 29 height 29
checkbox input "true"
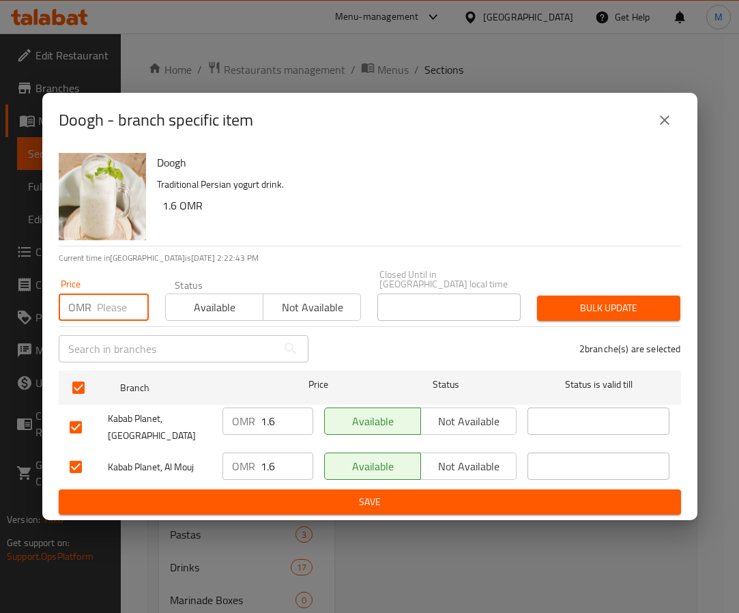
click at [119, 299] on input "number" at bounding box center [123, 306] width 52 height 27
paste input "1.68"
type input "1.68"
click at [600, 289] on div "Bulk update" at bounding box center [609, 308] width 160 height 42
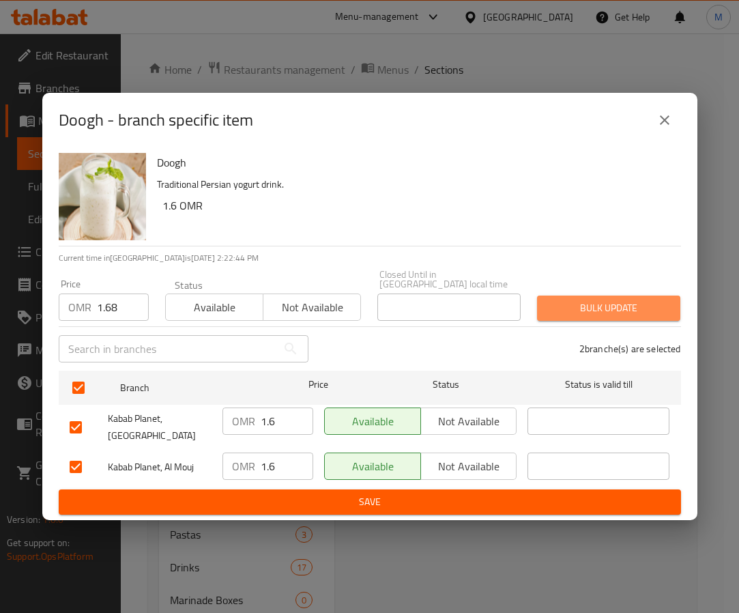
click at [600, 299] on span "Bulk update" at bounding box center [608, 307] width 121 height 17
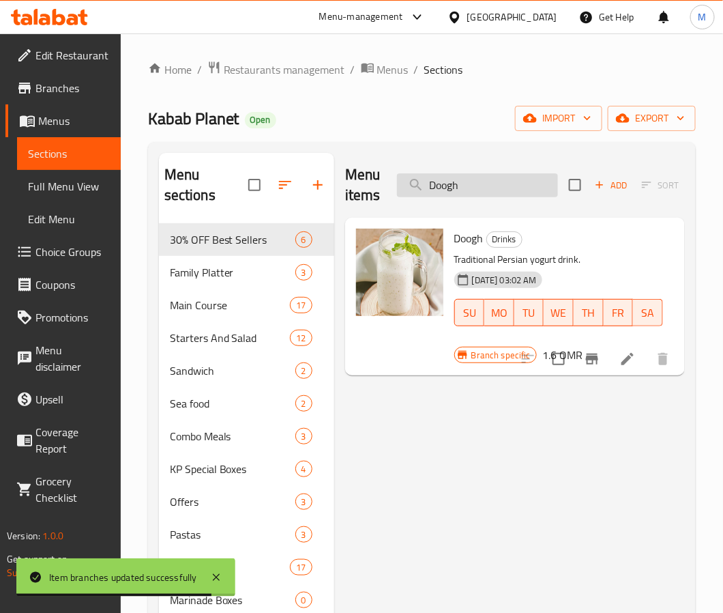
click at [498, 189] on input "Doogh" at bounding box center [477, 185] width 161 height 24
paste input "Pepsi can 330 ml"
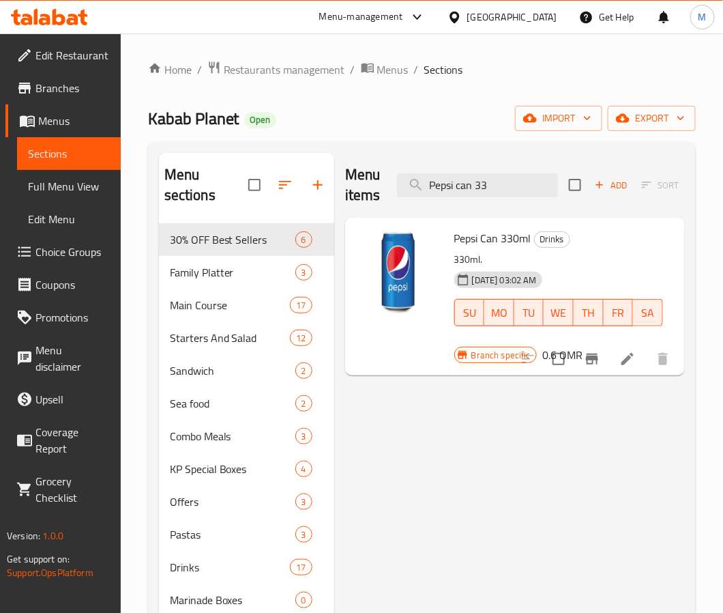
type input "Pepsi can 33"
click at [598, 363] on icon "Branch-specific-item" at bounding box center [592, 358] width 12 height 11
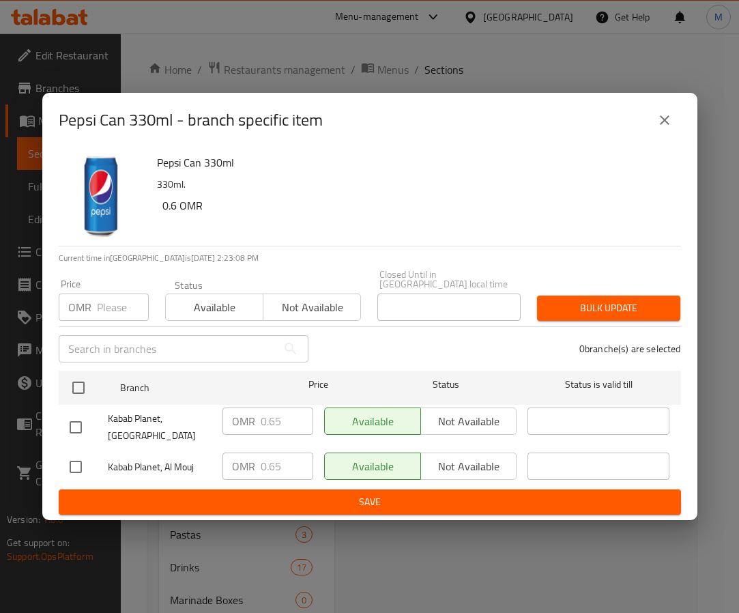
drag, startPoint x: 422, startPoint y: 232, endPoint x: 377, endPoint y: 246, distance: 47.7
click at [422, 232] on div "Pepsi Can 330ml 330ml. 0.6 OMR" at bounding box center [413, 196] width 524 height 98
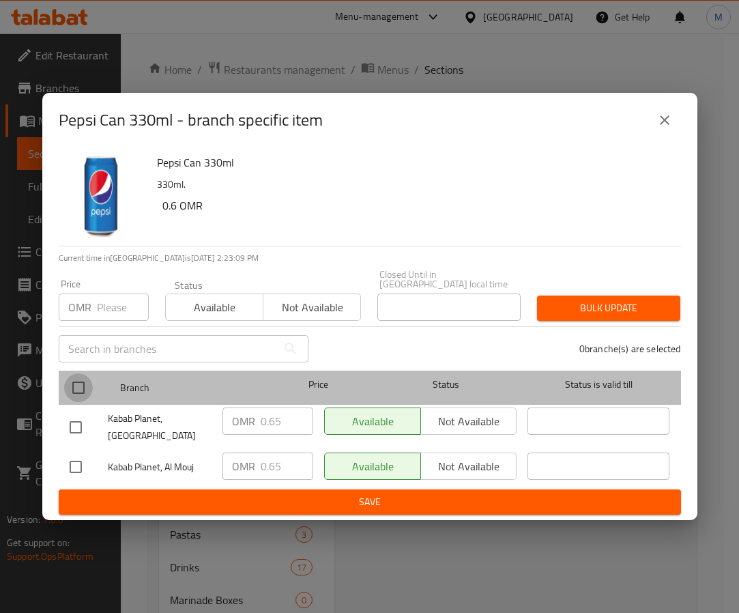
click at [72, 373] on input "checkbox" at bounding box center [78, 387] width 29 height 29
checkbox input "true"
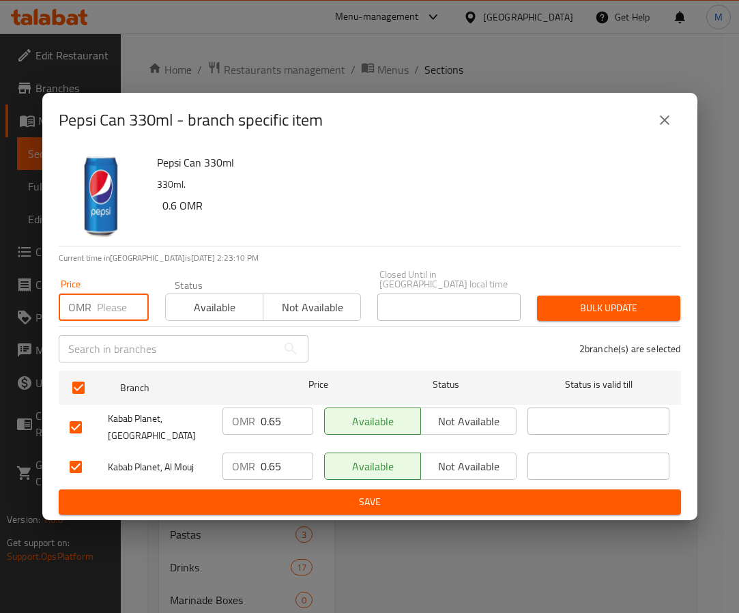
click at [102, 309] on input "number" at bounding box center [123, 306] width 52 height 27
paste input "0.6825"
type input "0.6825"
click at [584, 309] on span "Bulk update" at bounding box center [608, 307] width 121 height 17
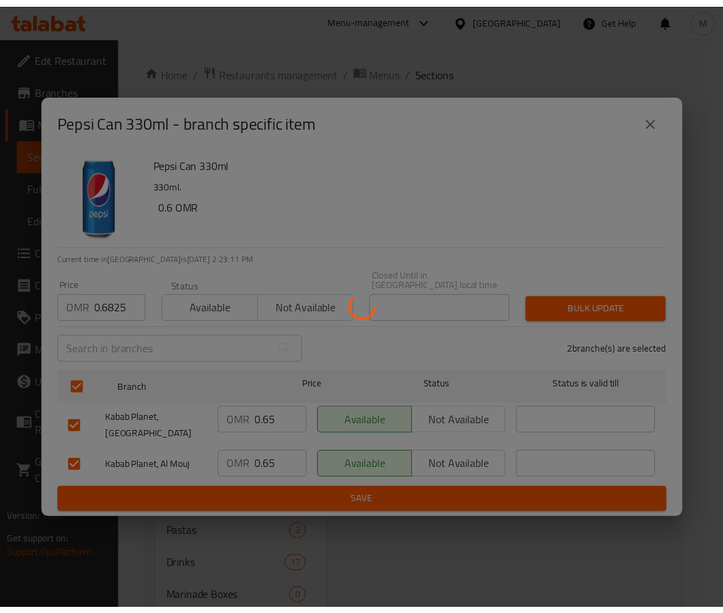
scroll to position [0, 0]
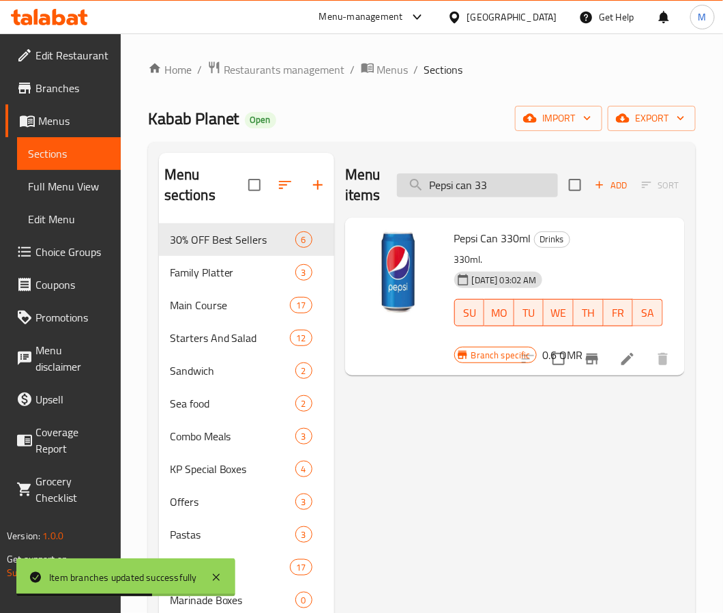
click at [501, 185] on input "Pepsi can 33" at bounding box center [477, 185] width 161 height 24
paste input "7up Can 330 ml"
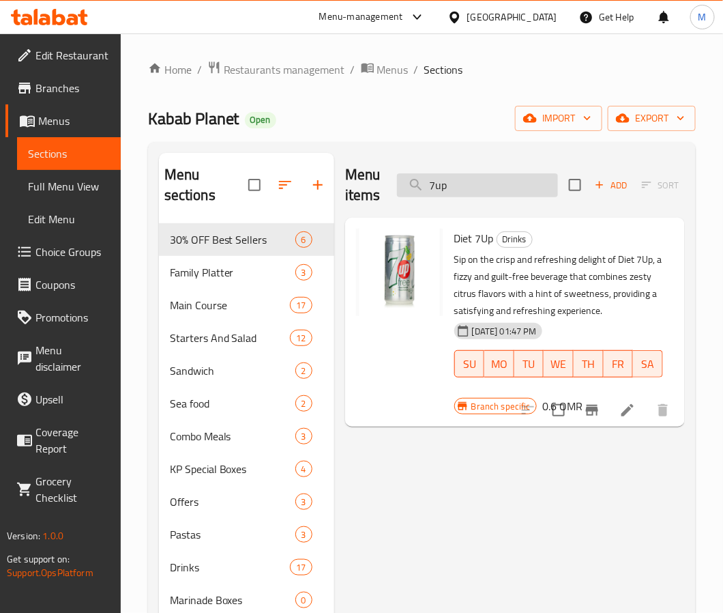
click at [492, 194] on input "7up" at bounding box center [477, 185] width 161 height 24
paste input "Miranda Can 330 ml"
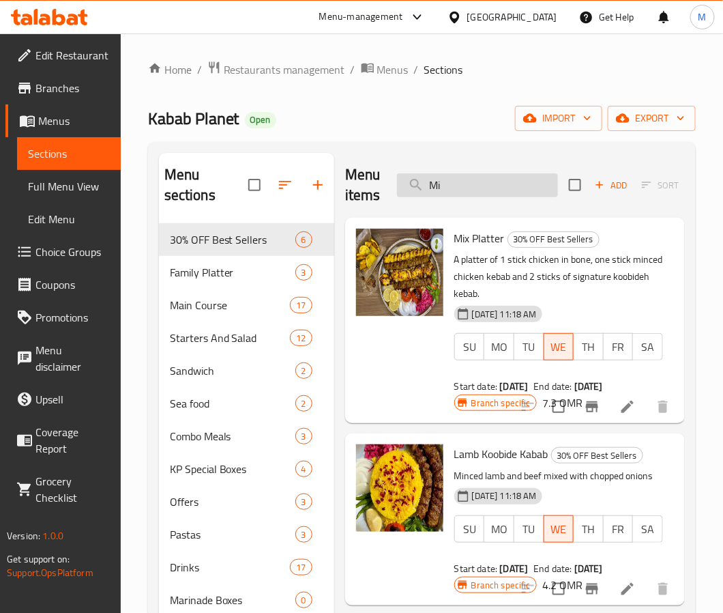
click at [477, 193] on input "Mi" at bounding box center [477, 185] width 161 height 24
paste input "[PERSON_NAME] Can 330 ml"
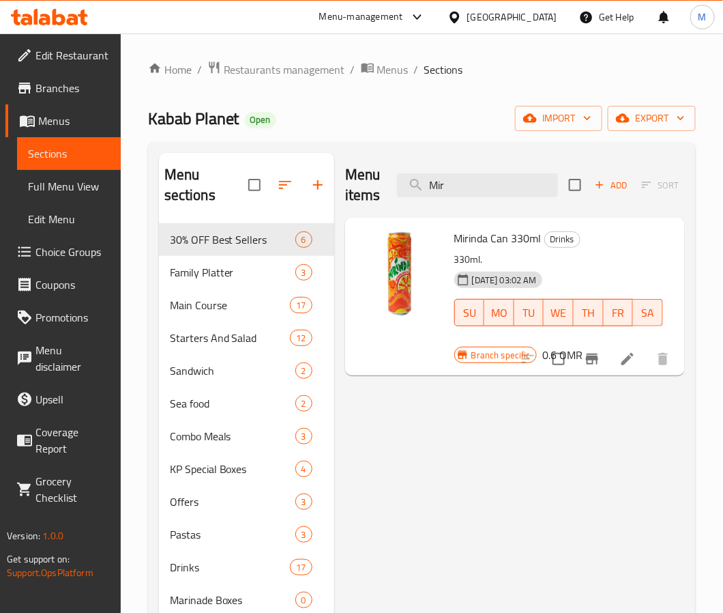
type input "Mir"
click at [596, 360] on icon "Branch-specific-item" at bounding box center [592, 358] width 12 height 11
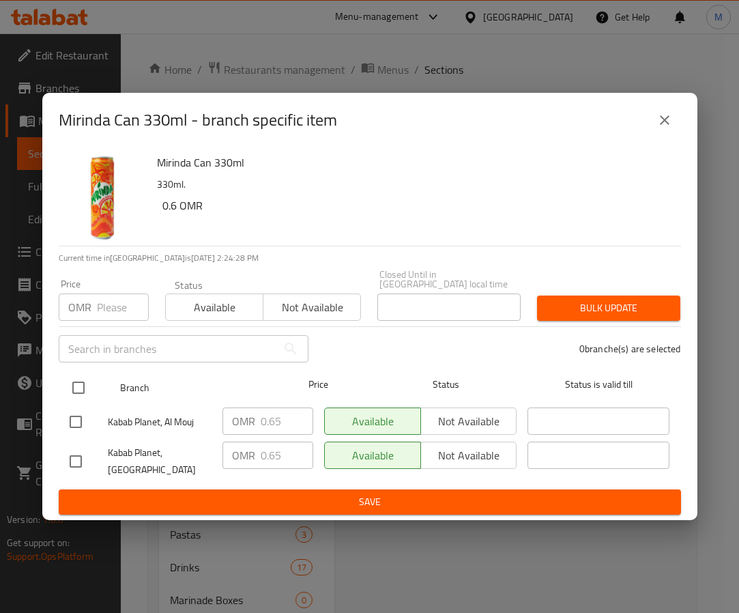
click at [82, 379] on input "checkbox" at bounding box center [78, 387] width 29 height 29
checkbox input "true"
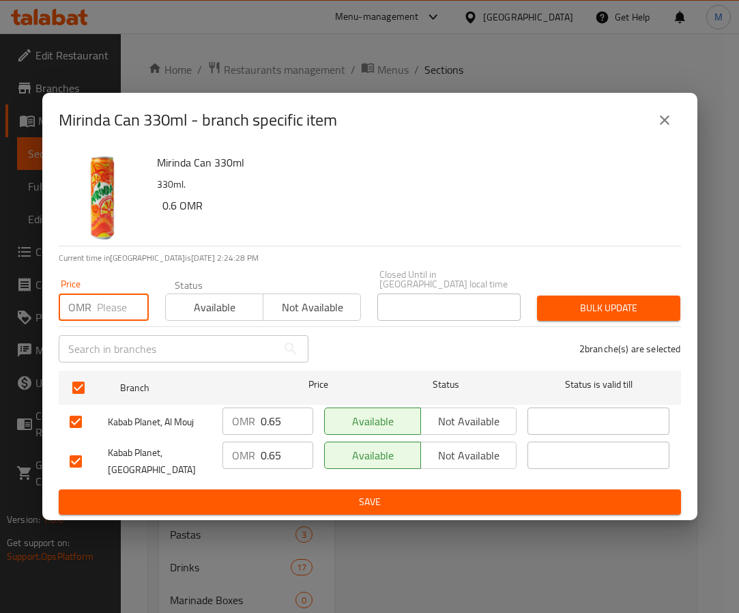
click at [109, 299] on input "number" at bounding box center [123, 306] width 52 height 27
paste
type input "0.6825"
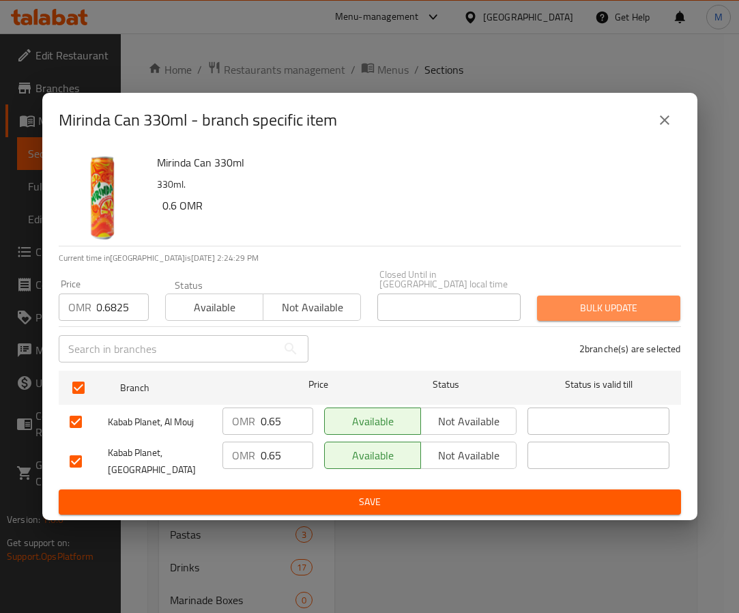
click at [600, 299] on span "Bulk update" at bounding box center [608, 307] width 121 height 17
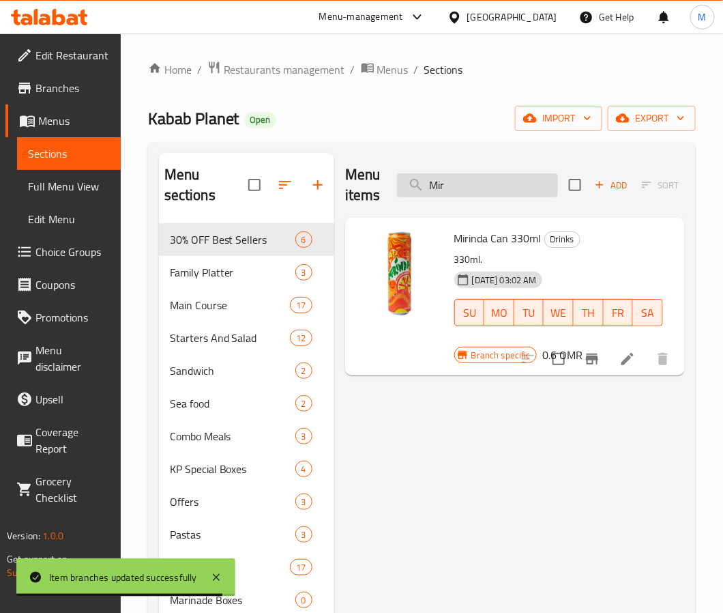
click at [493, 182] on input "Mir" at bounding box center [477, 185] width 161 height 24
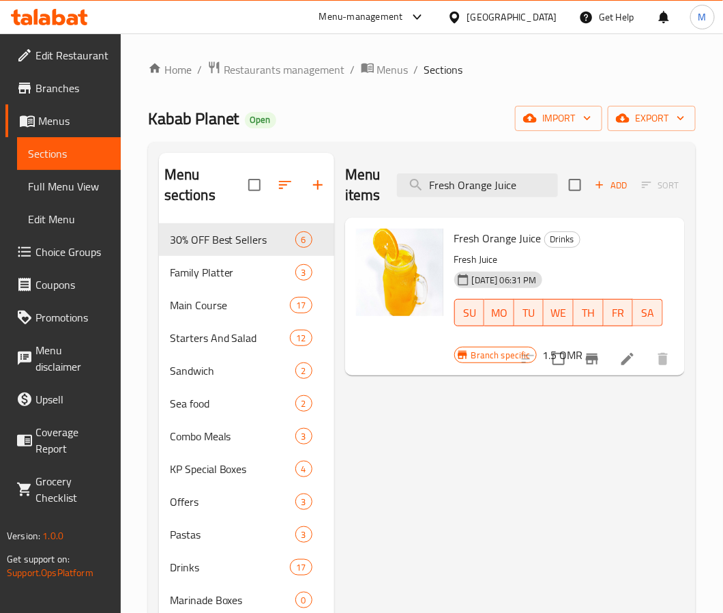
type input "Fresh Orange Juice"
click at [593, 364] on icon "Branch-specific-item" at bounding box center [592, 358] width 12 height 11
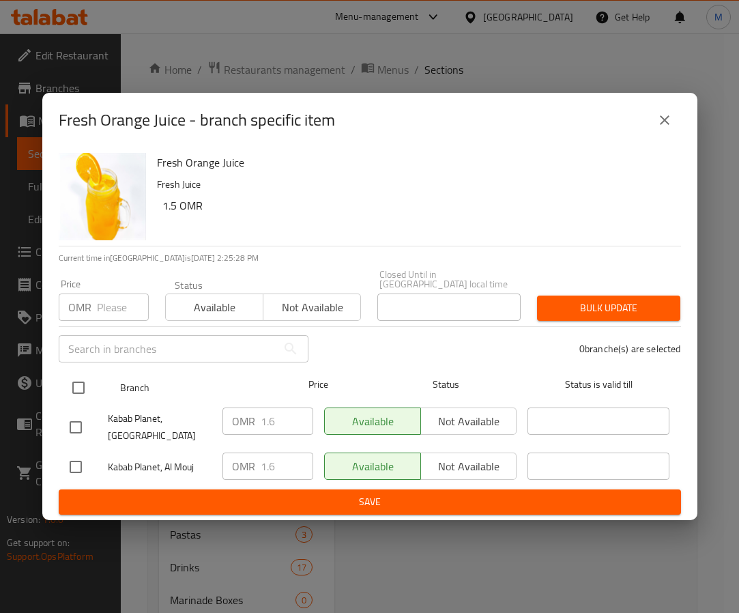
click at [88, 377] on input "checkbox" at bounding box center [78, 387] width 29 height 29
checkbox input "true"
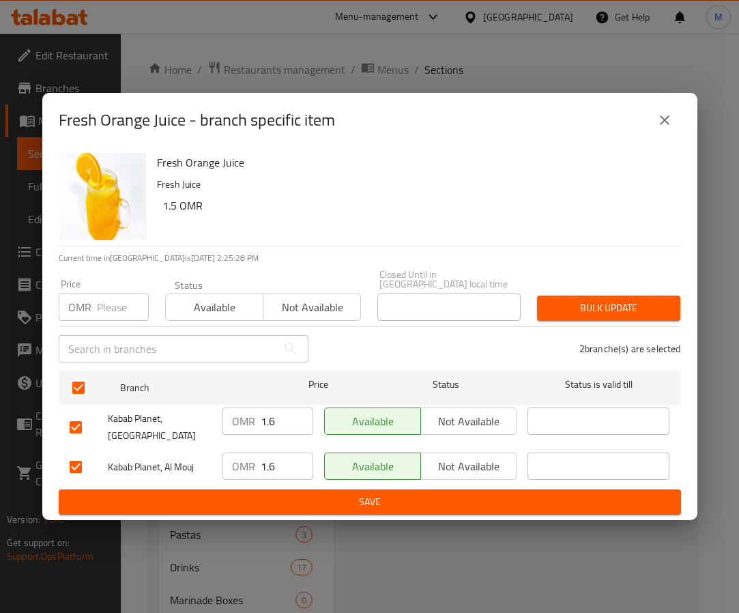
click at [101, 307] on input "number" at bounding box center [123, 306] width 52 height 27
type input "1.89"
click at [633, 299] on span "Bulk update" at bounding box center [608, 307] width 121 height 17
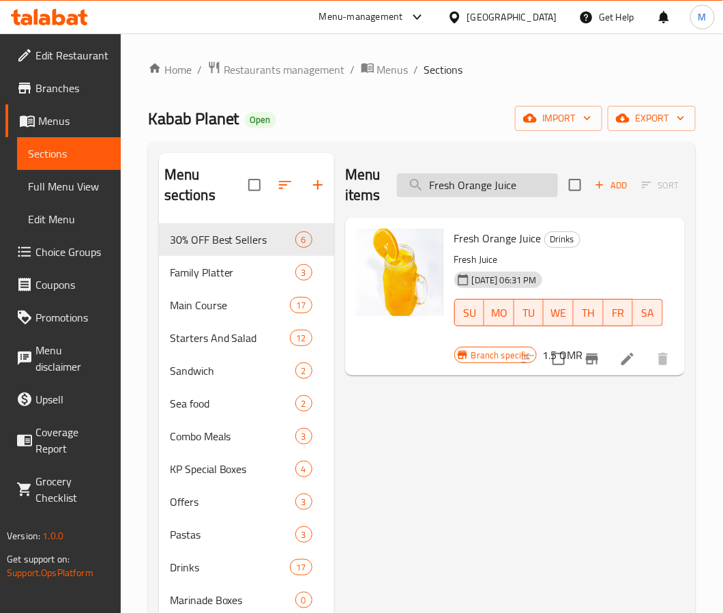
click at [493, 180] on input "Fresh Orange Juice" at bounding box center [477, 185] width 161 height 24
click at [598, 364] on icon "Branch-specific-item" at bounding box center [592, 358] width 12 height 11
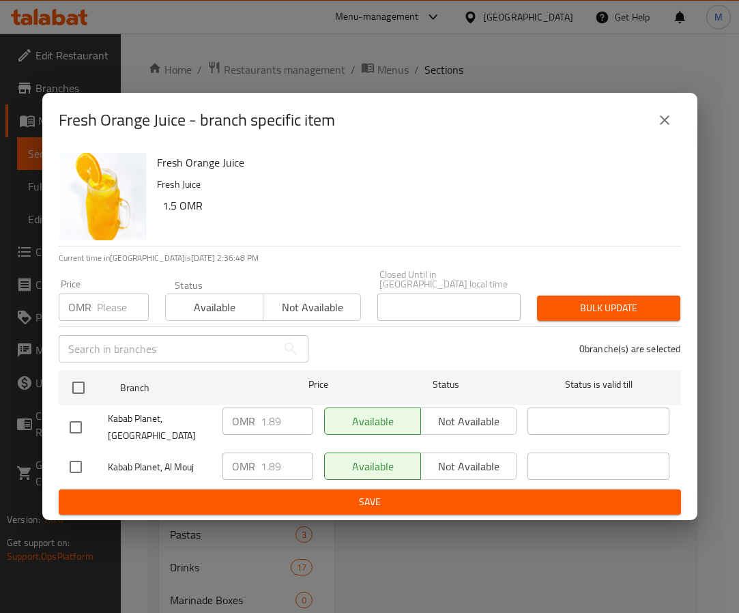
click at [668, 117] on icon "close" at bounding box center [664, 120] width 16 height 16
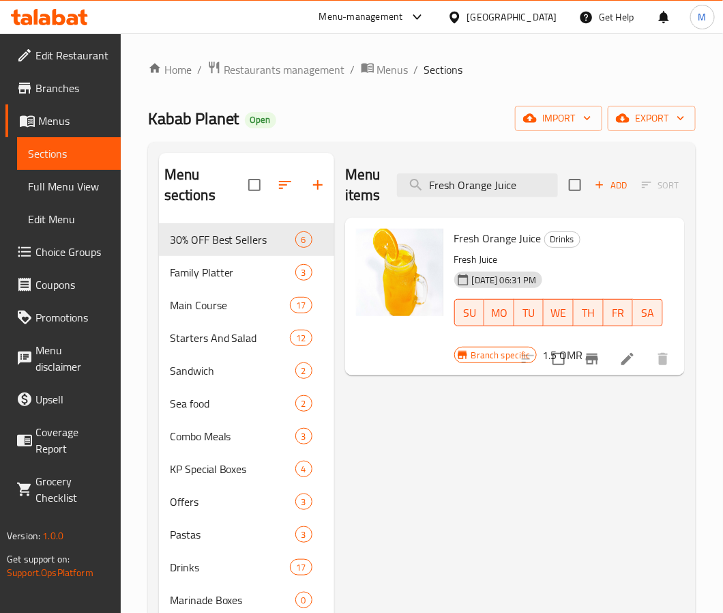
click at [483, 170] on div "Menu items Fresh Orange Juice Add Sort Manage items" at bounding box center [515, 185] width 340 height 65
click at [486, 184] on input "Fresh Orange Juice" at bounding box center [477, 185] width 161 height 24
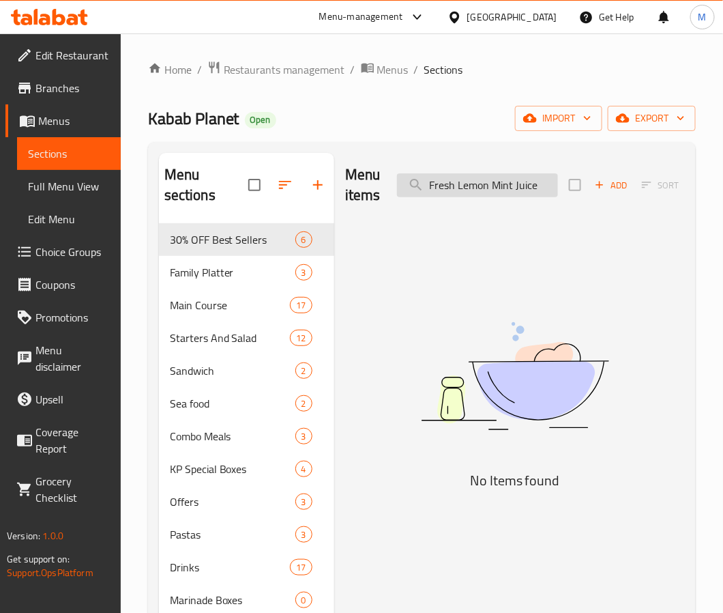
click at [542, 187] on input "Fresh Lemon Mint Juice" at bounding box center [477, 185] width 161 height 24
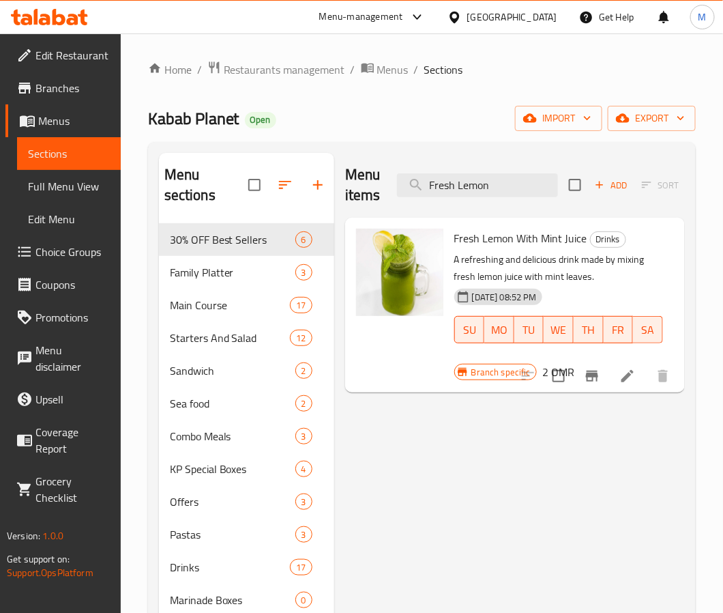
type input "Fresh Lemon"
click at [604, 385] on button "Branch-specific-item" at bounding box center [592, 375] width 33 height 33
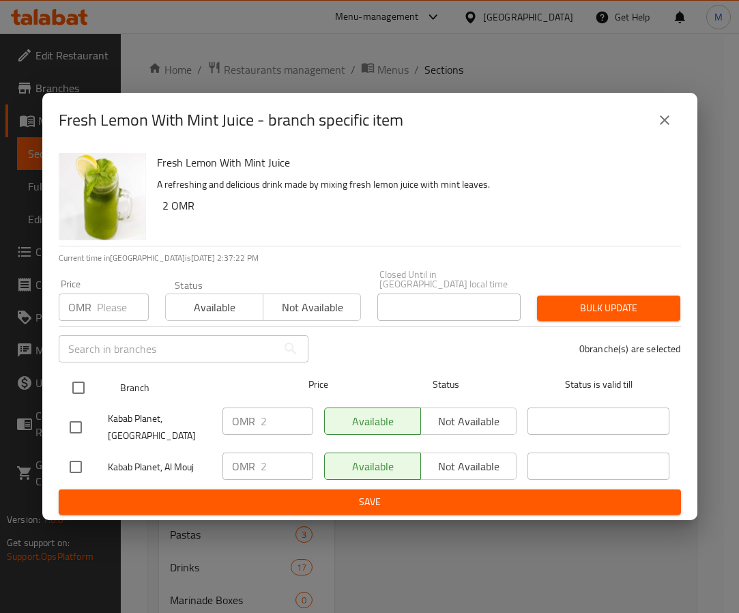
click at [82, 383] on input "checkbox" at bounding box center [78, 387] width 29 height 29
checkbox input "true"
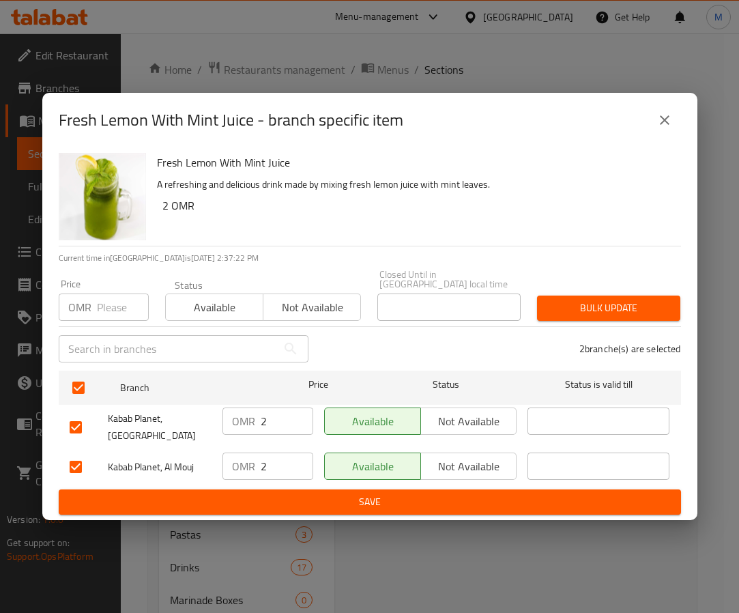
click at [104, 316] on div "Price OMR Price" at bounding box center [103, 300] width 106 height 58
click at [104, 311] on input "number" at bounding box center [123, 306] width 52 height 27
click at [610, 312] on button "Bulk update" at bounding box center [608, 307] width 143 height 25
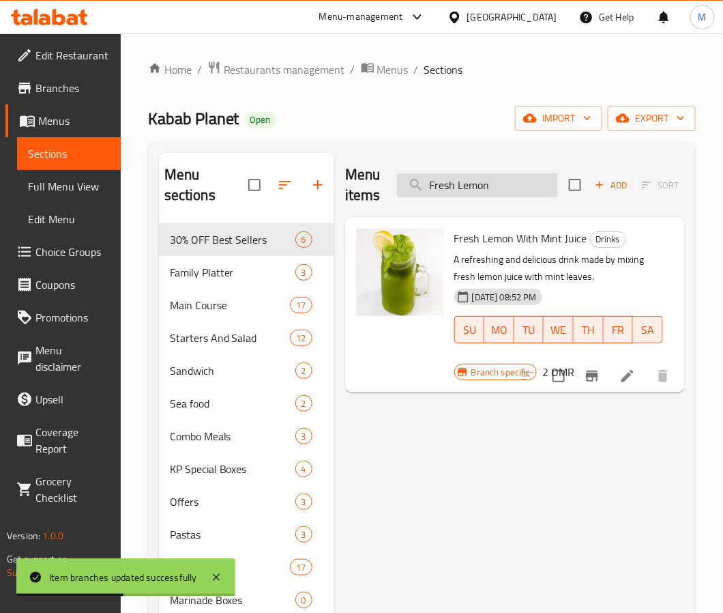
click at [503, 192] on input "Fresh Lemon" at bounding box center [477, 185] width 161 height 24
click at [502, 192] on input "Fresh Lemon" at bounding box center [477, 185] width 161 height 24
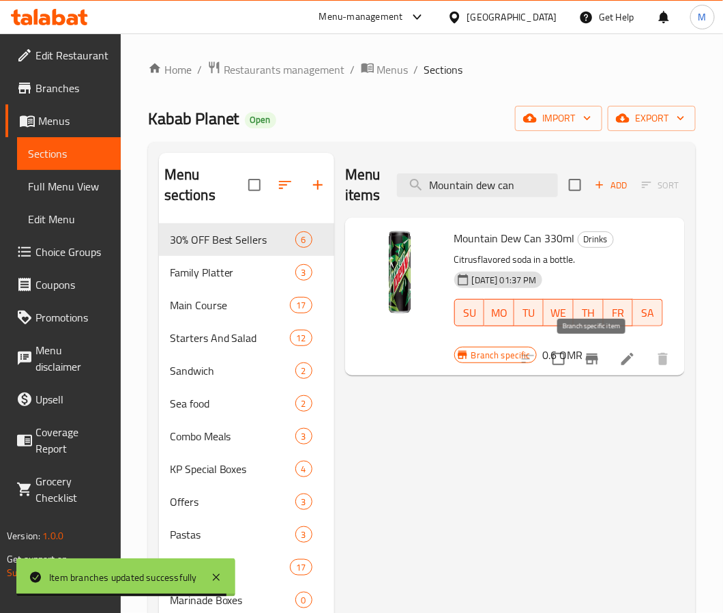
click at [592, 366] on icon "Branch-specific-item" at bounding box center [592, 359] width 16 height 16
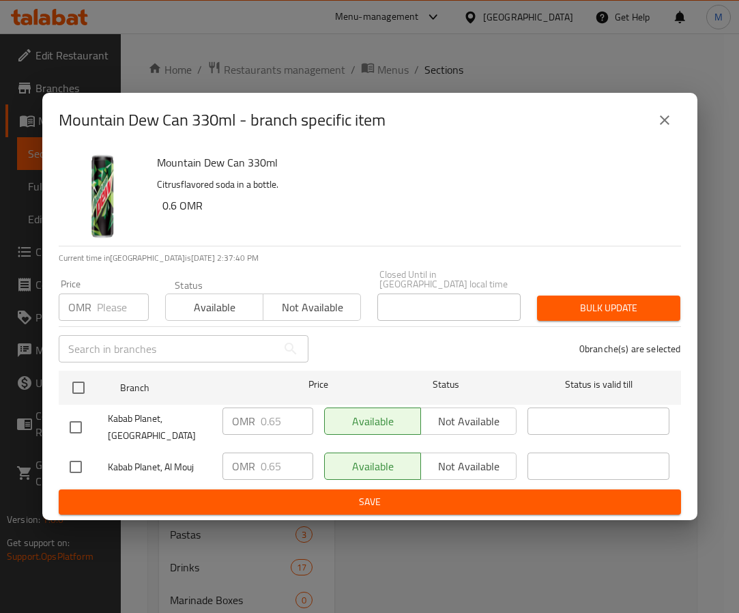
click at [510, 177] on div "Mountain Dew Can 330ml Citrusflavored soda in a bottle. 0.6 OMR" at bounding box center [413, 196] width 524 height 98
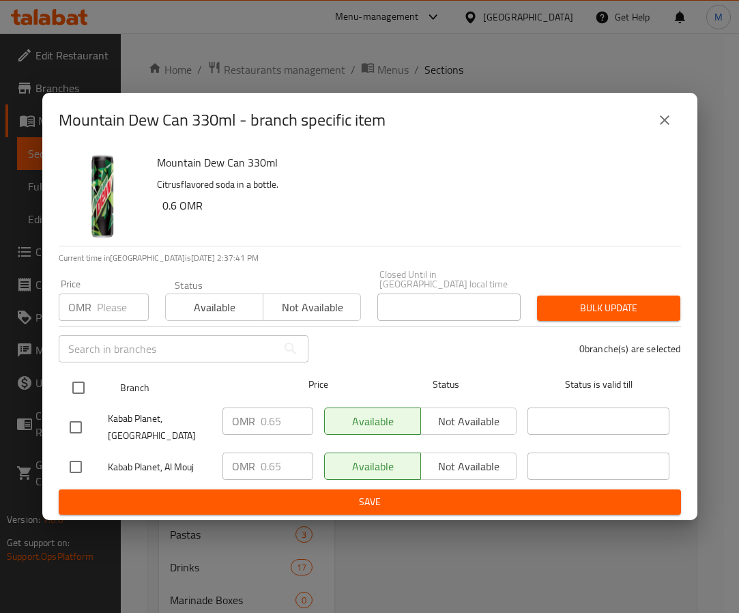
click at [89, 387] on input "checkbox" at bounding box center [78, 387] width 29 height 29
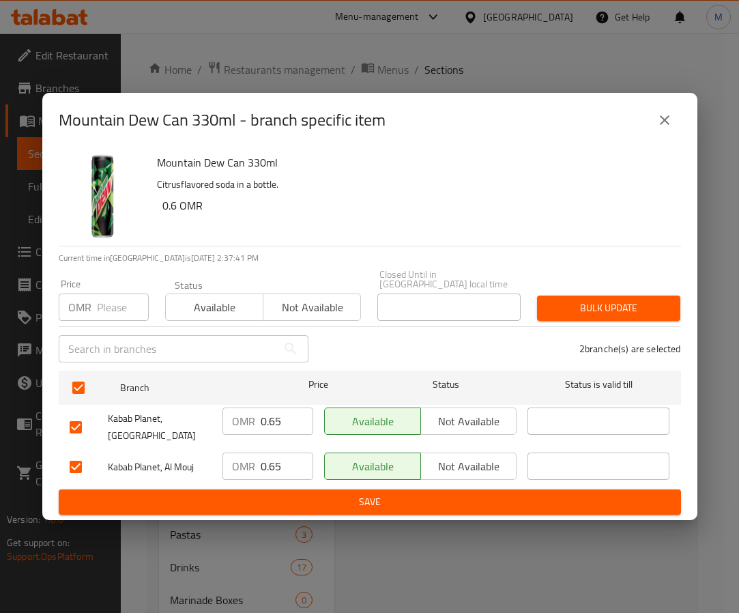
click at [107, 327] on div "​" at bounding box center [183, 349] width 266 height 44
click at [108, 315] on div "Price OMR Price" at bounding box center [103, 300] width 106 height 58
click at [109, 305] on input "number" at bounding box center [123, 306] width 52 height 27
click at [606, 299] on span "Bulk update" at bounding box center [608, 307] width 121 height 17
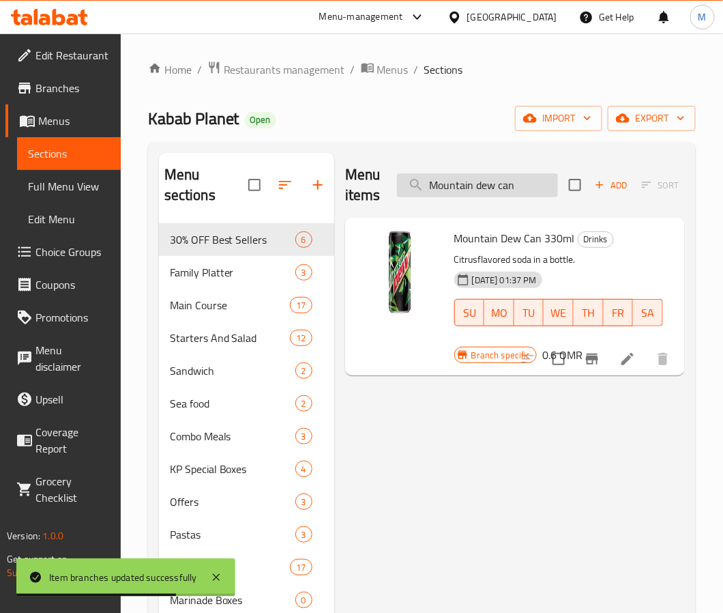
click at [457, 179] on input "Mountain dew can" at bounding box center [477, 185] width 161 height 24
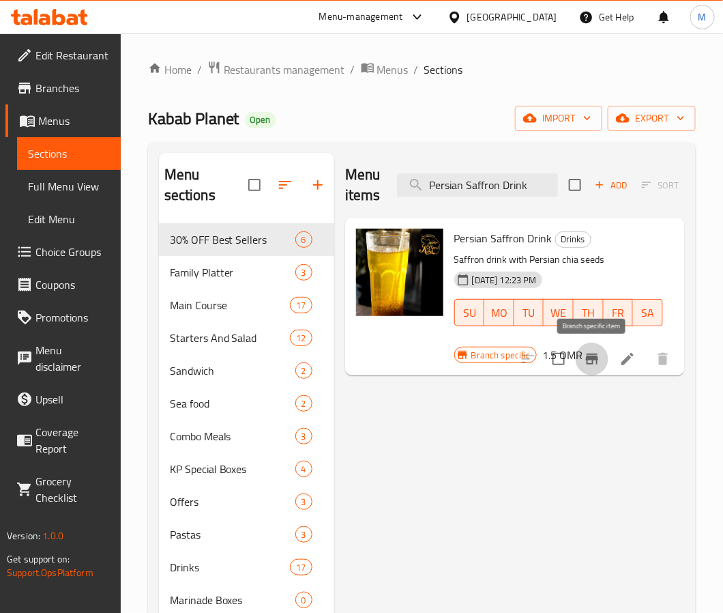
click at [590, 362] on icon "Branch-specific-item" at bounding box center [592, 359] width 16 height 16
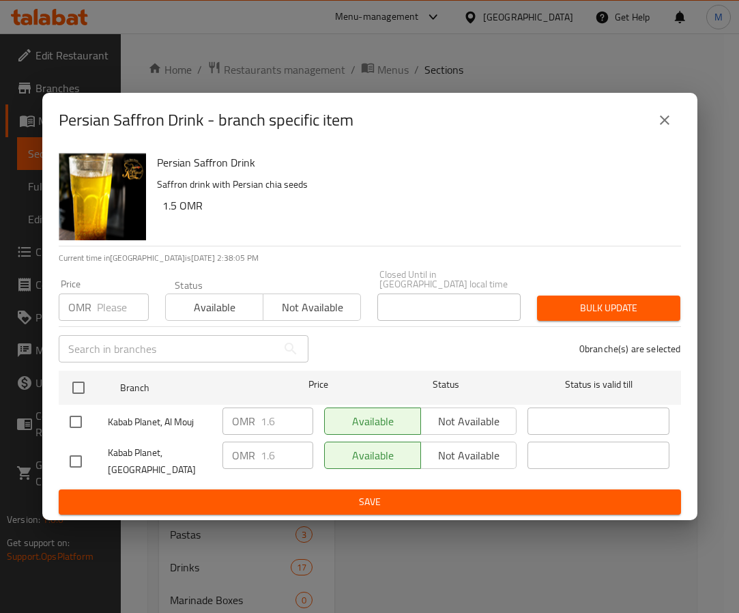
click at [449, 215] on h6 "1.5 OMR" at bounding box center [416, 205] width 508 height 19
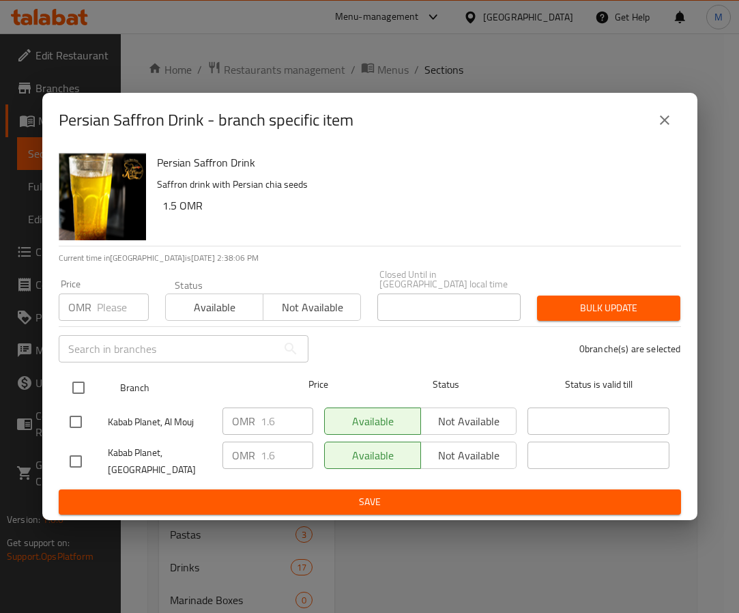
click at [68, 385] on input "checkbox" at bounding box center [78, 387] width 29 height 29
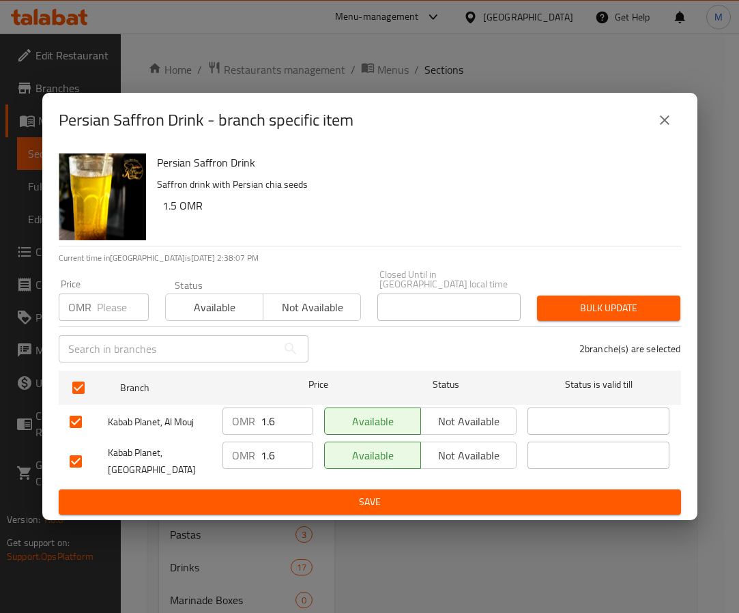
click at [113, 295] on input "number" at bounding box center [123, 306] width 52 height 27
click at [590, 289] on div "Bulk update" at bounding box center [609, 308] width 160 height 42
click at [594, 305] on span "Bulk update" at bounding box center [608, 307] width 121 height 17
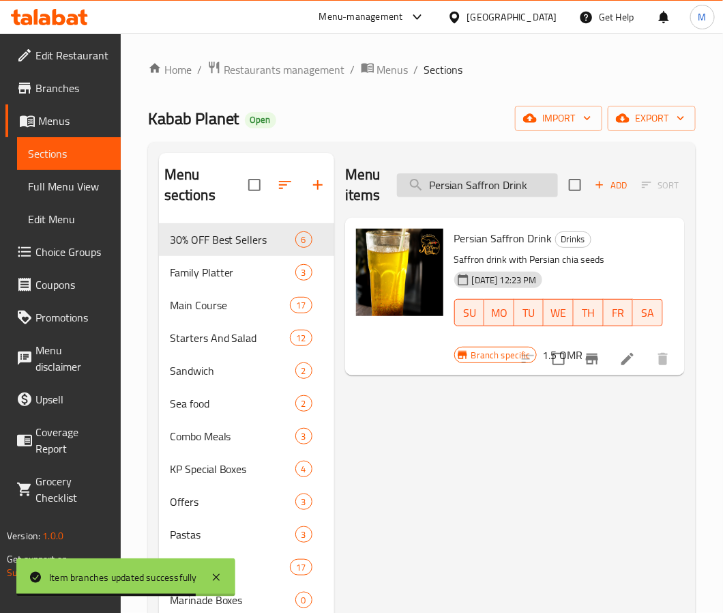
click at [465, 179] on input "Persian Saffron Drink" at bounding box center [477, 185] width 161 height 24
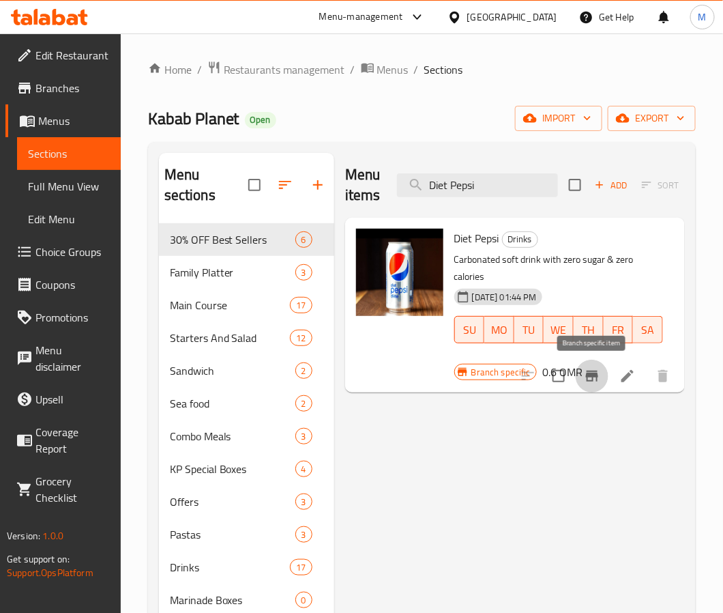
click at [594, 377] on icon "Branch-specific-item" at bounding box center [592, 375] width 12 height 11
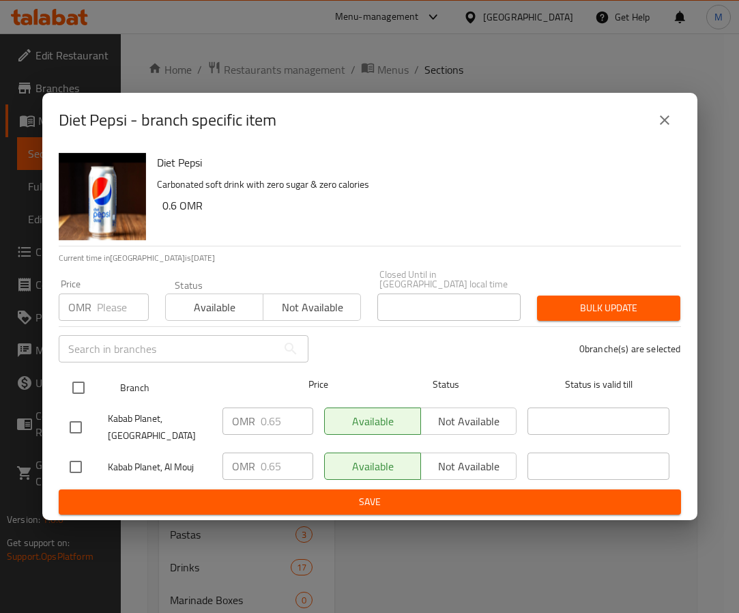
click at [76, 377] on input "checkbox" at bounding box center [78, 387] width 29 height 29
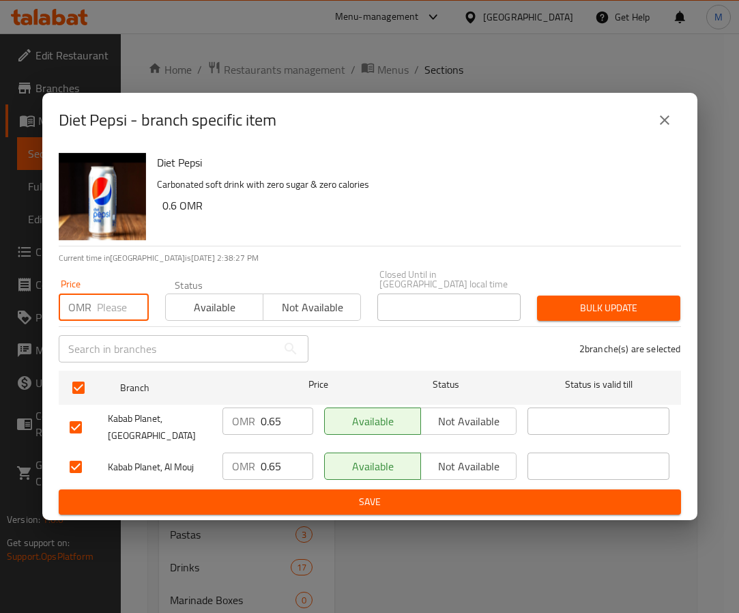
click at [103, 301] on input "number" at bounding box center [123, 306] width 52 height 27
click at [573, 299] on span "Bulk update" at bounding box center [608, 307] width 121 height 17
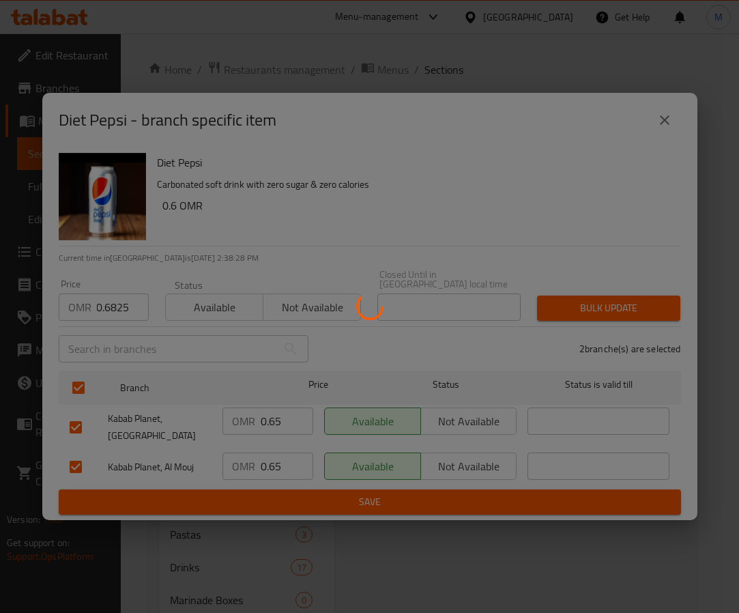
scroll to position [0, 0]
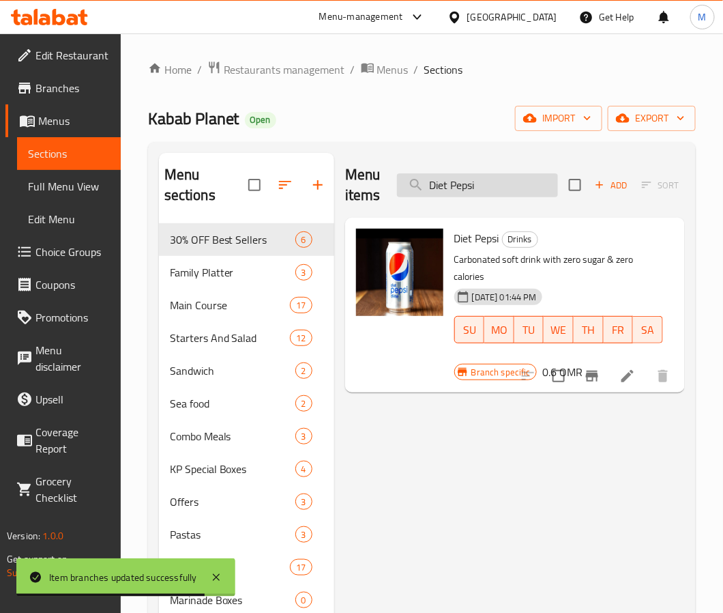
click at [475, 191] on input "Diet Pepsi" at bounding box center [477, 185] width 161 height 24
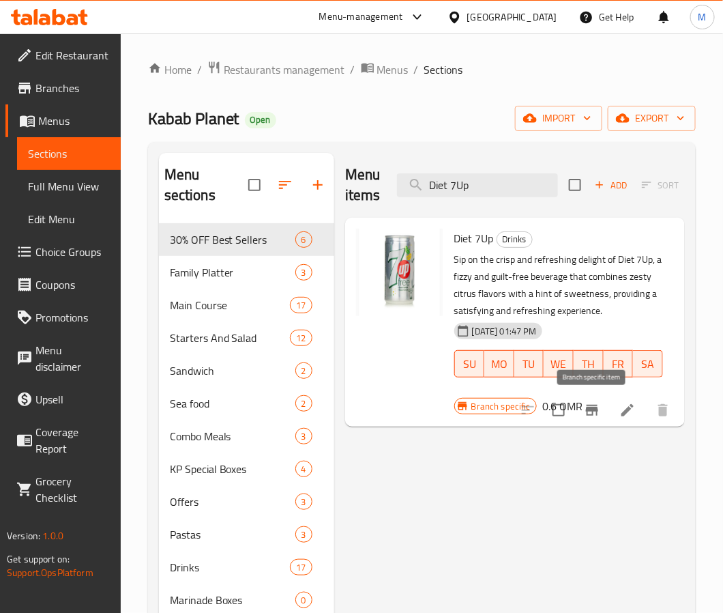
click at [594, 417] on icon "Branch-specific-item" at bounding box center [592, 410] width 16 height 16
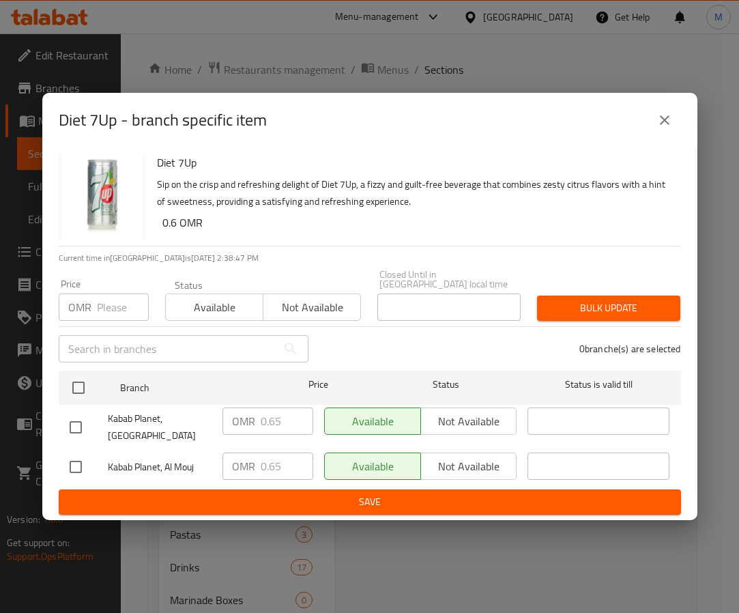
click at [432, 223] on h6 "0.6 OMR" at bounding box center [416, 222] width 508 height 19
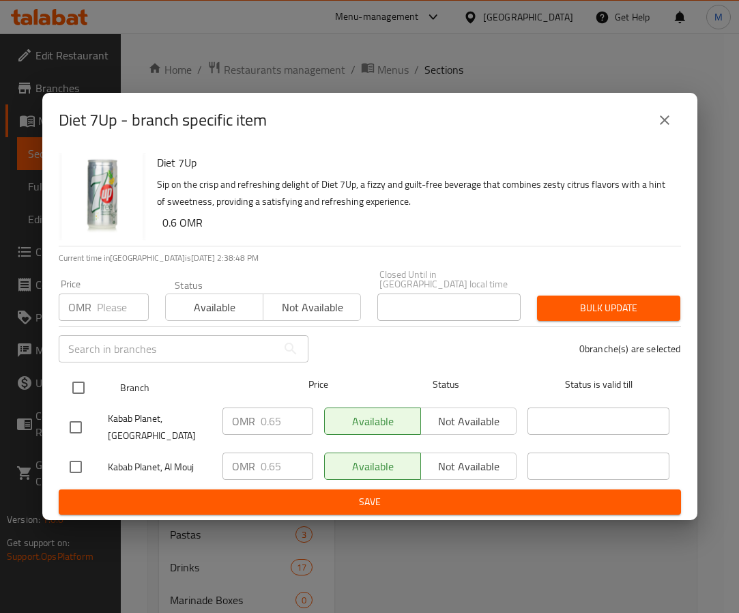
click at [80, 385] on input "checkbox" at bounding box center [78, 387] width 29 height 29
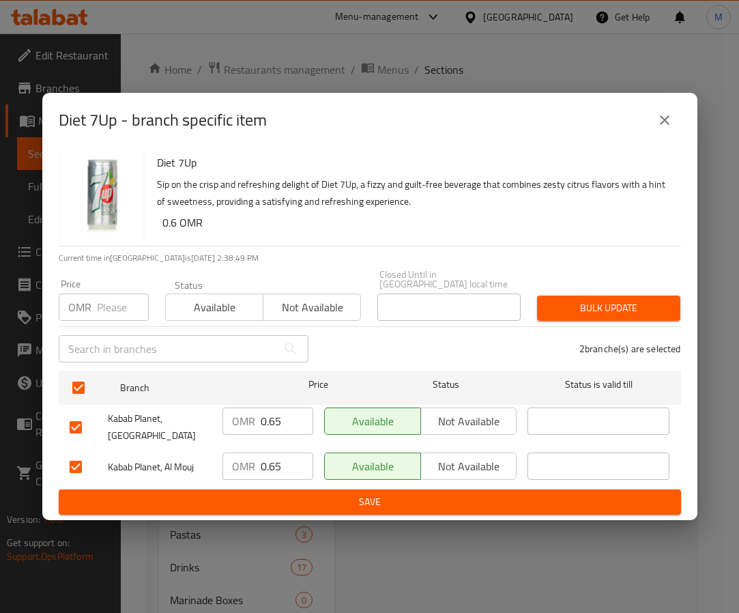
click at [99, 311] on input "number" at bounding box center [123, 306] width 52 height 27
click at [616, 317] on div "Bulk update" at bounding box center [609, 308] width 160 height 42
click at [620, 303] on span "Bulk update" at bounding box center [608, 307] width 121 height 17
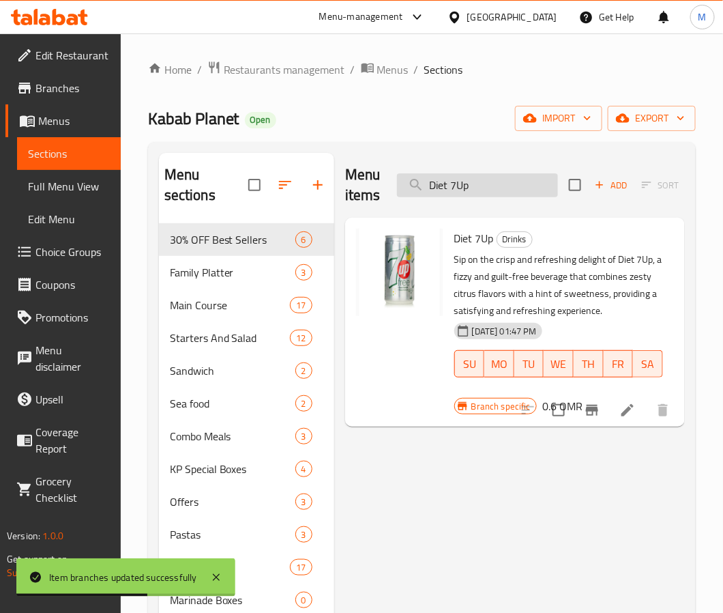
click at [477, 184] on input "Diet 7Up" at bounding box center [477, 185] width 161 height 24
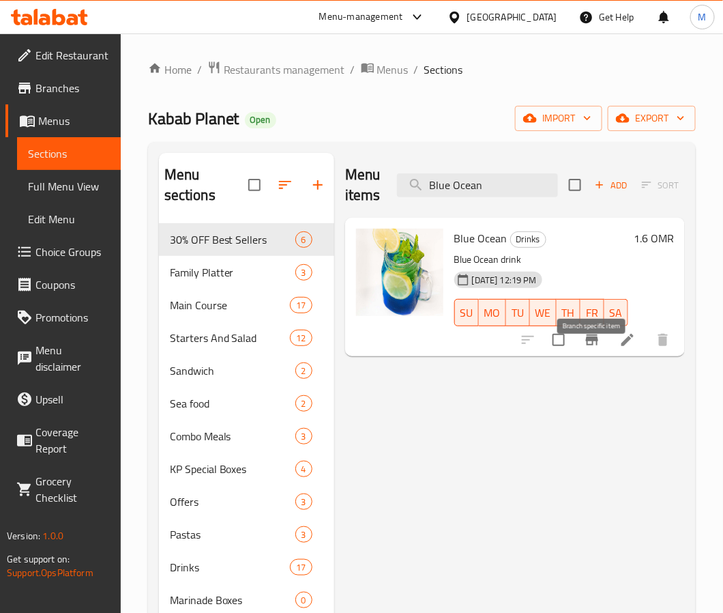
click at [588, 345] on icon "Branch-specific-item" at bounding box center [592, 339] width 12 height 11
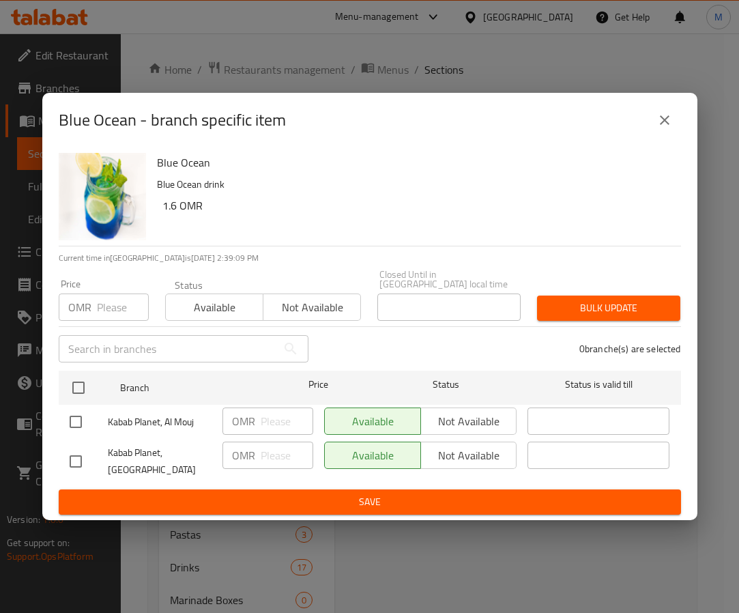
click at [526, 203] on h6 "1.6 OMR" at bounding box center [416, 205] width 508 height 19
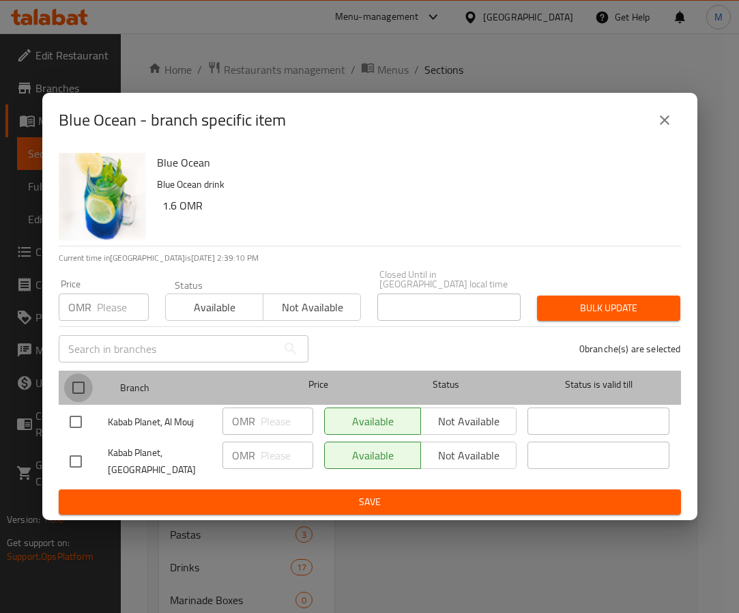
click at [70, 381] on input "checkbox" at bounding box center [78, 387] width 29 height 29
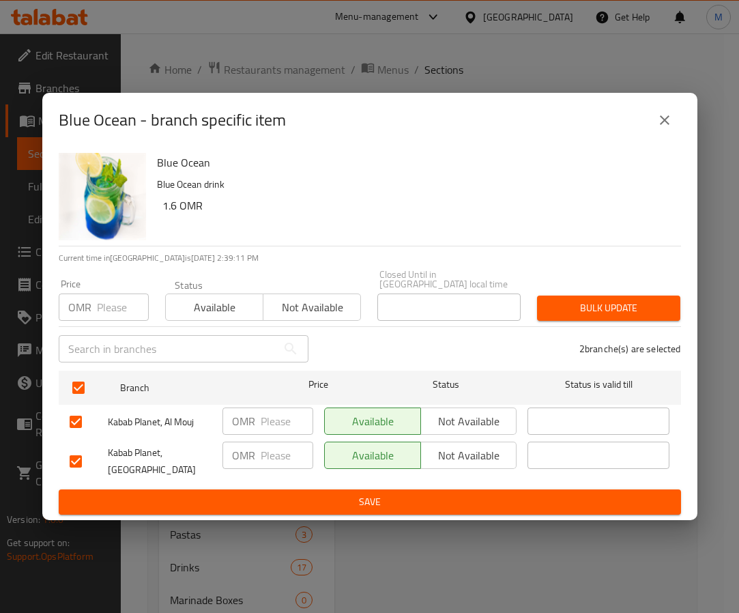
click at [115, 305] on input "number" at bounding box center [123, 306] width 52 height 27
drag, startPoint x: 576, startPoint y: 318, endPoint x: 586, endPoint y: 301, distance: 19.3
click at [577, 318] on div "Bulk update" at bounding box center [609, 308] width 160 height 42
click at [586, 301] on span "Bulk update" at bounding box center [608, 307] width 121 height 17
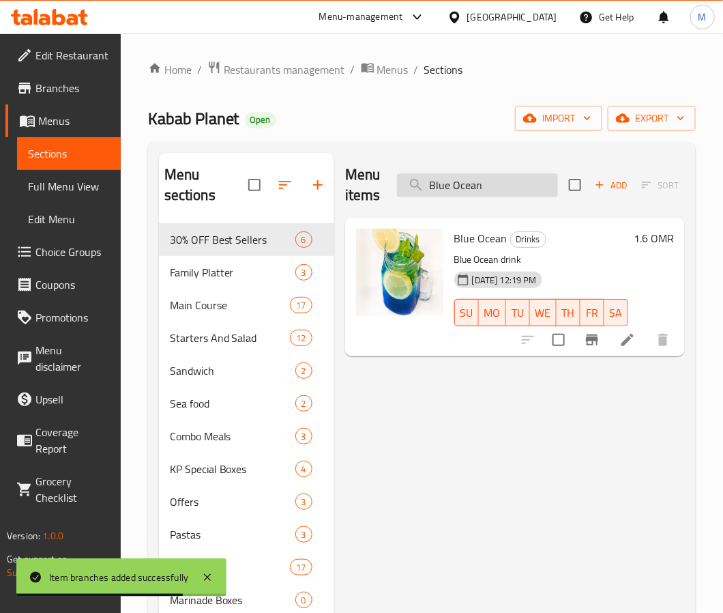
click at [493, 186] on input "Blue Ocean" at bounding box center [477, 185] width 161 height 24
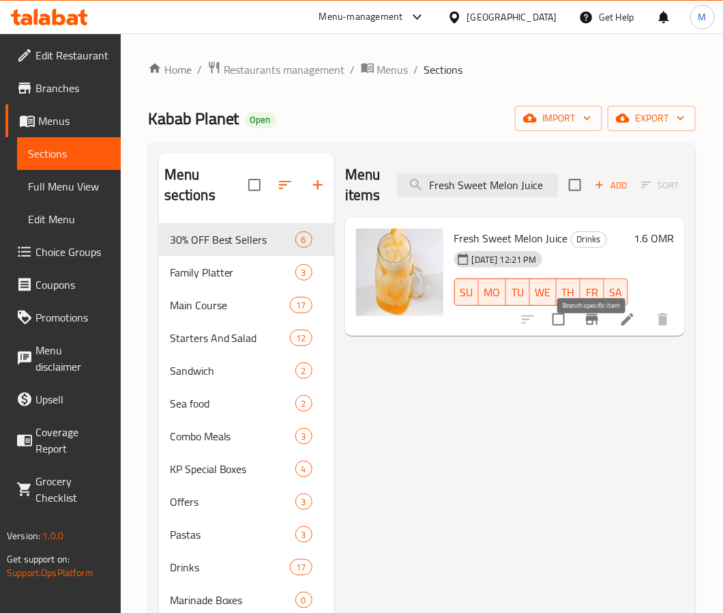
click at [583, 336] on button "Branch-specific-item" at bounding box center [592, 319] width 33 height 33
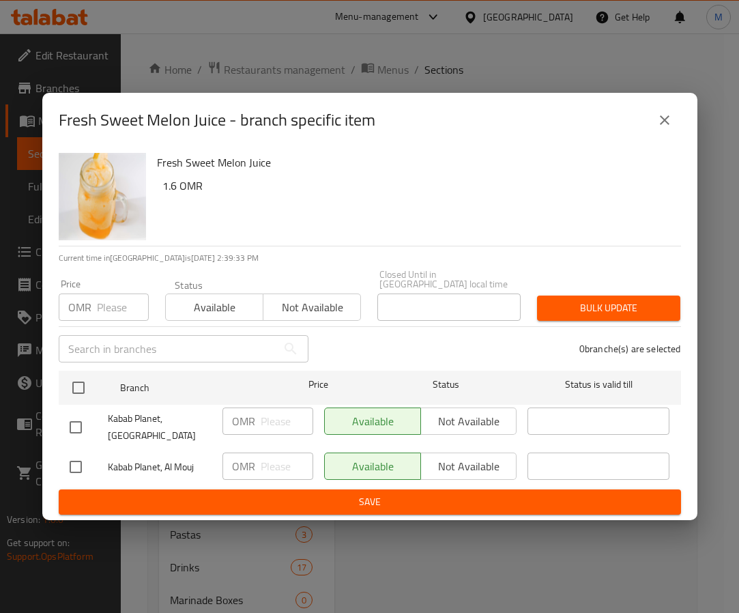
click at [411, 227] on div "Fresh Sweet Melon Juice 1.6 OMR" at bounding box center [413, 196] width 524 height 98
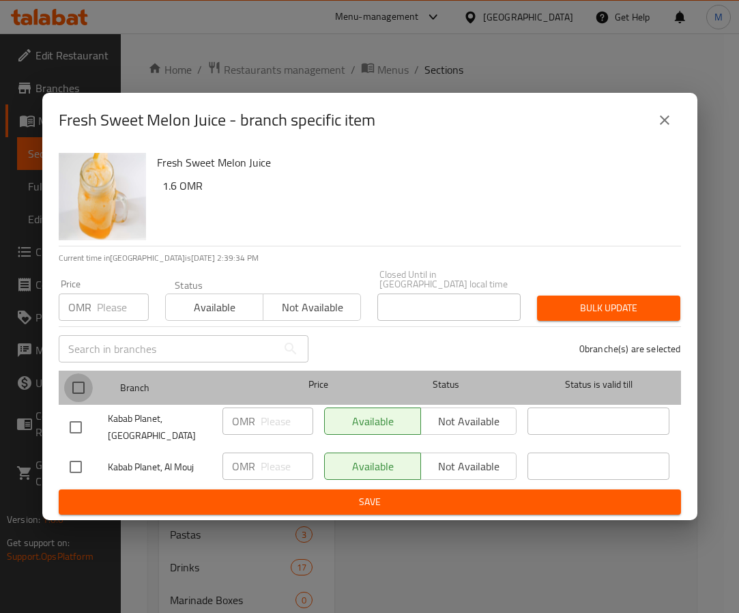
click at [74, 381] on input "checkbox" at bounding box center [78, 387] width 29 height 29
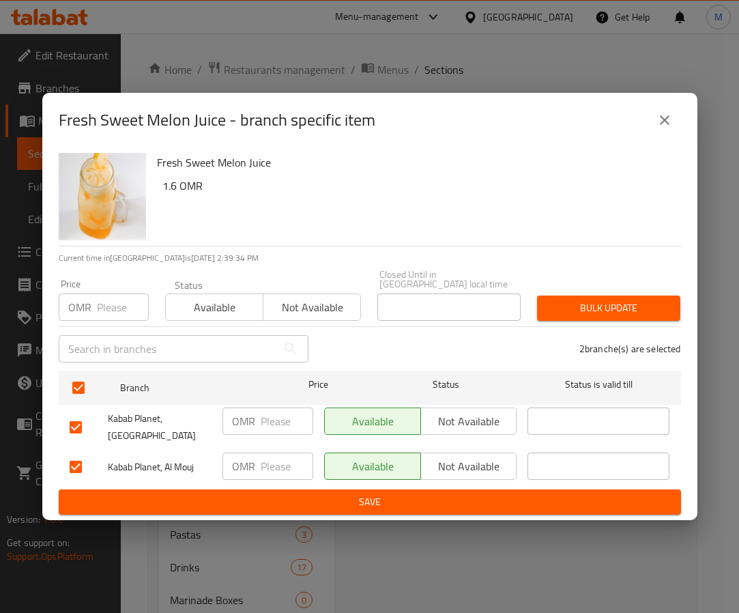
click at [105, 311] on input "number" at bounding box center [123, 306] width 52 height 27
click at [575, 312] on button "Bulk update" at bounding box center [608, 307] width 143 height 25
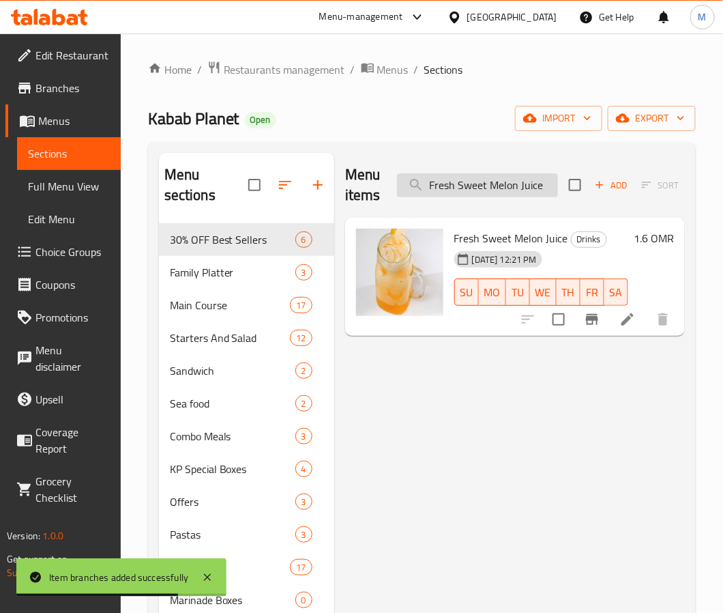
click at [471, 187] on input "Fresh Sweet Melon Juice" at bounding box center [477, 185] width 161 height 24
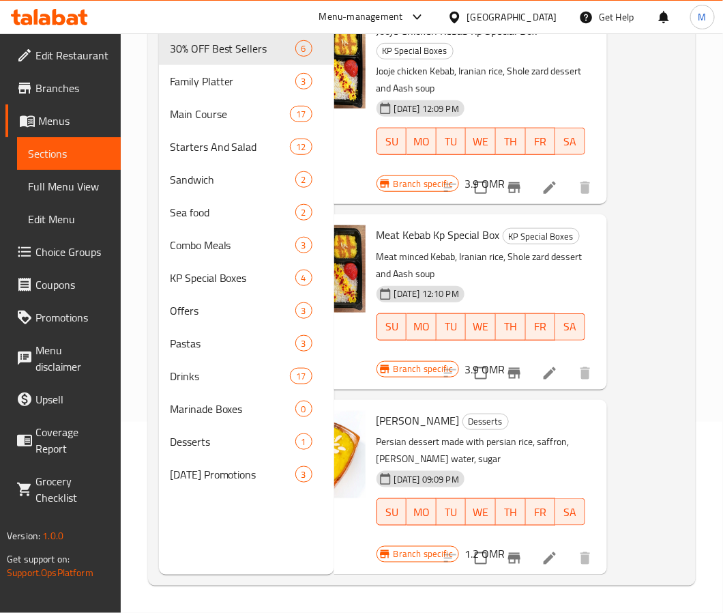
scroll to position [458, 86]
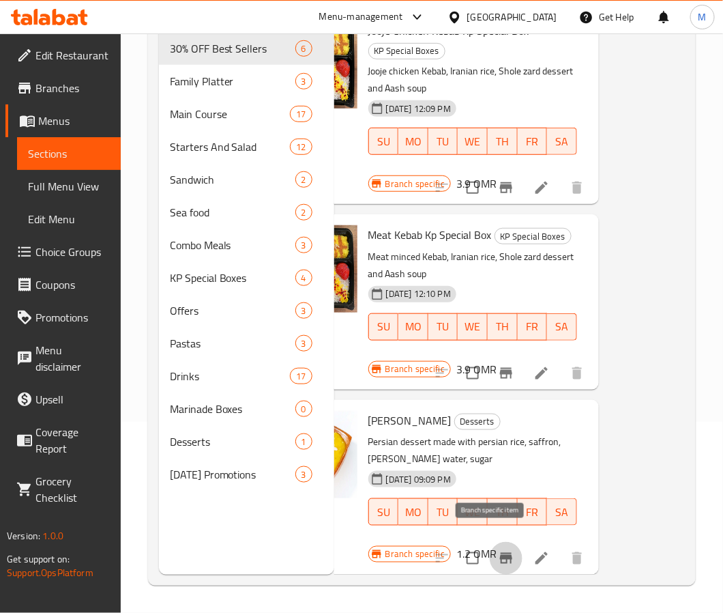
click at [498, 516] on icon "Branch-specific-item" at bounding box center [506, 558] width 16 height 16
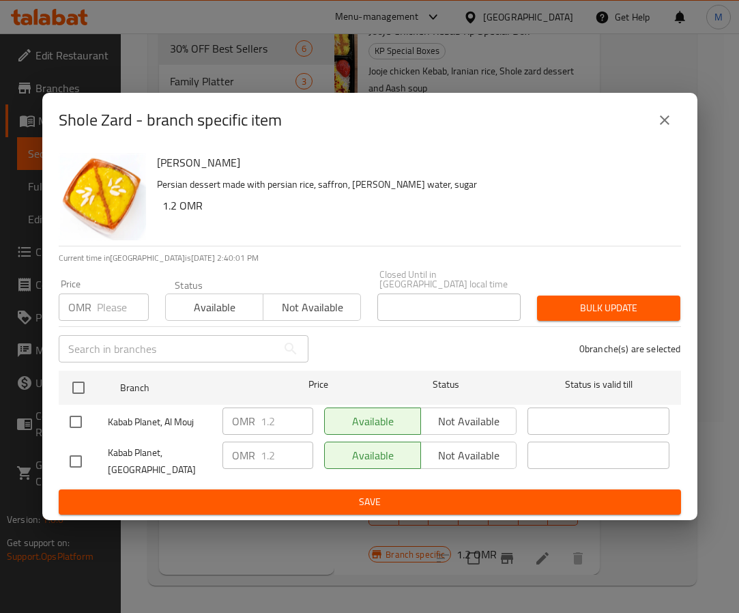
drag, startPoint x: 587, startPoint y: 219, endPoint x: 299, endPoint y: 267, distance: 292.5
click at [586, 215] on h6 "1.2 OMR" at bounding box center [416, 205] width 508 height 19
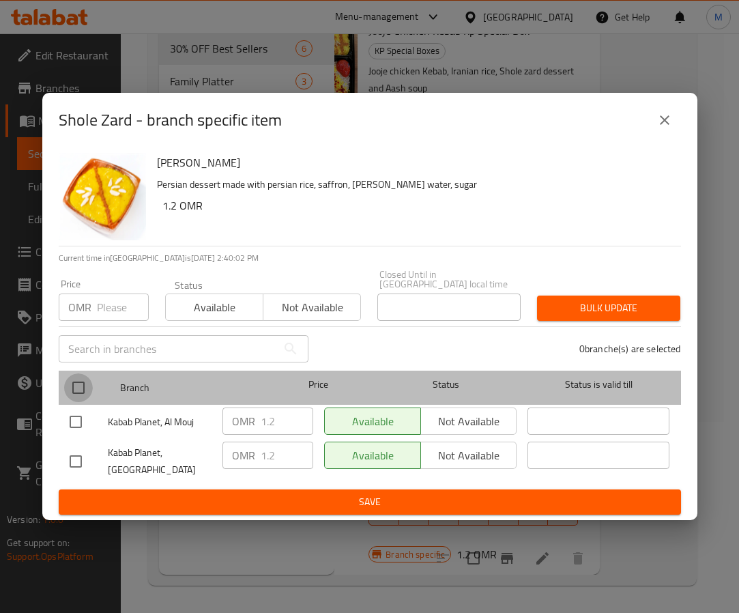
click at [78, 377] on input "checkbox" at bounding box center [78, 387] width 29 height 29
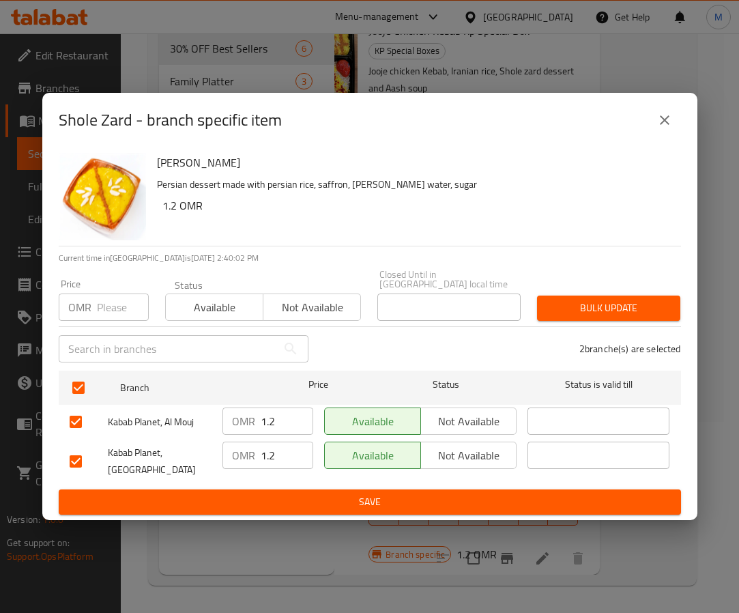
click at [109, 304] on input "number" at bounding box center [123, 306] width 52 height 27
click at [612, 299] on span "Bulk update" at bounding box center [608, 307] width 121 height 17
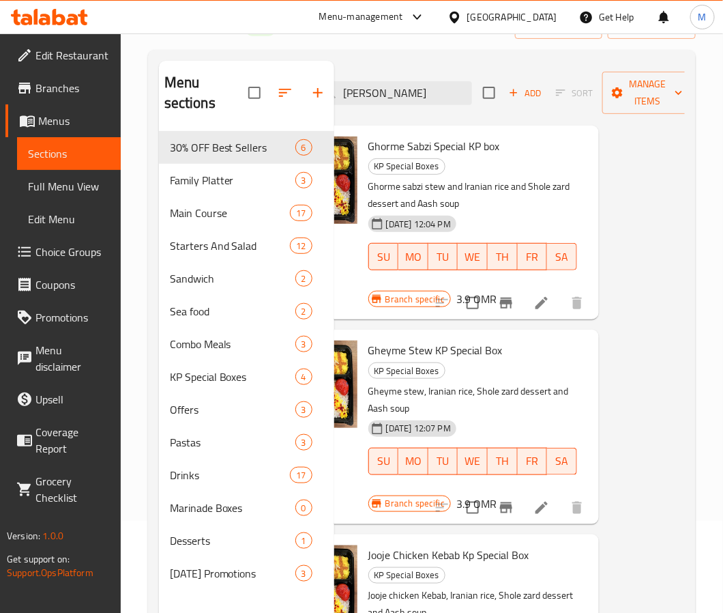
scroll to position [0, 0]
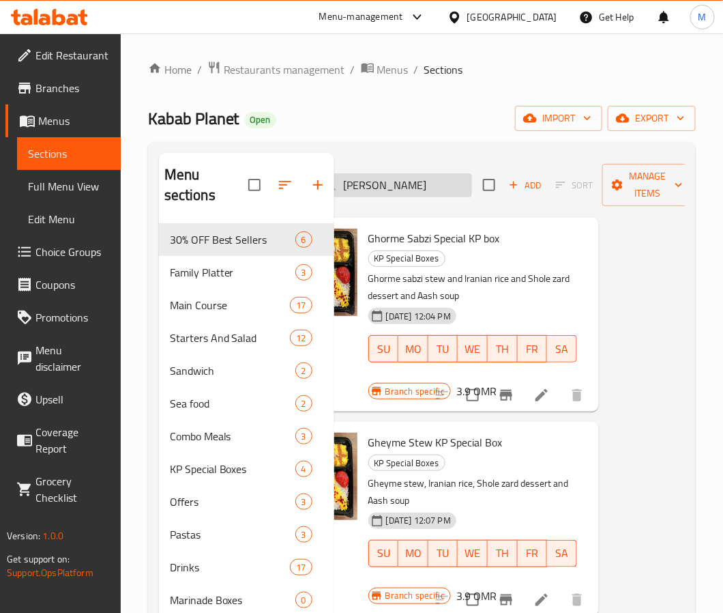
click at [409, 190] on input "[PERSON_NAME]" at bounding box center [391, 185] width 161 height 24
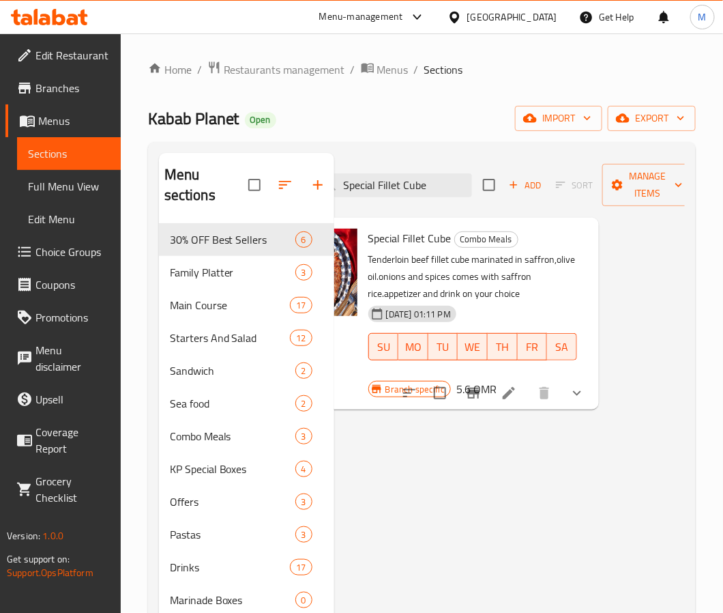
click at [485, 399] on button "Branch-specific-item" at bounding box center [473, 393] width 33 height 33
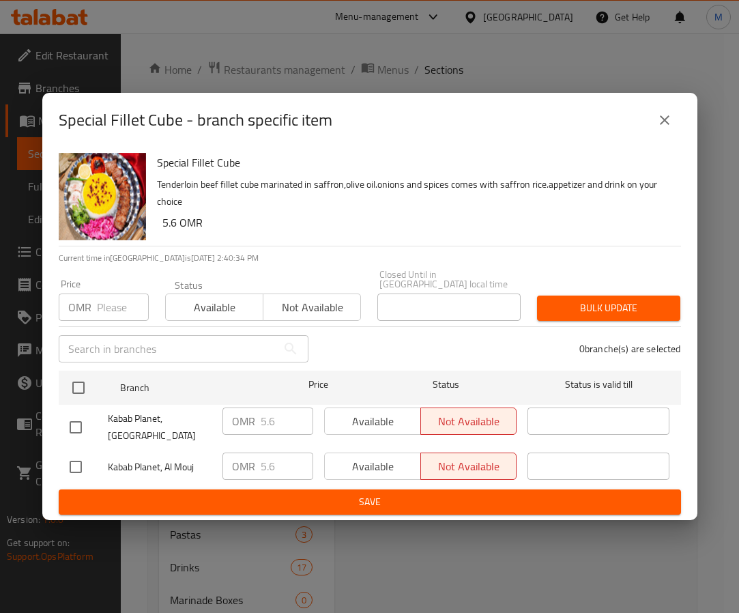
click at [424, 223] on h6 "5.6 OMR" at bounding box center [416, 222] width 508 height 19
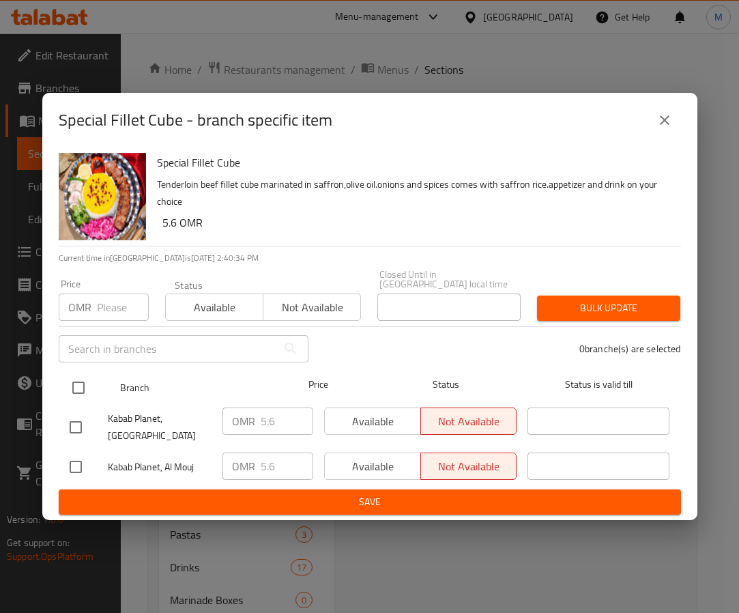
click at [86, 389] on input "checkbox" at bounding box center [78, 387] width 29 height 29
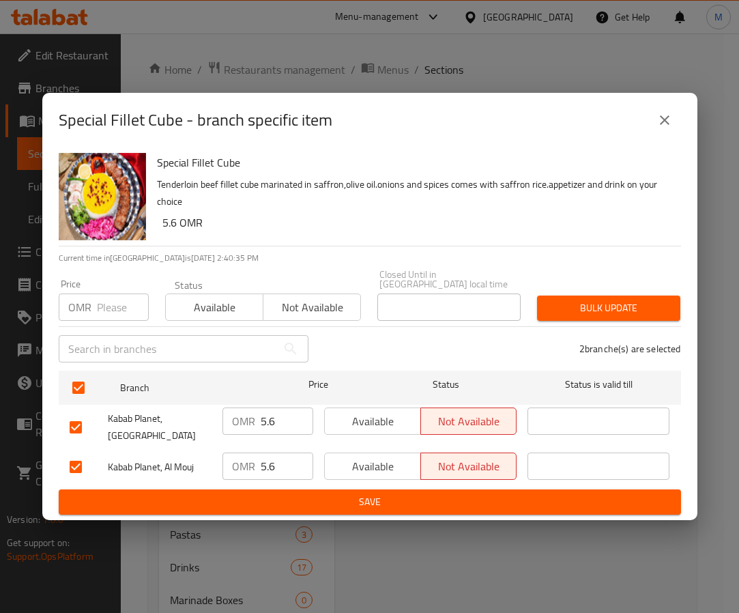
click at [109, 299] on input "number" at bounding box center [123, 306] width 52 height 27
click at [450, 232] on h6 "5.6 OMR" at bounding box center [416, 222] width 508 height 19
click at [613, 299] on span "Bulk update" at bounding box center [608, 307] width 121 height 17
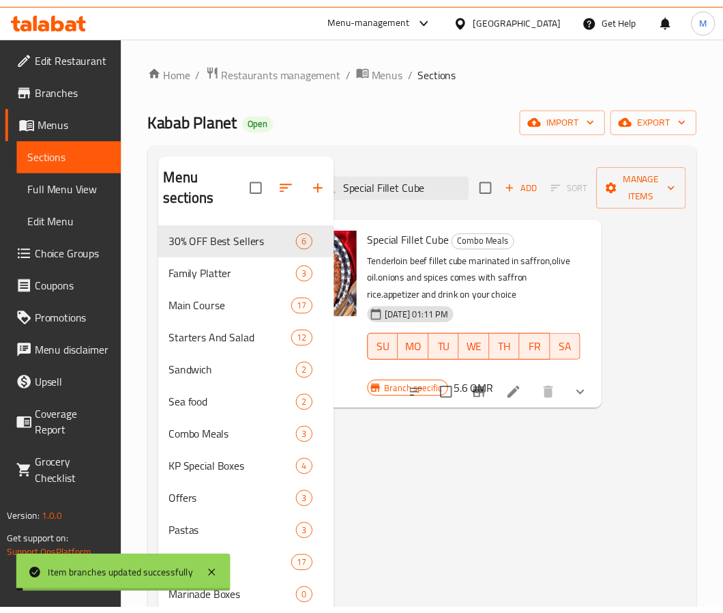
scroll to position [0, 85]
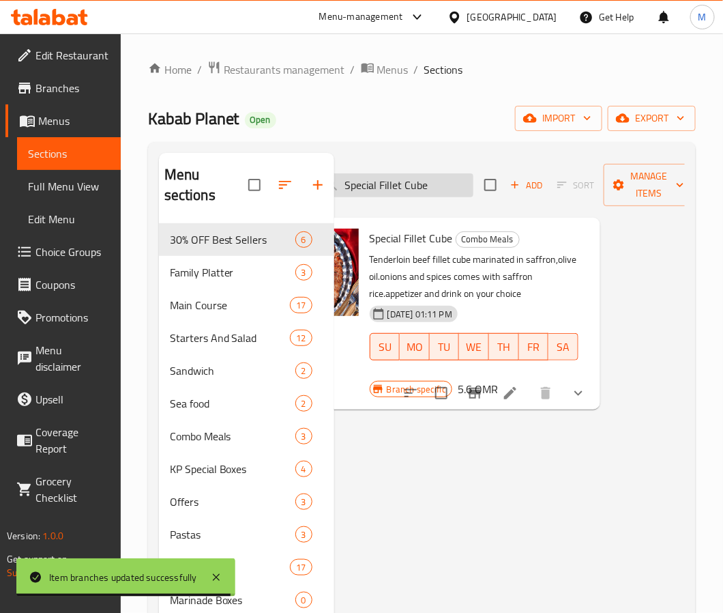
click at [422, 177] on input "Special Fillet Cube" at bounding box center [392, 185] width 161 height 24
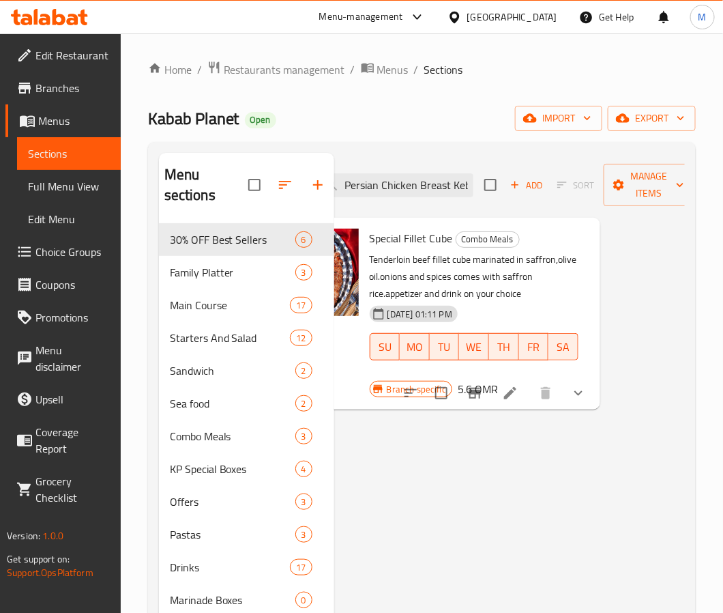
scroll to position [0, 13]
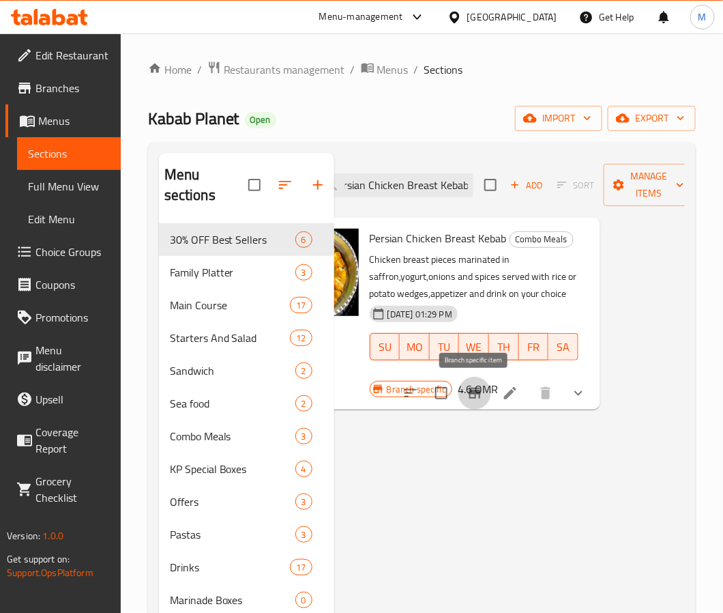
click at [480, 396] on icon "Branch-specific-item" at bounding box center [475, 392] width 12 height 11
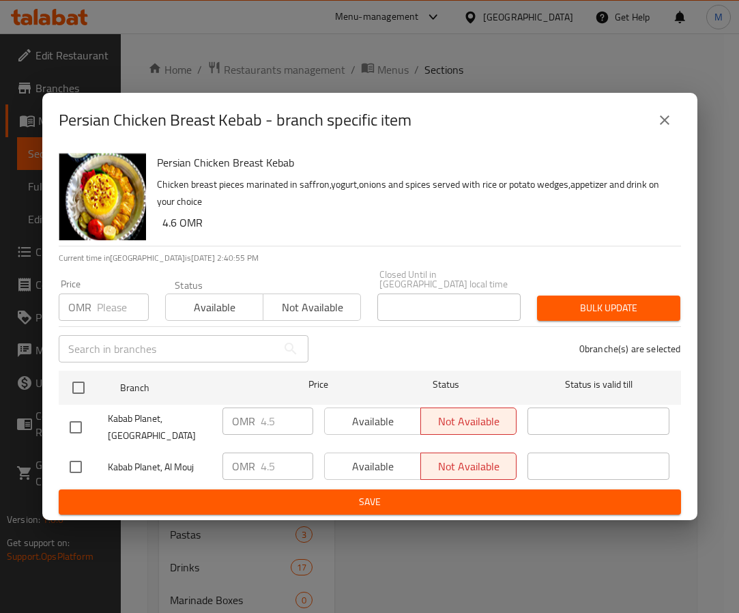
click at [520, 222] on h6 "4.6 OMR" at bounding box center [416, 222] width 508 height 19
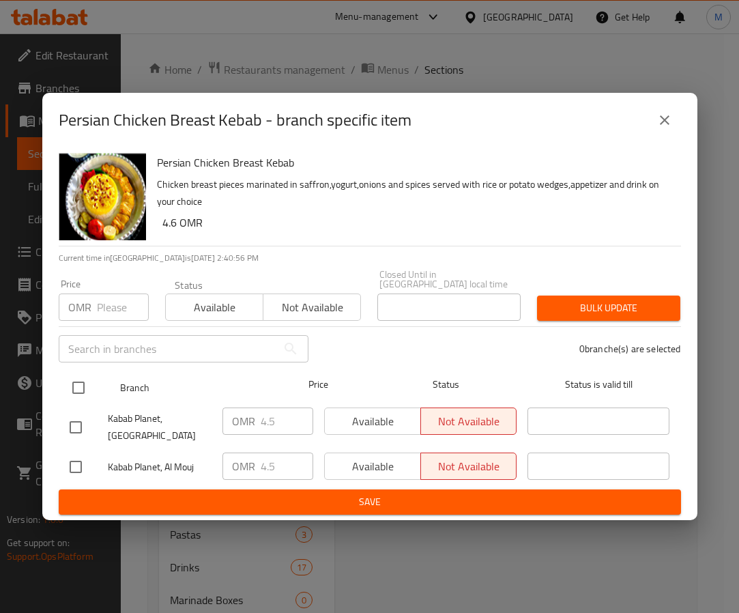
click at [84, 373] on input "checkbox" at bounding box center [78, 387] width 29 height 29
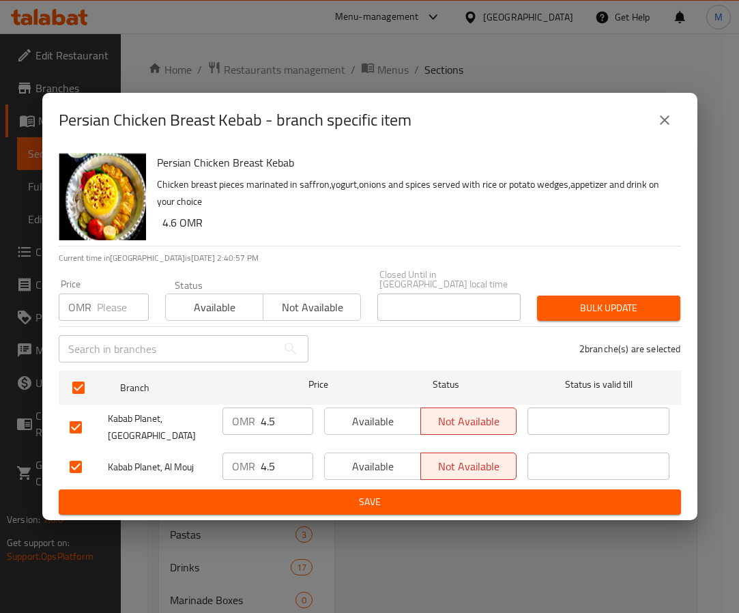
click at [101, 309] on input "number" at bounding box center [123, 306] width 52 height 27
click at [576, 306] on span "Bulk update" at bounding box center [608, 307] width 121 height 17
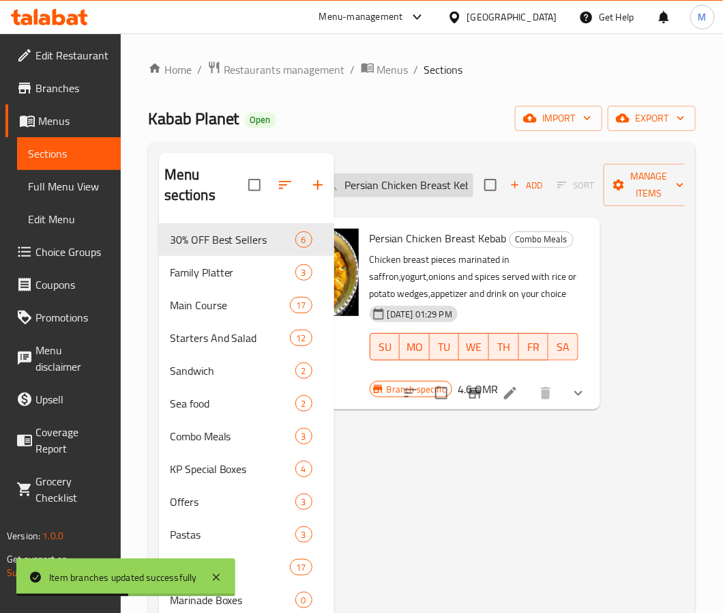
click at [420, 190] on input "Persian Chicken Breast Kebab" at bounding box center [392, 185] width 161 height 24
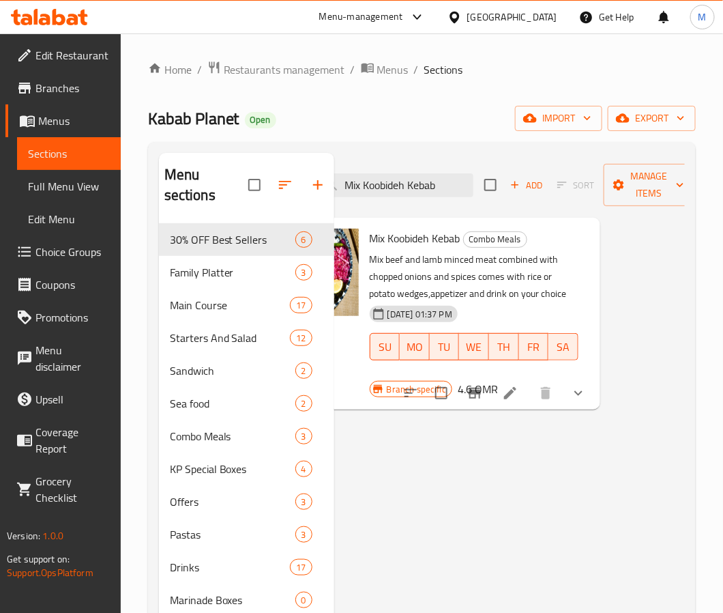
click at [473, 396] on icon "Branch-specific-item" at bounding box center [475, 393] width 16 height 16
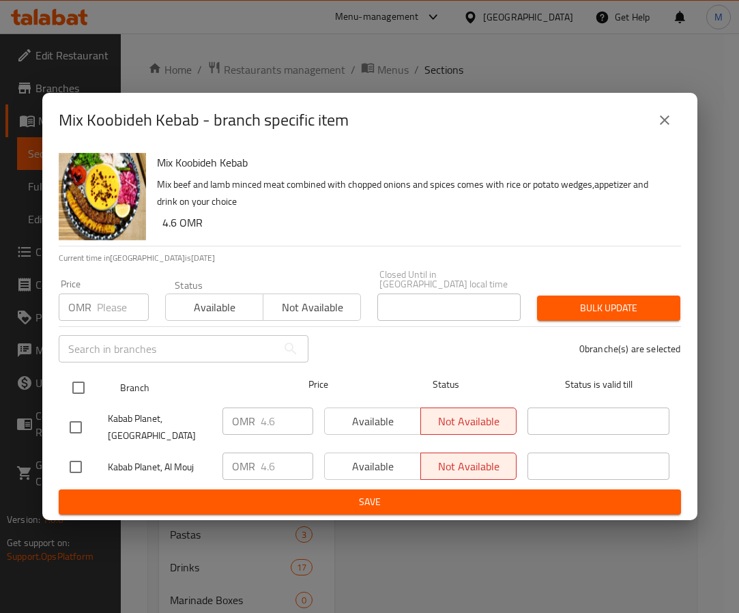
click at [80, 368] on div at bounding box center [89, 388] width 51 height 40
click at [85, 377] on input "checkbox" at bounding box center [78, 387] width 29 height 29
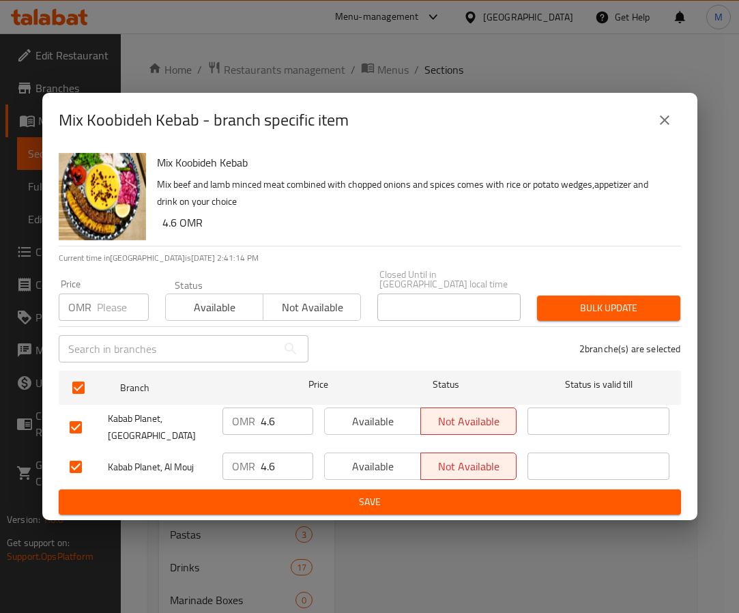
click at [113, 307] on input "number" at bounding box center [123, 306] width 52 height 27
click at [615, 299] on span "Bulk update" at bounding box center [608, 307] width 121 height 17
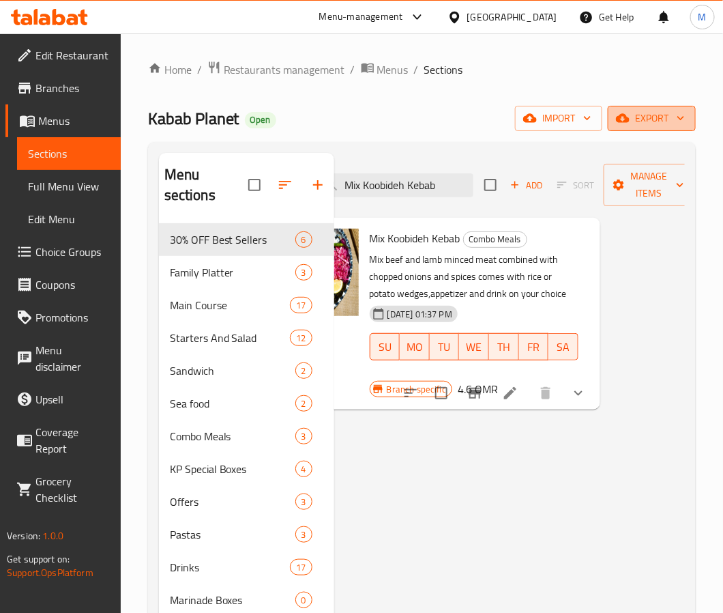
click at [659, 119] on span "export" at bounding box center [652, 118] width 66 height 17
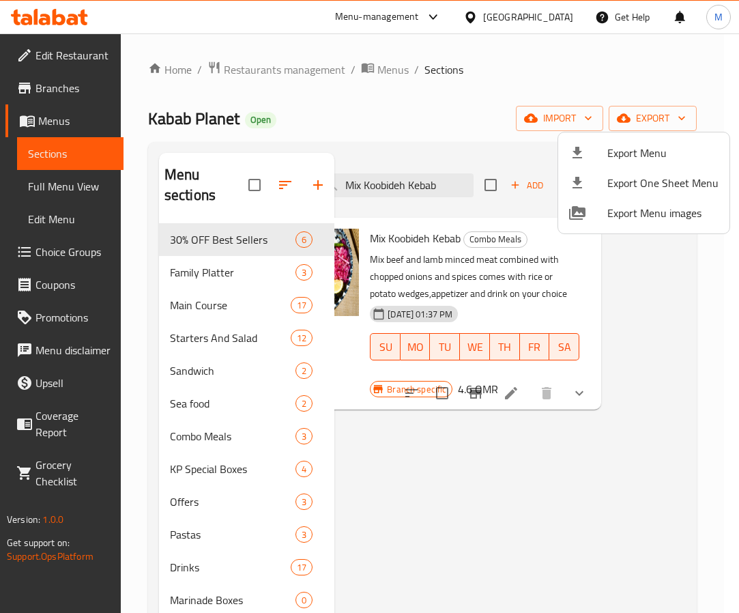
drag, startPoint x: 647, startPoint y: 132, endPoint x: 647, endPoint y: 139, distance: 7.5
click at [647, 138] on div "Export Menu Export One Sheet Menu Export Menu images" at bounding box center [643, 183] width 173 height 102
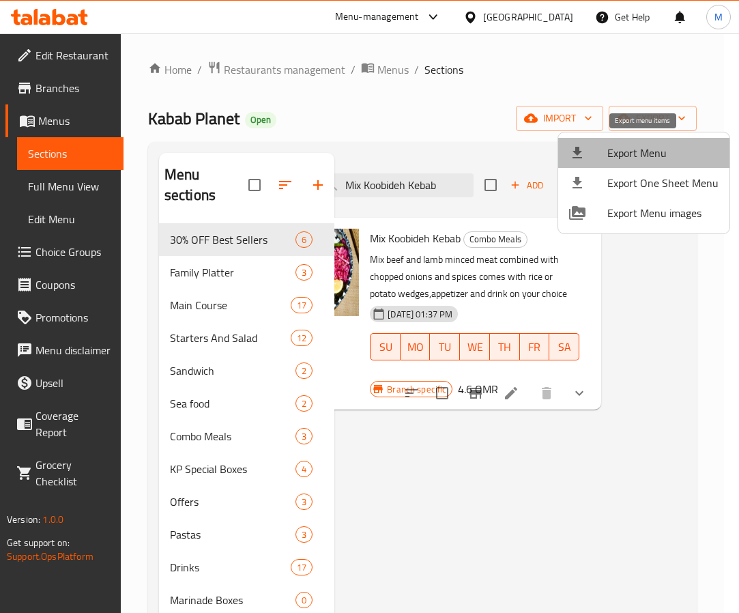
click at [645, 145] on span "Export Menu" at bounding box center [662, 153] width 111 height 16
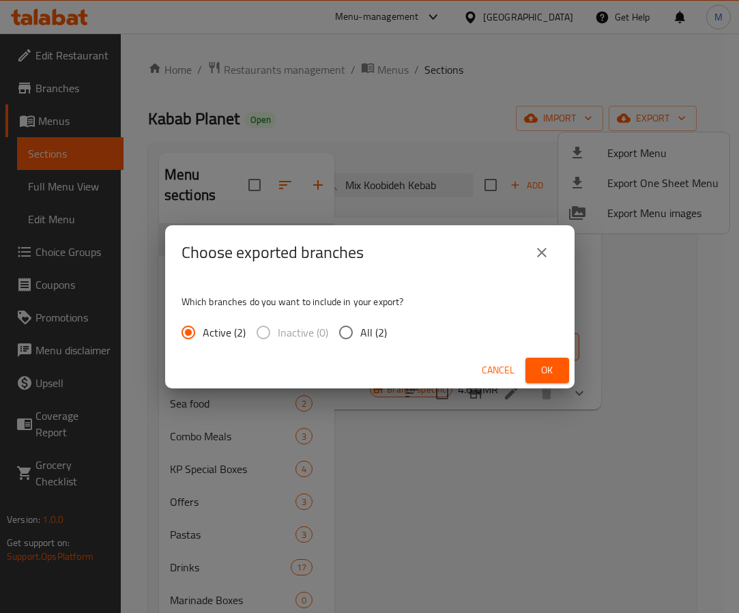
click at [353, 327] on input "All (2)" at bounding box center [346, 332] width 29 height 29
click at [550, 370] on span "Ok" at bounding box center [547, 370] width 22 height 17
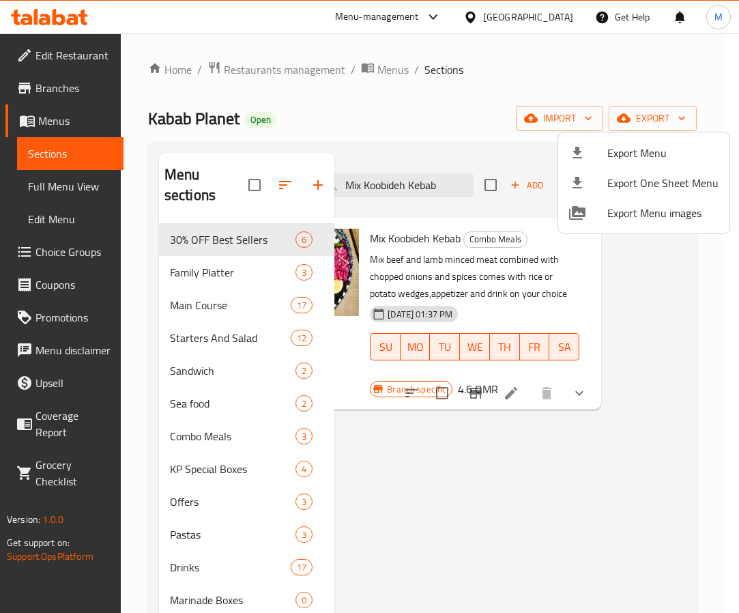
click at [460, 488] on div at bounding box center [369, 306] width 739 height 613
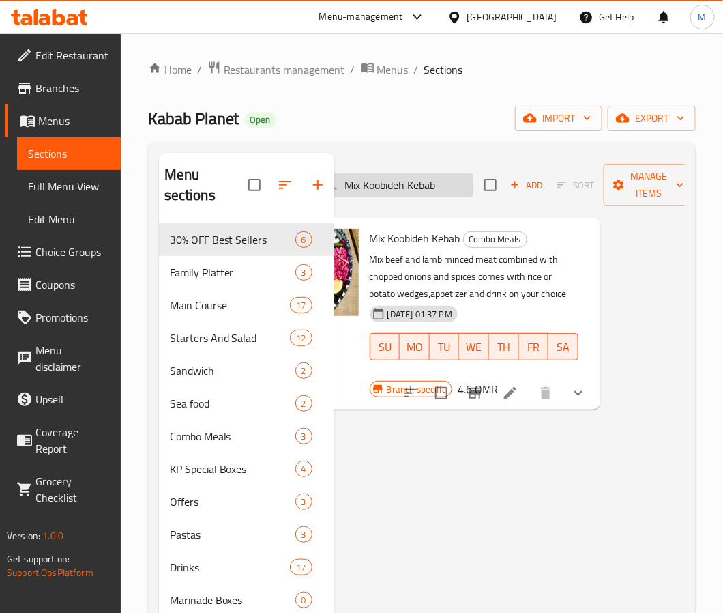
click at [426, 188] on input "Mix Koobideh Kebab" at bounding box center [392, 185] width 161 height 24
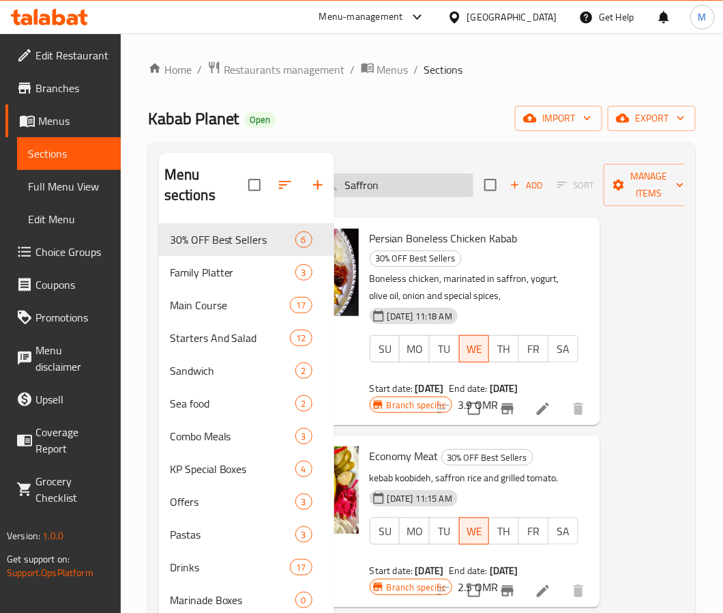
click at [420, 187] on input "Saffron" at bounding box center [392, 185] width 161 height 24
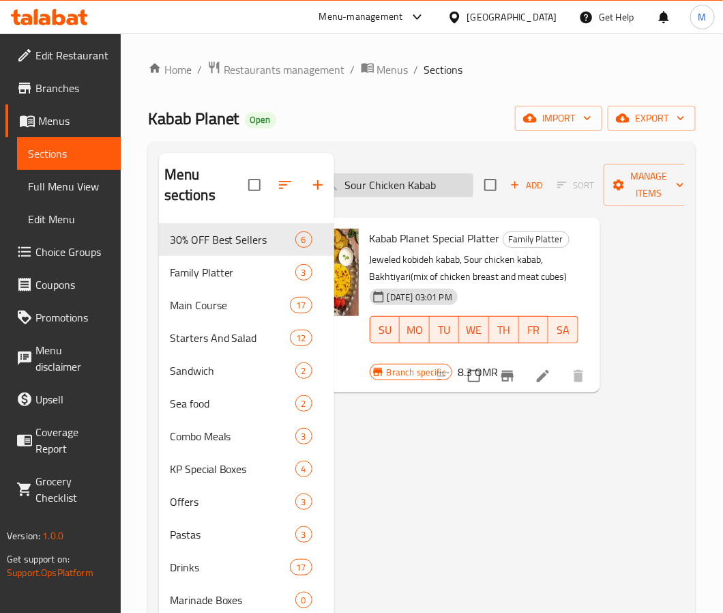
click at [430, 186] on input "Sour Chicken Kabab" at bounding box center [392, 185] width 161 height 24
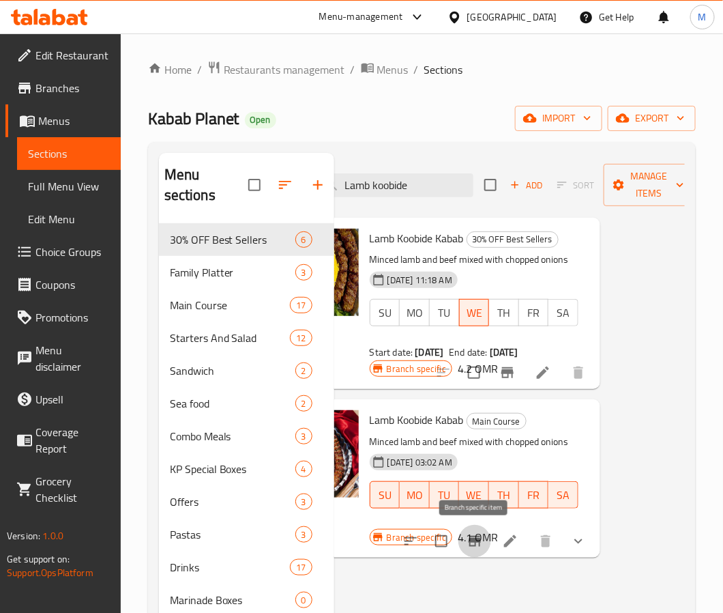
click at [473, 516] on icon "Branch-specific-item" at bounding box center [475, 541] width 16 height 16
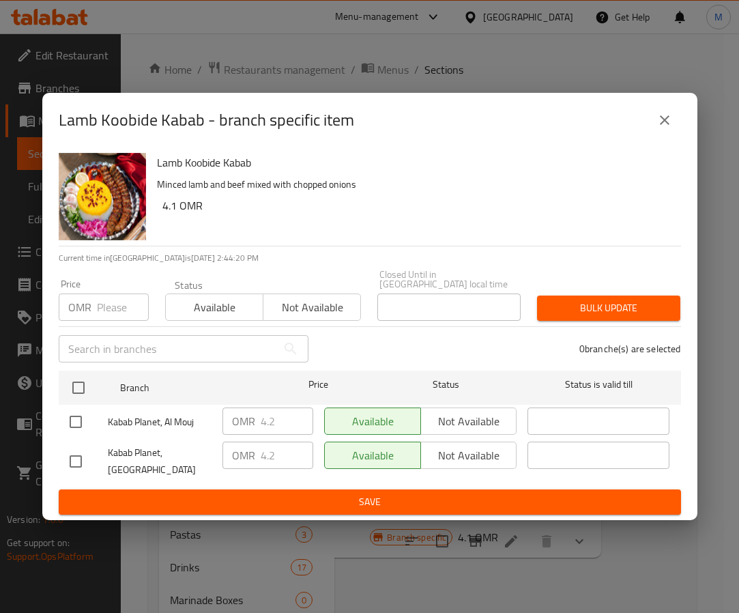
click at [526, 181] on p "Minced lamb and beef mixed with chopped onions" at bounding box center [413, 184] width 513 height 17
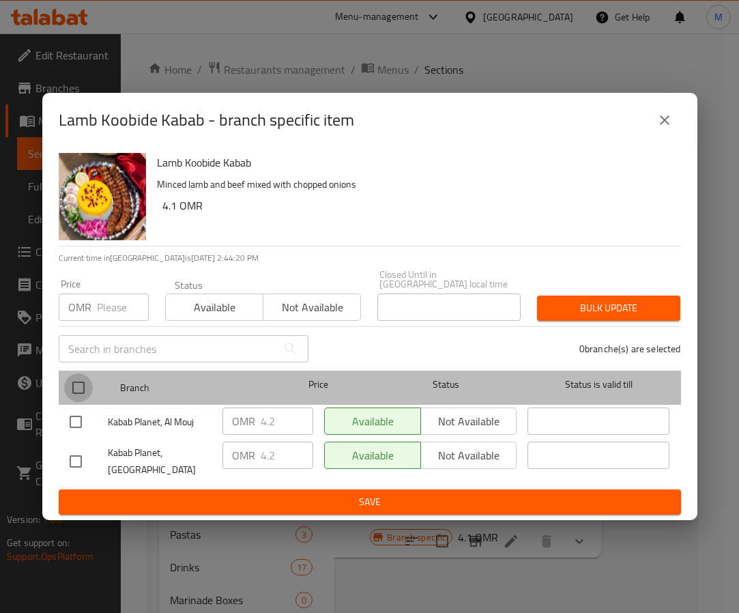
click at [76, 385] on input "checkbox" at bounding box center [78, 387] width 29 height 29
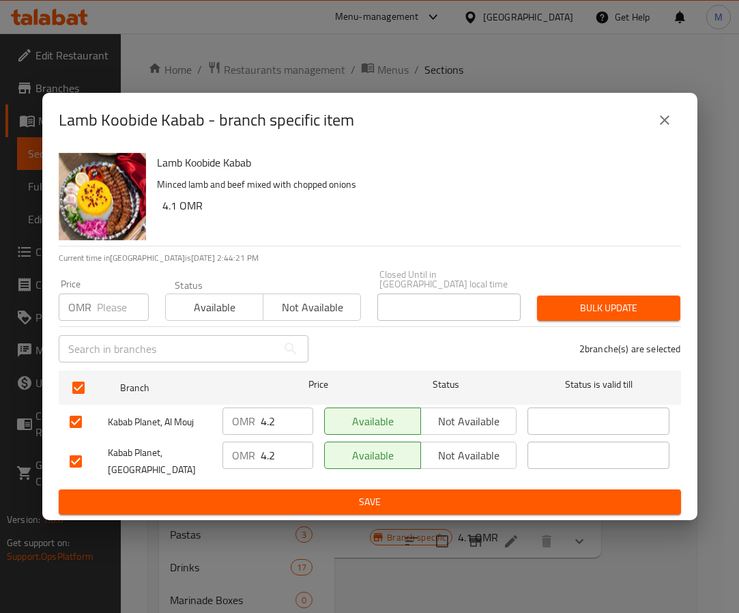
click at [117, 293] on input "number" at bounding box center [123, 306] width 52 height 27
click at [588, 312] on button "Bulk update" at bounding box center [608, 307] width 143 height 25
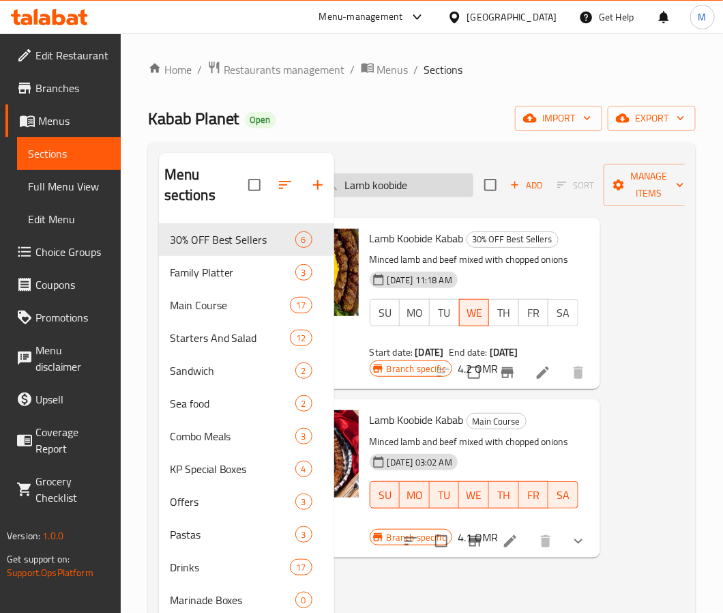
click at [420, 188] on input "Lamb koobide" at bounding box center [392, 185] width 161 height 24
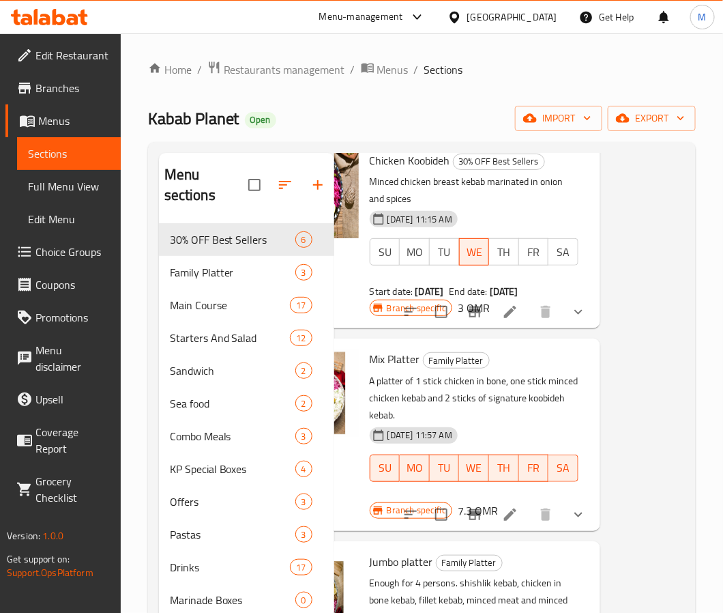
scroll to position [0, 85]
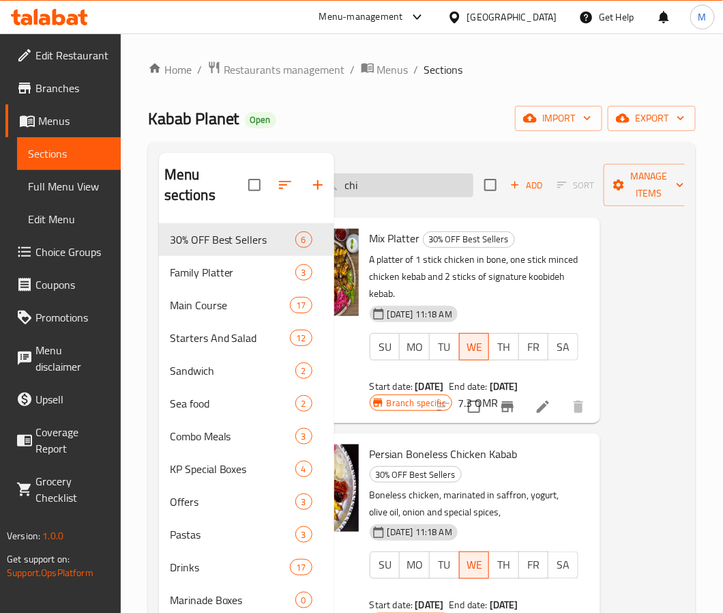
click at [406, 184] on input "chi" at bounding box center [392, 185] width 161 height 24
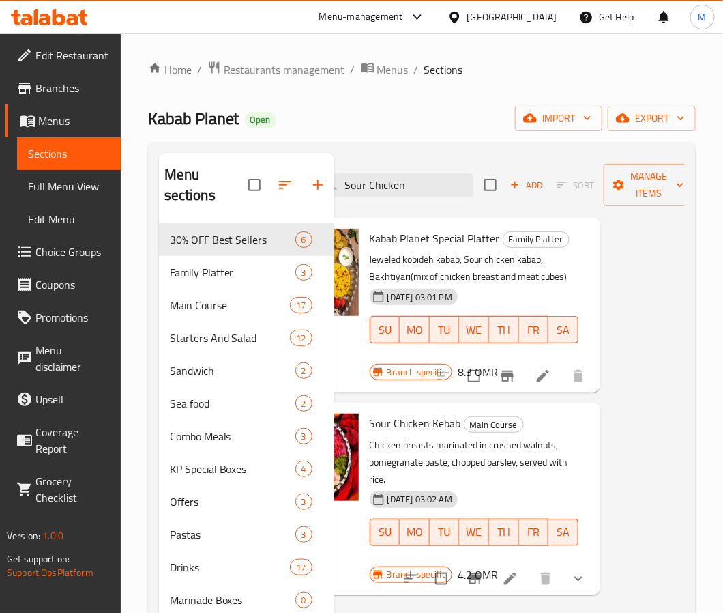
scroll to position [191, 0]
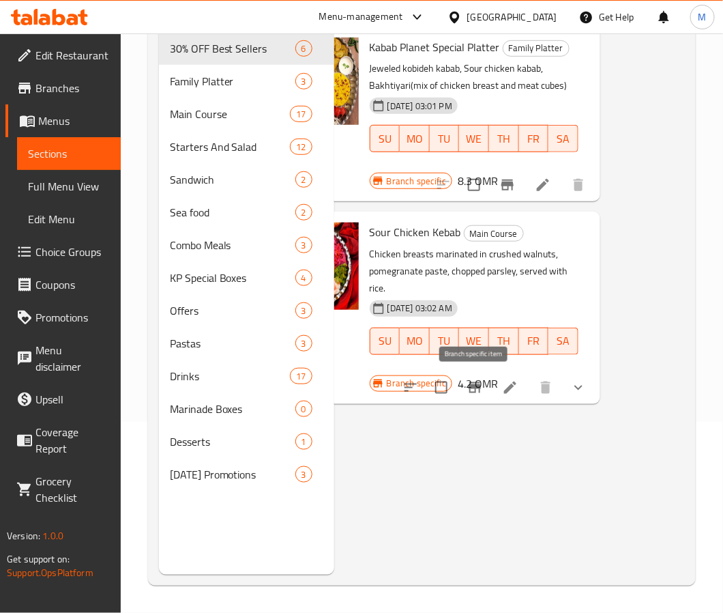
click at [477, 387] on icon "Branch-specific-item" at bounding box center [475, 387] width 12 height 11
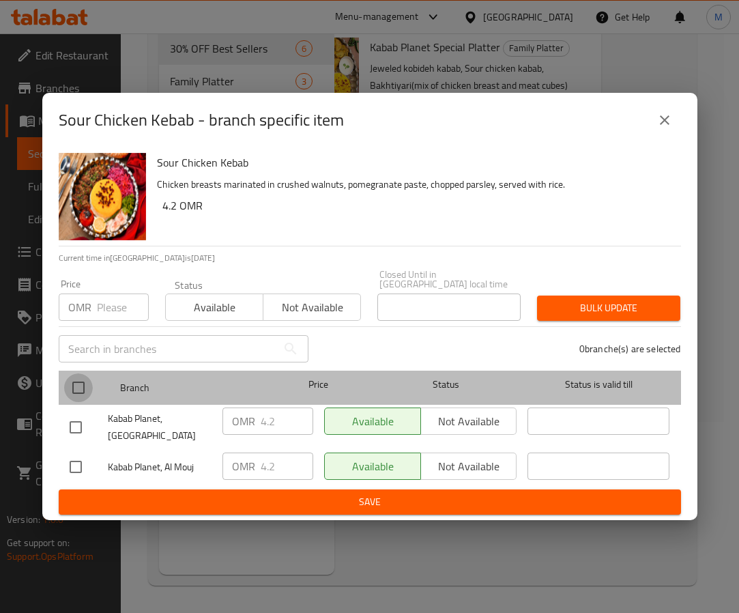
click at [82, 374] on input "checkbox" at bounding box center [78, 387] width 29 height 29
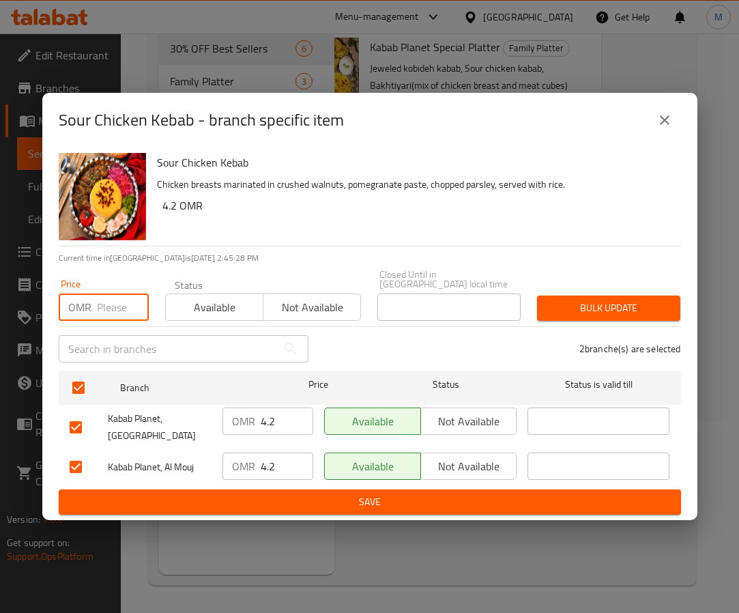
click at [102, 299] on input "number" at bounding box center [123, 306] width 52 height 27
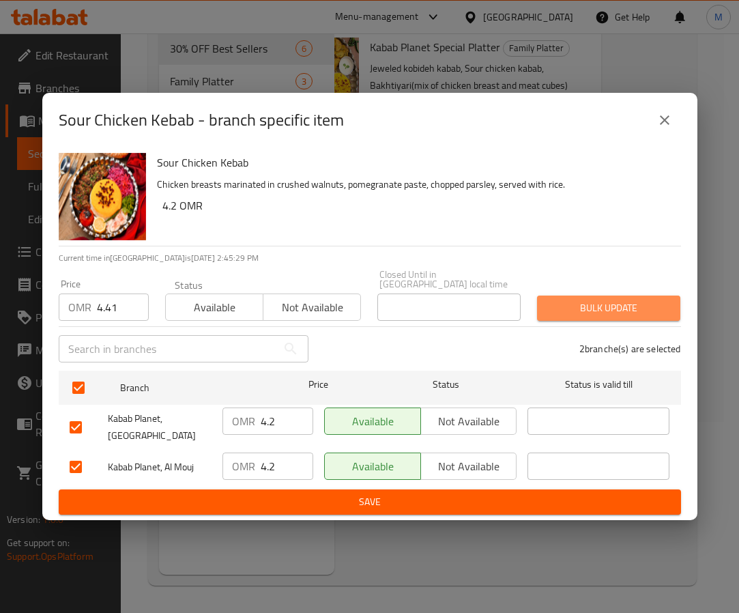
click at [608, 295] on button "Bulk update" at bounding box center [608, 307] width 143 height 25
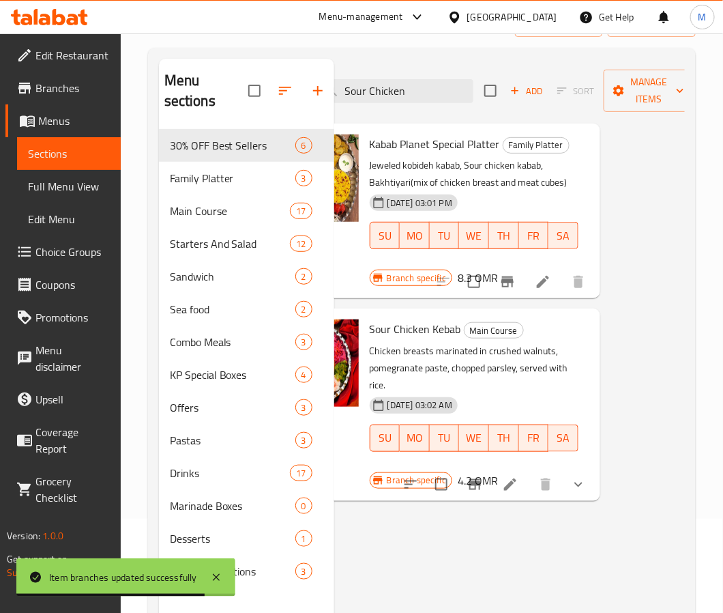
scroll to position [0, 0]
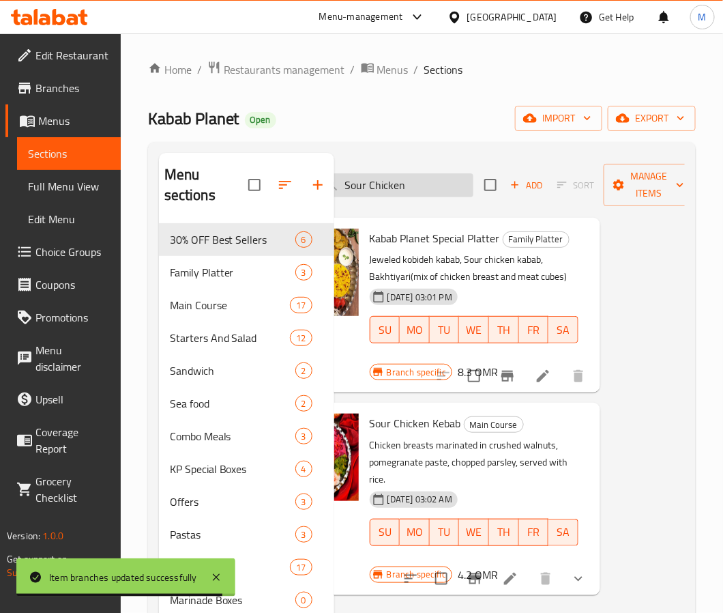
click at [422, 195] on input "Sour Chicken" at bounding box center [392, 185] width 161 height 24
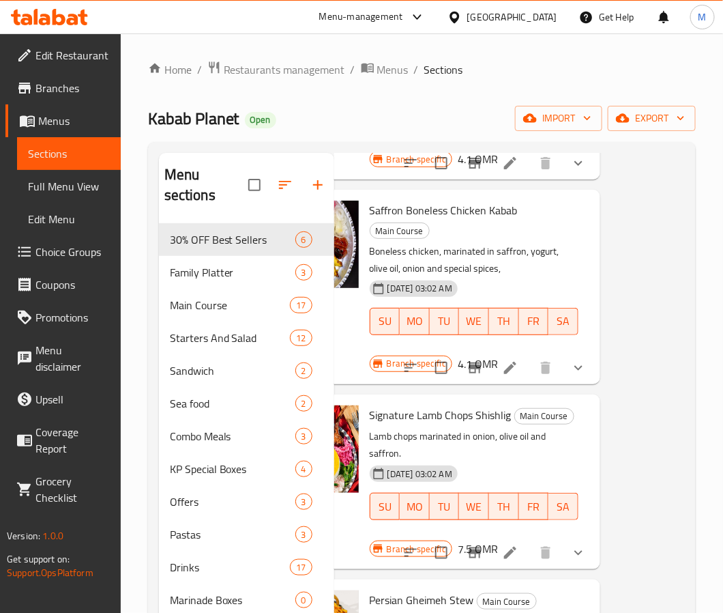
scroll to position [614, 85]
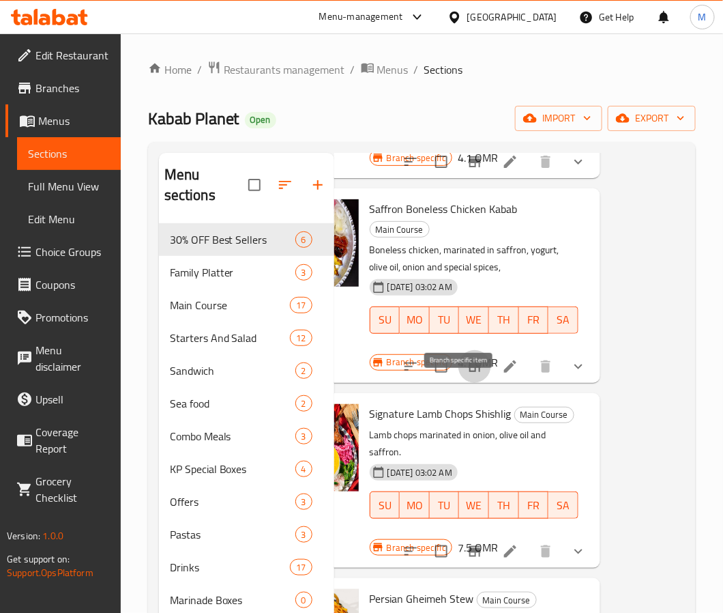
click at [469, 372] on icon "Branch-specific-item" at bounding box center [475, 366] width 12 height 11
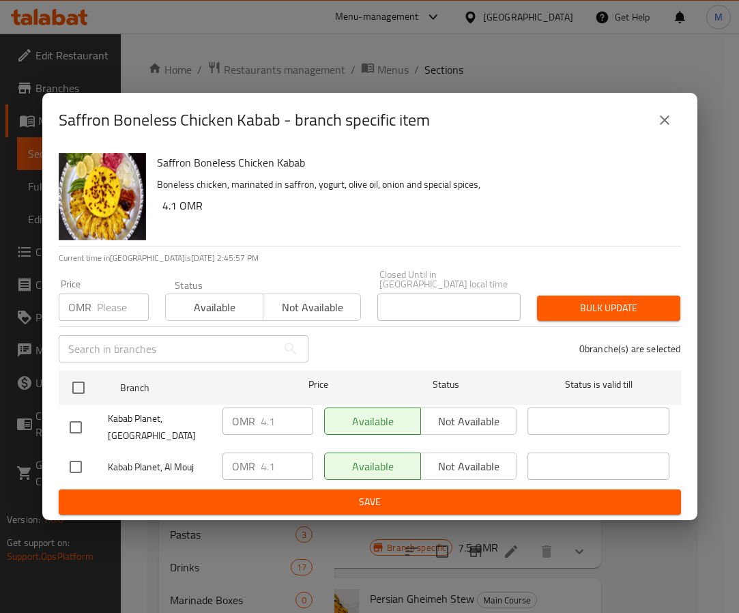
click at [360, 158] on h6 "Saffron Boneless Chicken Kabab" at bounding box center [413, 162] width 513 height 19
click at [545, 215] on h6 "4.1 OMR" at bounding box center [416, 205] width 508 height 19
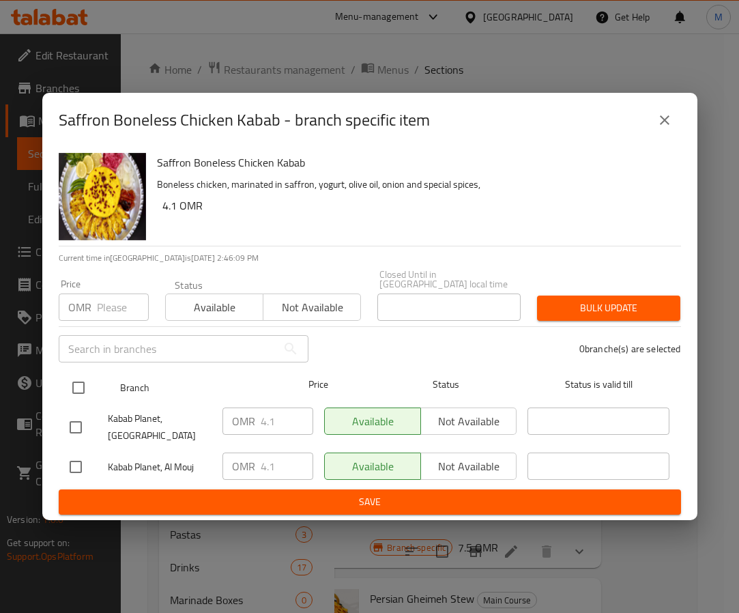
click at [66, 383] on input "checkbox" at bounding box center [78, 387] width 29 height 29
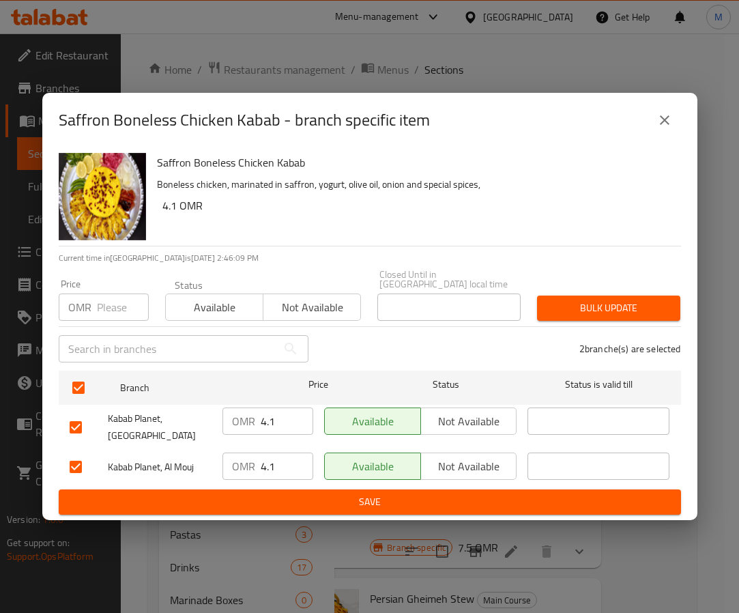
click at [113, 305] on input "number" at bounding box center [123, 306] width 52 height 27
click at [579, 305] on span "Bulk update" at bounding box center [608, 307] width 121 height 17
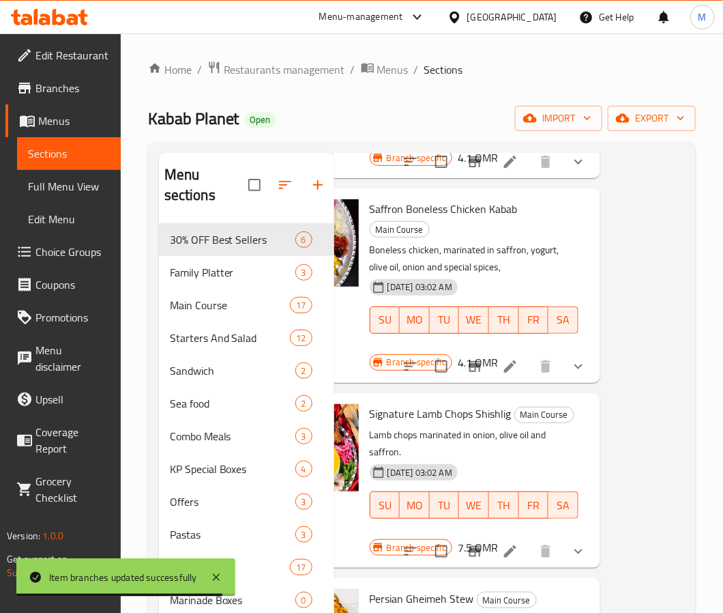
click at [561, 423] on h6 "Signature Lamb Chops Shishlig Main Course" at bounding box center [474, 413] width 209 height 19
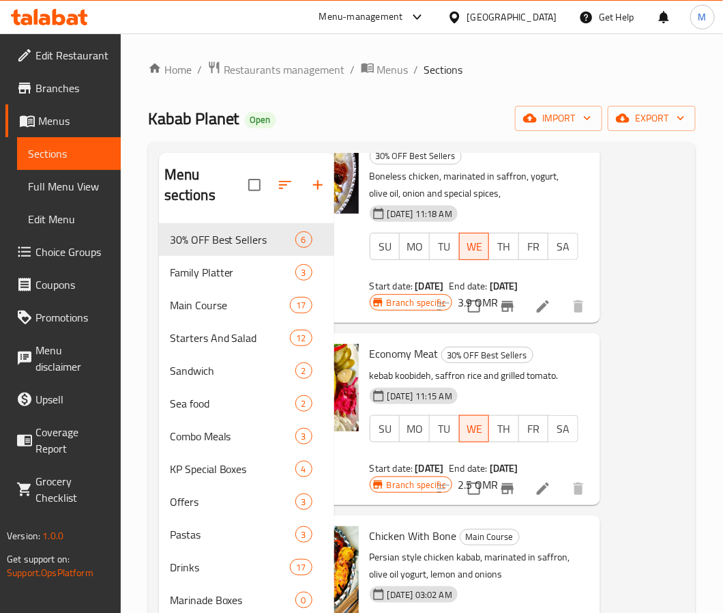
scroll to position [0, 85]
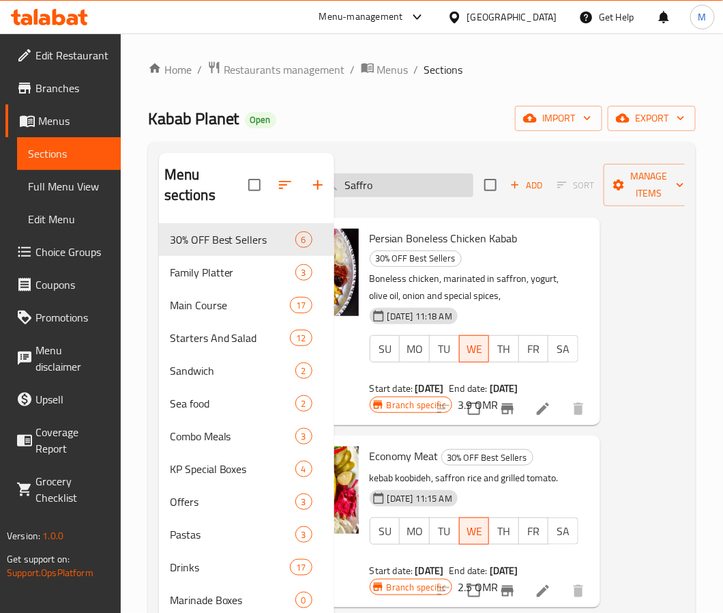
click at [404, 197] on input "Saffro" at bounding box center [392, 185] width 161 height 24
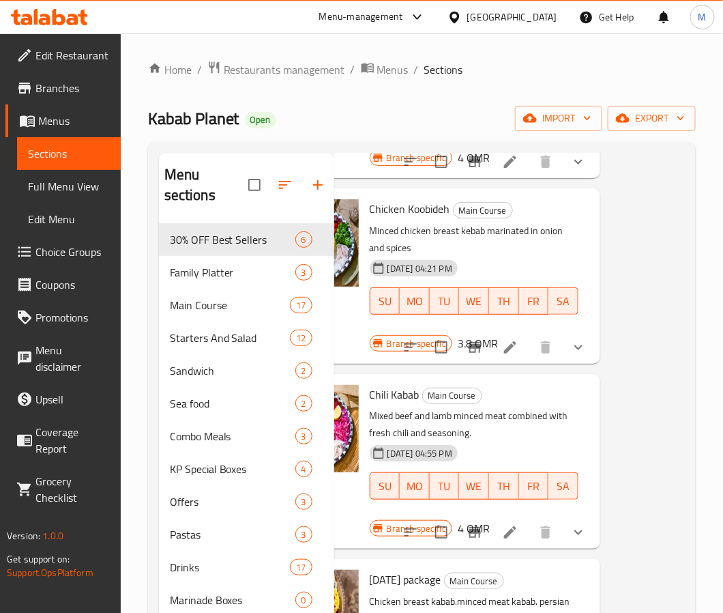
scroll to position [2046, 85]
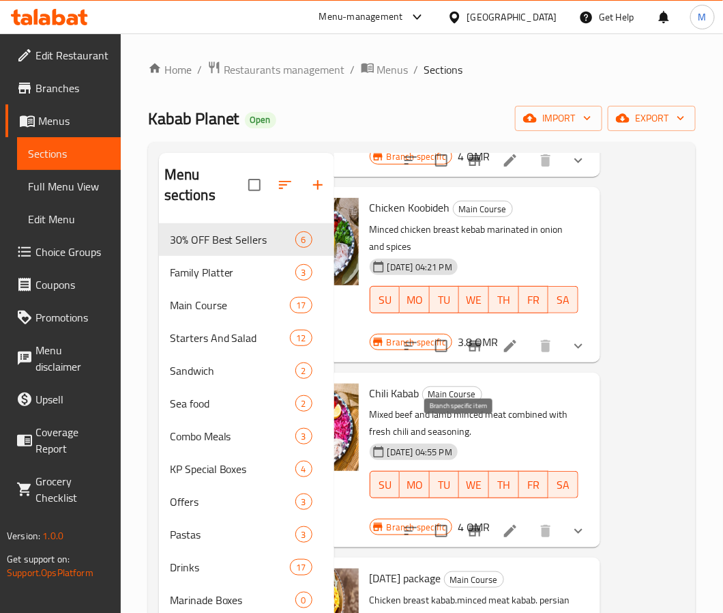
click at [467, 354] on icon "Branch-specific-item" at bounding box center [475, 346] width 16 height 16
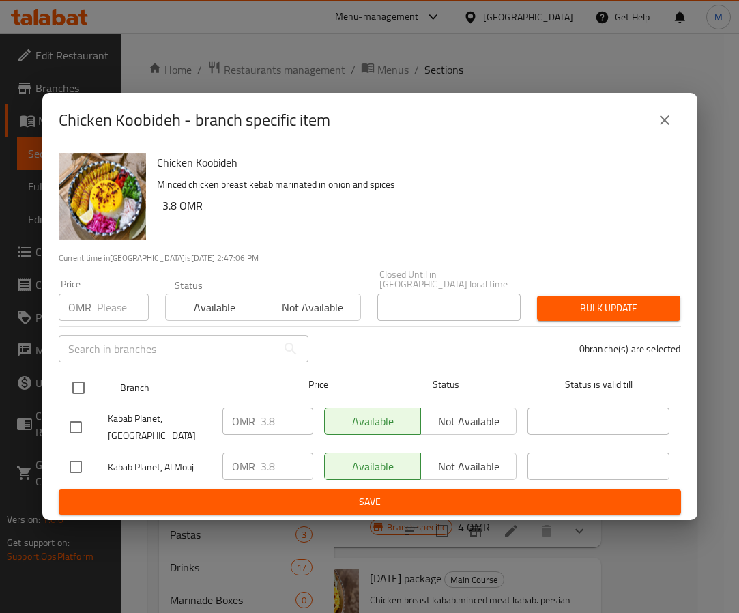
click at [72, 373] on input "checkbox" at bounding box center [78, 387] width 29 height 29
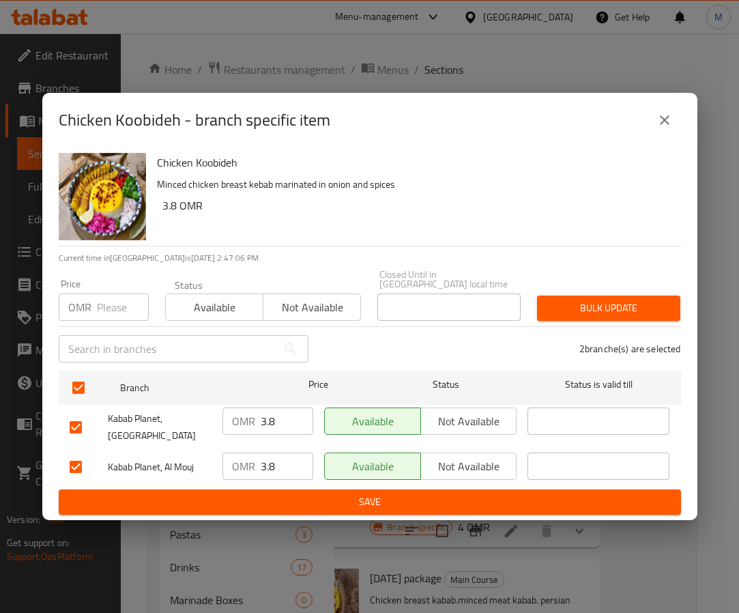
click at [98, 304] on input "number" at bounding box center [123, 306] width 52 height 27
click at [628, 317] on div "Bulk update" at bounding box center [609, 308] width 160 height 42
click at [628, 315] on button "Bulk update" at bounding box center [608, 307] width 143 height 25
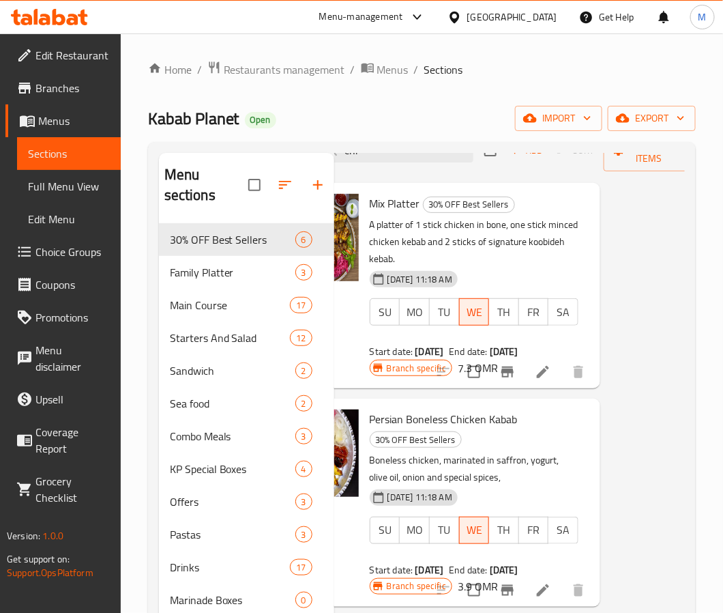
scroll to position [0, 85]
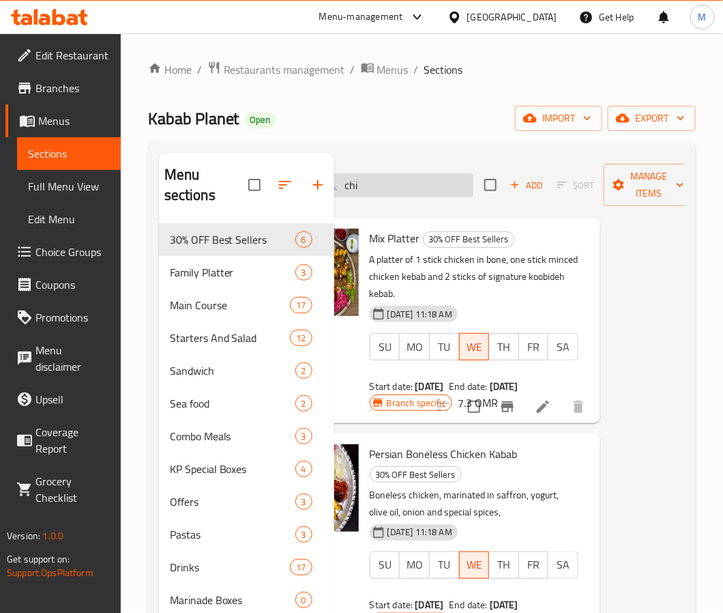
click at [396, 176] on input "chi" at bounding box center [392, 185] width 161 height 24
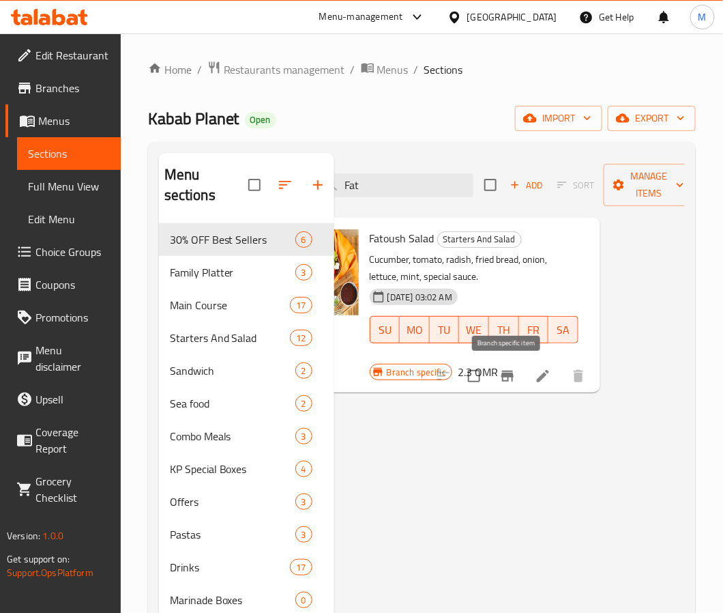
click at [499, 371] on icon "Branch-specific-item" at bounding box center [507, 376] width 16 height 16
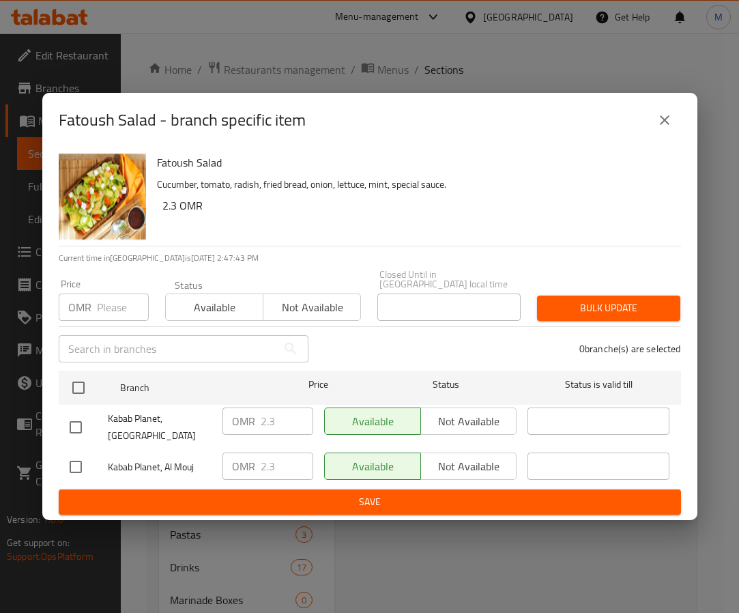
click at [428, 207] on h6 "2.3 OMR" at bounding box center [416, 205] width 508 height 19
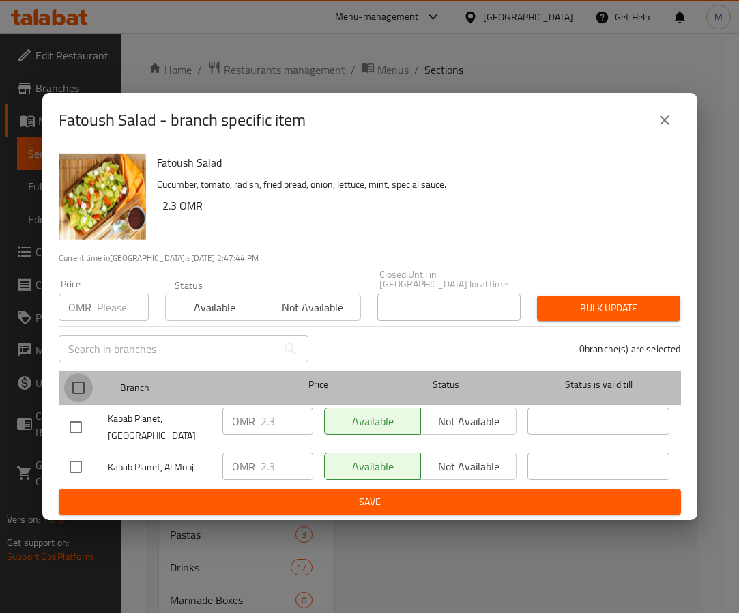
click at [87, 375] on input "checkbox" at bounding box center [78, 387] width 29 height 29
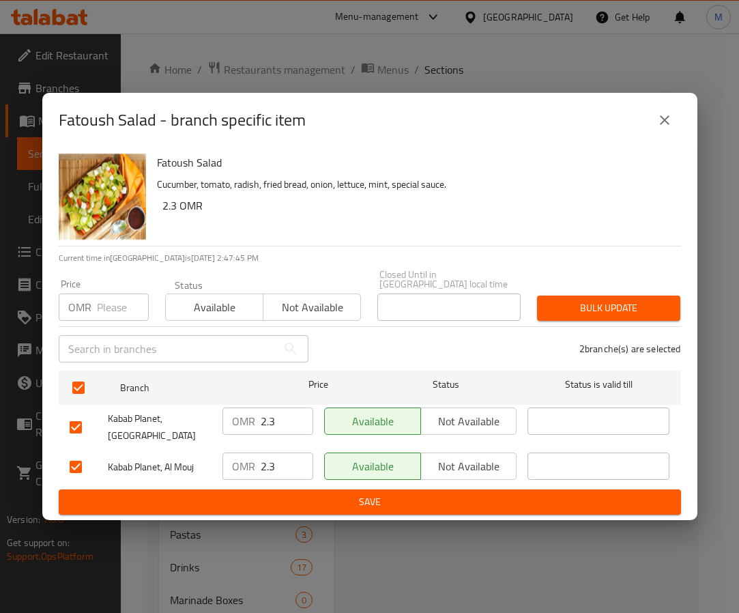
click at [97, 307] on input "number" at bounding box center [123, 306] width 52 height 27
click at [639, 312] on button "Bulk update" at bounding box center [608, 307] width 143 height 25
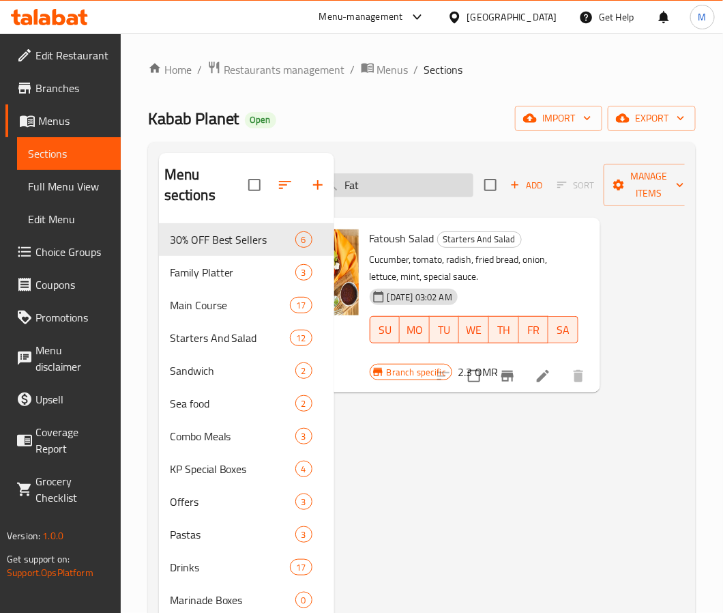
click at [420, 193] on input "Fat" at bounding box center [392, 185] width 161 height 24
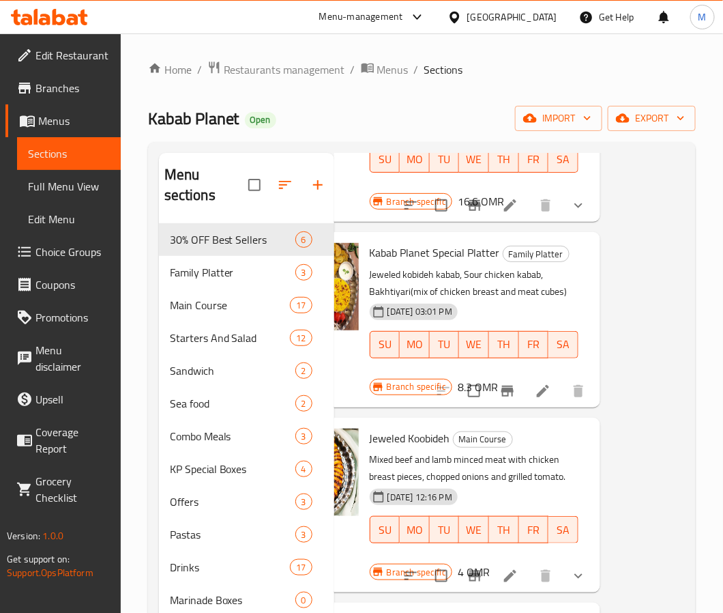
scroll to position [614, 85]
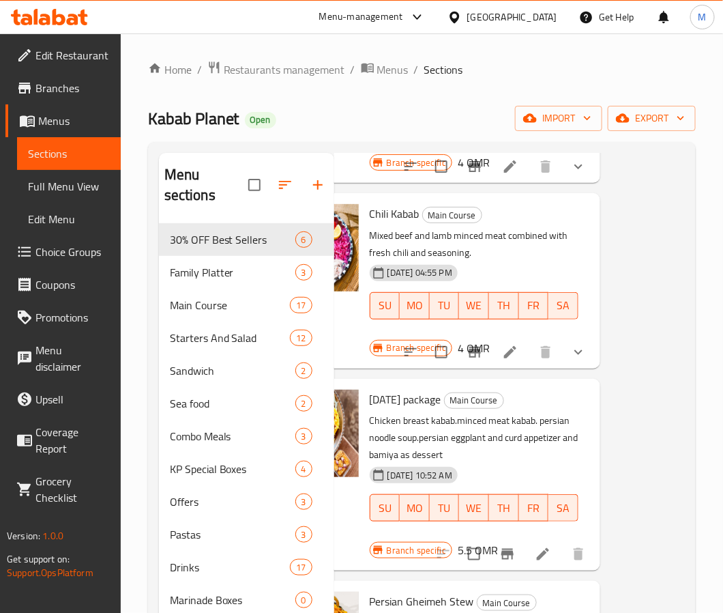
click at [559, 463] on p "Chicken breast kabab.minced meat kabab. persian noodle soup.persian eggplant an…" at bounding box center [474, 437] width 209 height 51
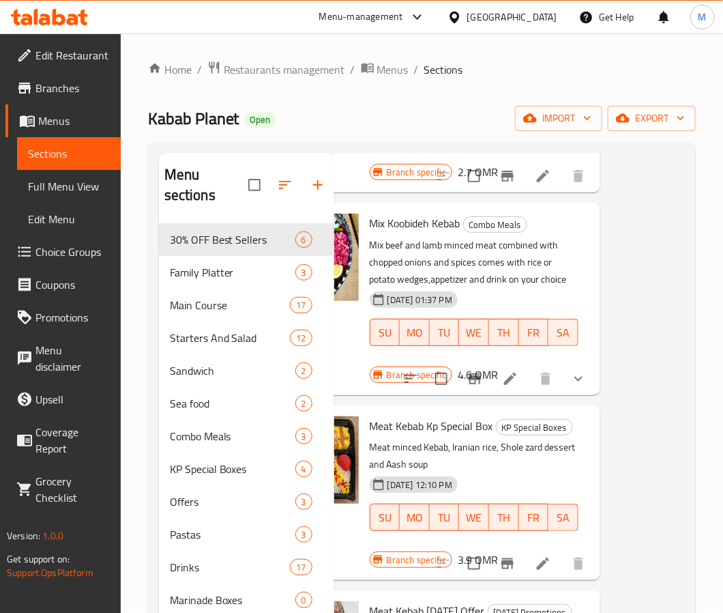
scroll to position [1668, 85]
click at [501, 516] on icon "Branch-specific-item" at bounding box center [507, 563] width 12 height 11
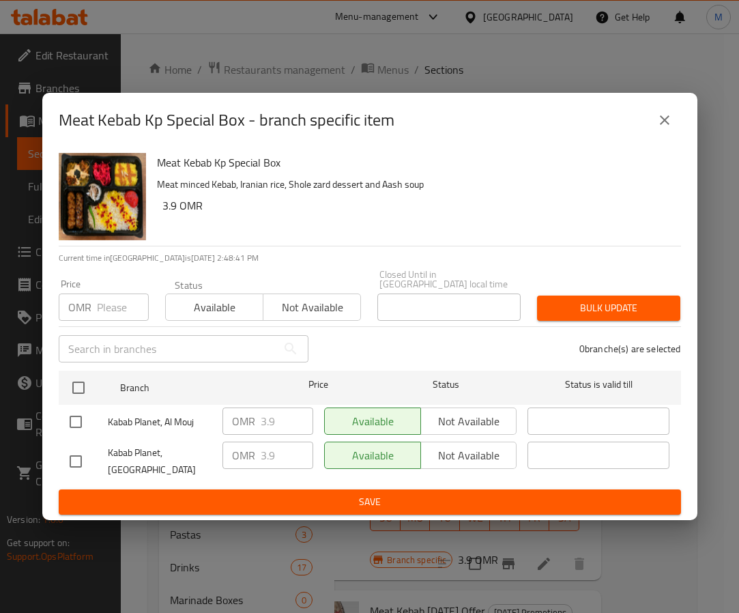
click at [342, 172] on h6 "Meat Kebab Kp Special Box" at bounding box center [413, 162] width 513 height 19
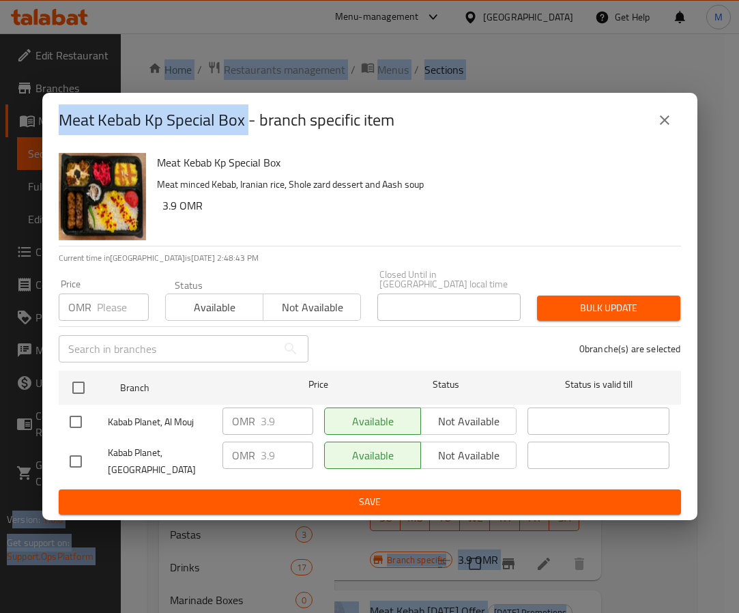
drag, startPoint x: 246, startPoint y: 126, endPoint x: -10, endPoint y: 129, distance: 255.8
click at [0, 129] on html "​ Menu-management [GEOGRAPHIC_DATA] Get Help M Edit Restaurant Branches Menus S…" at bounding box center [369, 306] width 739 height 613
copy body "Version: 1.0.0 Get support on: Support.OpsPlatform Home / Restaurants managemen…"
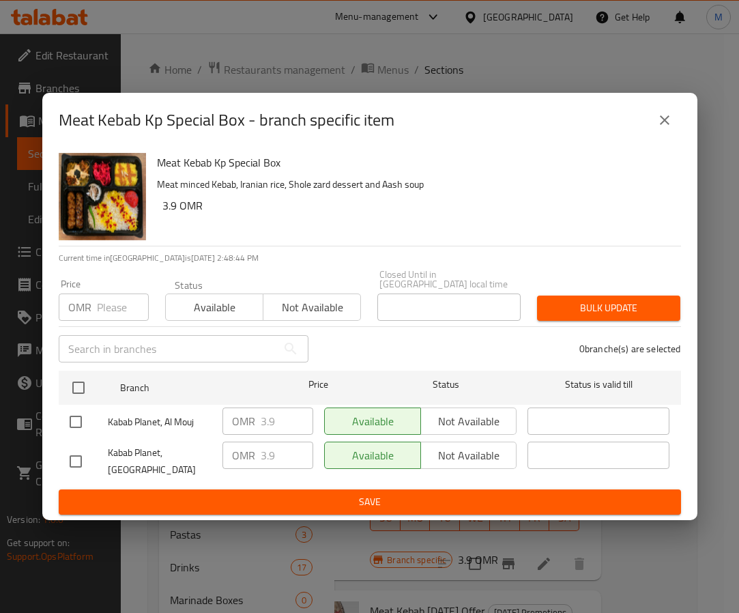
click at [266, 240] on div "Meat Kebab Kp Special Box Meat minced Kebab, Iranian rice, Shole zard dessert a…" at bounding box center [413, 196] width 524 height 98
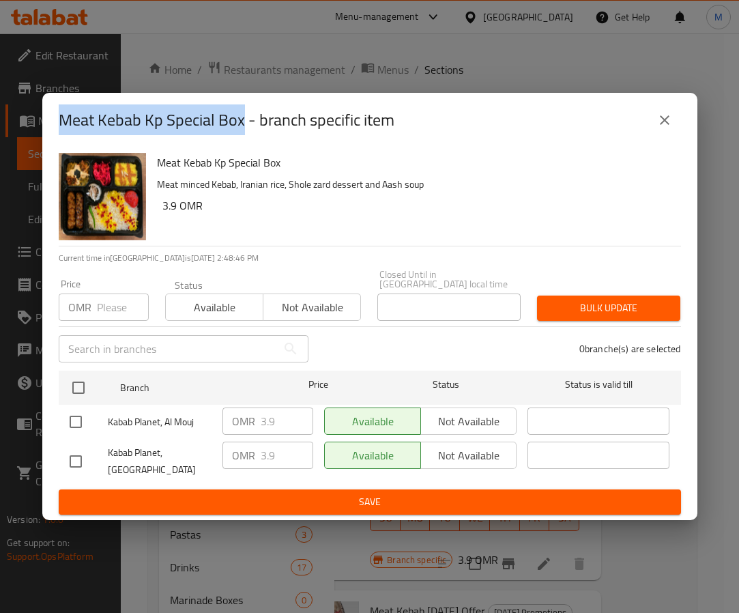
drag, startPoint x: 244, startPoint y: 130, endPoint x: 45, endPoint y: 123, distance: 199.3
click at [45, 123] on div "Meat Kebab Kp Special Box - branch specific item" at bounding box center [369, 120] width 655 height 55
copy h2 "Meat Kebab Kp Special Box"
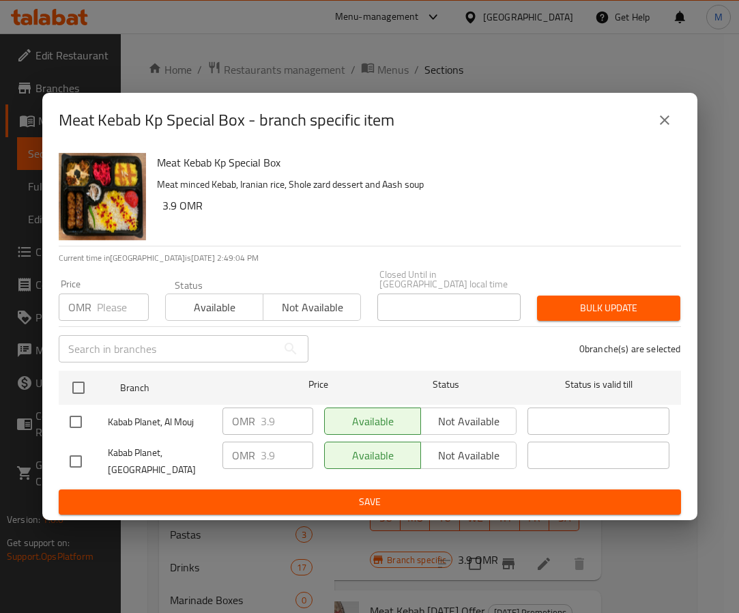
click at [389, 227] on div "Meat Kebab Kp Special Box Meat minced Kebab, Iranian rice, Shole zard dessert a…" at bounding box center [413, 196] width 524 height 98
click at [491, 179] on div "Meat Kebab Kp Special Box Meat minced Kebab, Iranian rice, Shole zard dessert a…" at bounding box center [413, 196] width 524 height 98
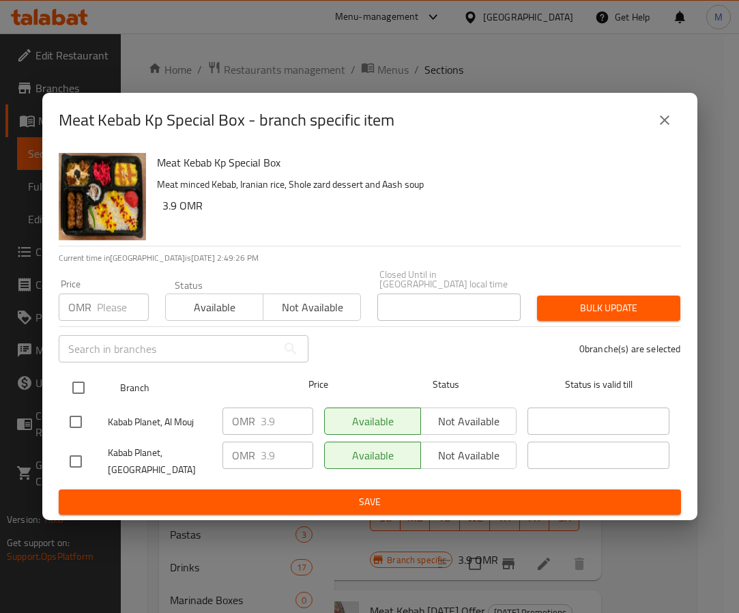
click at [76, 385] on input "checkbox" at bounding box center [78, 387] width 29 height 29
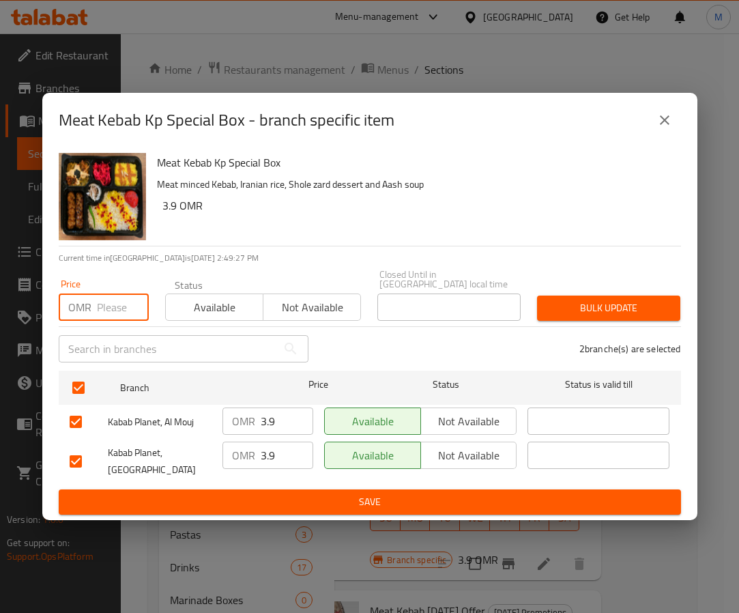
click at [107, 299] on input "number" at bounding box center [123, 306] width 52 height 27
click at [638, 313] on button "Bulk update" at bounding box center [608, 307] width 143 height 25
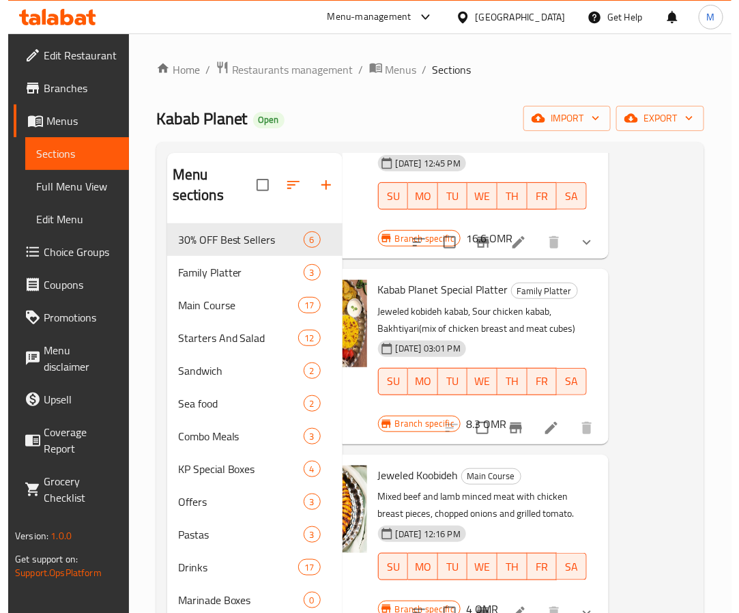
scroll to position [0, 85]
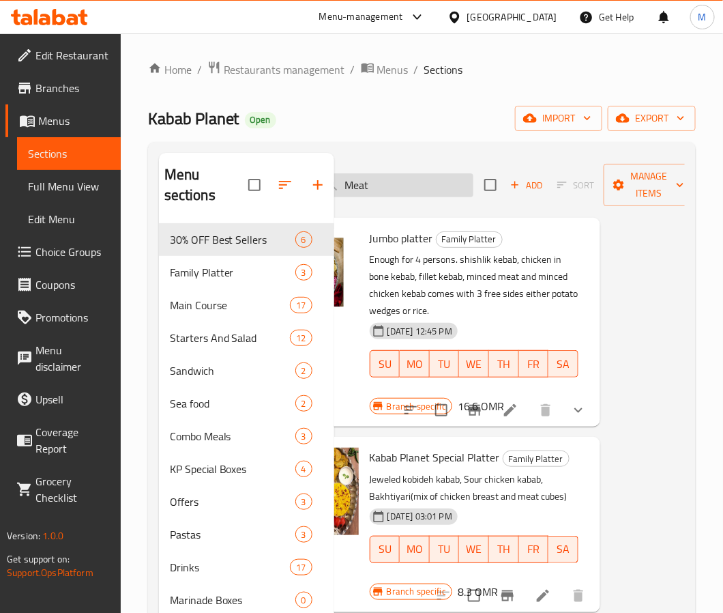
click at [401, 184] on input "Meat" at bounding box center [392, 185] width 161 height 24
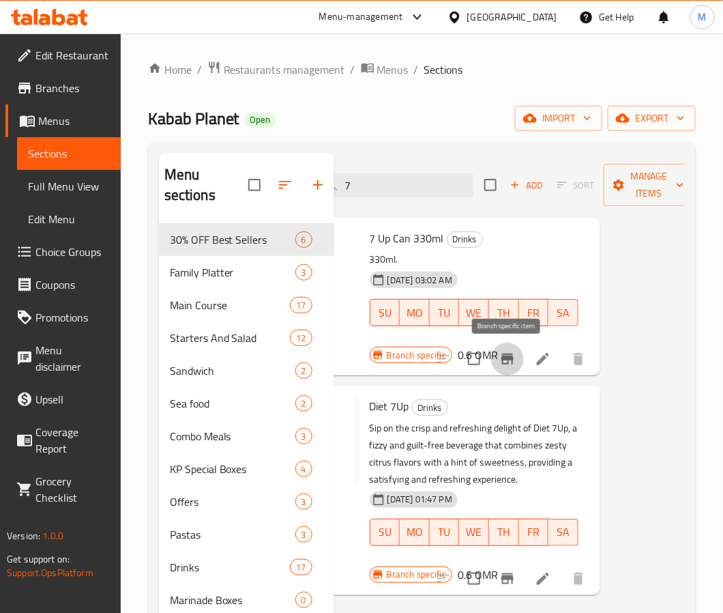
click at [510, 357] on icon "Branch-specific-item" at bounding box center [507, 358] width 12 height 11
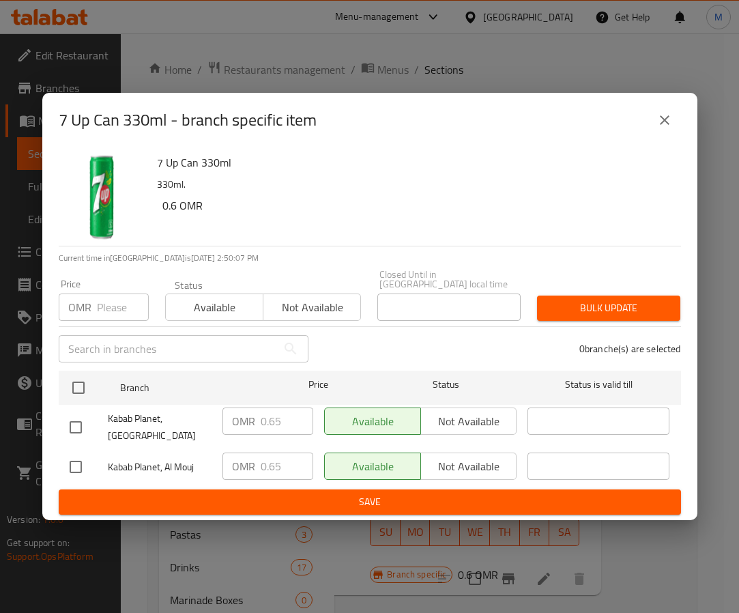
click at [404, 215] on h6 "0.6 OMR" at bounding box center [416, 205] width 508 height 19
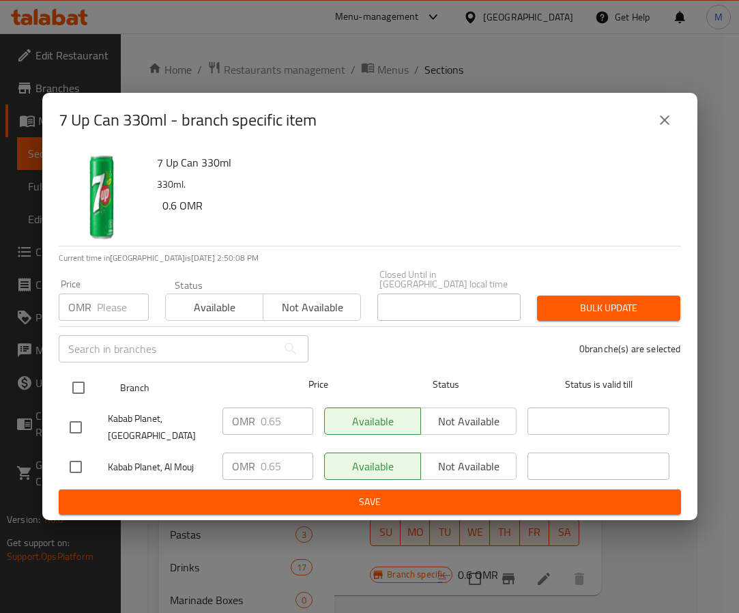
click at [80, 375] on input "checkbox" at bounding box center [78, 387] width 29 height 29
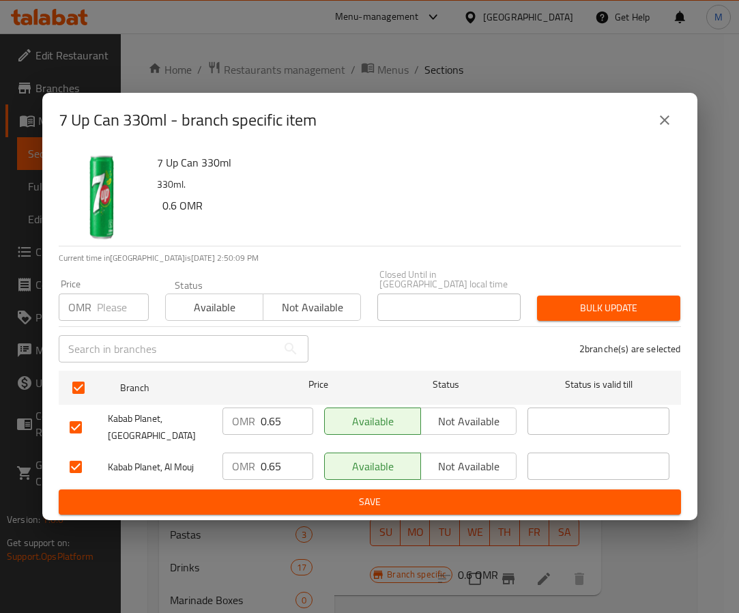
click at [113, 297] on input "number" at bounding box center [123, 306] width 52 height 27
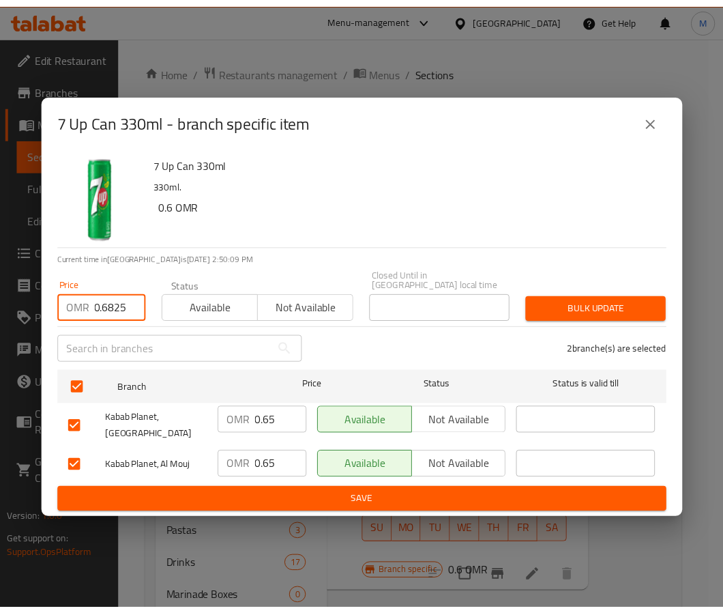
scroll to position [0, 0]
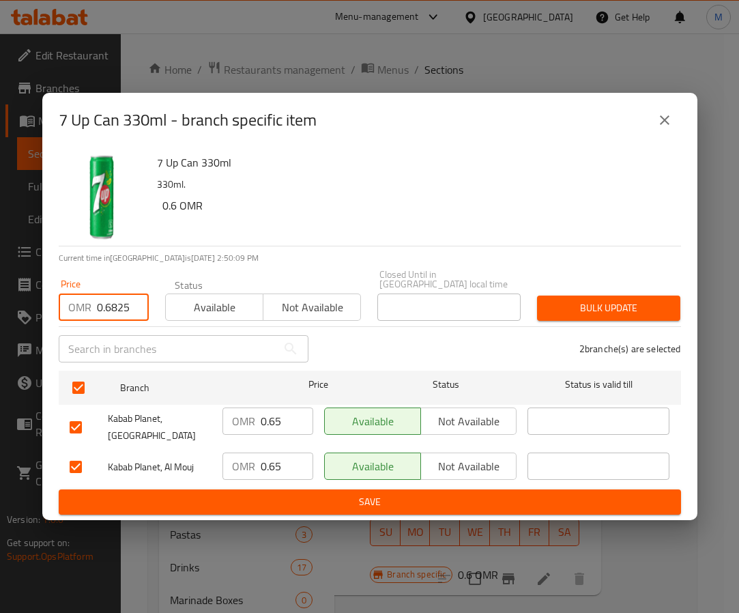
click at [545, 306] on button "Bulk update" at bounding box center [608, 307] width 143 height 25
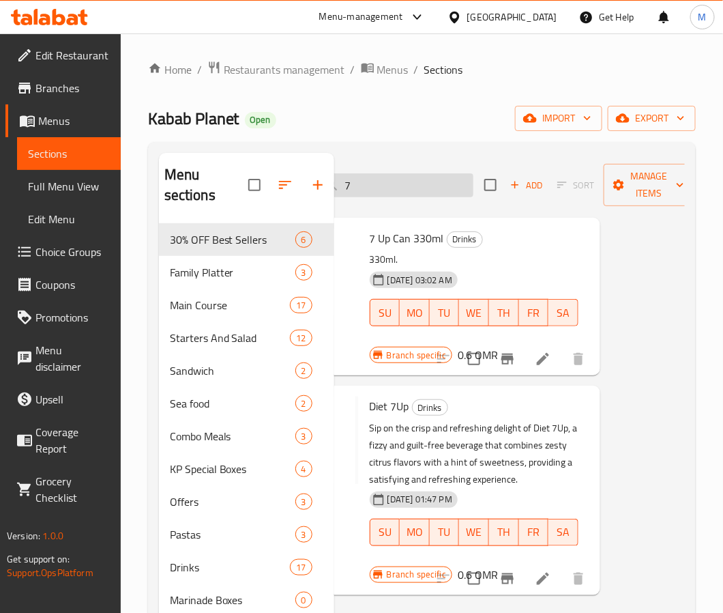
click at [381, 197] on input "7" at bounding box center [392, 185] width 161 height 24
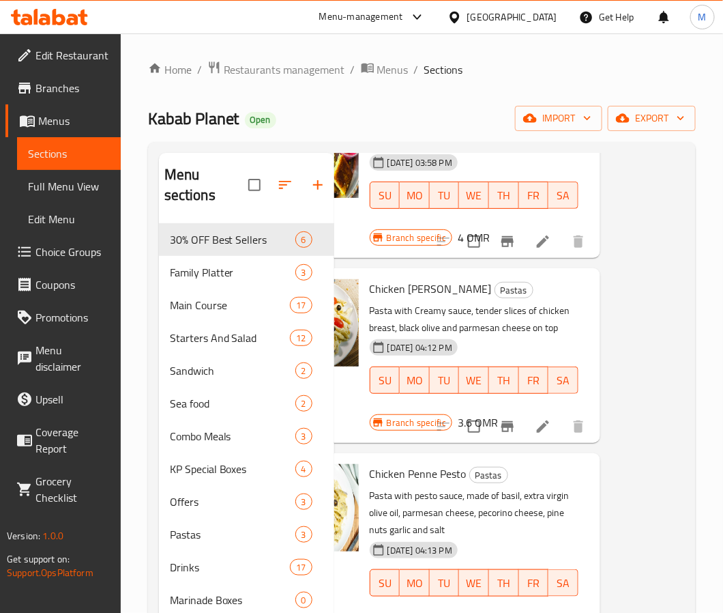
scroll to position [0, 85]
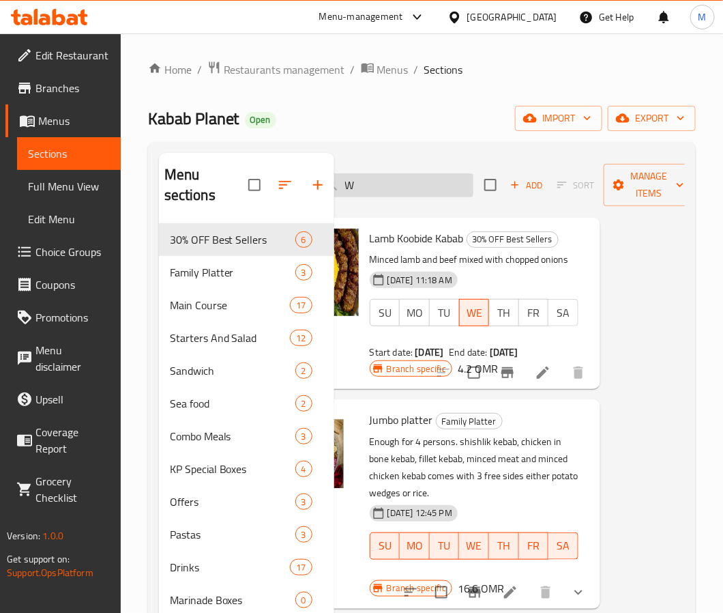
click at [403, 188] on input "W" at bounding box center [392, 185] width 161 height 24
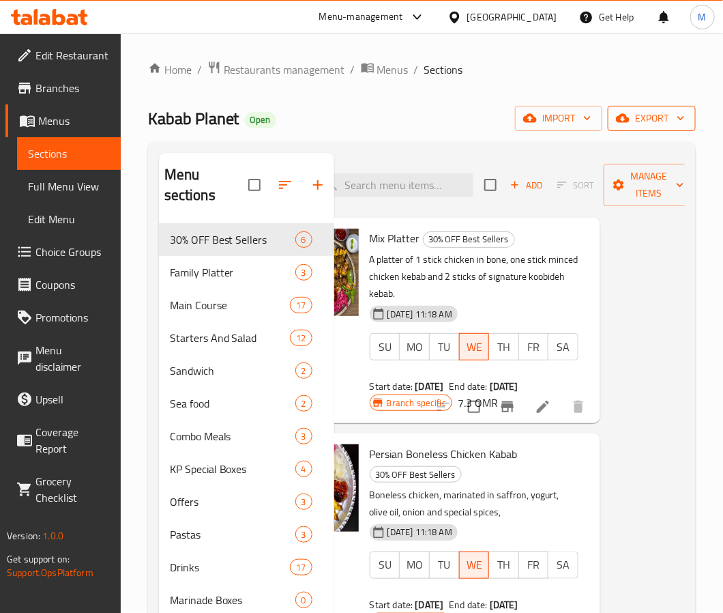
click at [637, 119] on span "export" at bounding box center [652, 118] width 66 height 17
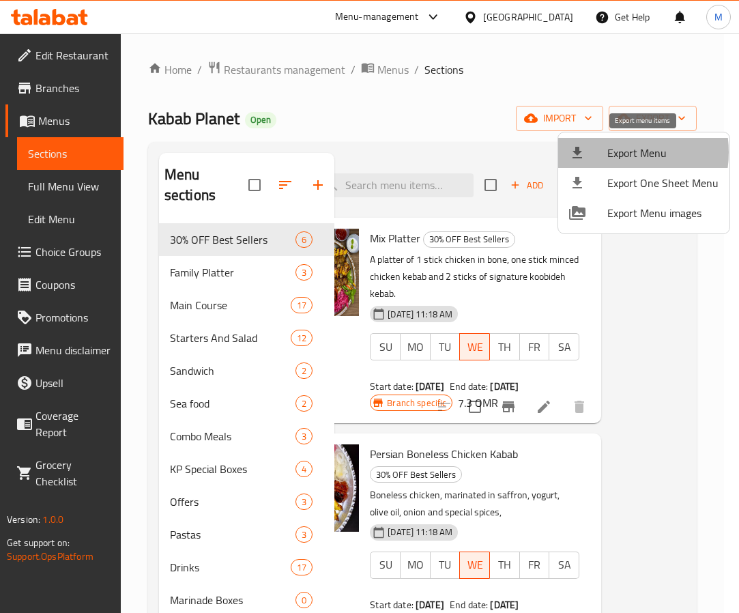
click at [611, 152] on span "Export Menu" at bounding box center [662, 153] width 111 height 16
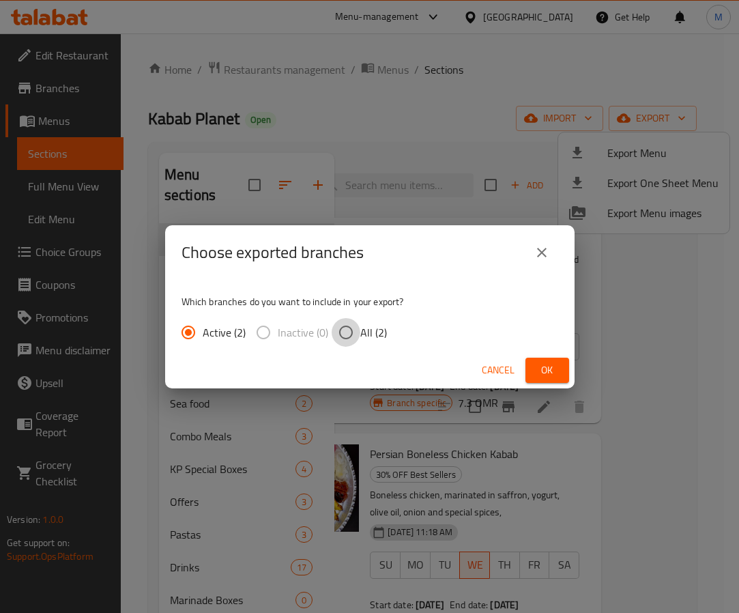
click at [350, 330] on input "All (2)" at bounding box center [346, 332] width 29 height 29
click at [561, 369] on button "Ok" at bounding box center [547, 369] width 44 height 25
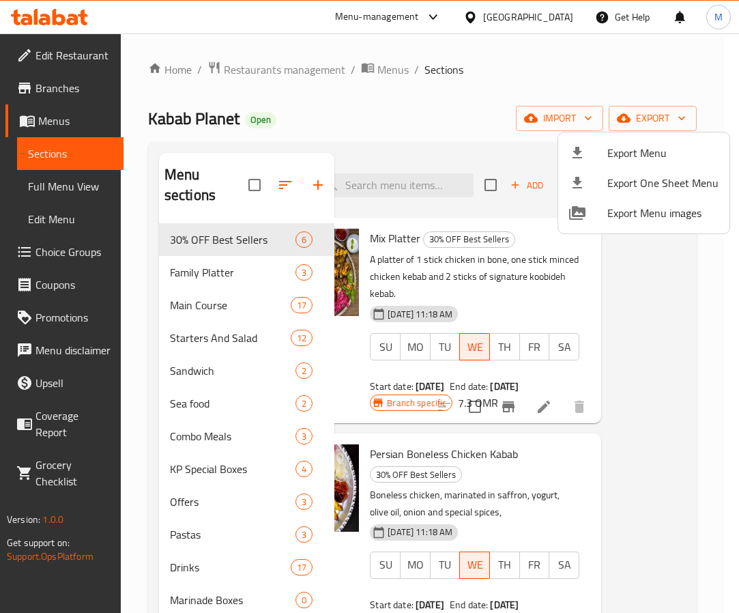
click at [584, 449] on div at bounding box center [369, 306] width 739 height 613
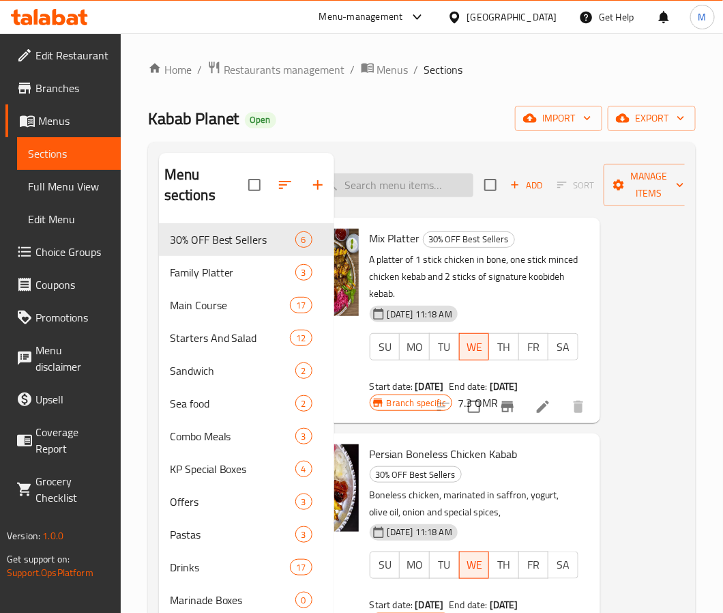
click at [424, 188] on input "search" at bounding box center [392, 185] width 161 height 24
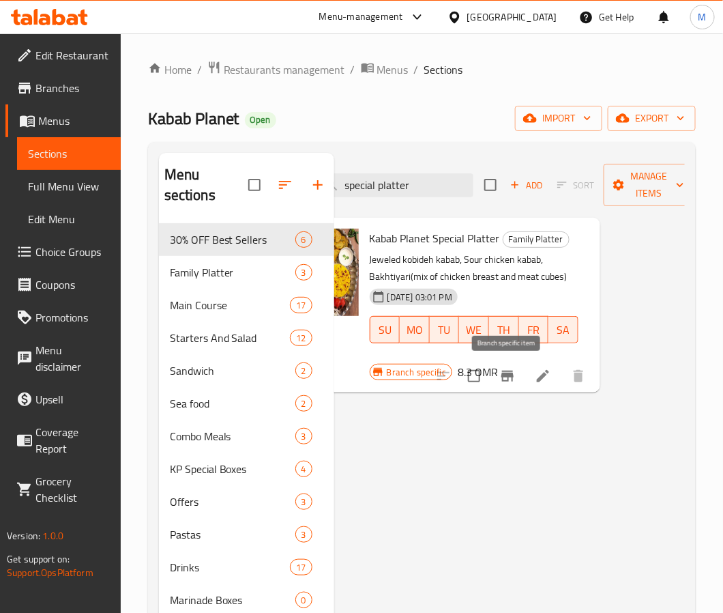
click at [508, 377] on icon "Branch-specific-item" at bounding box center [507, 375] width 12 height 11
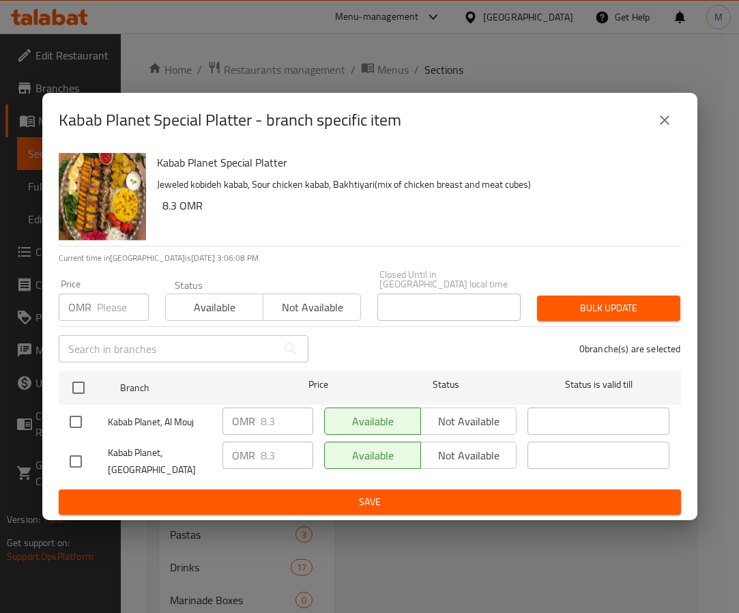
click at [359, 347] on div "0 branche(s) are selected" at bounding box center [503, 348] width 372 height 49
drag, startPoint x: 536, startPoint y: 175, endPoint x: 492, endPoint y: 190, distance: 47.0
click at [536, 172] on h6 "Kabab Planet Special Platter" at bounding box center [413, 162] width 513 height 19
click at [86, 307] on p "OMR" at bounding box center [79, 307] width 23 height 16
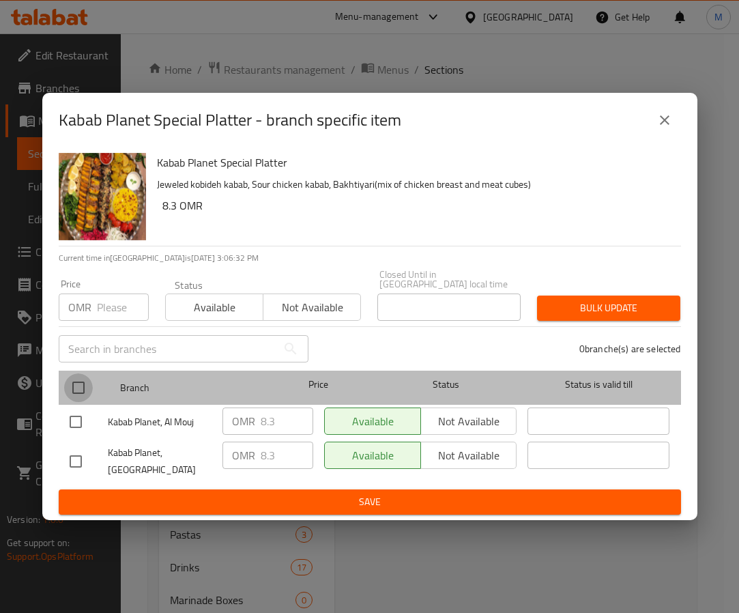
click at [80, 385] on input "checkbox" at bounding box center [78, 387] width 29 height 29
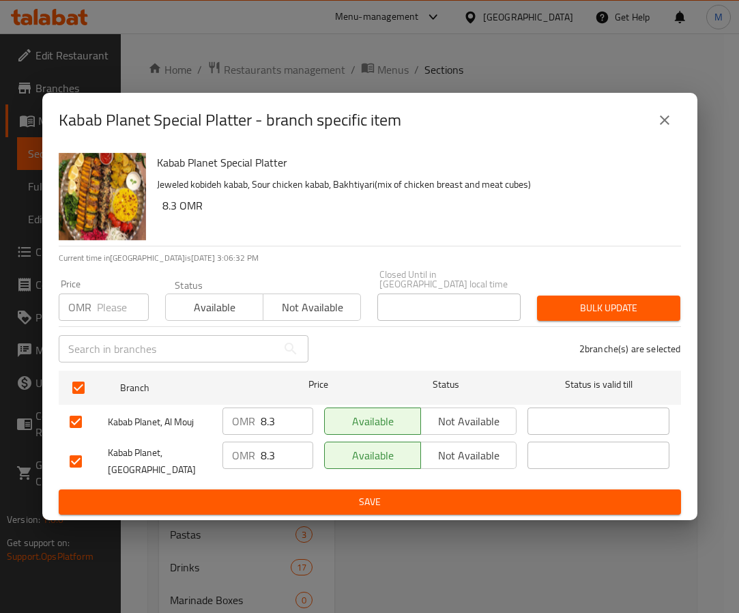
click at [107, 314] on input "number" at bounding box center [123, 306] width 52 height 27
click at [600, 304] on span "Bulk update" at bounding box center [608, 307] width 121 height 17
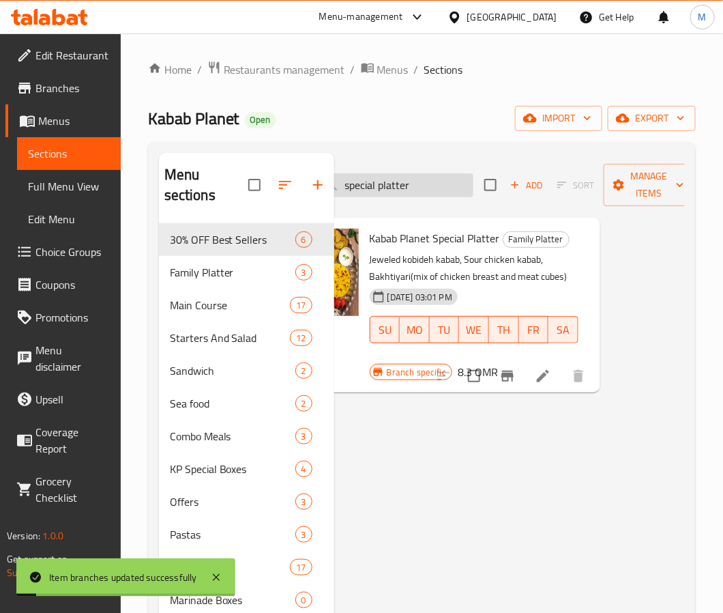
click at [432, 179] on input "special platter" at bounding box center [392, 185] width 161 height 24
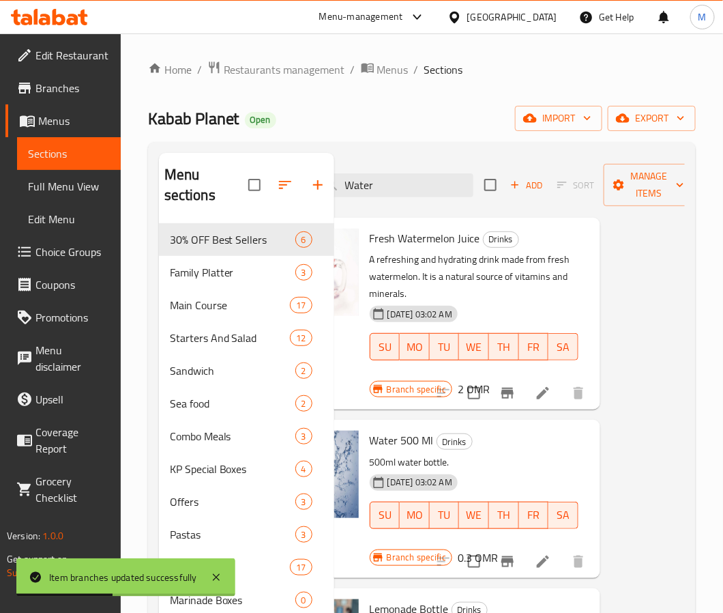
scroll to position [102, 85]
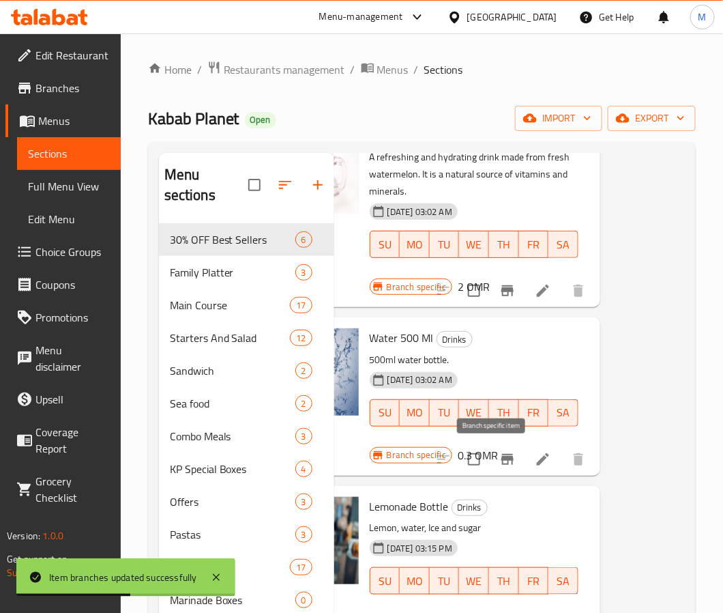
click at [502, 457] on button "Branch-specific-item" at bounding box center [507, 459] width 33 height 33
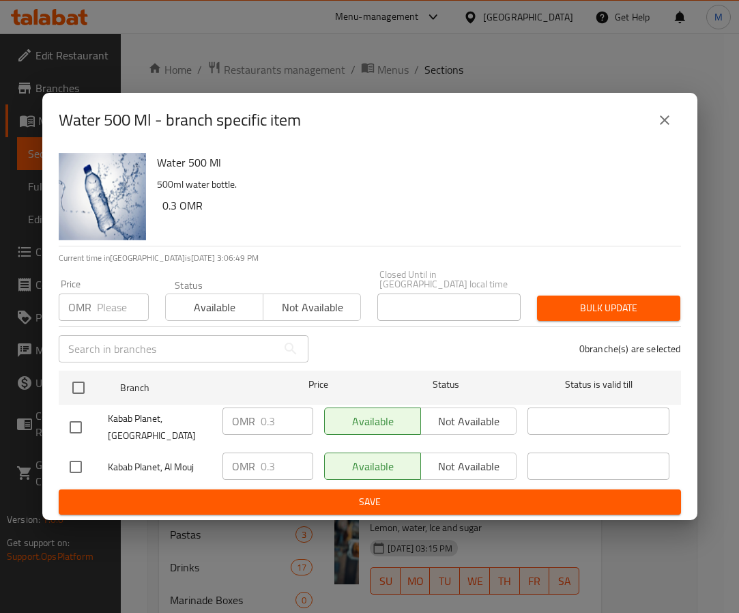
drag, startPoint x: 329, startPoint y: 209, endPoint x: 223, endPoint y: 336, distance: 166.1
click at [338, 203] on h6 "0.3 OMR" at bounding box center [416, 205] width 508 height 19
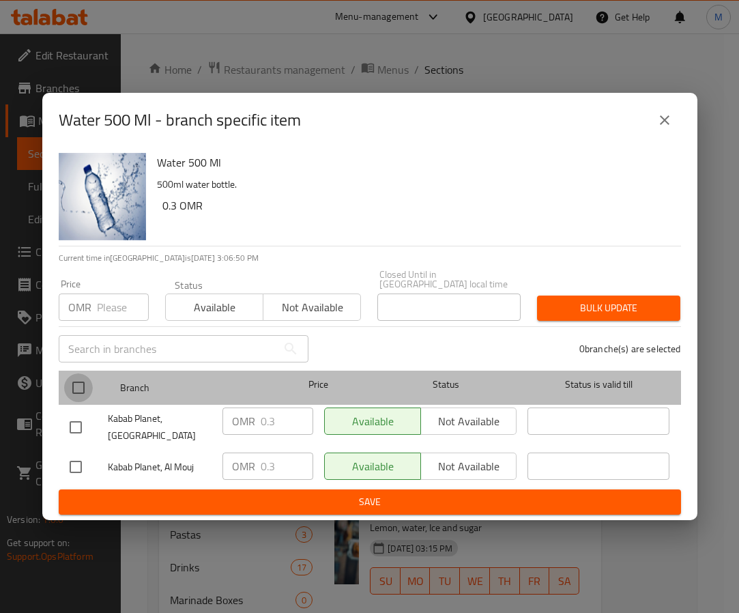
click at [83, 373] on input "checkbox" at bounding box center [78, 387] width 29 height 29
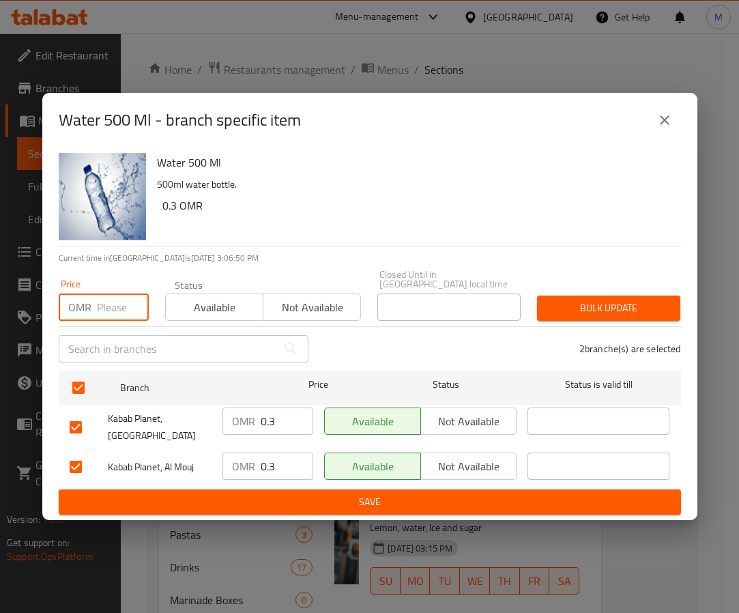
click at [115, 305] on input "number" at bounding box center [123, 306] width 52 height 27
click at [320, 209] on h6 "0.3 OMR" at bounding box center [416, 205] width 508 height 19
click at [626, 277] on div "Price OMR 0.315 Price Status Available Not available Closed Until in [GEOGRAPHI…" at bounding box center [369, 295] width 638 height 68
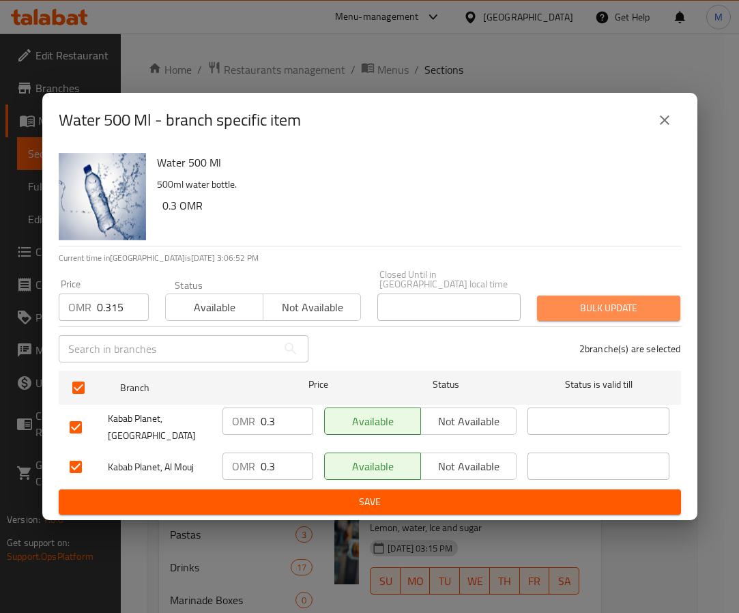
drag, startPoint x: 619, startPoint y: 293, endPoint x: 614, endPoint y: 299, distance: 8.3
click at [618, 295] on button "Bulk update" at bounding box center [608, 307] width 143 height 25
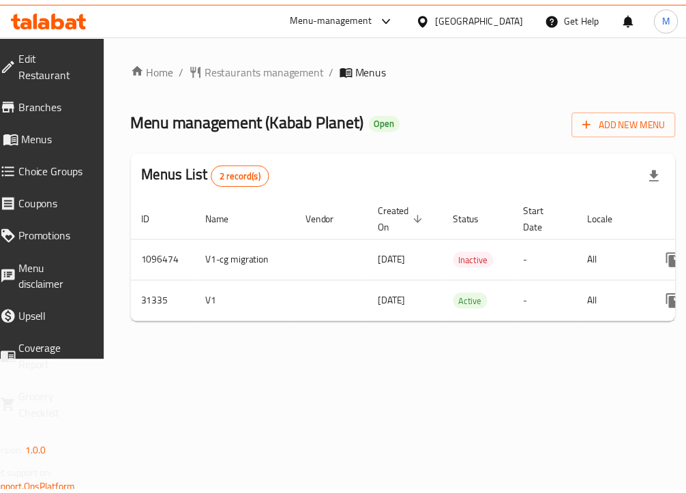
scroll to position [0, 149]
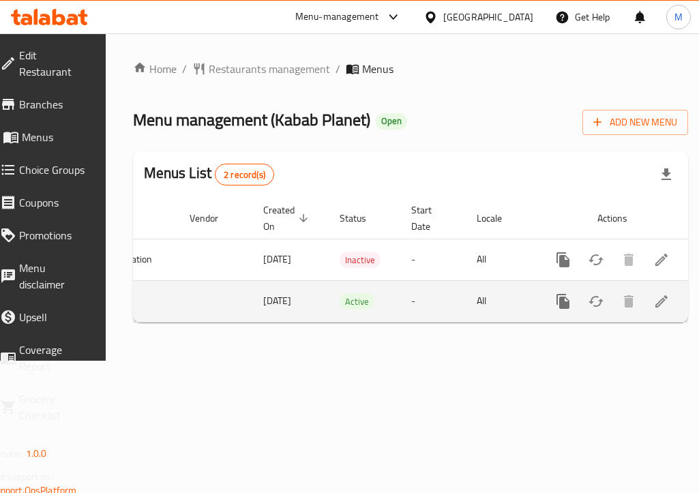
click at [653, 302] on icon "enhanced table" at bounding box center [661, 301] width 16 height 16
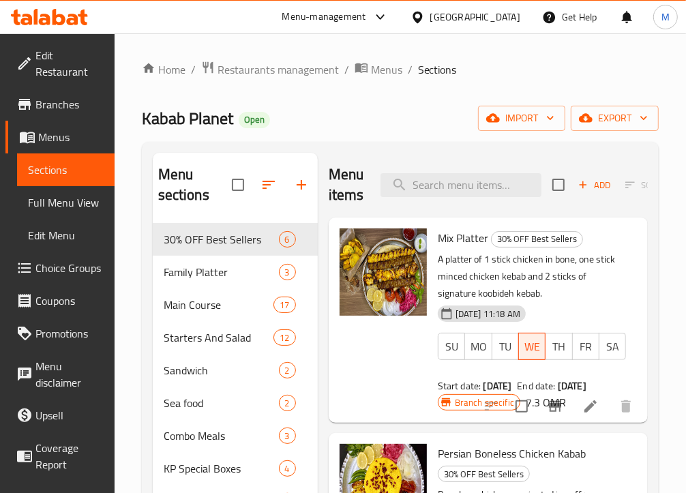
click at [442, 198] on div "Menu items Add Sort Manage items" at bounding box center [488, 185] width 319 height 65
click at [442, 192] on input "search" at bounding box center [461, 185] width 161 height 24
paste input "Special Platter"
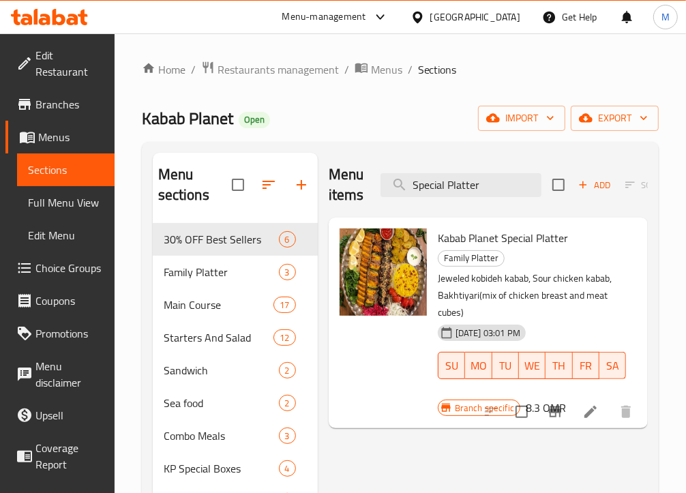
type input "Special Platter"
click at [531, 241] on span "Kabab Planet Special Platter" at bounding box center [503, 238] width 130 height 20
copy h6 "Kabab Planet Special Platter"
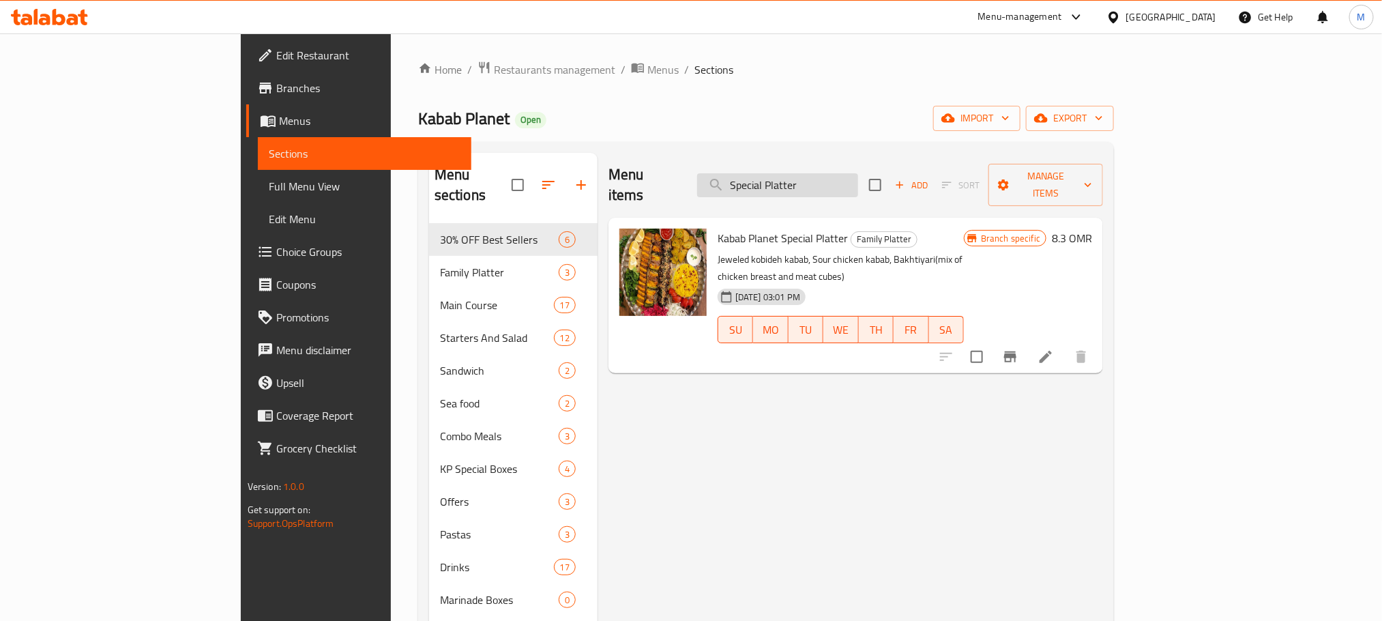
click at [823, 173] on input "Special Platter" at bounding box center [777, 185] width 161 height 24
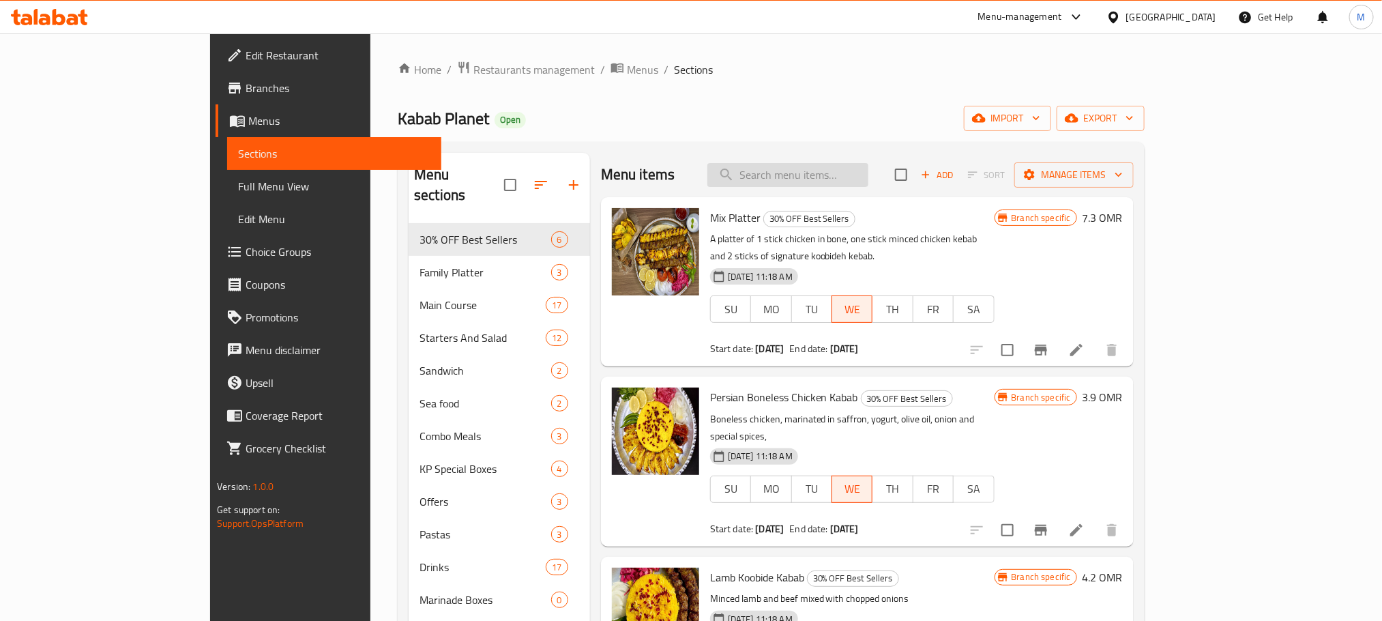
paste input "Special Platter"
type input "Special Platter"
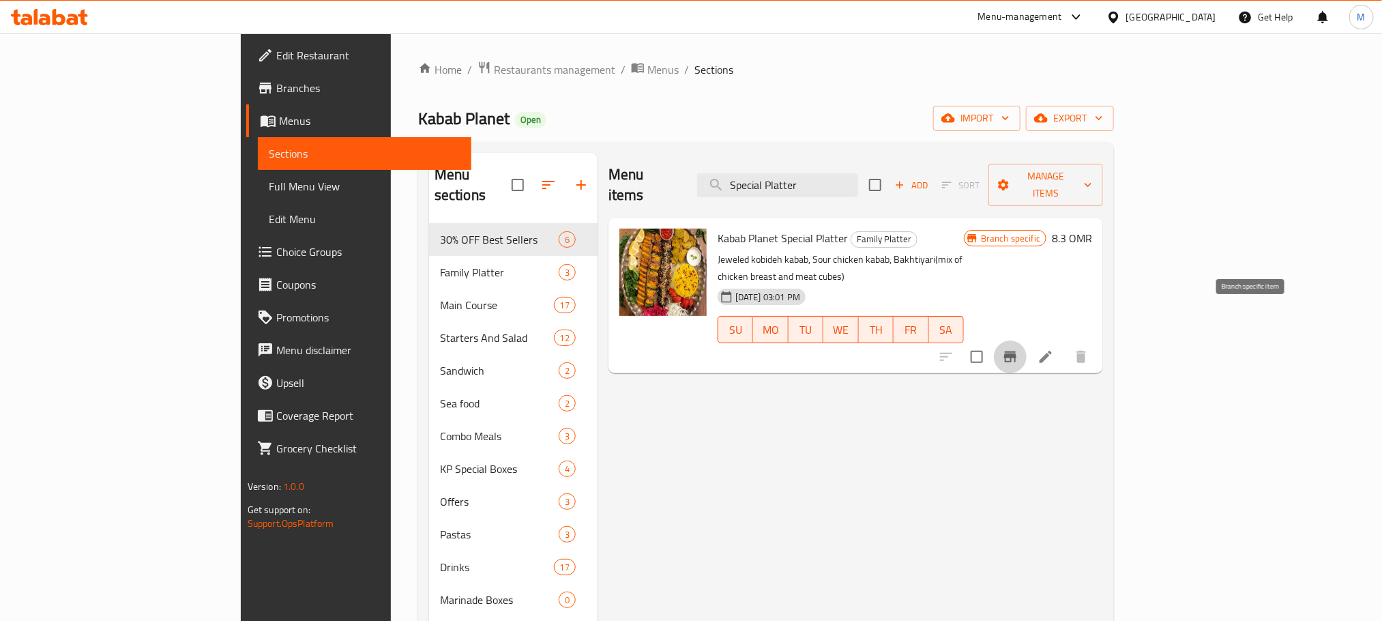
click at [823, 351] on icon "Branch-specific-item" at bounding box center [1010, 356] width 12 height 11
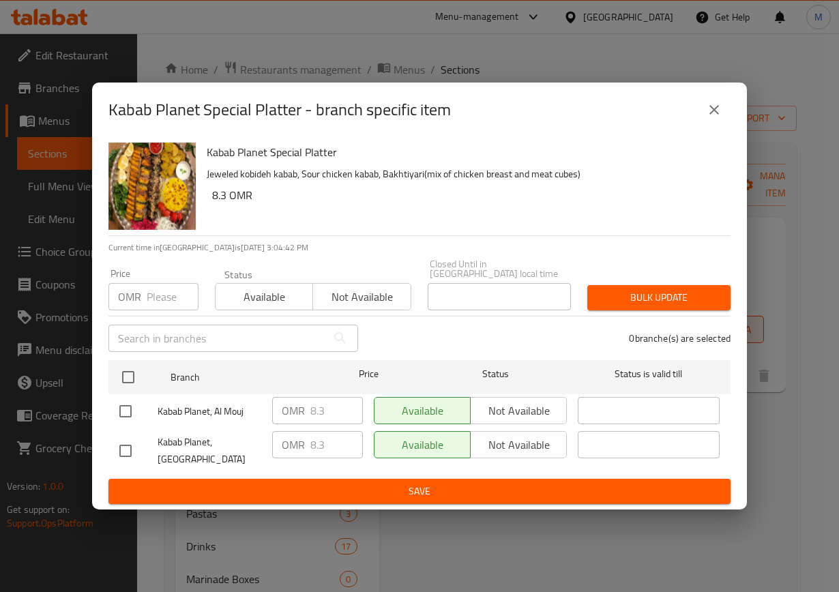
click at [308, 413] on div "OMR 8.3 ​" at bounding box center [317, 410] width 91 height 27
